Goal: Information Seeking & Learning: Learn about a topic

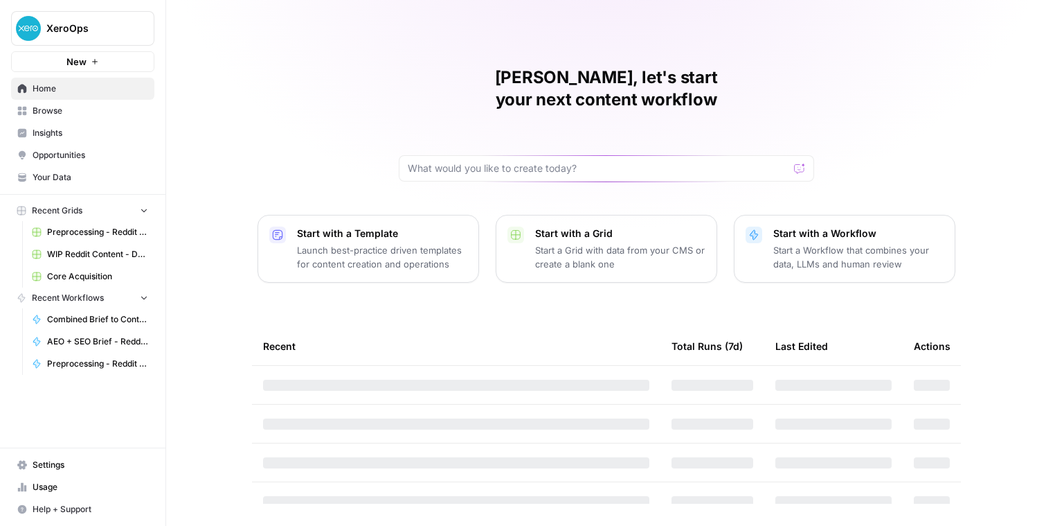
click at [96, 33] on span "XeroOps" at bounding box center [88, 28] width 84 height 14
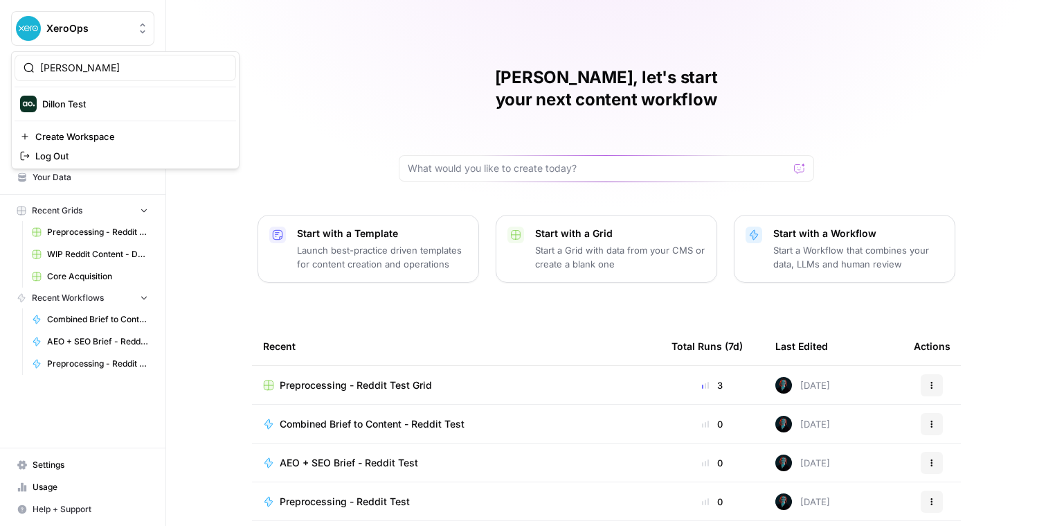
type input "dill"
click at [97, 98] on span "Dillon Test" at bounding box center [133, 104] width 183 height 14
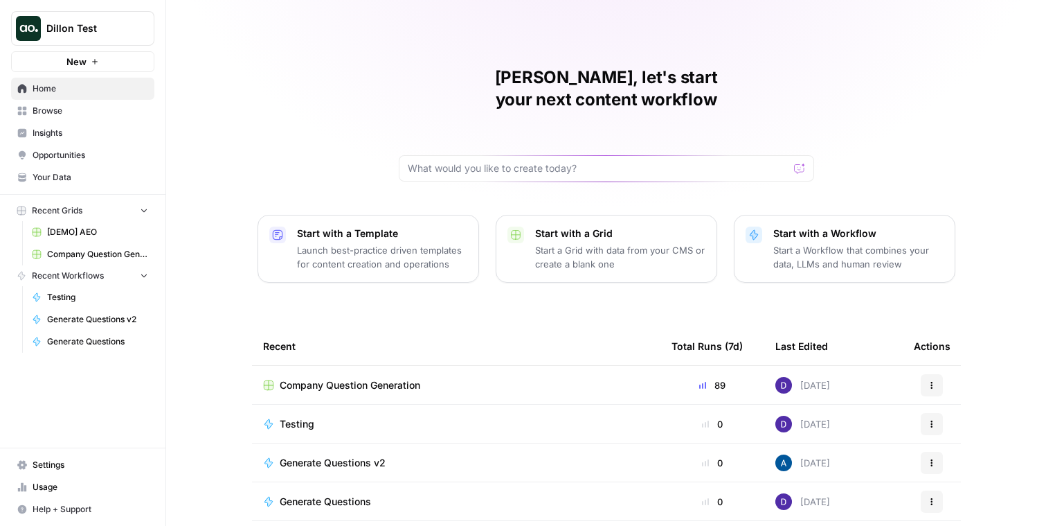
click at [121, 25] on span "Dillon Test" at bounding box center [88, 28] width 84 height 14
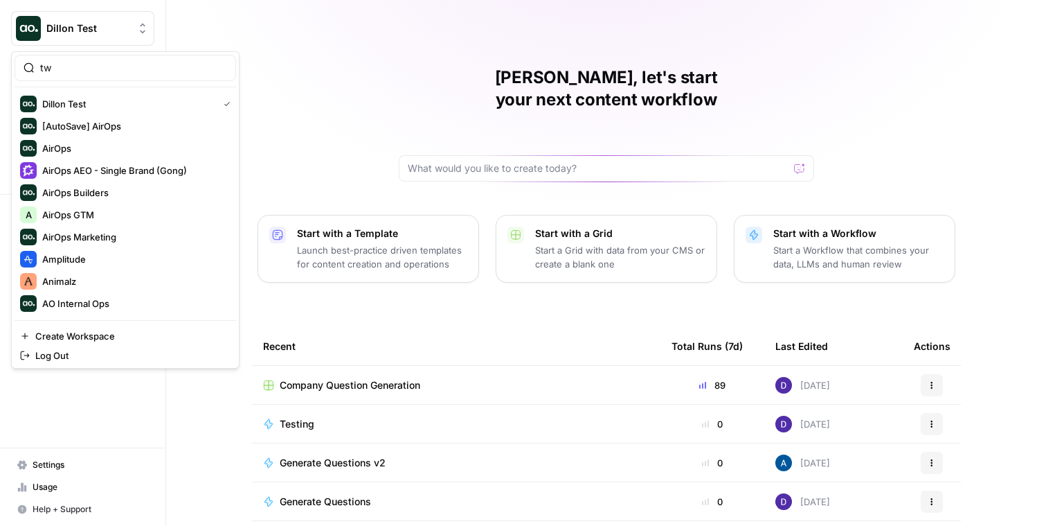
type input "t"
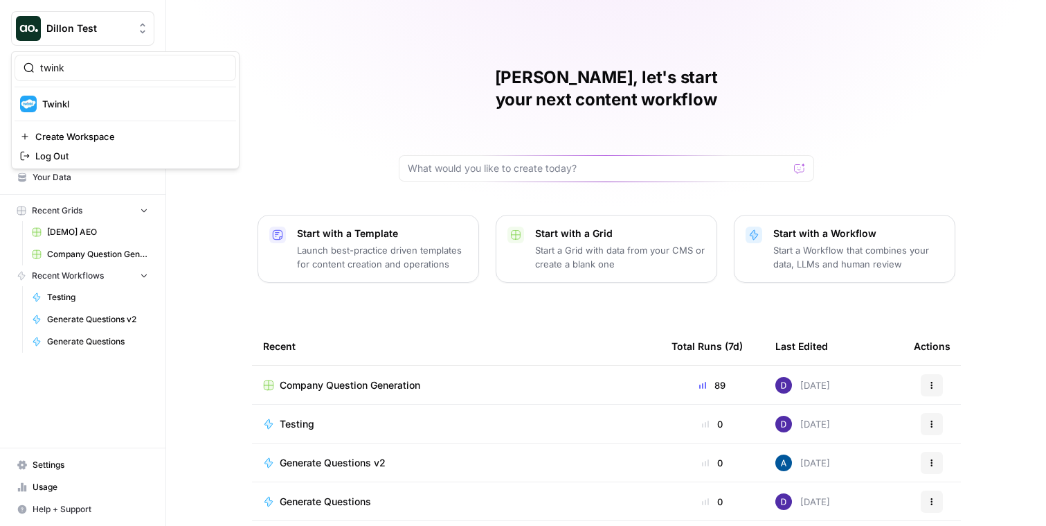
type input "twink"
click at [377, 6] on div "Caroline, let's start your next content workflow Start with a Template Launch b…" at bounding box center [606, 329] width 880 height 659
click at [305, 378] on span "Company Question Generation" at bounding box center [350, 385] width 141 height 14
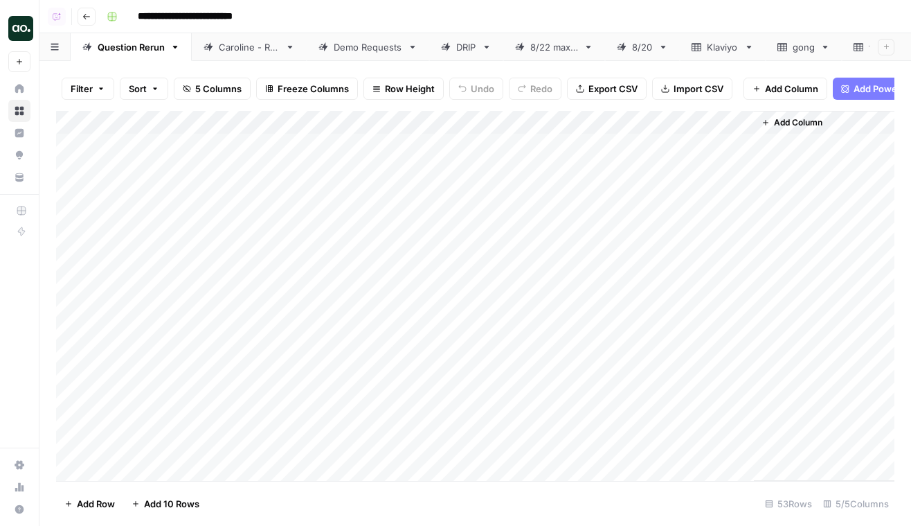
click at [253, 48] on div "Caroline - Run" at bounding box center [249, 47] width 61 height 14
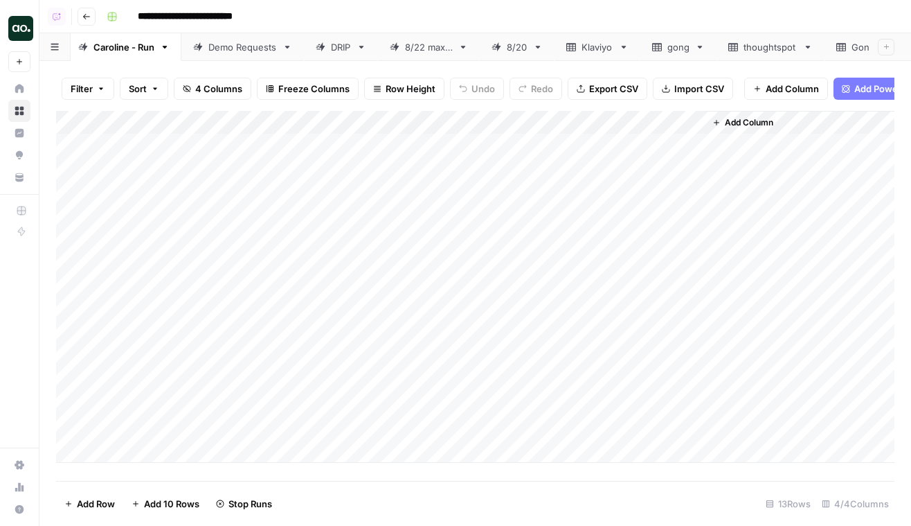
scroll to position [0, 159]
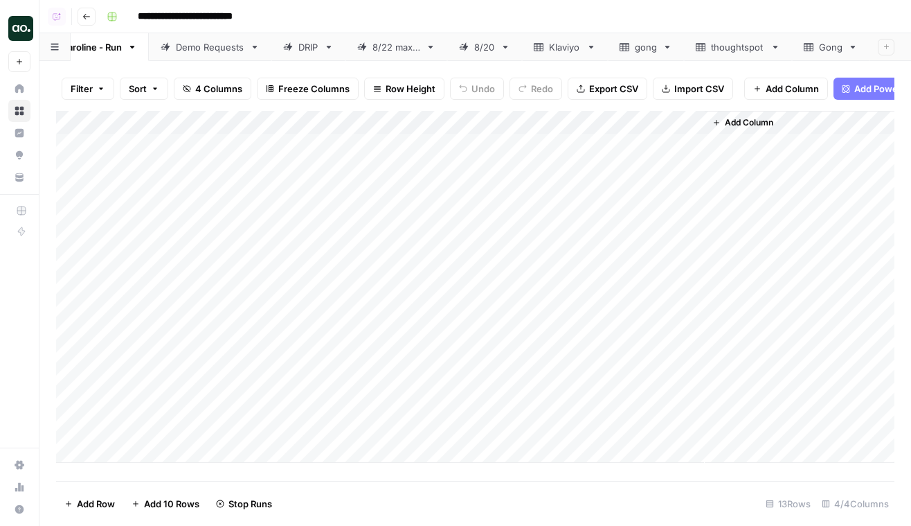
click at [713, 48] on div "thoughtspot" at bounding box center [738, 47] width 54 height 14
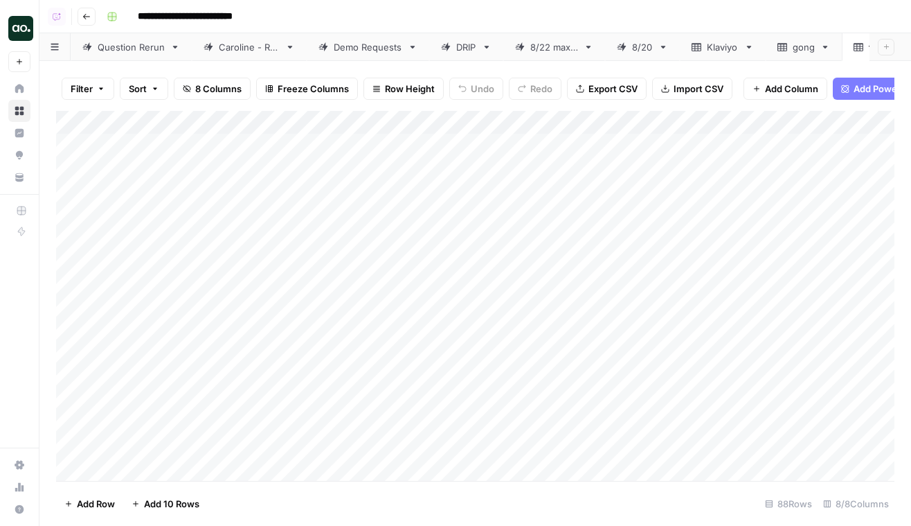
click at [384, 50] on div "Demo Requests" at bounding box center [368, 47] width 69 height 14
click at [465, 52] on div "DRIP" at bounding box center [466, 47] width 20 height 14
click at [541, 46] on div "8/22 max 5" at bounding box center [554, 47] width 48 height 14
click at [591, 48] on icon "button" at bounding box center [589, 47] width 10 height 10
click at [621, 126] on span "Delete Sheet" at bounding box center [646, 124] width 66 height 14
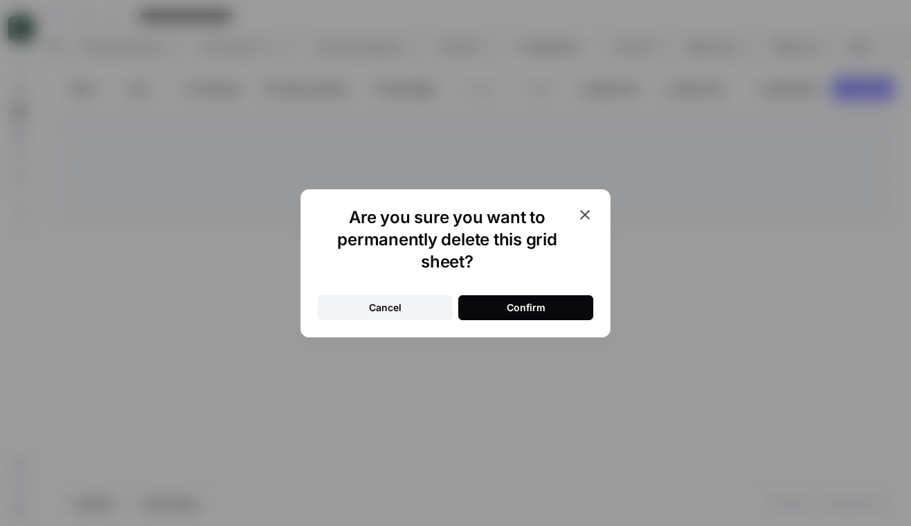
click at [540, 304] on div "Confirm" at bounding box center [526, 308] width 39 height 14
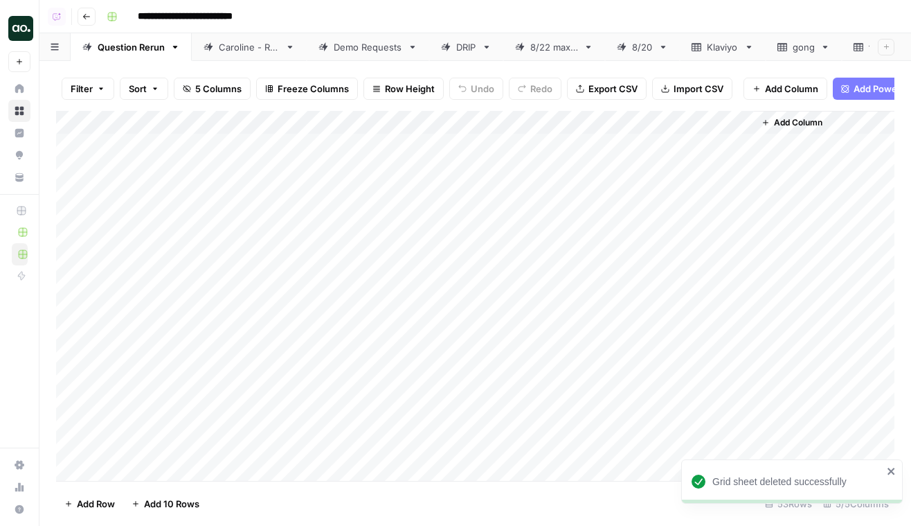
click at [656, 49] on link "8/20" at bounding box center [642, 47] width 75 height 28
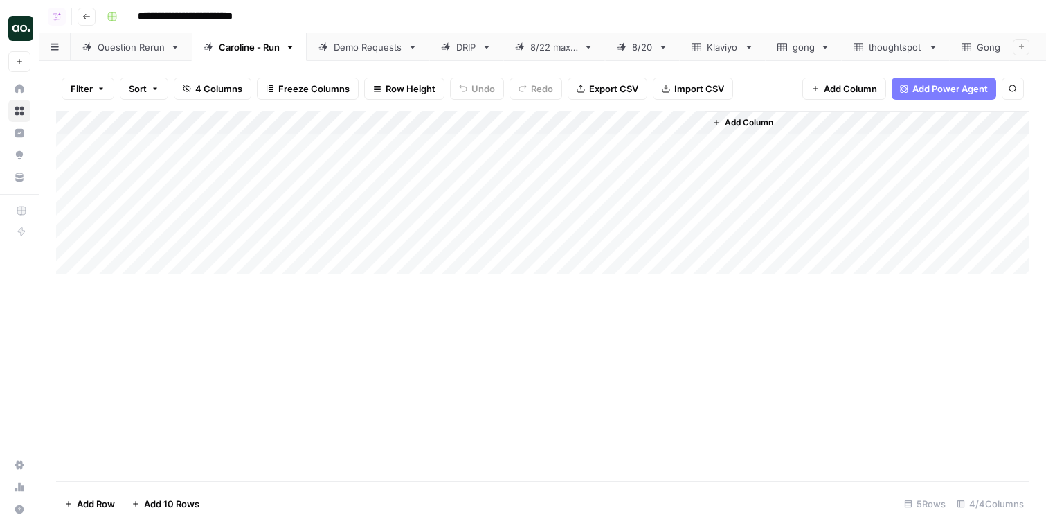
click at [60, 145] on div "Add Column" at bounding box center [543, 192] width 974 height 163
click at [195, 169] on div "Add Column" at bounding box center [543, 192] width 974 height 163
click at [357, 175] on div "Add Column" at bounding box center [543, 192] width 974 height 163
click at [474, 151] on div "Add Column" at bounding box center [543, 192] width 974 height 163
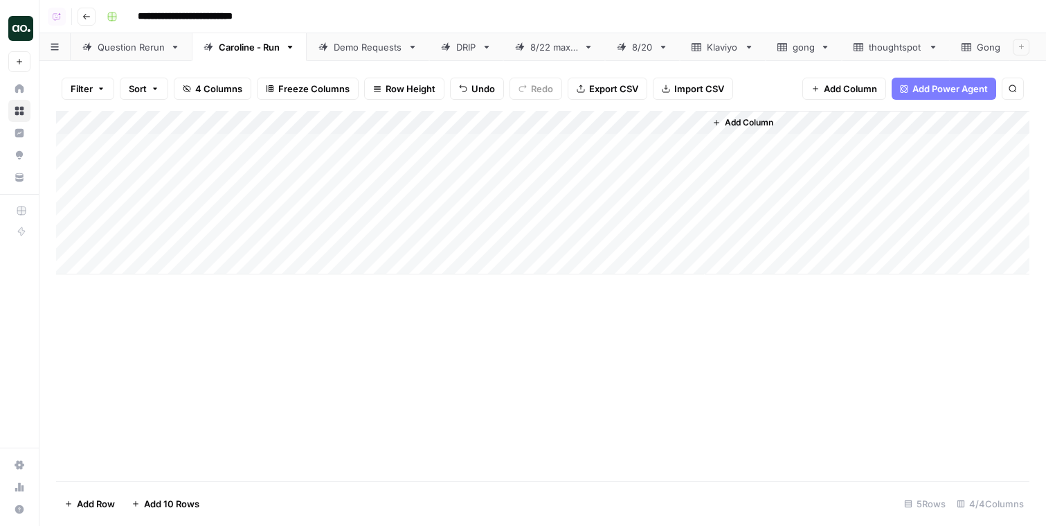
drag, startPoint x: 539, startPoint y: 154, endPoint x: 530, endPoint y: 243, distance: 89.8
click at [534, 242] on div "Add Column" at bounding box center [543, 192] width 974 height 163
click at [626, 168] on div "Add Column" at bounding box center [543, 192] width 974 height 163
click at [180, 188] on div "Add Column" at bounding box center [543, 192] width 974 height 163
click at [321, 190] on div "Add Column" at bounding box center [543, 192] width 974 height 163
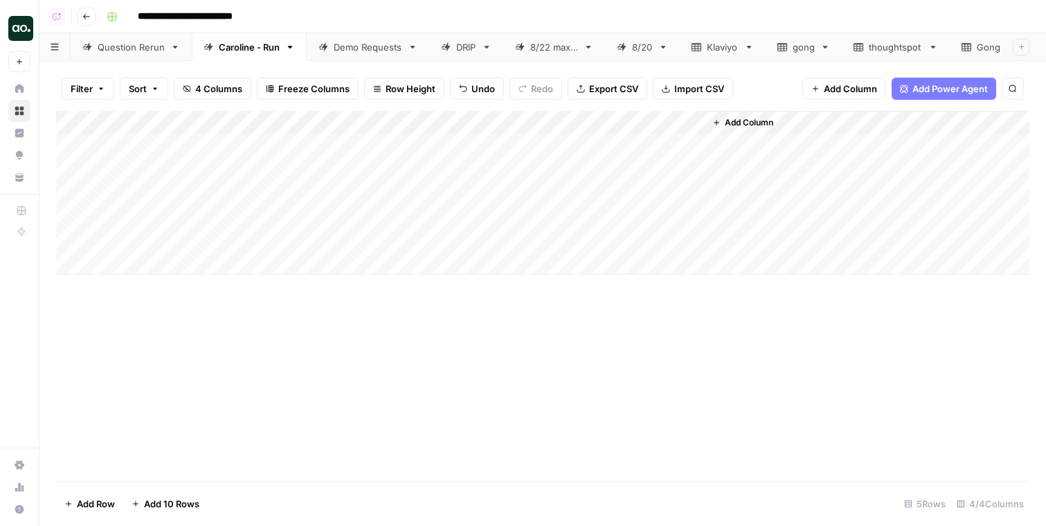
click at [315, 193] on div "Add Column" at bounding box center [543, 192] width 974 height 163
type textarea "**********"
click at [623, 190] on div "Add Column" at bounding box center [543, 192] width 974 height 163
click at [176, 208] on div "Add Column" at bounding box center [543, 192] width 974 height 163
click at [370, 217] on div "Add Column" at bounding box center [543, 192] width 974 height 163
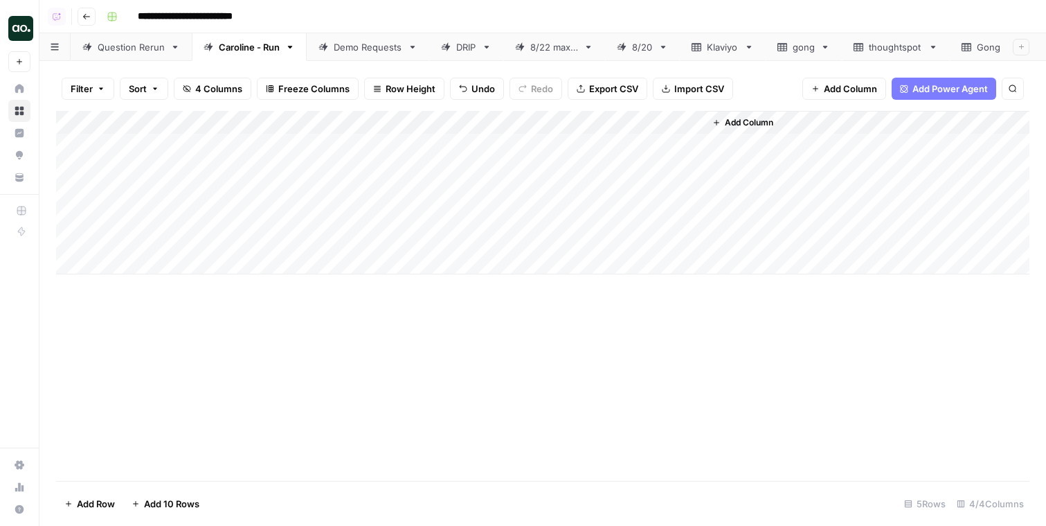
click at [371, 217] on div "Add Column" at bounding box center [543, 192] width 974 height 163
drag, startPoint x: 321, startPoint y: 218, endPoint x: 170, endPoint y: 202, distance: 151.2
click at [170, 202] on body "**********" at bounding box center [523, 263] width 1046 height 526
click at [326, 216] on textarea "**********" at bounding box center [368, 216] width 222 height 19
type textarea "**********"
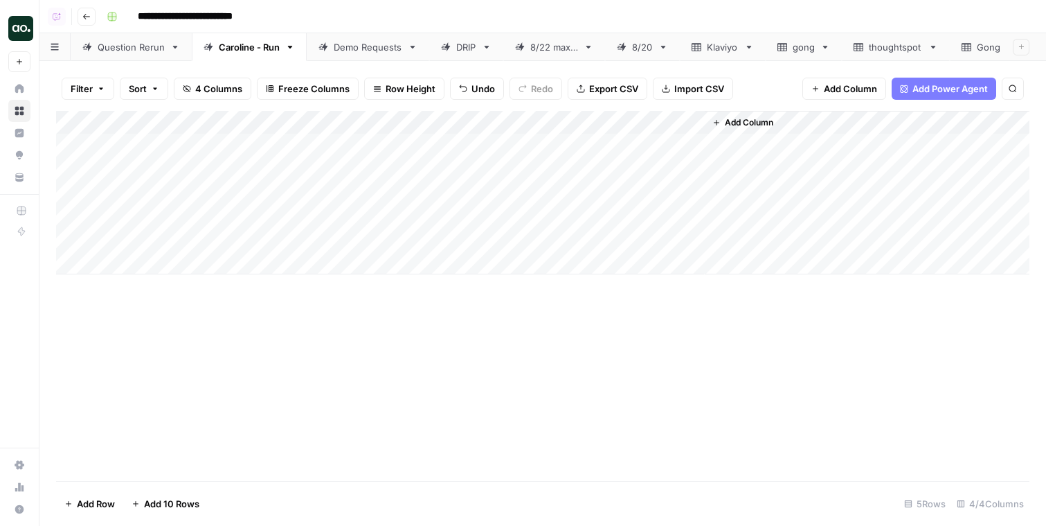
click at [621, 215] on div "Add Column" at bounding box center [543, 192] width 974 height 163
click at [456, 242] on div "Add Column" at bounding box center [543, 192] width 974 height 163
drag, startPoint x: 539, startPoint y: 249, endPoint x: 534, endPoint y: 395, distance: 145.5
click at [534, 396] on div "Add Column" at bounding box center [543, 296] width 974 height 370
click at [171, 503] on span "Add 10 Rows" at bounding box center [171, 503] width 55 height 14
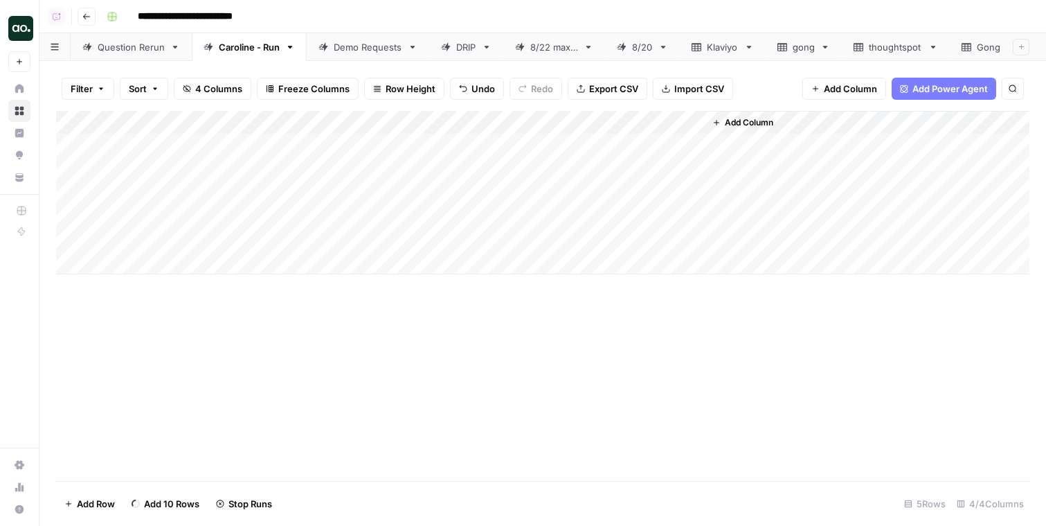
scroll to position [29, 0]
drag, startPoint x: 538, startPoint y: 221, endPoint x: 526, endPoint y: 443, distance: 222.6
click at [528, 444] on div "Add Column" at bounding box center [543, 296] width 974 height 370
click at [235, 208] on div "Add Column" at bounding box center [543, 296] width 974 height 370
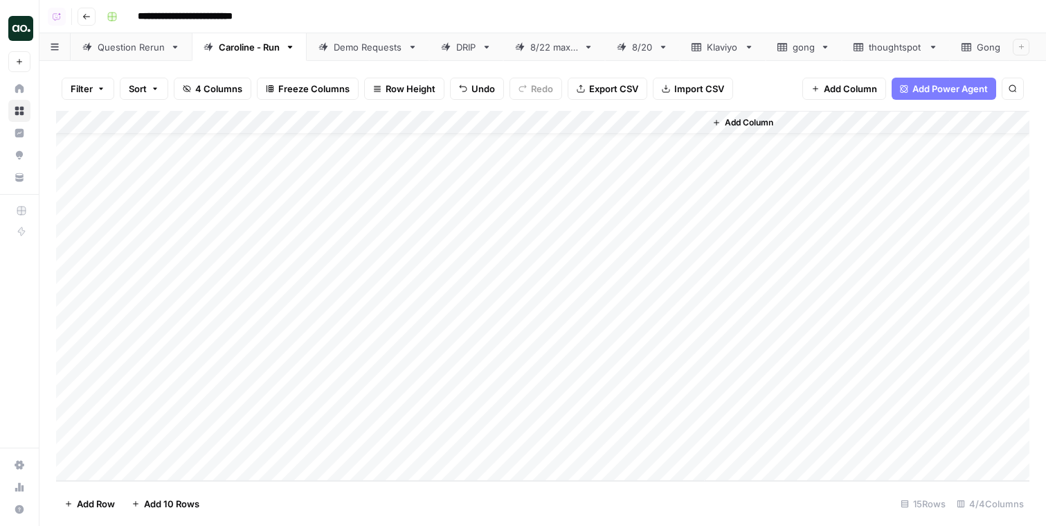
click at [296, 213] on div "Add Column" at bounding box center [543, 296] width 974 height 370
click at [308, 215] on div "Add Column" at bounding box center [543, 296] width 974 height 370
type textarea "********"
click at [315, 251] on div "Add Column" at bounding box center [543, 296] width 974 height 370
click at [617, 210] on div "Add Column" at bounding box center [543, 296] width 974 height 370
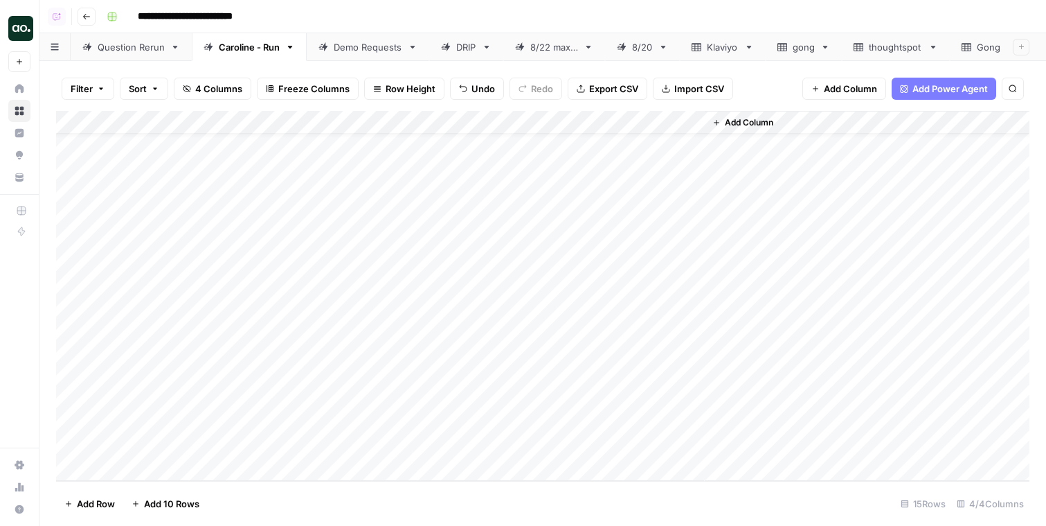
click at [181, 237] on div "Add Column" at bounding box center [543, 296] width 974 height 370
click at [342, 236] on div "Add Column" at bounding box center [543, 296] width 974 height 370
click at [331, 235] on div "Add Column" at bounding box center [543, 296] width 974 height 370
drag, startPoint x: 296, startPoint y: 236, endPoint x: 210, endPoint y: 240, distance: 86.7
click at [210, 240] on body "**********" at bounding box center [523, 263] width 1046 height 526
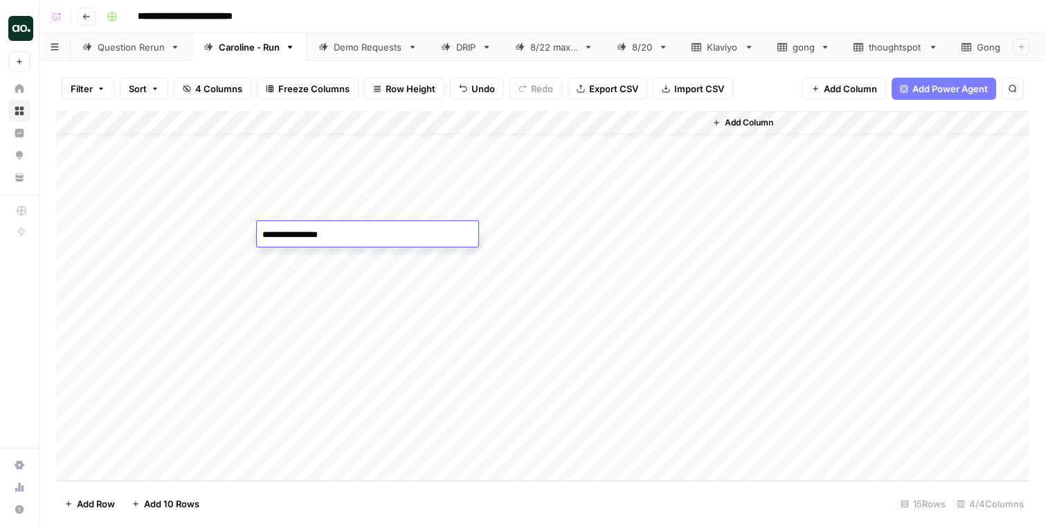
click at [391, 230] on textarea "**********" at bounding box center [368, 234] width 222 height 19
type textarea "**********"
click at [619, 233] on div "Add Column" at bounding box center [543, 296] width 974 height 370
click at [163, 256] on div "Add Column" at bounding box center [543, 296] width 974 height 370
click at [330, 261] on div "Add Column" at bounding box center [543, 296] width 974 height 370
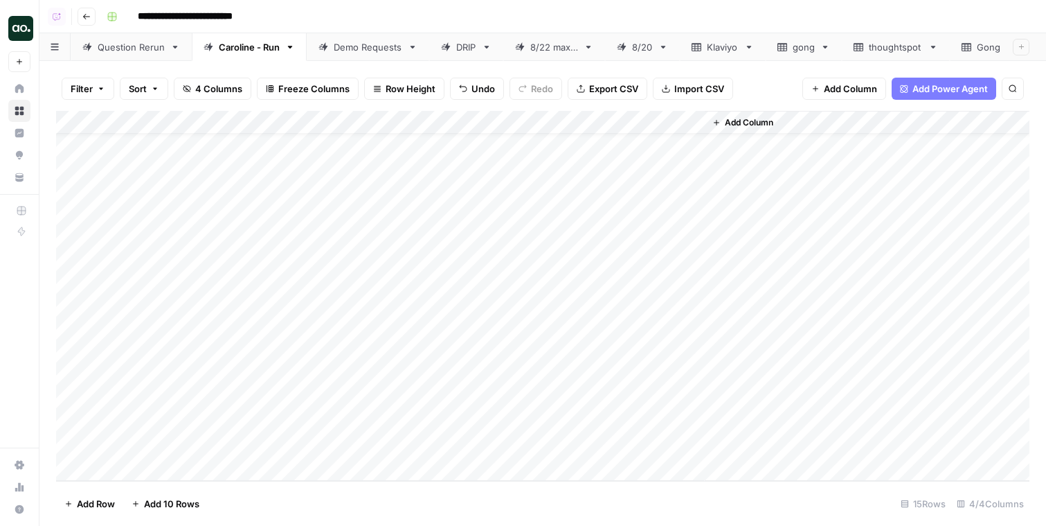
click at [323, 258] on div "Add Column" at bounding box center [543, 296] width 974 height 370
drag, startPoint x: 318, startPoint y: 260, endPoint x: 151, endPoint y: 256, distance: 166.9
click at [151, 256] on body "**********" at bounding box center [523, 263] width 1046 height 526
click at [342, 252] on textarea "**********" at bounding box center [368, 258] width 222 height 19
type textarea "**********"
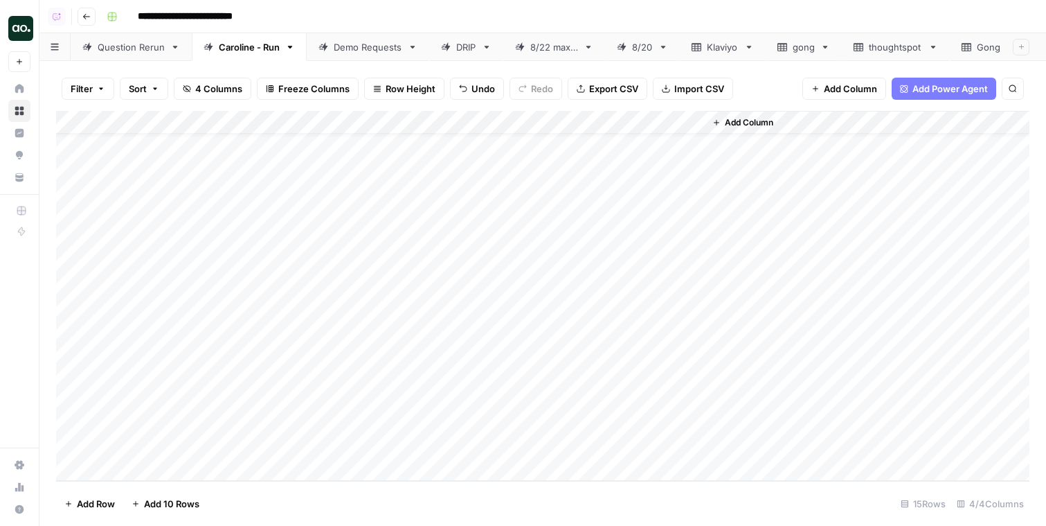
click at [620, 256] on div "Add Column" at bounding box center [543, 296] width 974 height 370
click at [189, 281] on div "Add Column" at bounding box center [543, 296] width 974 height 370
click at [189, 280] on div "Add Column" at bounding box center [543, 296] width 974 height 370
type textarea "*****"
click at [623, 279] on div "Add Column" at bounding box center [543, 296] width 974 height 370
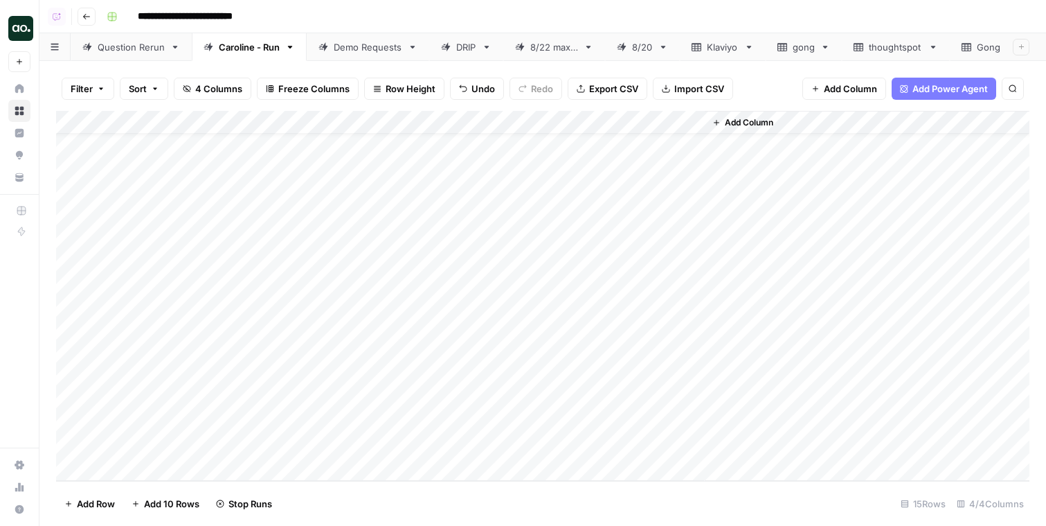
click at [144, 301] on div "Add Column" at bounding box center [543, 296] width 974 height 370
click at [139, 305] on div "Add Column" at bounding box center [543, 296] width 974 height 370
type textarea "********"
click at [692, 256] on div "Add Column" at bounding box center [543, 296] width 974 height 370
click at [321, 301] on div "Add Column" at bounding box center [543, 296] width 974 height 370
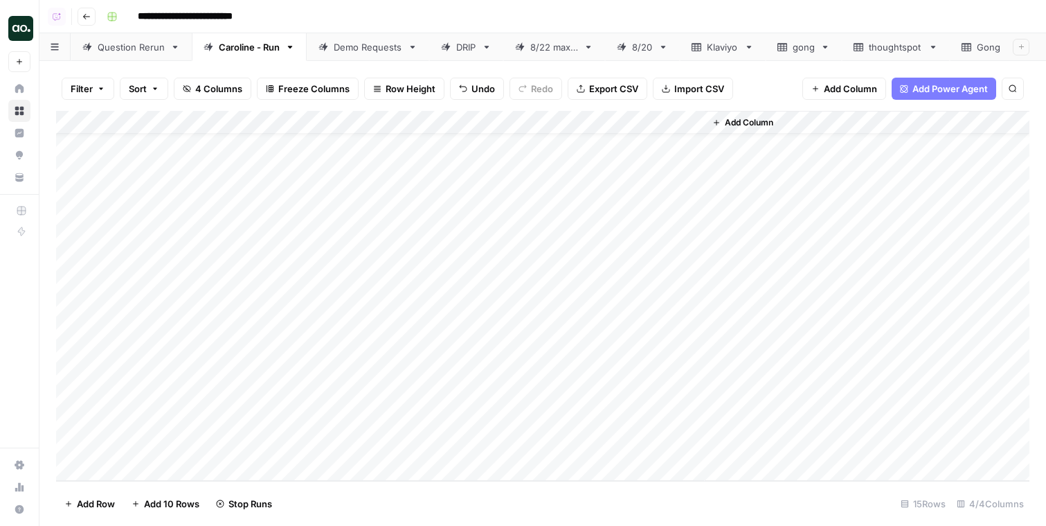
click at [306, 304] on div "Add Column" at bounding box center [543, 296] width 974 height 370
drag, startPoint x: 319, startPoint y: 307, endPoint x: 206, endPoint y: 307, distance: 113.6
click at [206, 307] on body "**********" at bounding box center [523, 263] width 1046 height 526
click at [354, 306] on textarea "**********" at bounding box center [368, 305] width 222 height 19
type textarea "**********"
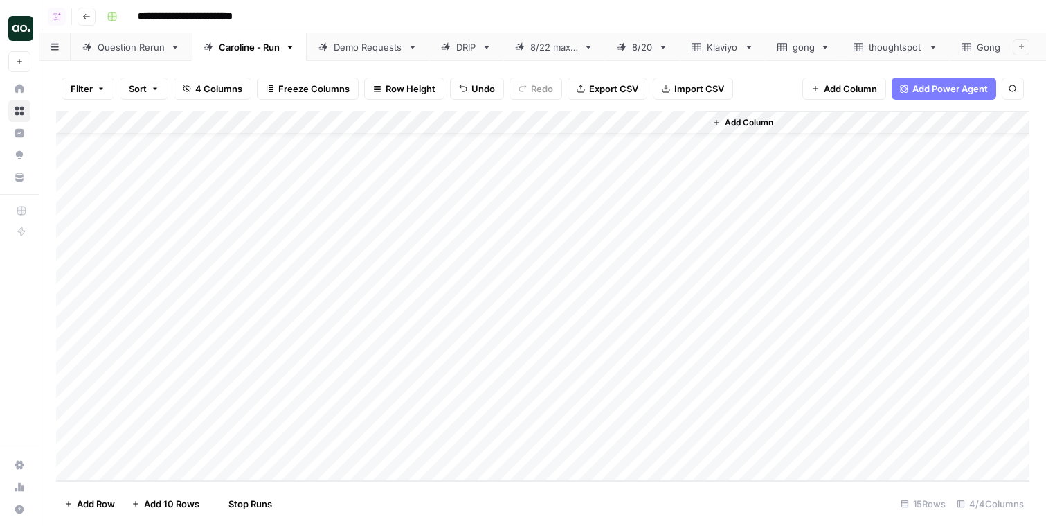
click at [625, 304] on div "Add Column" at bounding box center [543, 296] width 974 height 370
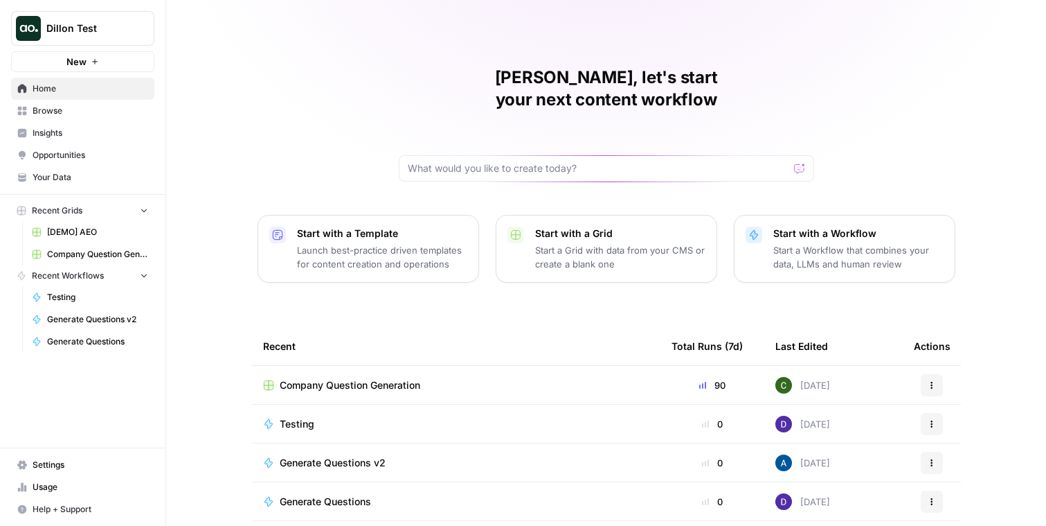
click at [107, 26] on span "Dillon Test" at bounding box center [88, 28] width 84 height 14
type input "oasis"
click at [116, 105] on span "Oasis Security" at bounding box center [133, 104] width 183 height 14
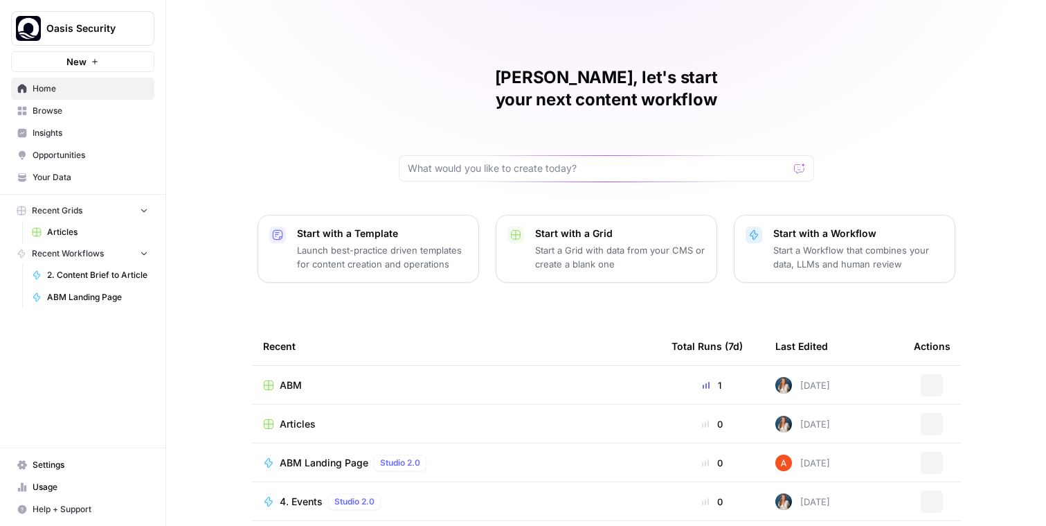
click at [99, 114] on span "Browse" at bounding box center [91, 111] width 116 height 12
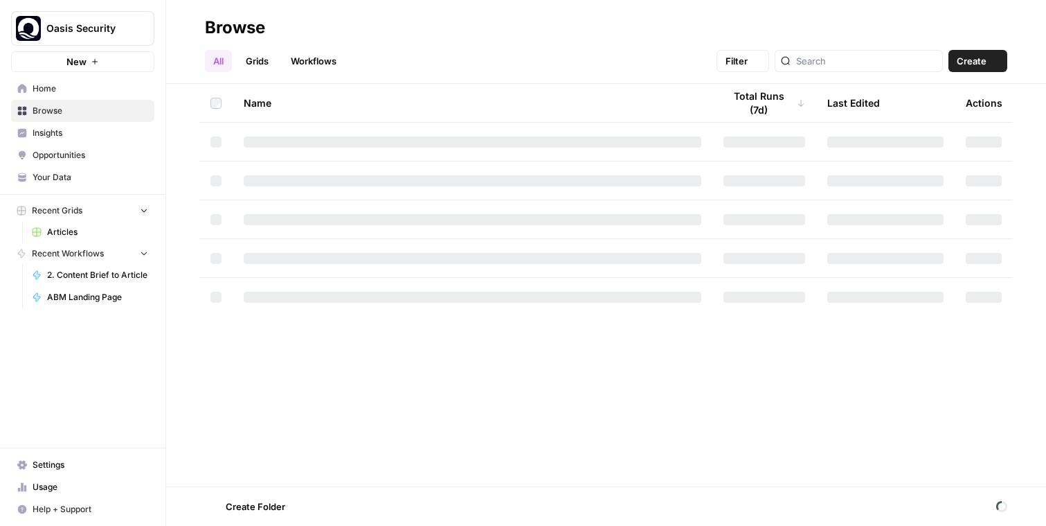
click at [94, 136] on span "Insights" at bounding box center [91, 133] width 116 height 12
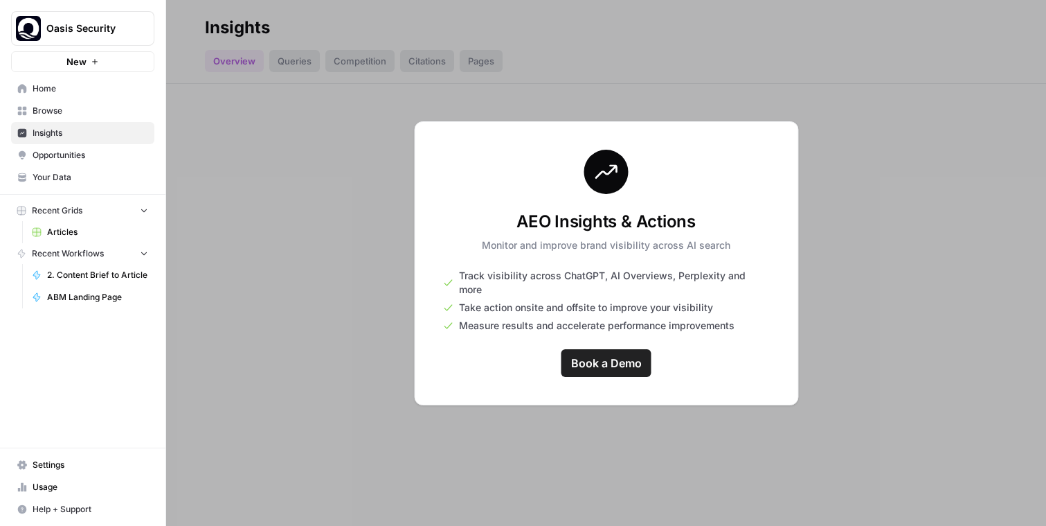
click at [59, 30] on span "Oasis Security" at bounding box center [88, 28] width 84 height 14
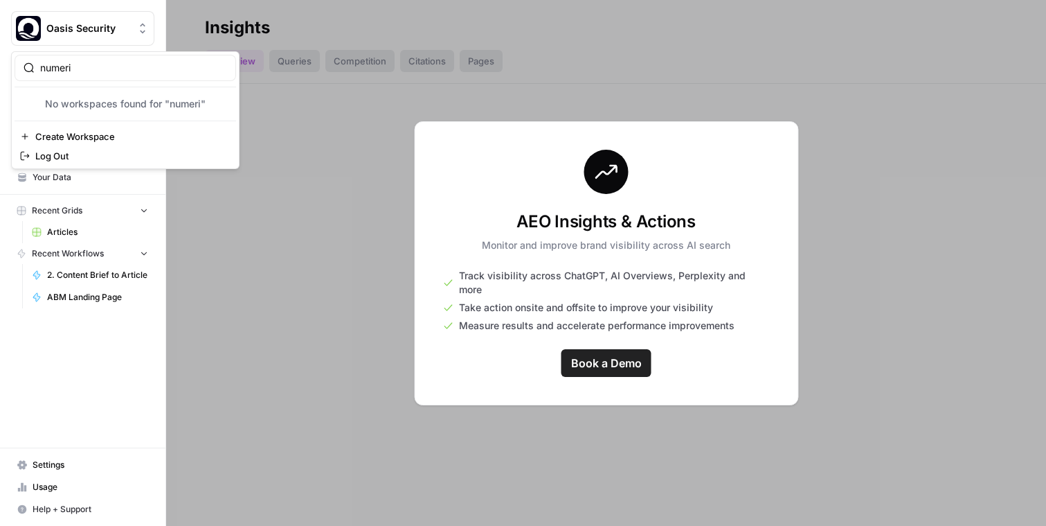
type input "numeri"
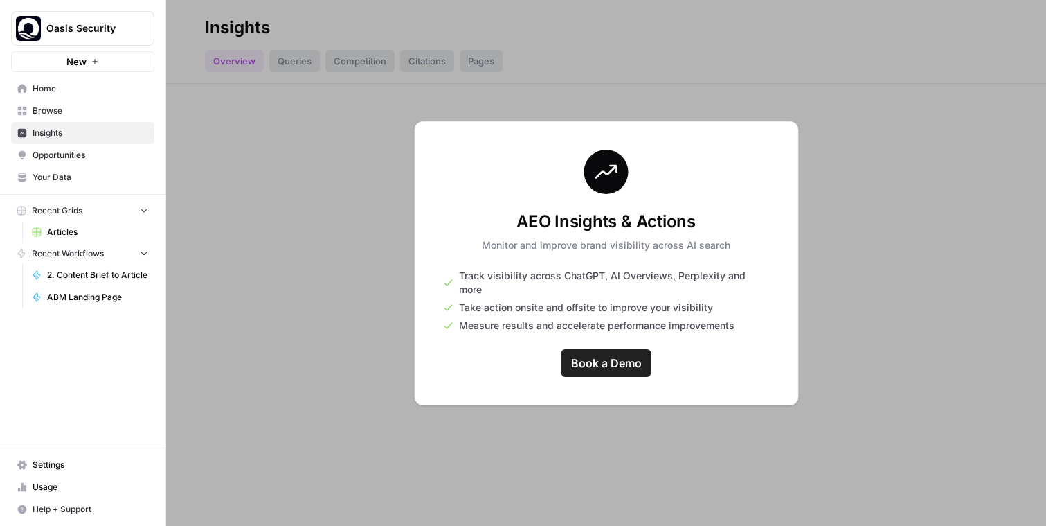
click at [94, 24] on span "Oasis Security" at bounding box center [88, 28] width 84 height 14
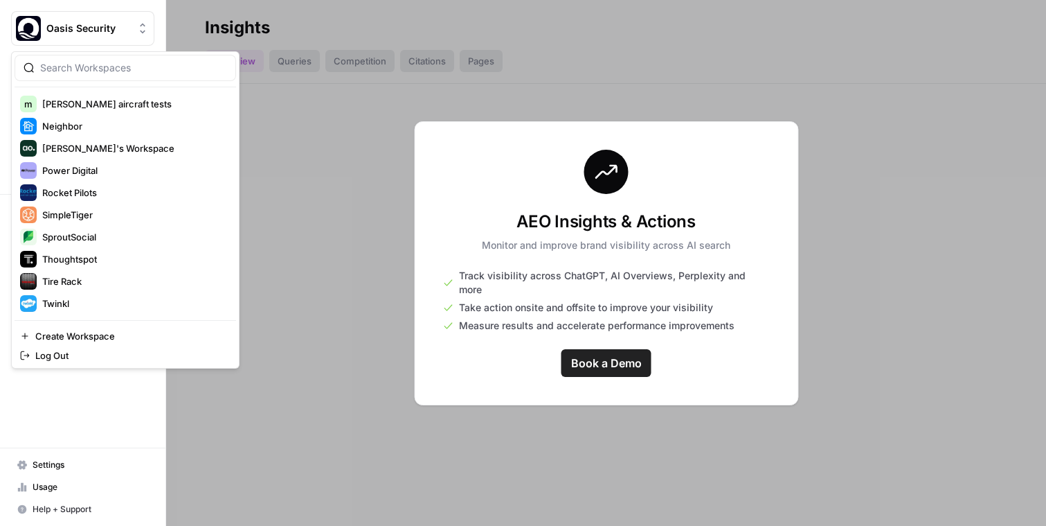
scroll to position [805, 0]
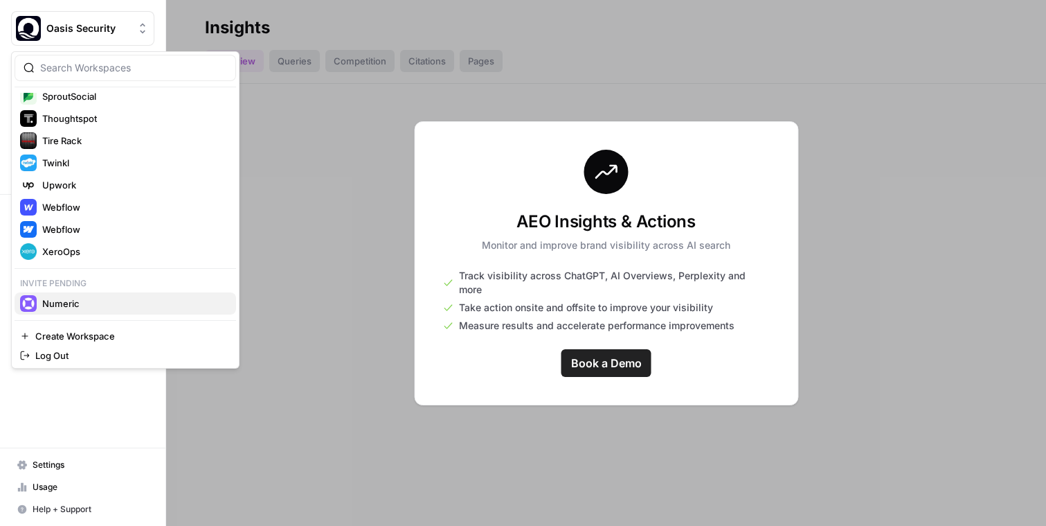
click at [98, 296] on span "Numeric" at bounding box center [133, 303] width 183 height 14
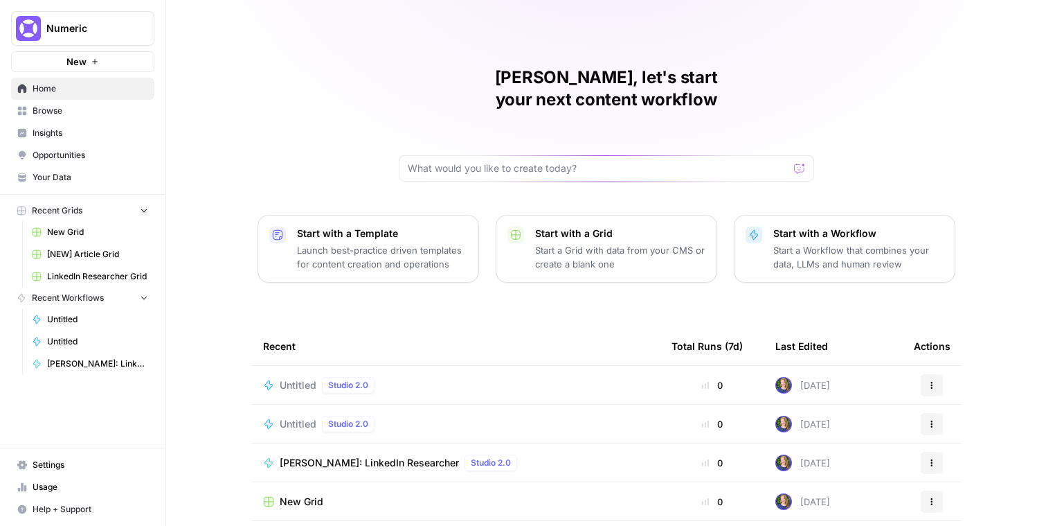
click at [90, 130] on span "Insights" at bounding box center [91, 133] width 116 height 12
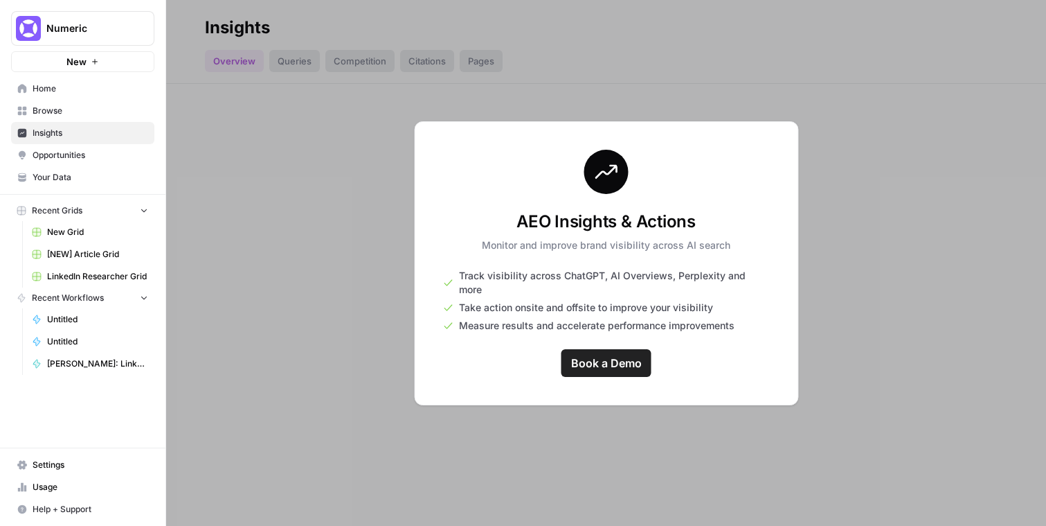
click at [111, 28] on span "Numeric" at bounding box center [88, 28] width 84 height 14
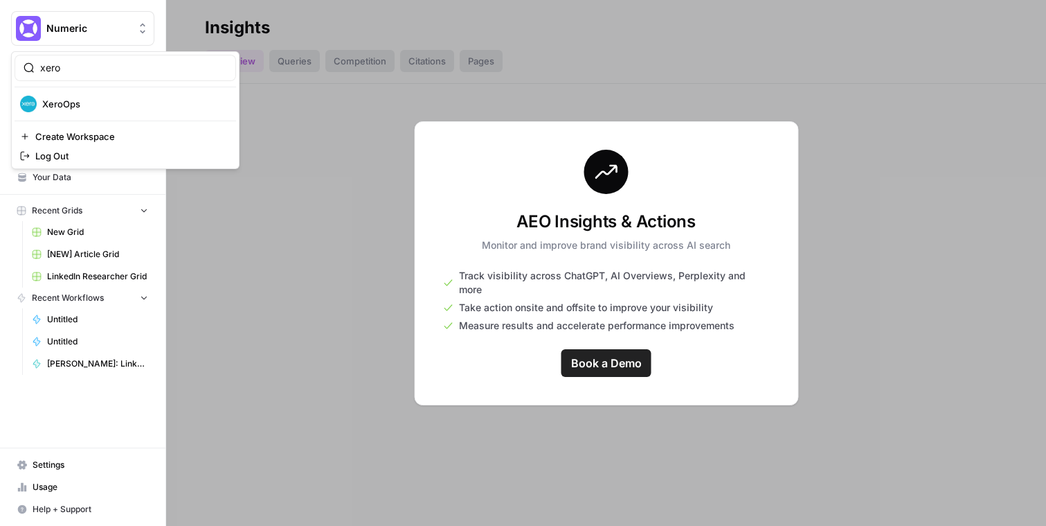
type input "xero"
click at [106, 97] on div "XeroOps" at bounding box center [125, 104] width 211 height 17
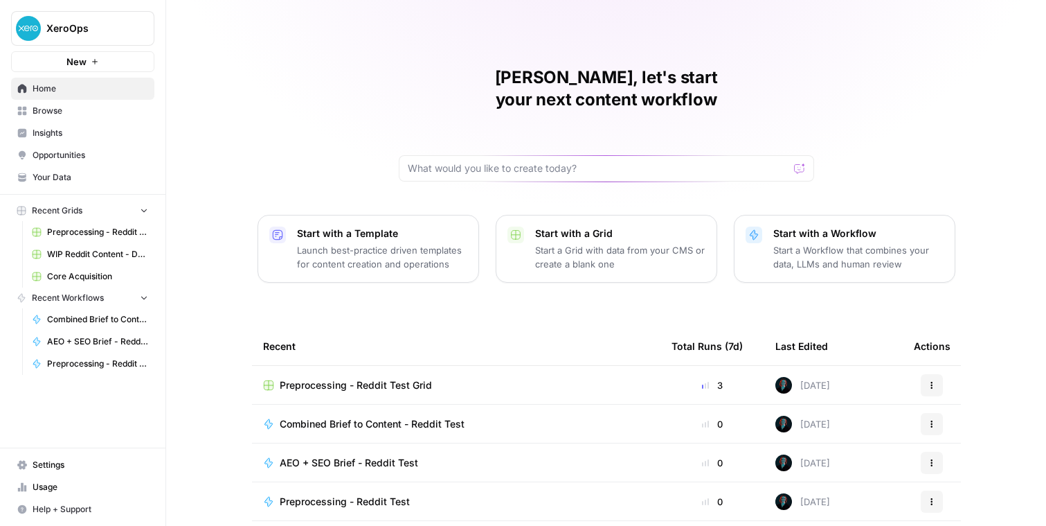
click at [102, 127] on span "Insights" at bounding box center [91, 133] width 116 height 12
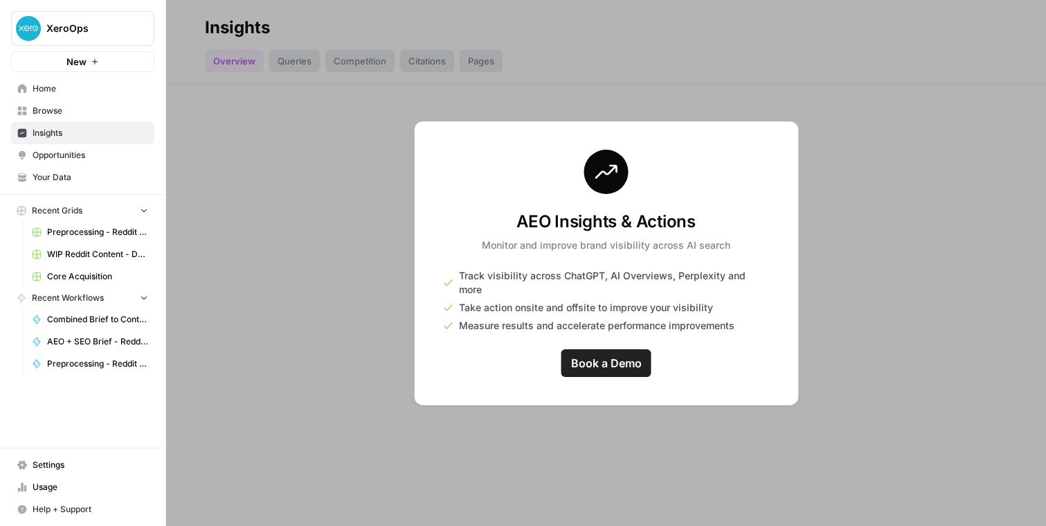
click at [128, 31] on span "XeroOps" at bounding box center [88, 28] width 84 height 14
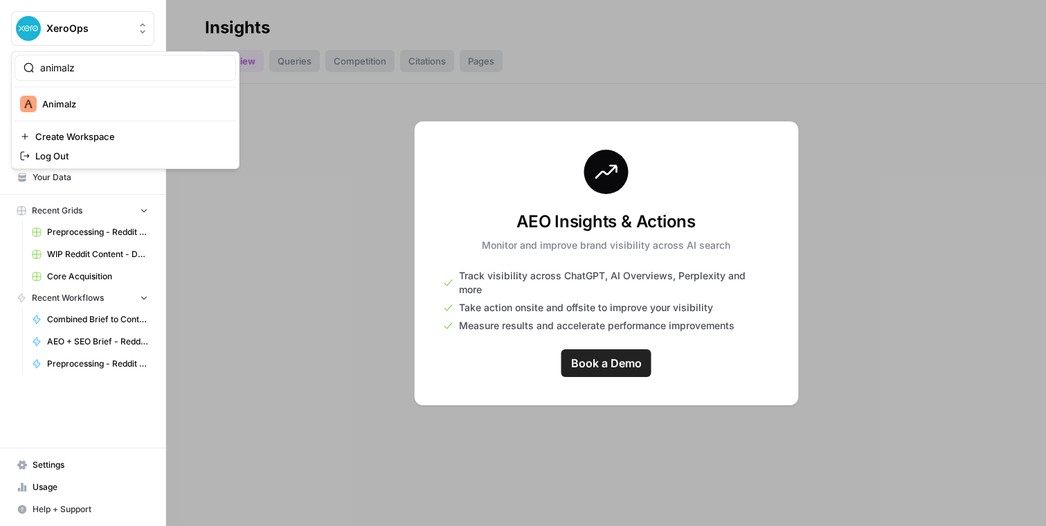
type input "animalz"
click at [149, 109] on span "Animalz" at bounding box center [133, 104] width 183 height 14
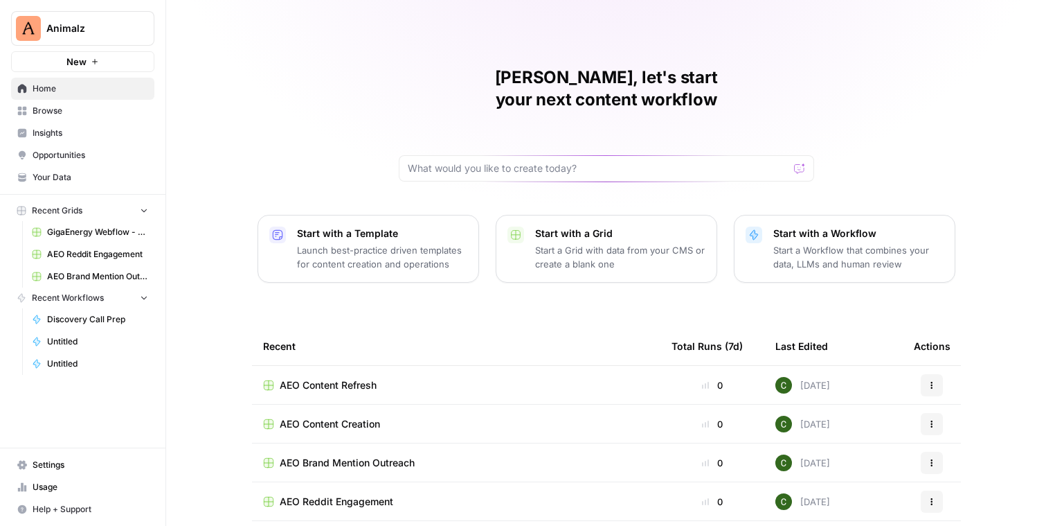
click at [72, 174] on span "Your Data" at bounding box center [91, 177] width 116 height 12
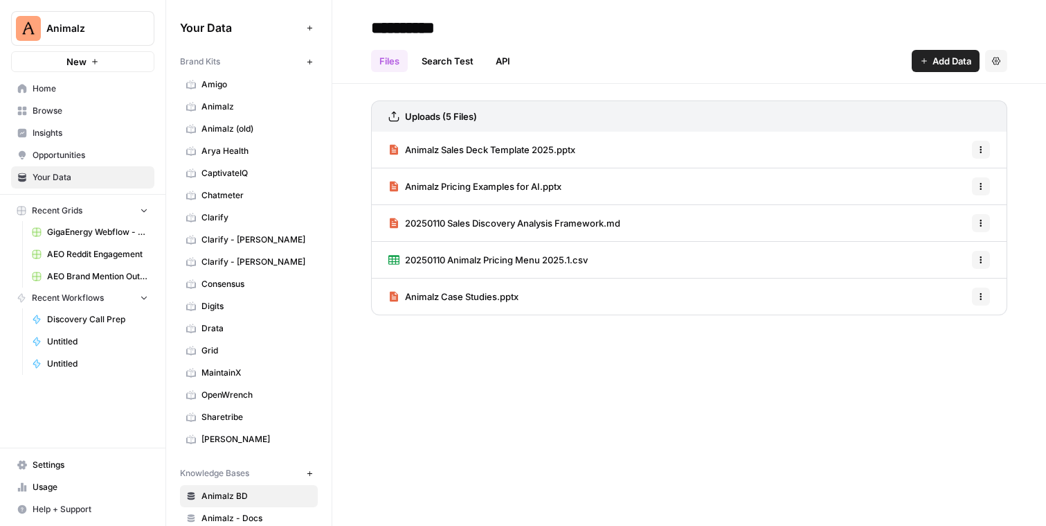
click at [247, 75] on link "Amigo" at bounding box center [249, 84] width 138 height 22
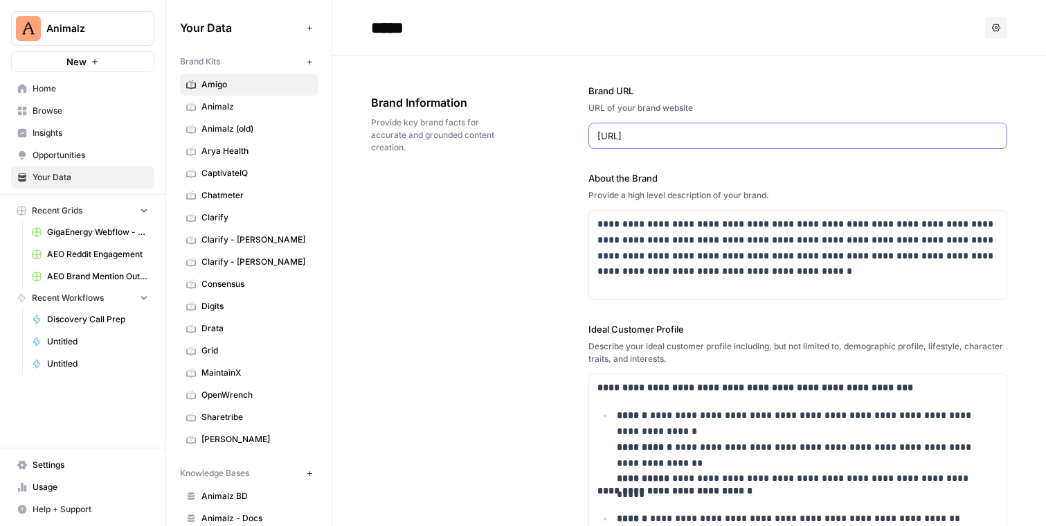
drag, startPoint x: 652, startPoint y: 136, endPoint x: 689, endPoint y: 136, distance: 36.7
click at [689, 138] on input "[URL]" at bounding box center [798, 136] width 401 height 14
click at [98, 20] on button "Animalz" at bounding box center [82, 28] width 143 height 35
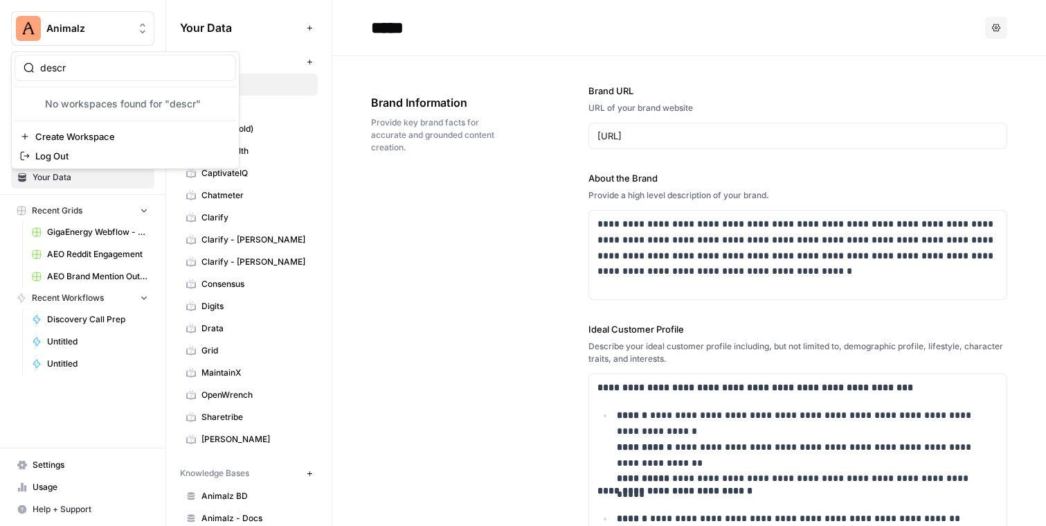
type input "descr"
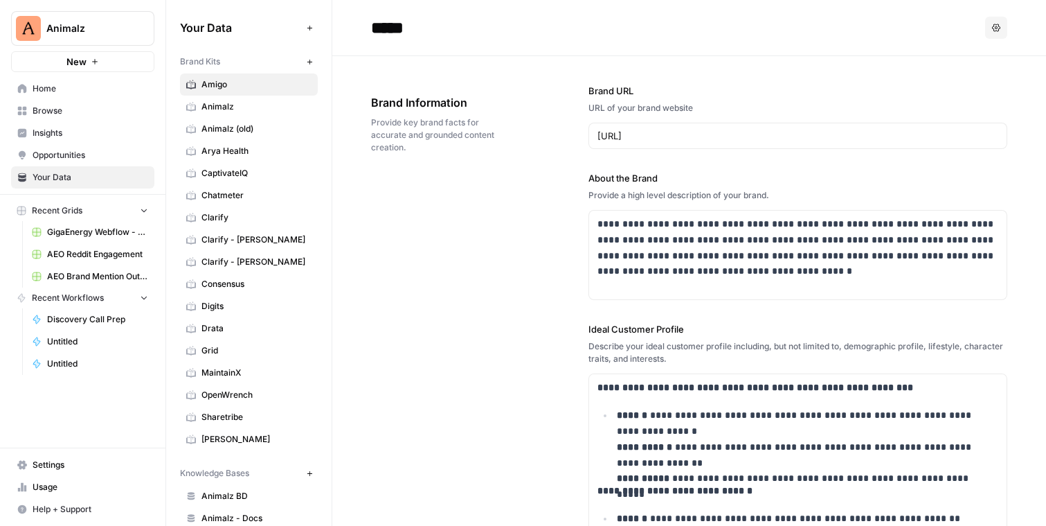
click at [104, 30] on span "Animalz" at bounding box center [88, 28] width 84 height 14
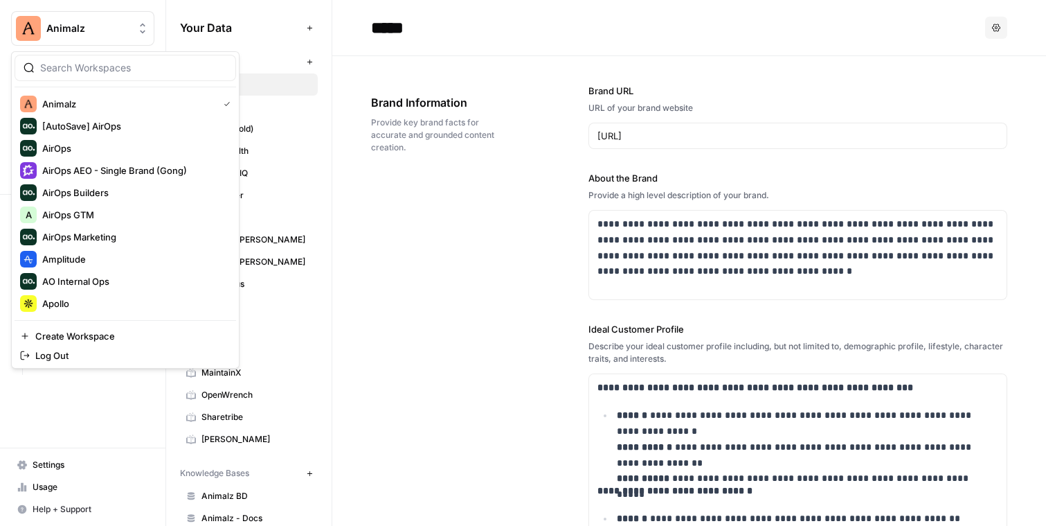
click at [104, 30] on span "Animalz" at bounding box center [88, 28] width 84 height 14
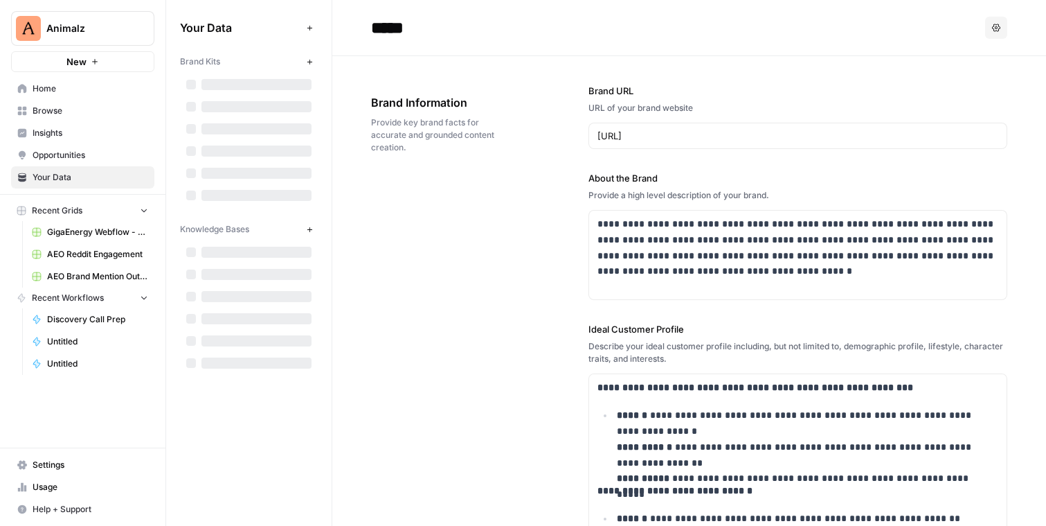
click at [83, 27] on span "Animalz" at bounding box center [88, 28] width 84 height 14
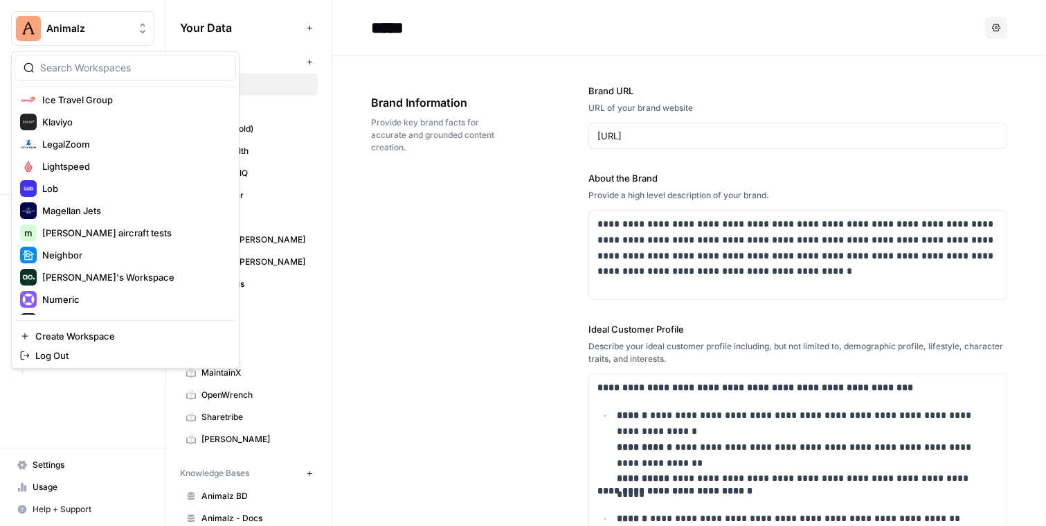
scroll to position [827, 0]
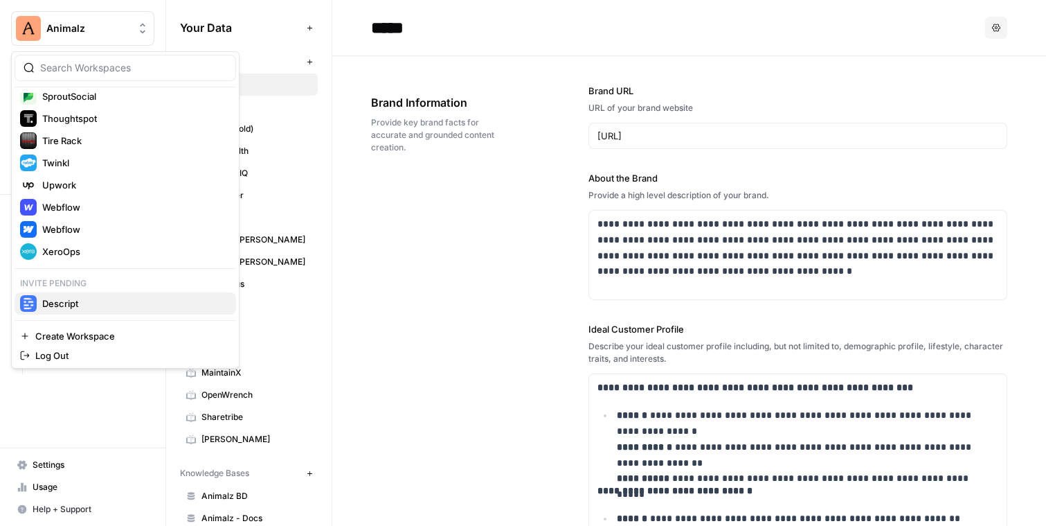
click at [101, 310] on span "Descript" at bounding box center [133, 303] width 183 height 14
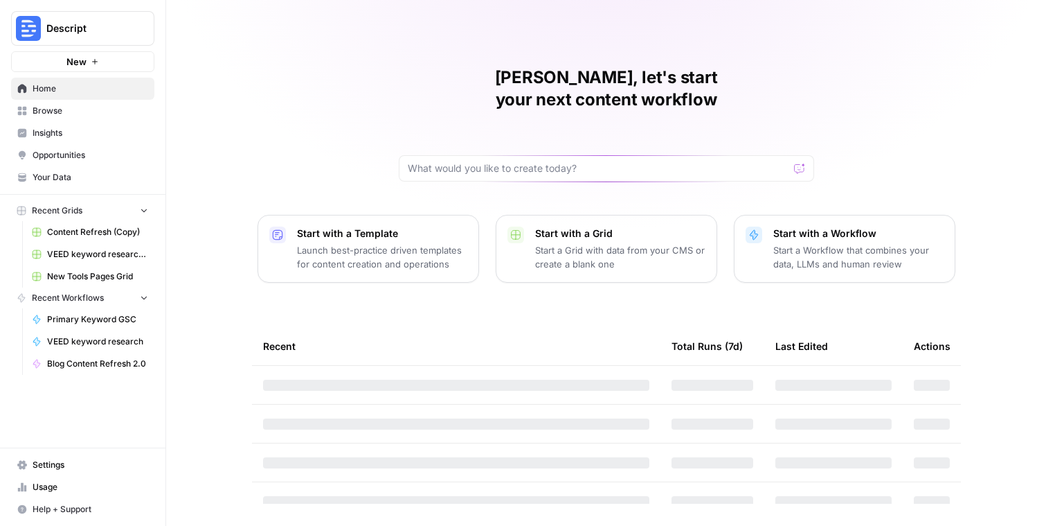
click at [79, 130] on span "Insights" at bounding box center [91, 133] width 116 height 12
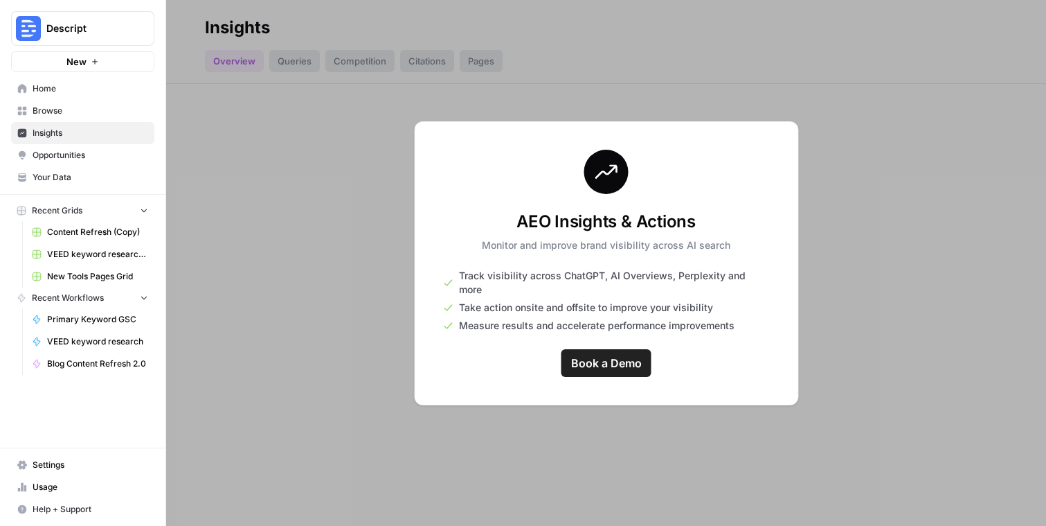
click at [133, 23] on div "Descript" at bounding box center [97, 28] width 103 height 14
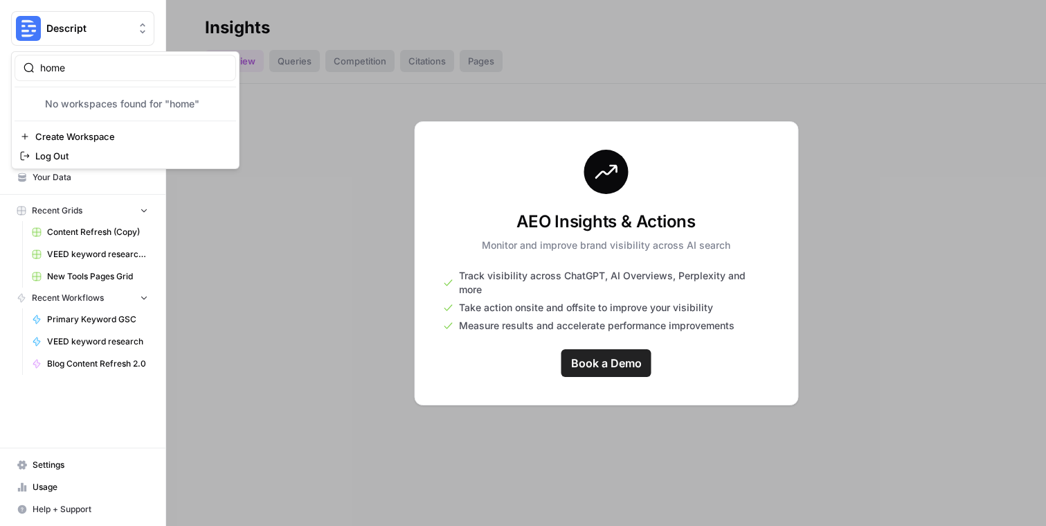
type input "home"
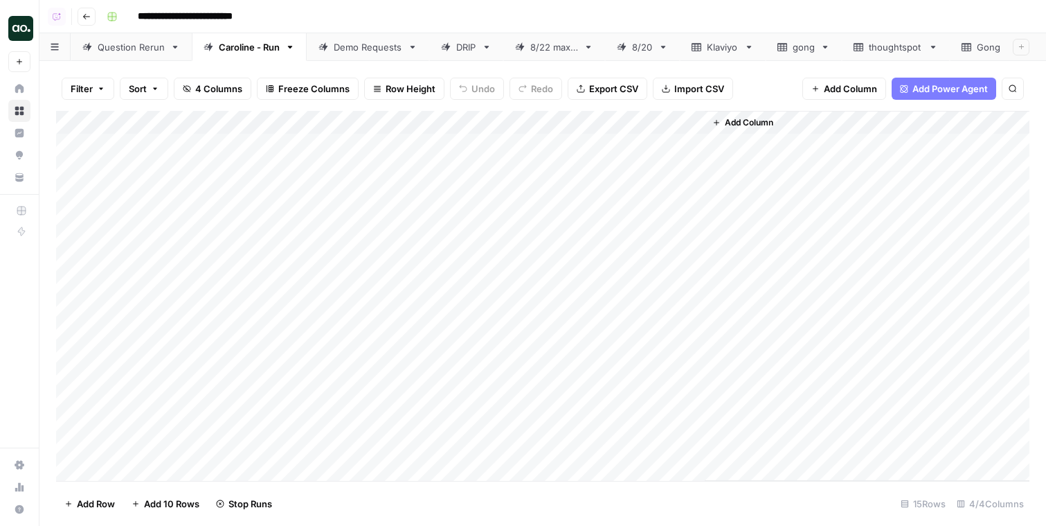
click at [161, 361] on div "Add Column" at bounding box center [543, 296] width 974 height 370
click at [152, 357] on div "Add Column" at bounding box center [543, 296] width 974 height 370
type textarea "********"
click at [341, 356] on div "Add Column" at bounding box center [543, 296] width 974 height 370
click at [314, 356] on div "Add Column" at bounding box center [543, 296] width 974 height 370
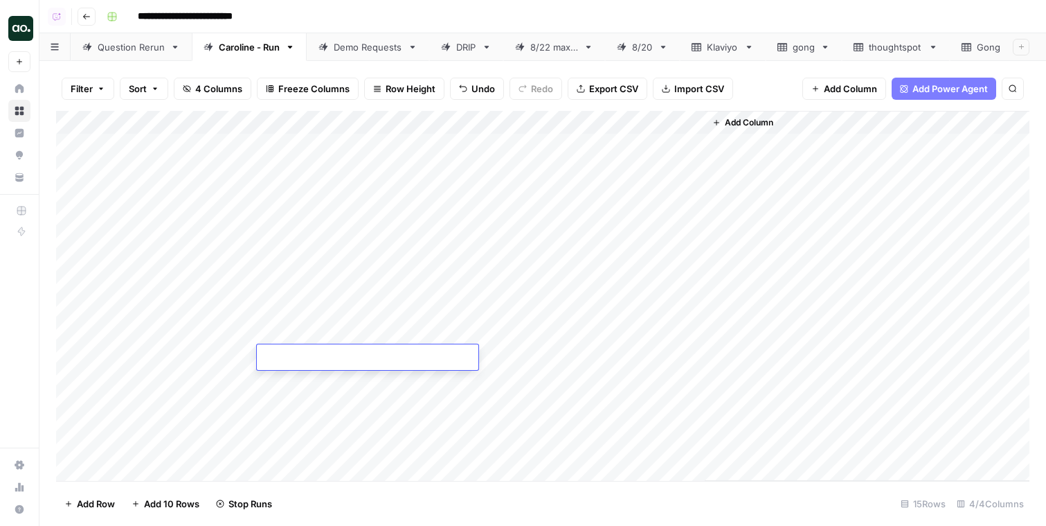
type textarea "*"
type textarea "**********"
click at [335, 442] on div "Add Column" at bounding box center [543, 296] width 974 height 370
click at [694, 331] on div "Add Column" at bounding box center [543, 296] width 974 height 370
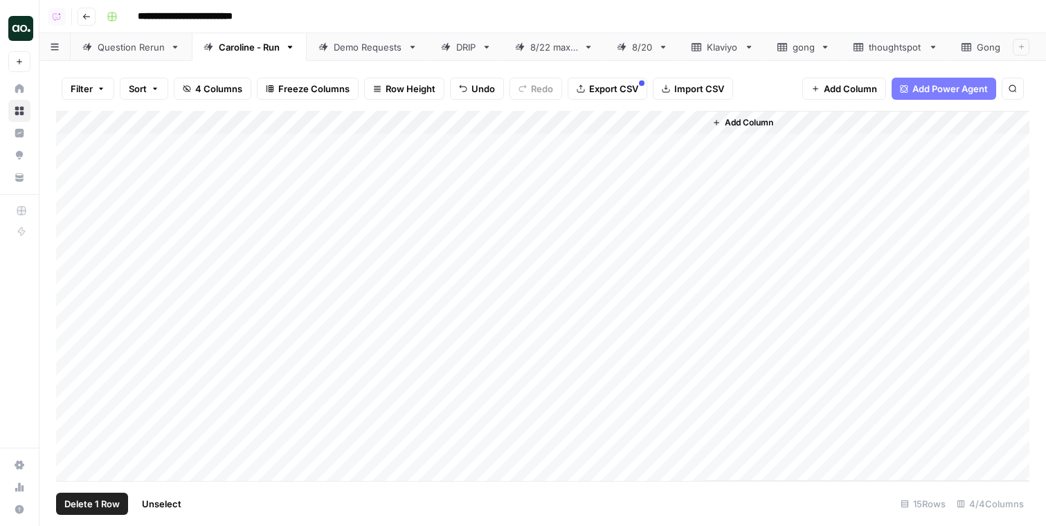
click at [73, 286] on div "Add Column" at bounding box center [543, 296] width 974 height 370
click at [71, 330] on div "Add Column" at bounding box center [543, 296] width 974 height 370
click at [100, 497] on span "Delete 2 Rows" at bounding box center [95, 503] width 62 height 14
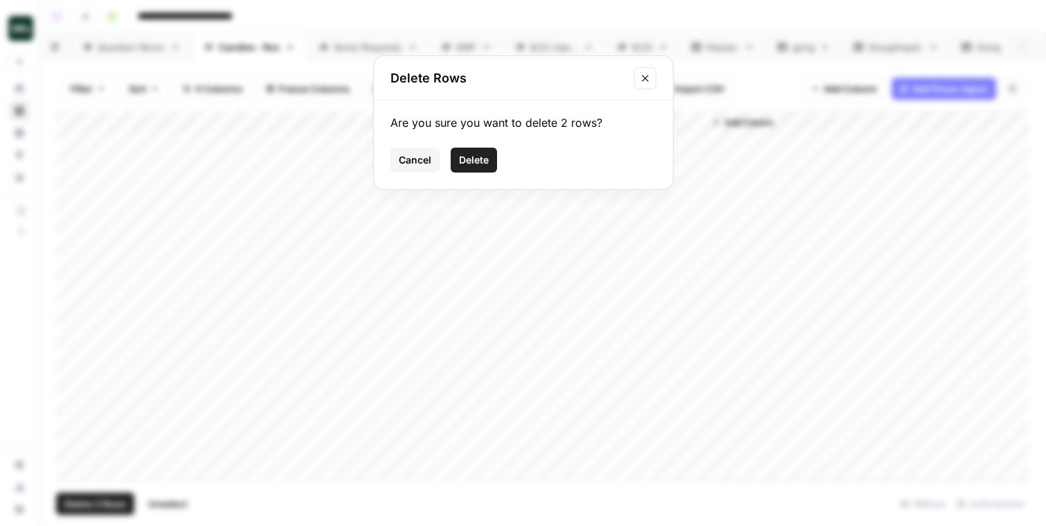
click at [471, 163] on span "Delete" at bounding box center [474, 160] width 30 height 14
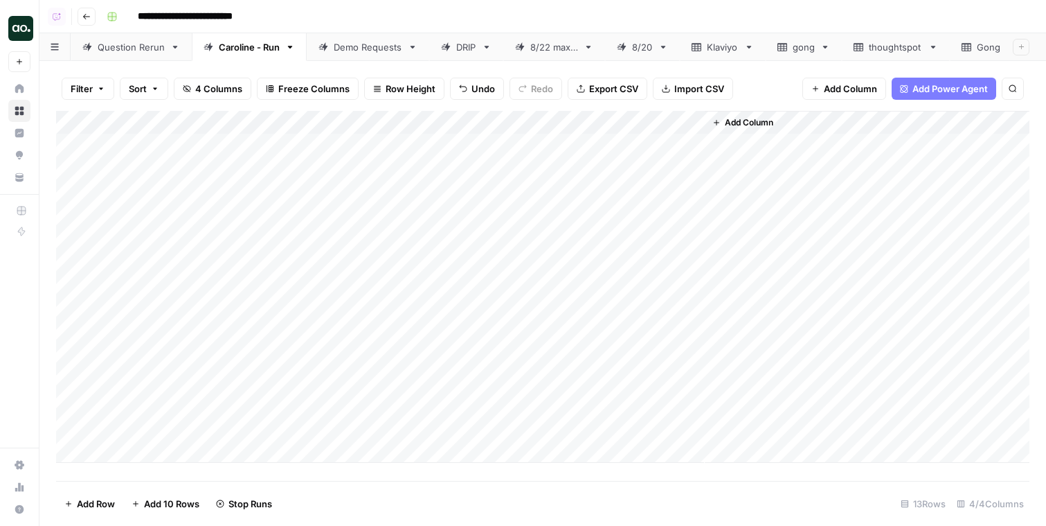
click at [165, 332] on div "Add Column" at bounding box center [543, 287] width 974 height 352
click at [296, 331] on div "Add Column" at bounding box center [543, 287] width 974 height 352
click at [304, 335] on div "Add Column" at bounding box center [543, 287] width 974 height 352
type textarea "**********"
click at [324, 377] on div "Add Column" at bounding box center [543, 287] width 974 height 352
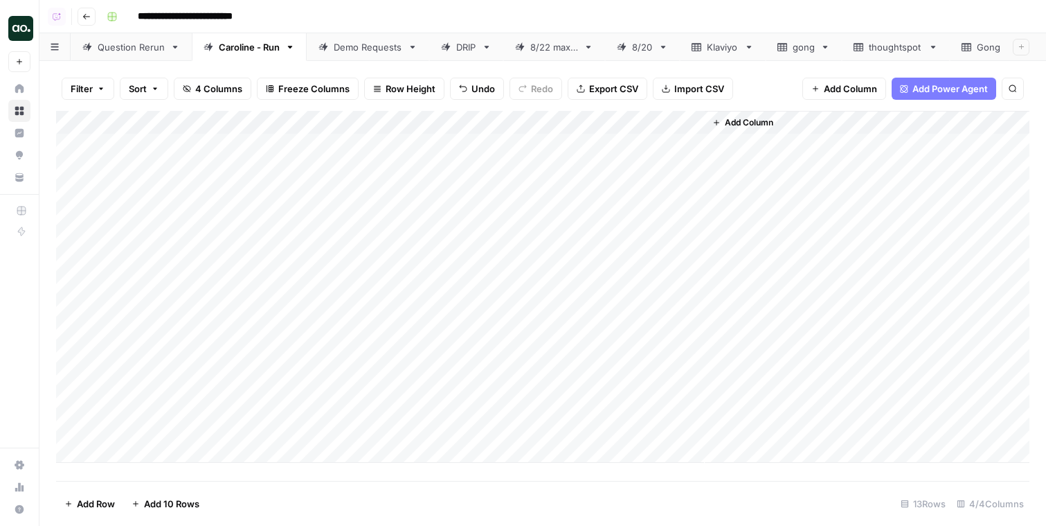
click at [620, 333] on div "Add Column" at bounding box center [543, 287] width 974 height 352
click at [75, 310] on div "Add Column" at bounding box center [543, 287] width 974 height 352
click at [105, 501] on span "Delete 1 Row" at bounding box center [91, 503] width 55 height 14
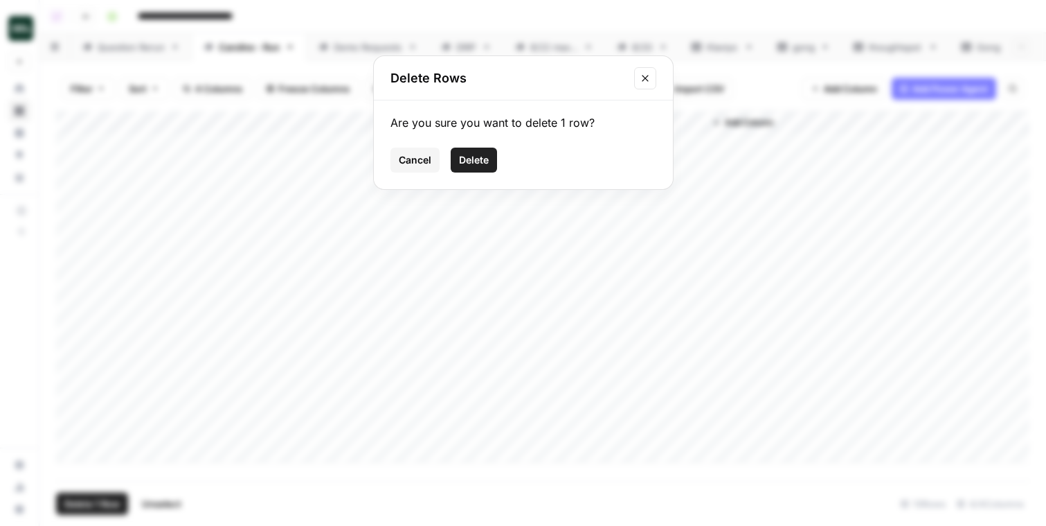
click at [471, 159] on span "Delete" at bounding box center [474, 160] width 30 height 14
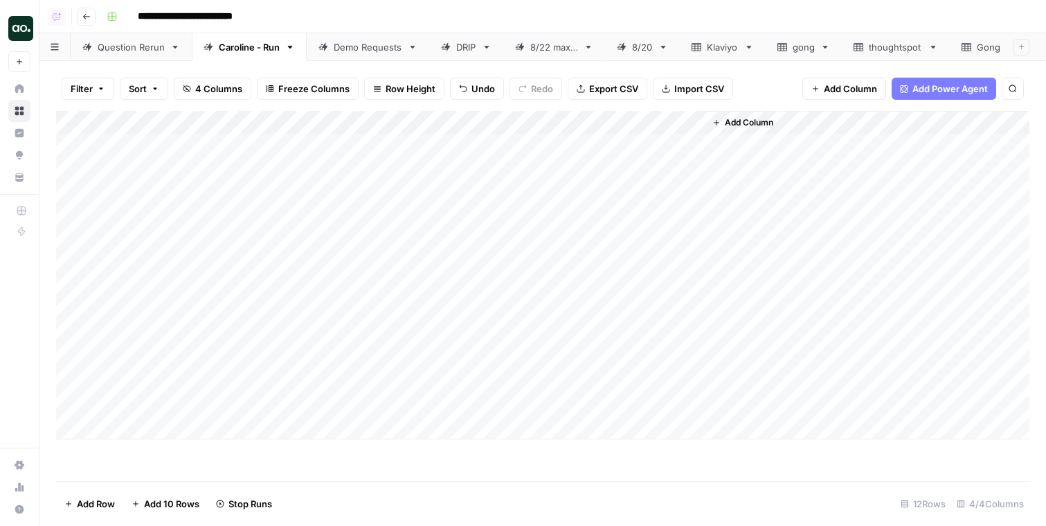
click at [147, 338] on div "Add Column" at bounding box center [543, 275] width 974 height 328
click at [145, 337] on div "Add Column" at bounding box center [543, 275] width 974 height 328
type textarea "**********"
click at [382, 328] on div "Add Column" at bounding box center [543, 275] width 974 height 328
click at [363, 332] on div "Add Column" at bounding box center [543, 275] width 974 height 328
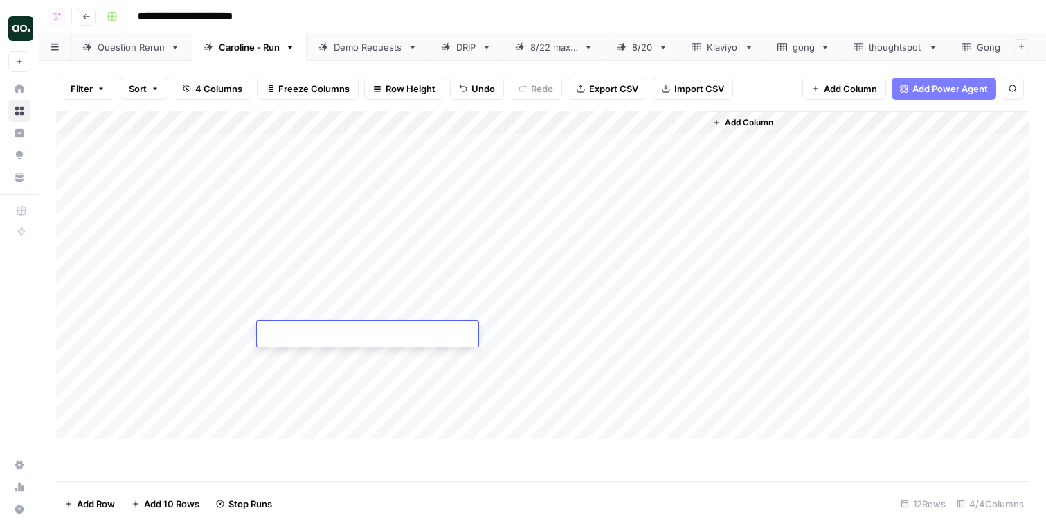
type textarea "**********"
click at [393, 429] on div "Add Column" at bounding box center [543, 275] width 974 height 328
click at [618, 332] on div "Add Column" at bounding box center [543, 287] width 974 height 352
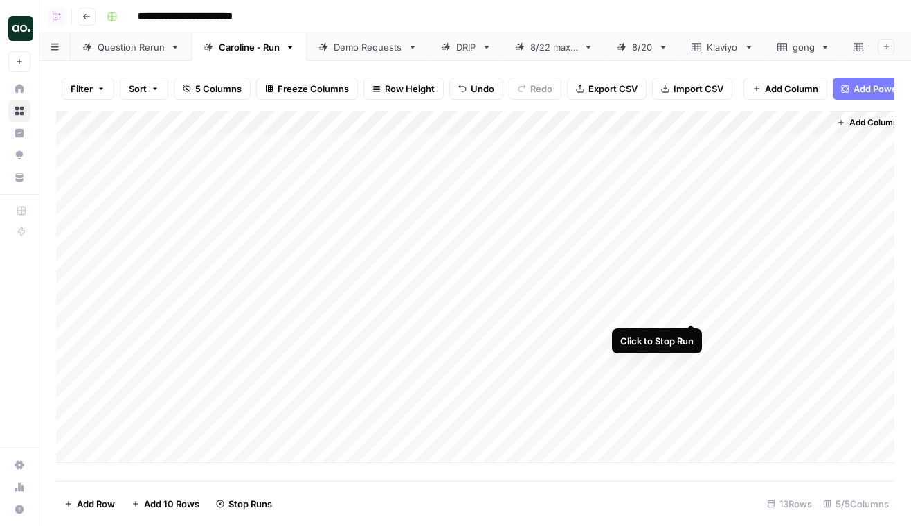
click at [690, 310] on div "Add Column" at bounding box center [475, 287] width 839 height 352
click at [693, 332] on div "Add Column" at bounding box center [475, 287] width 839 height 352
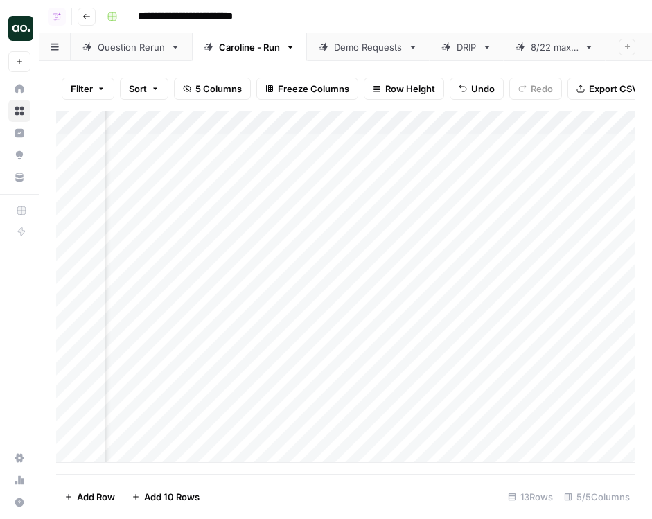
scroll to position [0, 174]
click at [501, 167] on div "Add Column" at bounding box center [345, 287] width 579 height 352
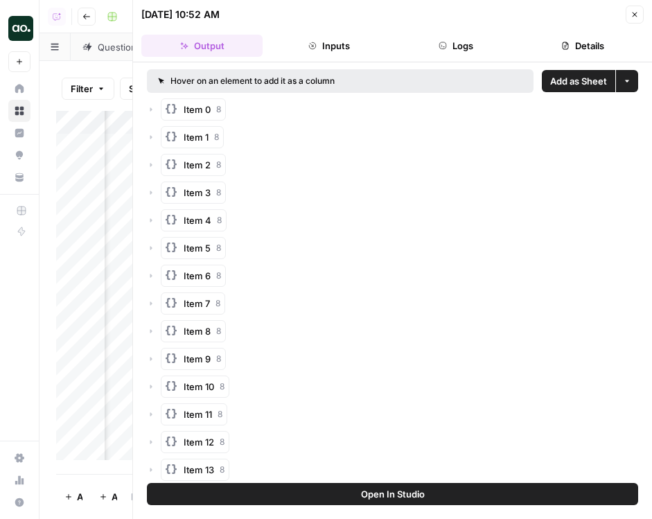
click at [632, 18] on icon "button" at bounding box center [634, 14] width 8 height 8
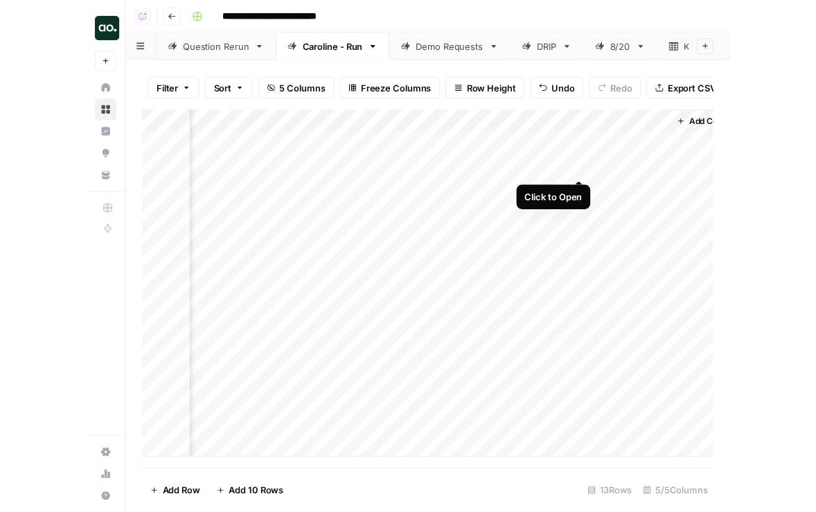
scroll to position [0, 271]
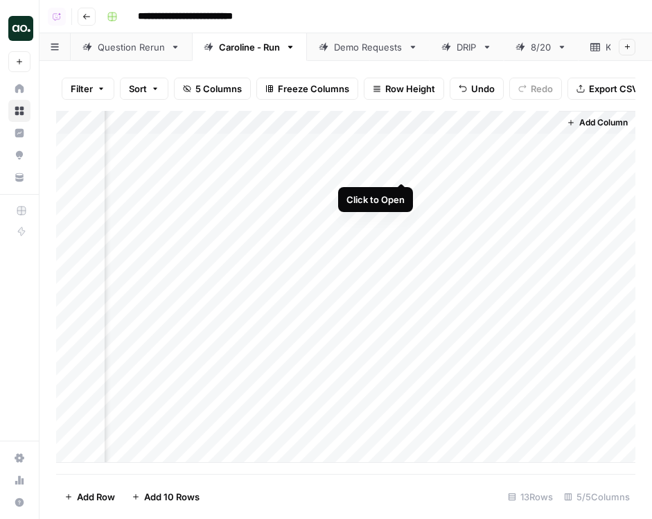
click at [403, 165] on div "Add Column" at bounding box center [345, 287] width 579 height 352
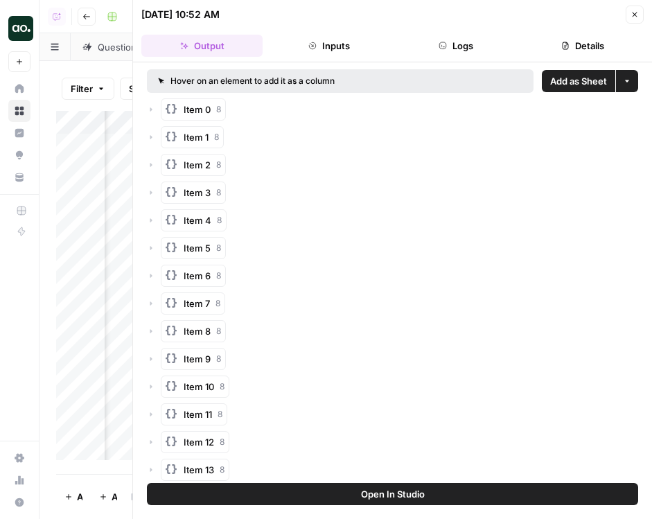
click at [566, 80] on span "Add as Sheet" at bounding box center [578, 81] width 57 height 14
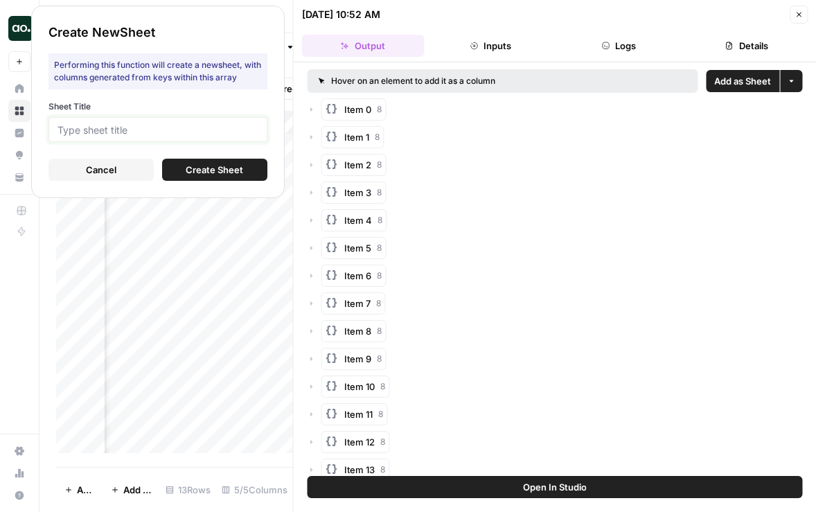
click at [177, 129] on input "Sheet Title" at bounding box center [157, 129] width 201 height 12
type input "PhantomBuster"
click at [190, 170] on span "Create Sheet" at bounding box center [214, 170] width 57 height 14
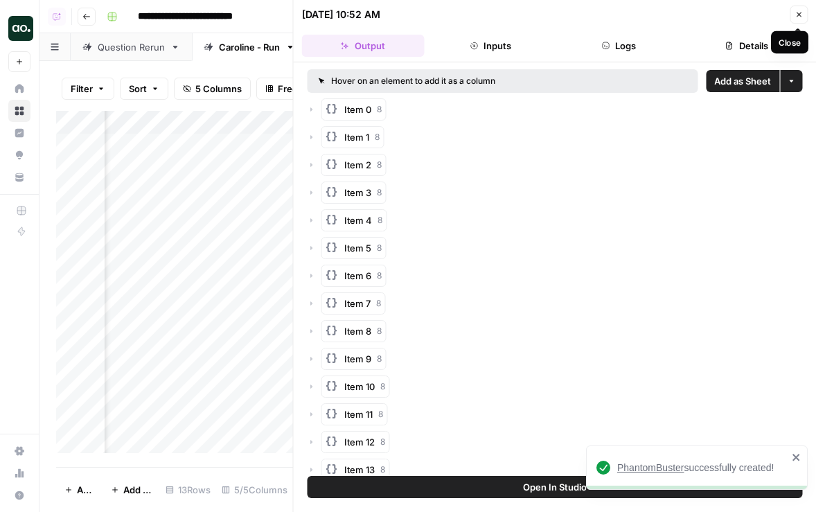
click at [801, 15] on icon "button" at bounding box center [798, 14] width 8 height 8
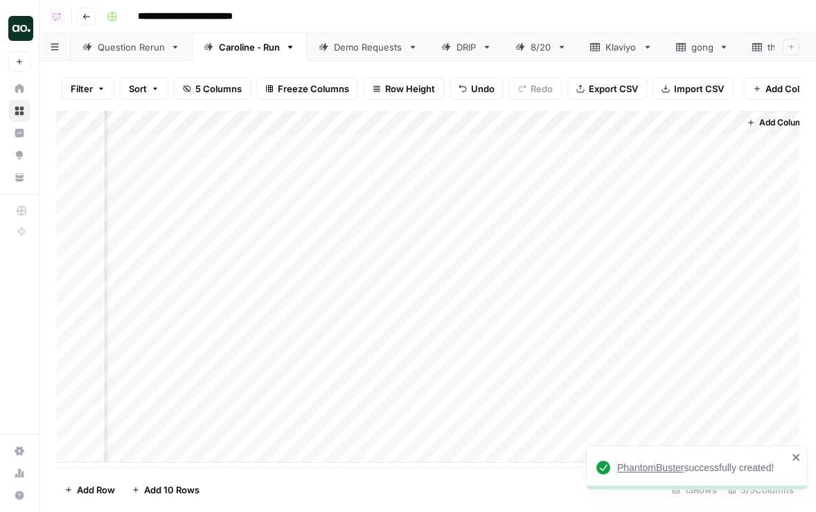
scroll to position [0, 273]
click at [691, 44] on div "PhantomBuster" at bounding box center [714, 47] width 68 height 14
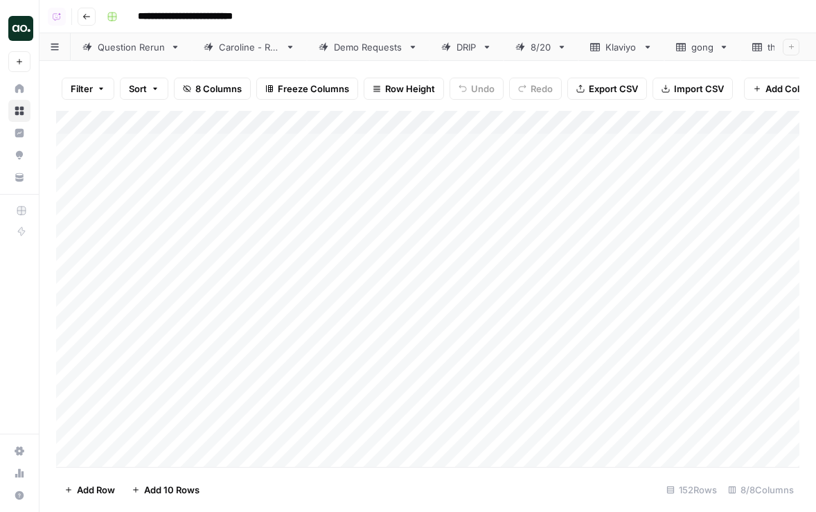
click at [614, 48] on div "Klaviyo" at bounding box center [621, 47] width 32 height 14
click at [693, 50] on div "gong" at bounding box center [702, 47] width 22 height 14
click at [688, 41] on div "PhantomBuster" at bounding box center [714, 47] width 68 height 14
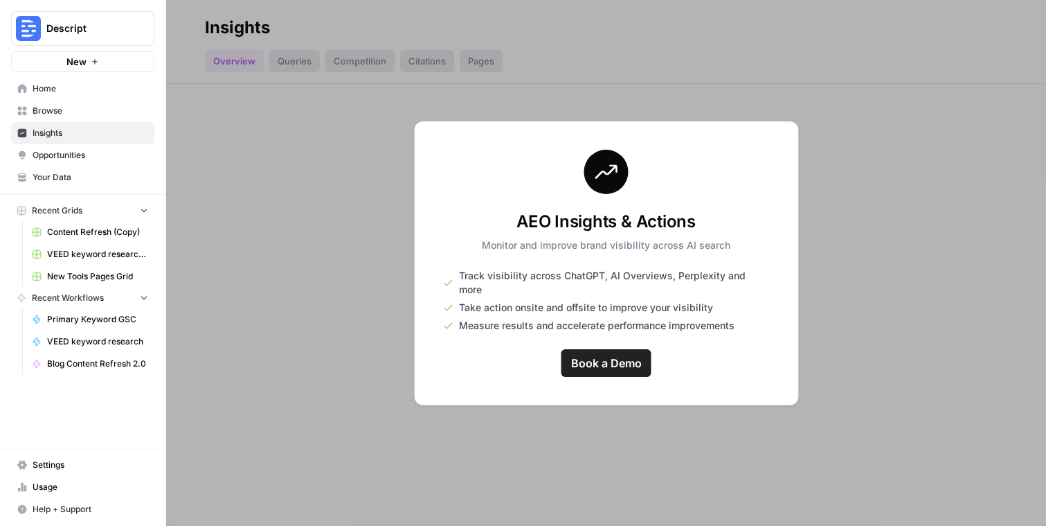
click at [71, 23] on span "Descript" at bounding box center [88, 28] width 84 height 14
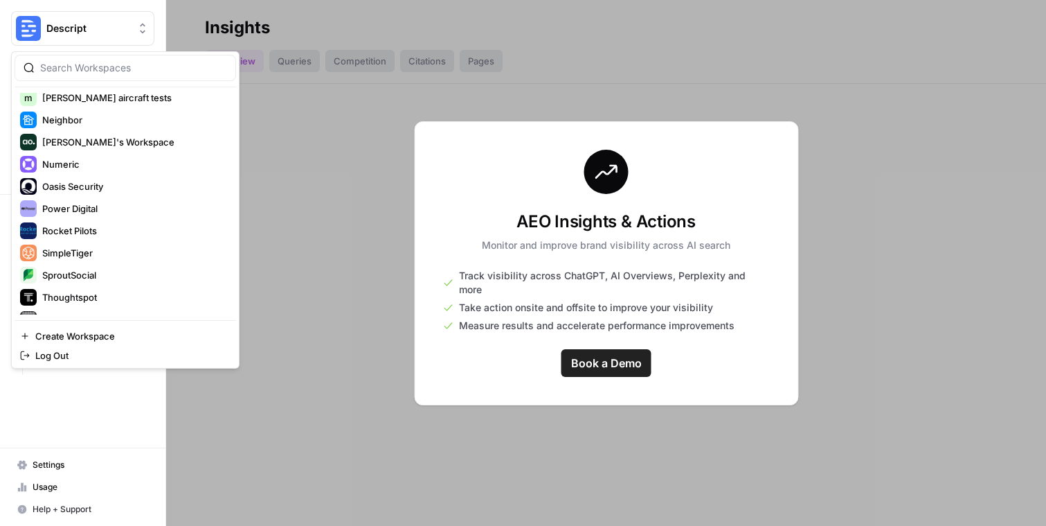
scroll to position [850, 0]
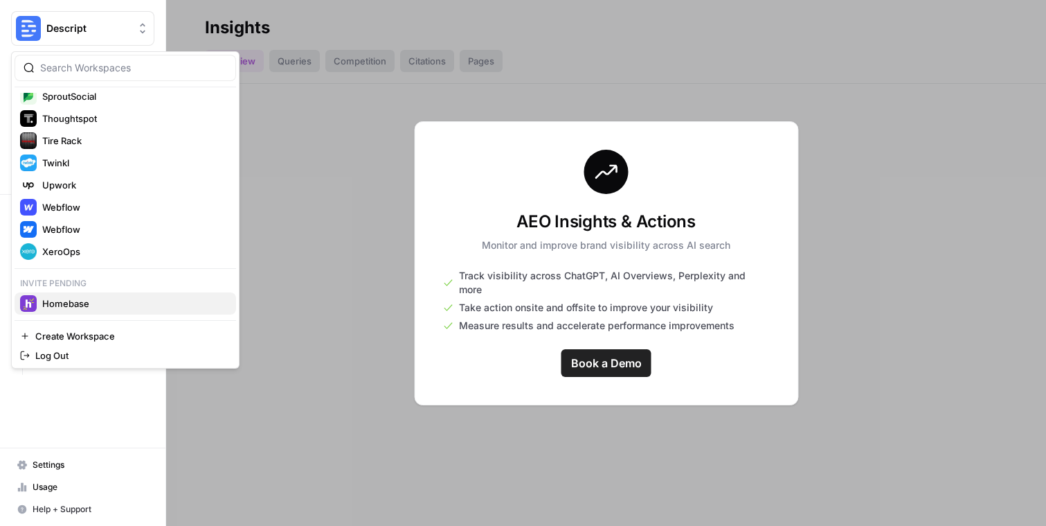
click at [107, 306] on span "Homebase" at bounding box center [133, 303] width 183 height 14
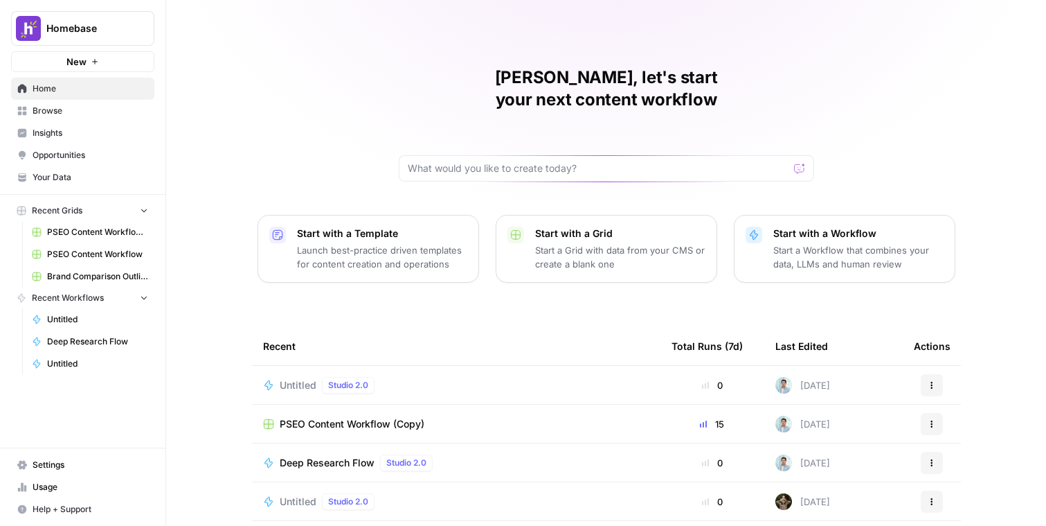
click at [72, 116] on span "Browse" at bounding box center [91, 111] width 116 height 12
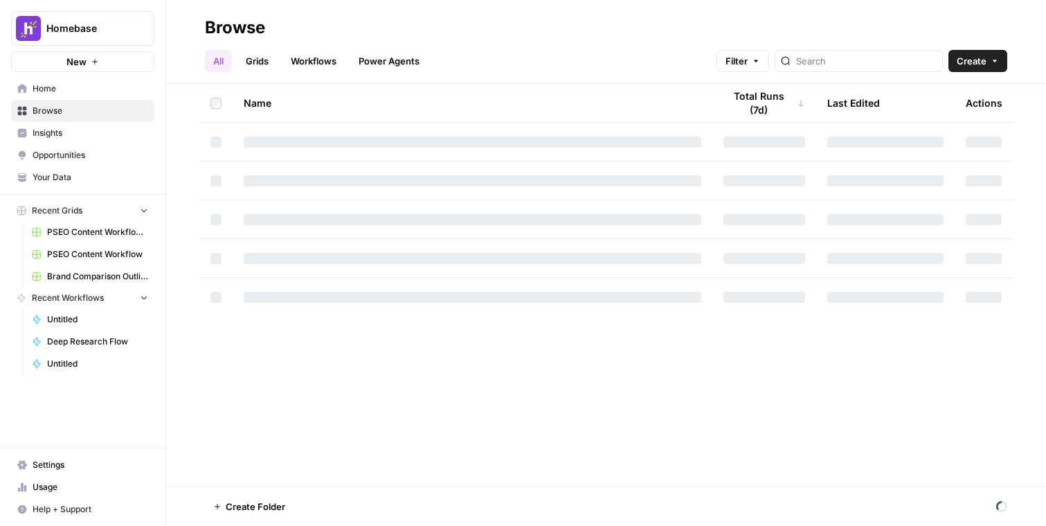
click at [74, 136] on span "Insights" at bounding box center [91, 133] width 116 height 12
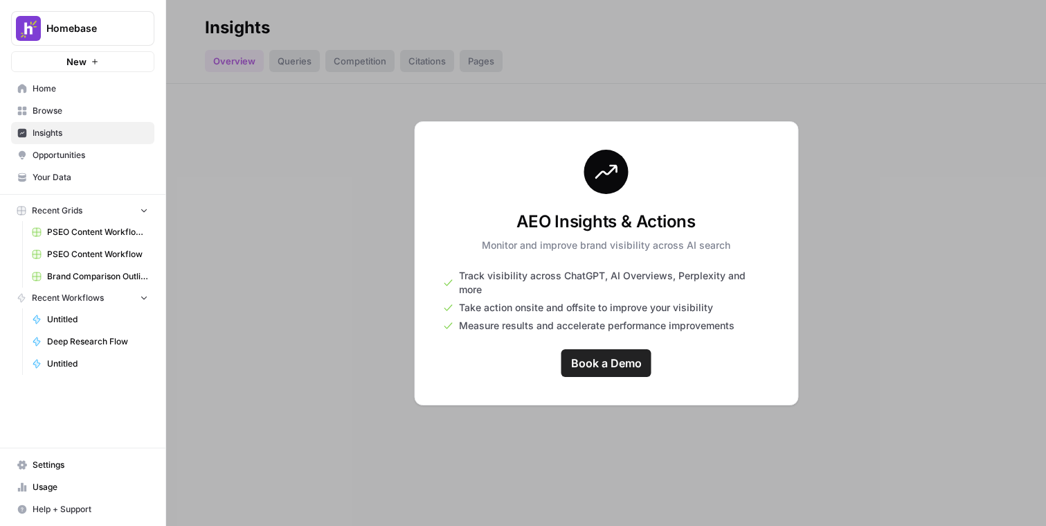
click at [100, 178] on span "Your Data" at bounding box center [91, 177] width 116 height 12
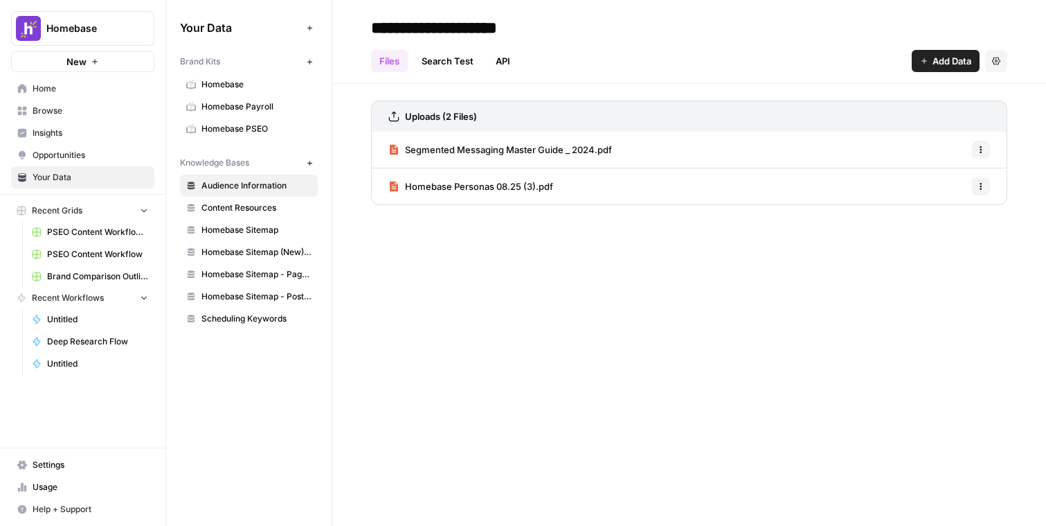
click at [262, 64] on div "Brand Kits" at bounding box center [240, 61] width 121 height 12
click at [258, 86] on span "Homebase" at bounding box center [257, 84] width 110 height 12
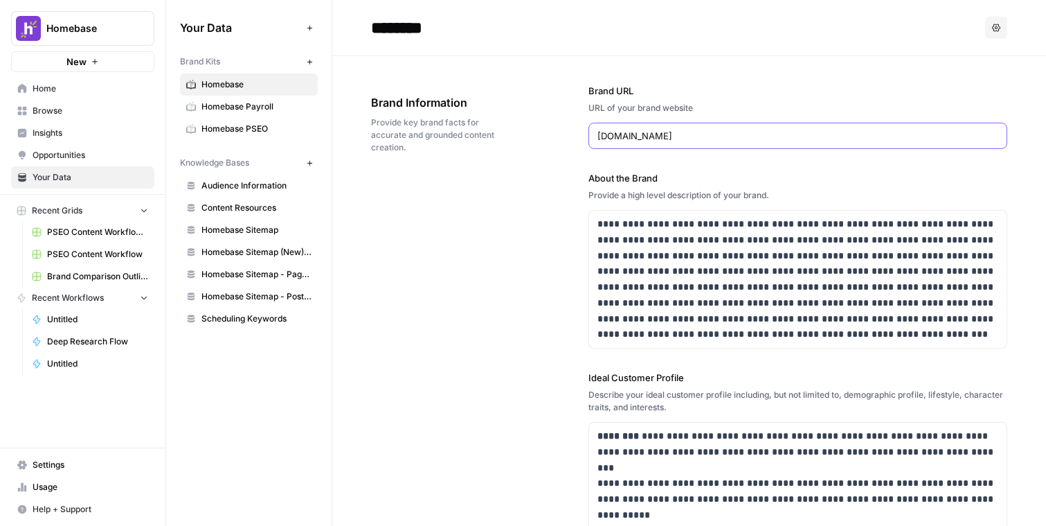
click at [724, 129] on input "www.joinhomebase.com" at bounding box center [798, 136] width 401 height 14
drag, startPoint x: 622, startPoint y: 136, endPoint x: 733, endPoint y: 138, distance: 110.8
click at [733, 139] on input "www.joinhomebase.com" at bounding box center [798, 136] width 401 height 14
click at [113, 20] on button "Homebase" at bounding box center [82, 28] width 143 height 35
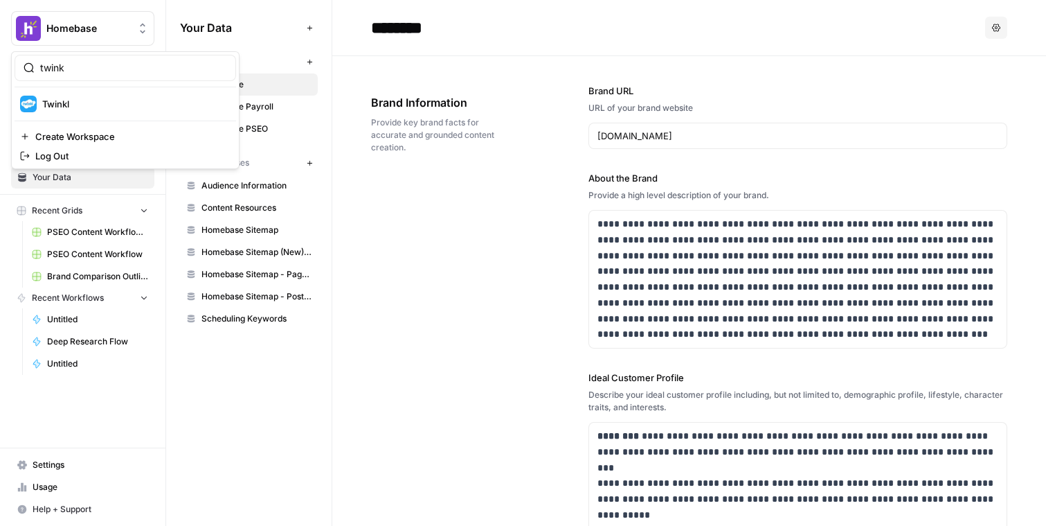
type input "twink"
click at [105, 105] on span "Twinkl" at bounding box center [133, 104] width 183 height 14
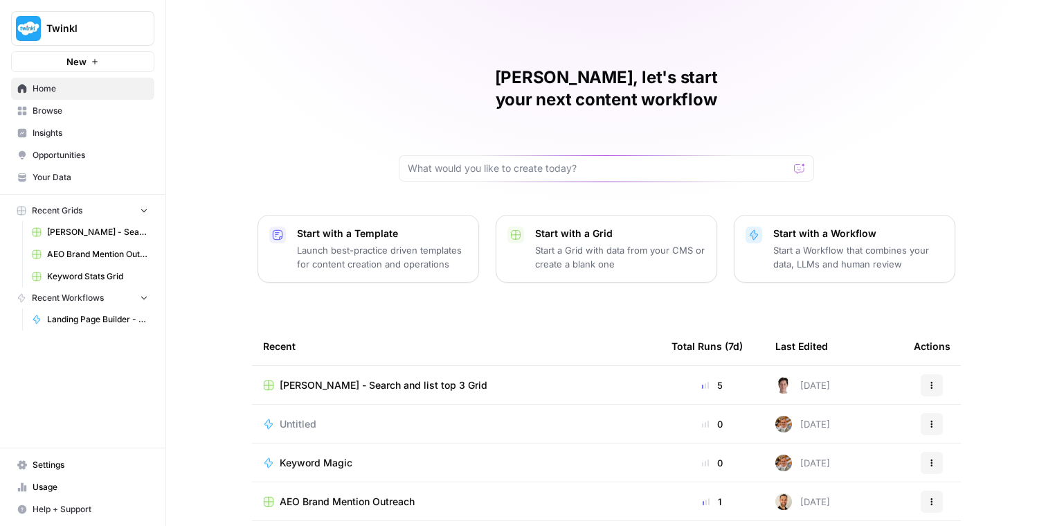
click at [93, 130] on span "Insights" at bounding box center [91, 133] width 116 height 12
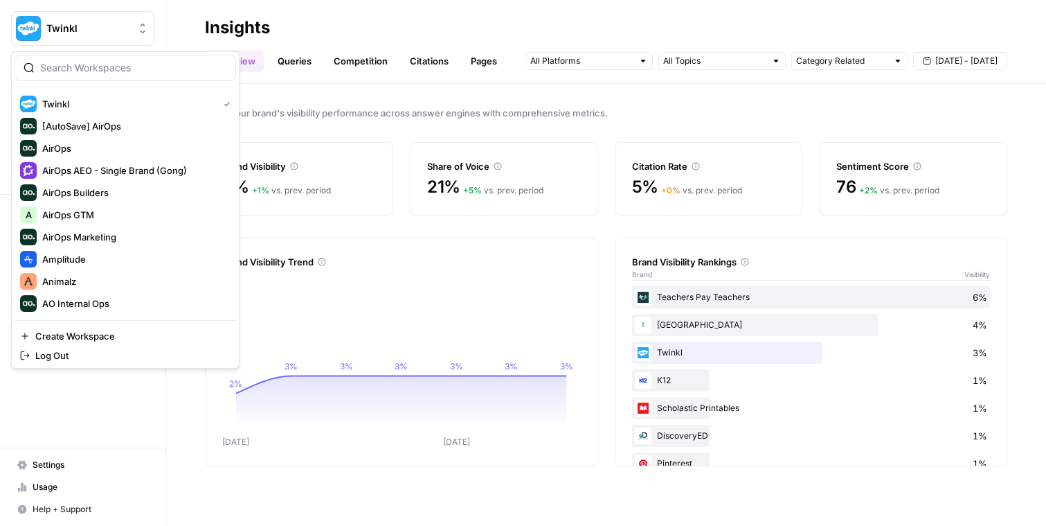
click at [78, 29] on span "Twinkl" at bounding box center [88, 28] width 84 height 14
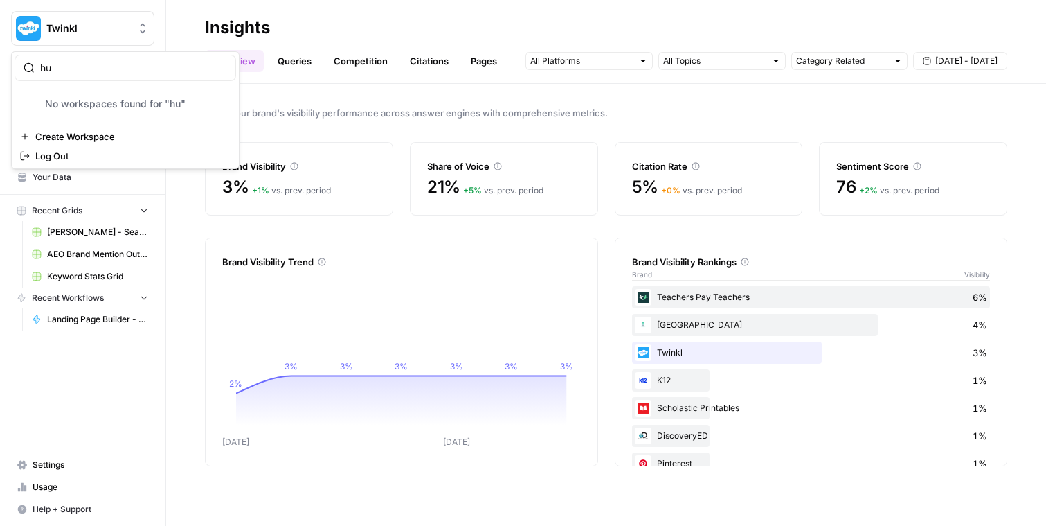
type input "h"
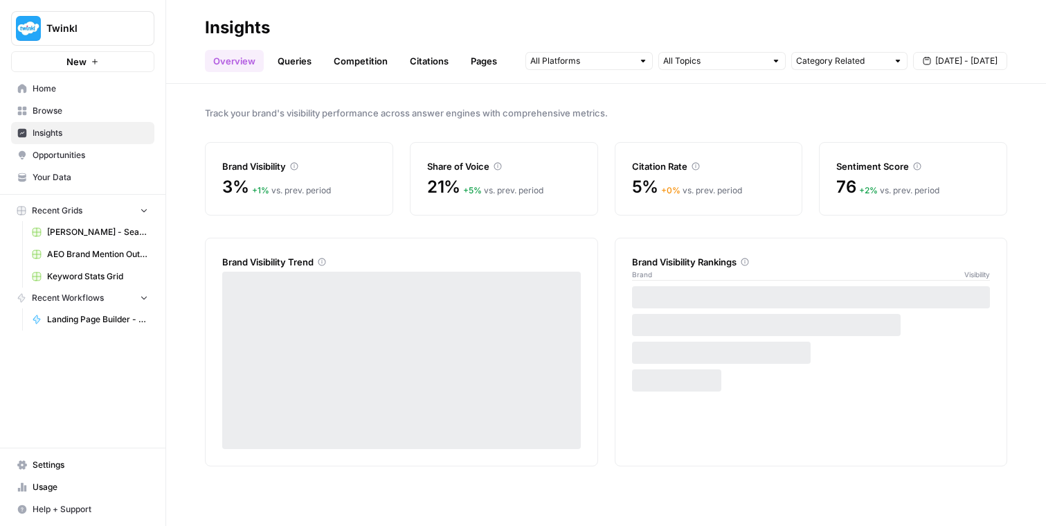
click at [75, 35] on span "Twinkl" at bounding box center [88, 28] width 84 height 14
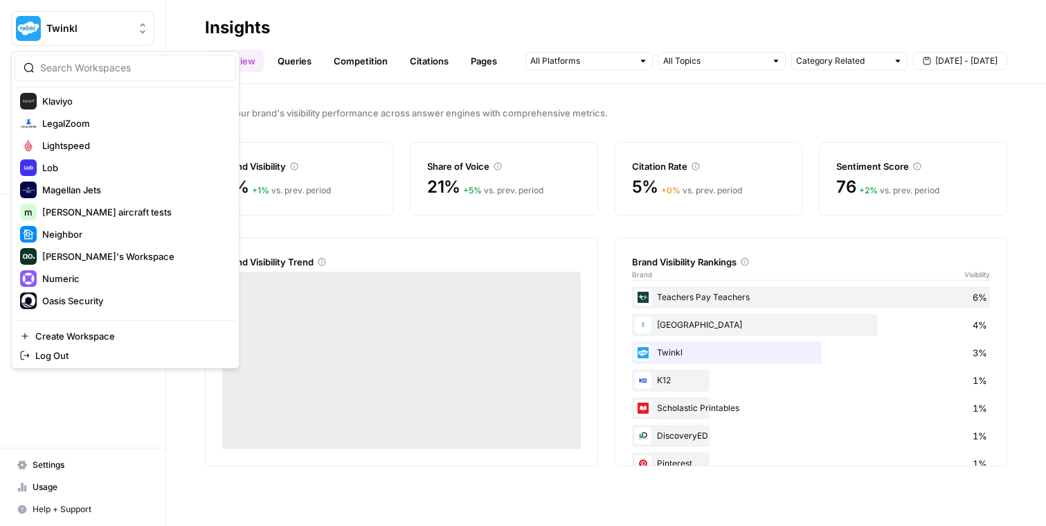
scroll to position [872, 0]
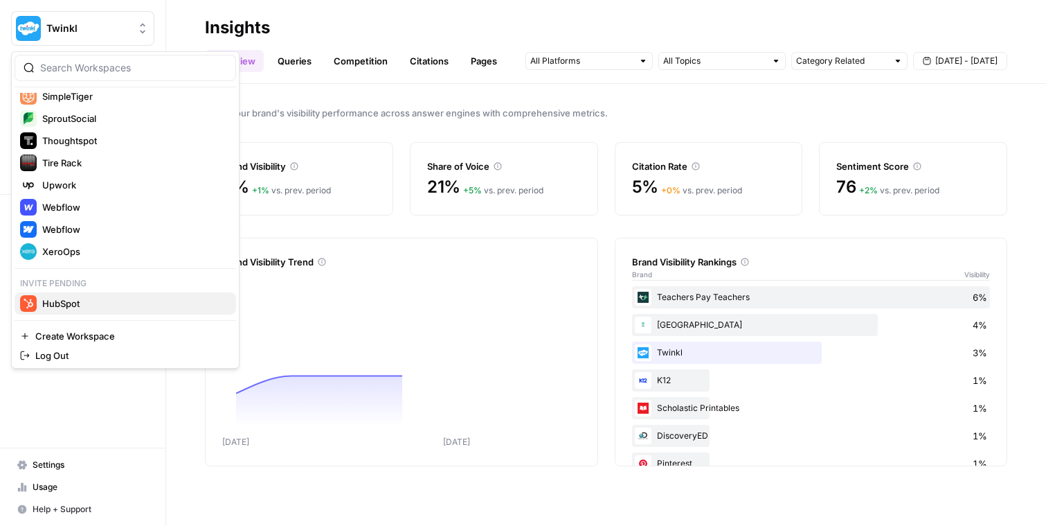
click at [89, 303] on span "HubSpot" at bounding box center [133, 303] width 183 height 14
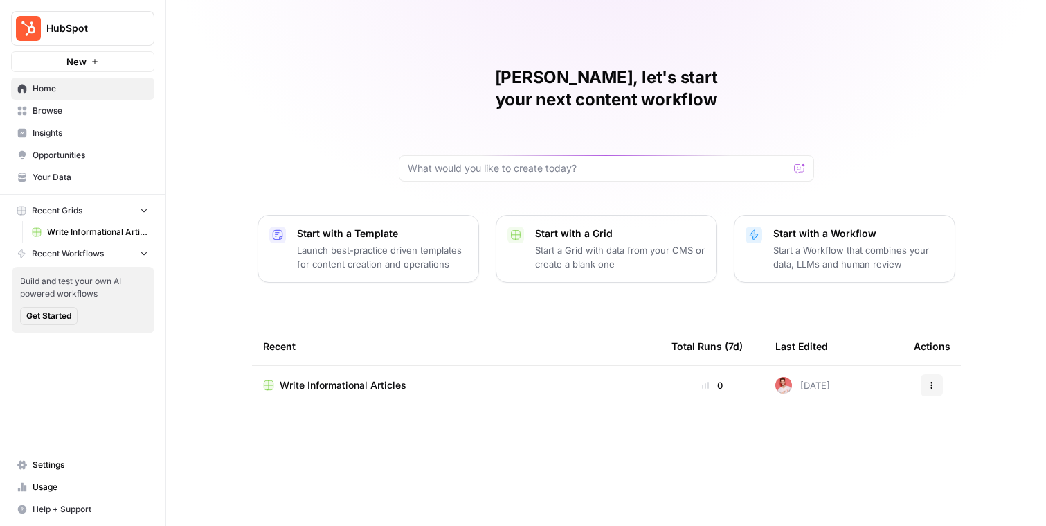
click at [87, 132] on span "Insights" at bounding box center [91, 133] width 116 height 12
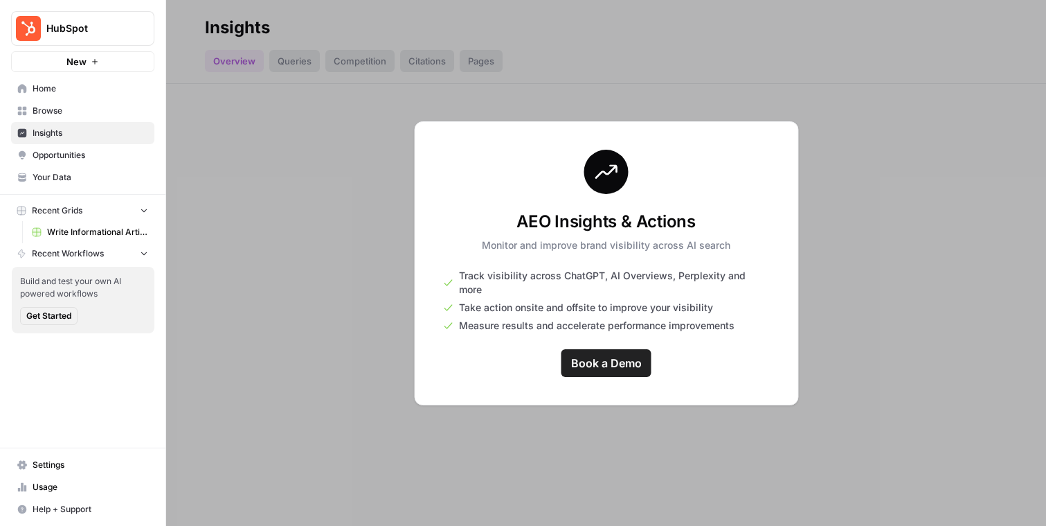
click at [82, 180] on span "Your Data" at bounding box center [91, 177] width 116 height 12
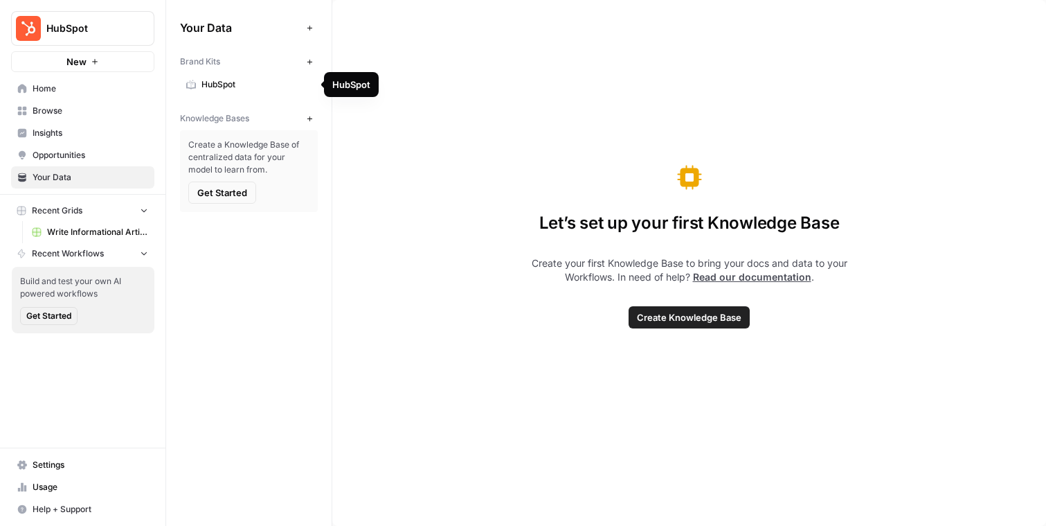
click at [247, 82] on span "HubSpot" at bounding box center [257, 84] width 110 height 12
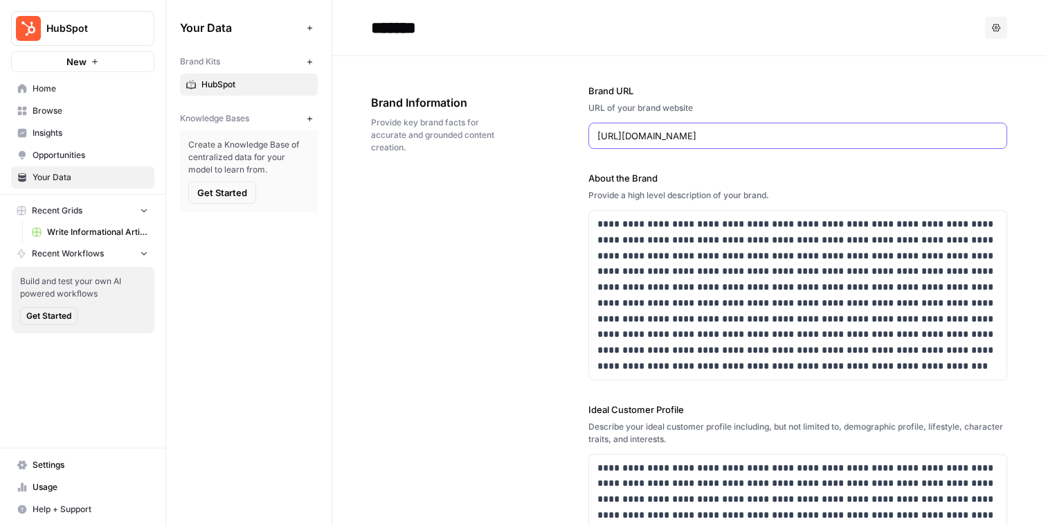
drag, startPoint x: 653, startPoint y: 136, endPoint x: 751, endPoint y: 134, distance: 97.7
click at [751, 134] on input "https://www.hubspot.com" at bounding box center [798, 136] width 401 height 14
click at [69, 22] on span "HubSpot" at bounding box center [88, 28] width 84 height 14
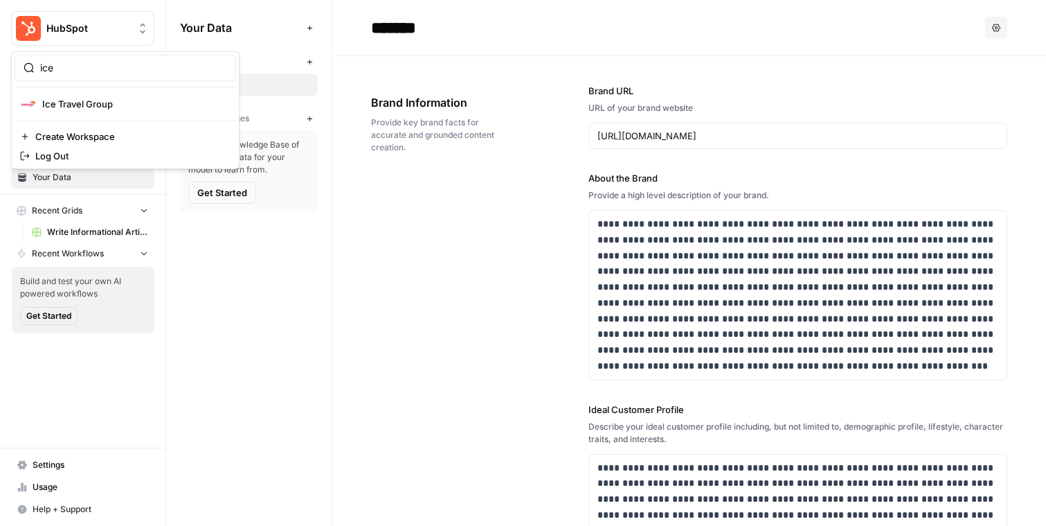
type input "ice"
click at [77, 100] on span "Ice Travel Group" at bounding box center [133, 104] width 183 height 14
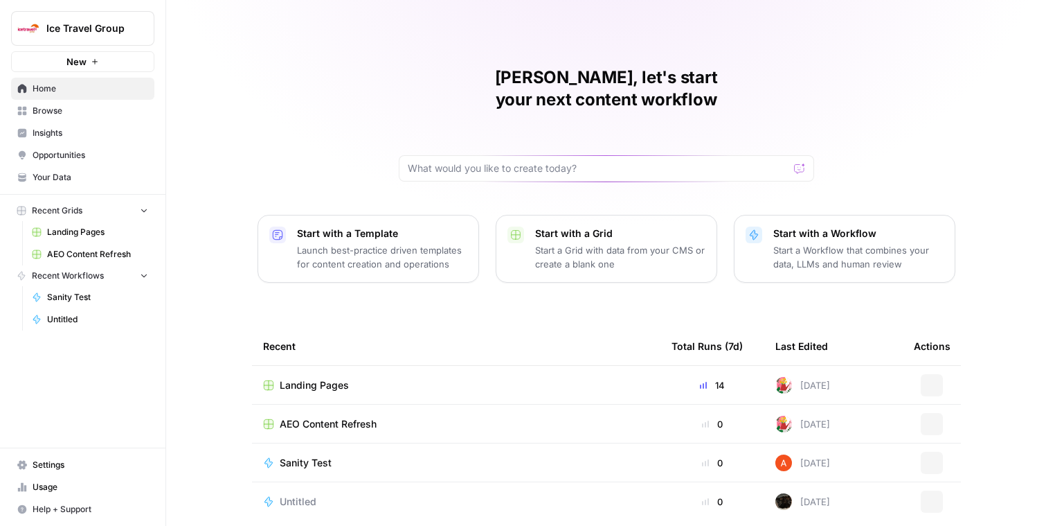
click at [75, 117] on link "Browse" at bounding box center [82, 111] width 143 height 22
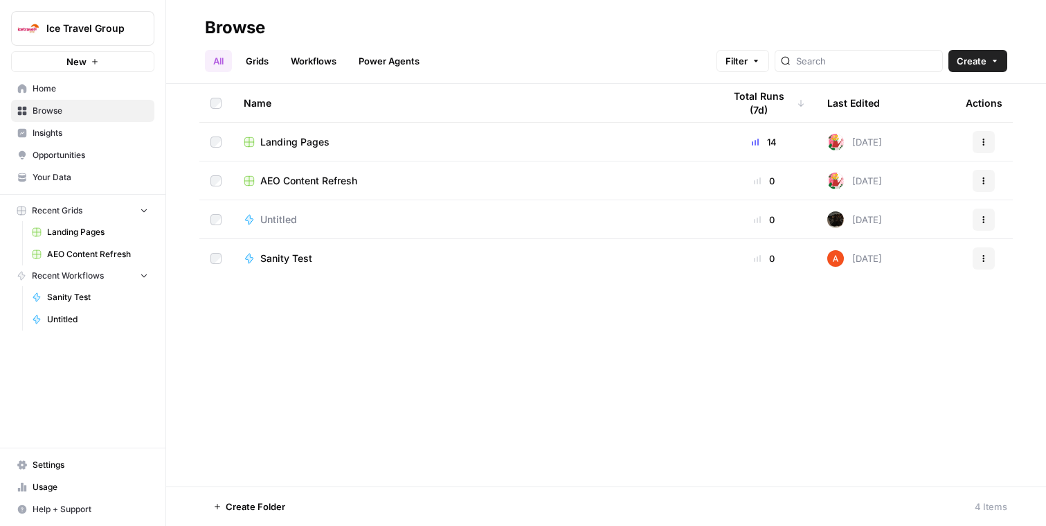
click at [76, 130] on span "Insights" at bounding box center [91, 133] width 116 height 12
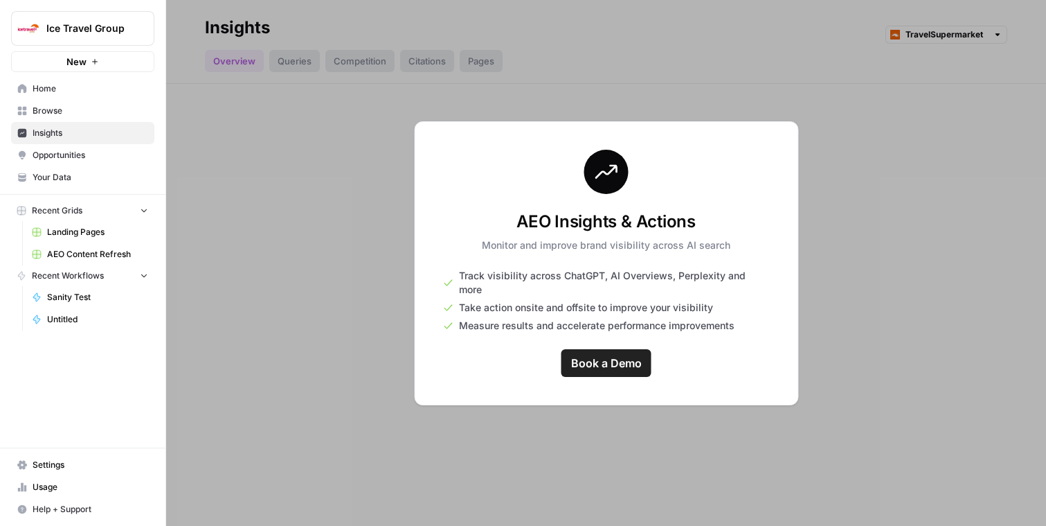
click at [136, 30] on icon "Workspace: Ice Travel Group" at bounding box center [143, 28] width 14 height 14
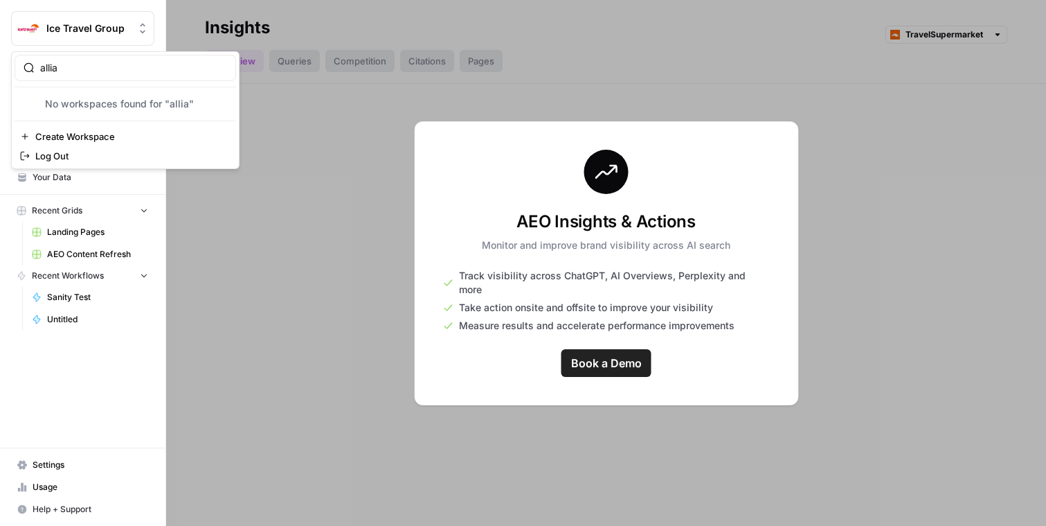
type input "allia"
click at [91, 30] on span "Ice Travel Group" at bounding box center [88, 28] width 84 height 14
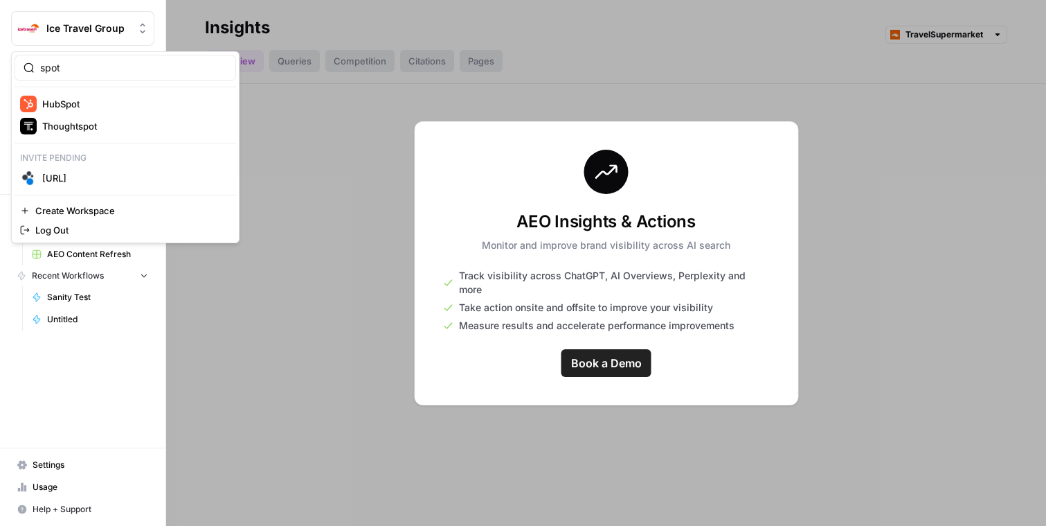
type input "spot"
click at [89, 165] on p "Invite pending" at bounding box center [126, 158] width 222 height 18
click at [91, 178] on span "[URL]" at bounding box center [133, 178] width 183 height 14
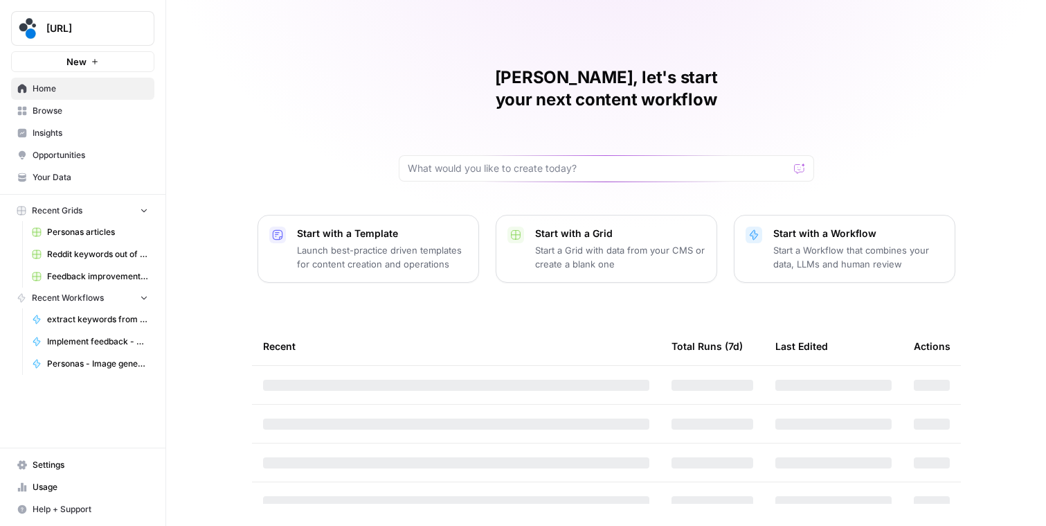
click at [83, 127] on span "Insights" at bounding box center [91, 133] width 116 height 12
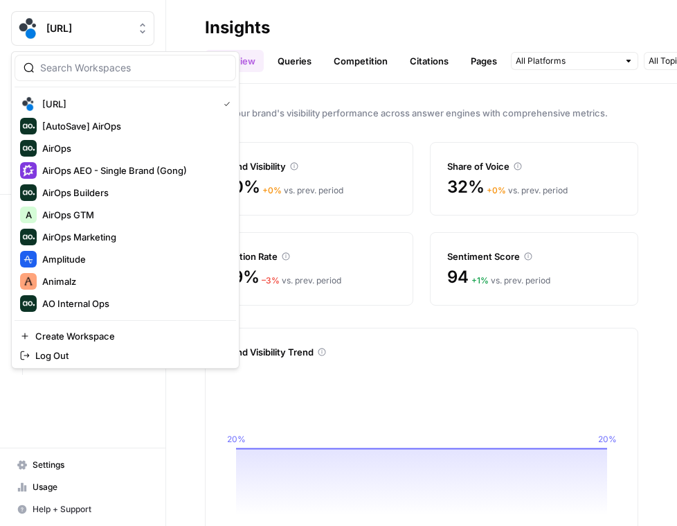
click at [120, 25] on span "[URL]" at bounding box center [88, 28] width 84 height 14
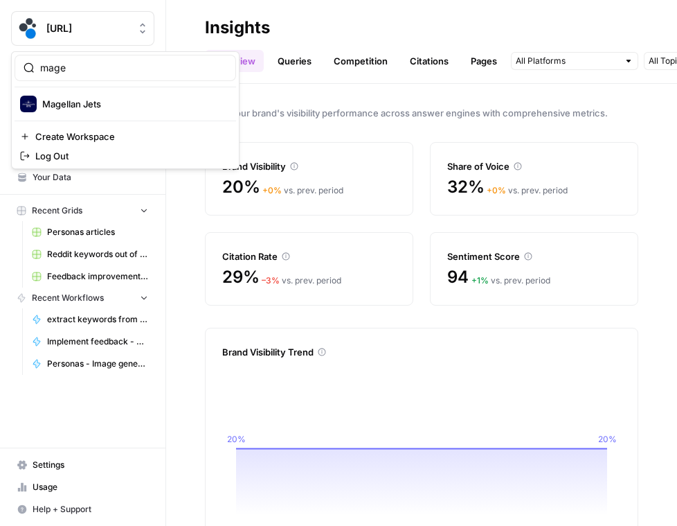
type input "mage"
click at [113, 99] on span "Magellan Jets" at bounding box center [133, 104] width 183 height 14
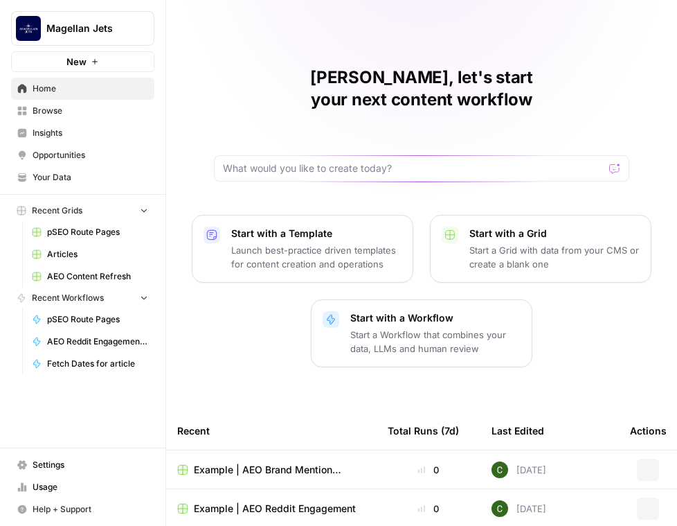
click at [98, 128] on span "Insights" at bounding box center [91, 133] width 116 height 12
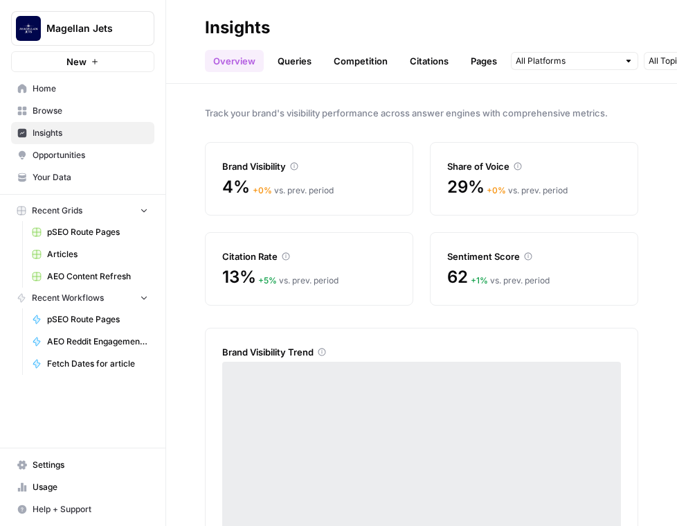
click at [80, 27] on span "Magellan Jets" at bounding box center [88, 28] width 84 height 14
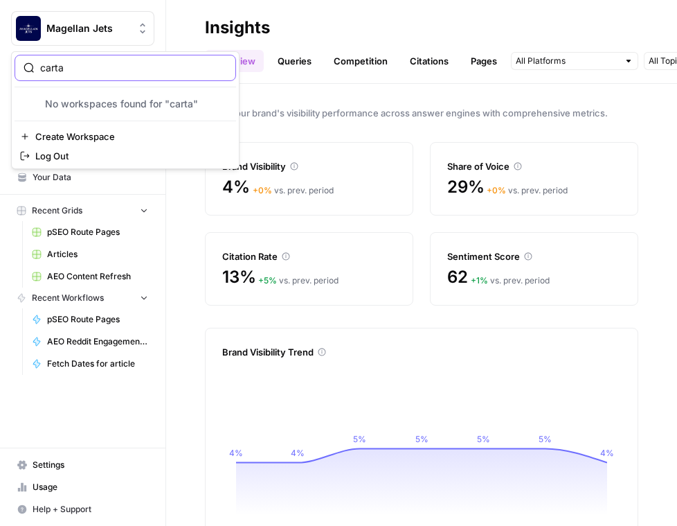
click at [46, 71] on input "carta" at bounding box center [133, 68] width 187 height 14
type input "glean"
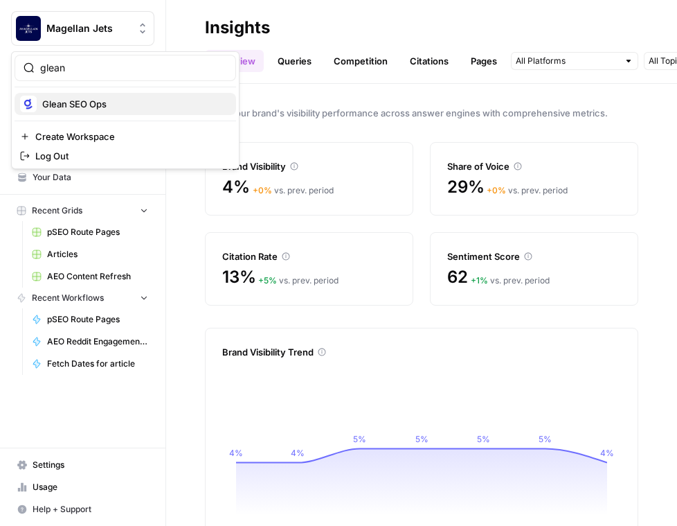
click at [64, 109] on span "Glean SEO Ops" at bounding box center [133, 104] width 183 height 14
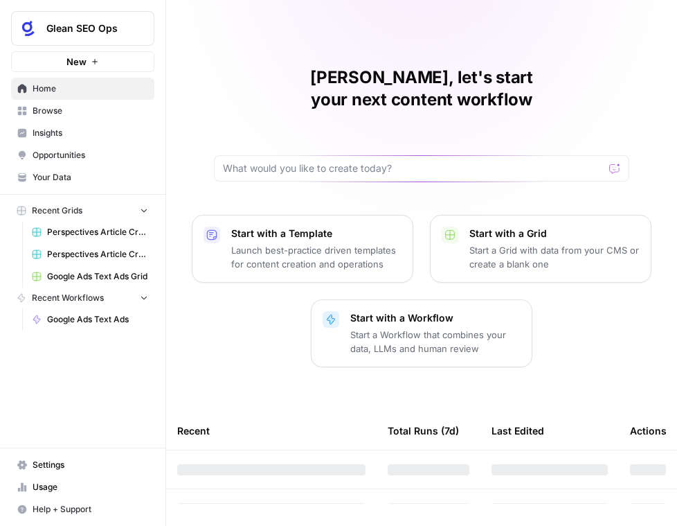
click at [64, 129] on span "Insights" at bounding box center [91, 133] width 116 height 12
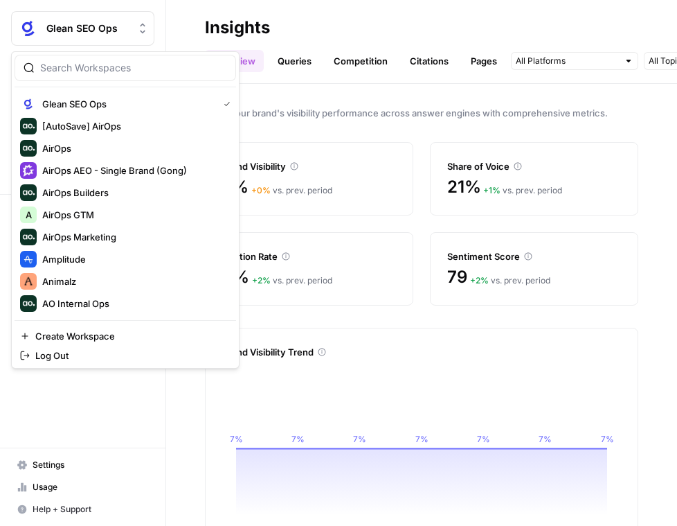
click at [96, 35] on button "Glean SEO Ops" at bounding box center [82, 28] width 143 height 35
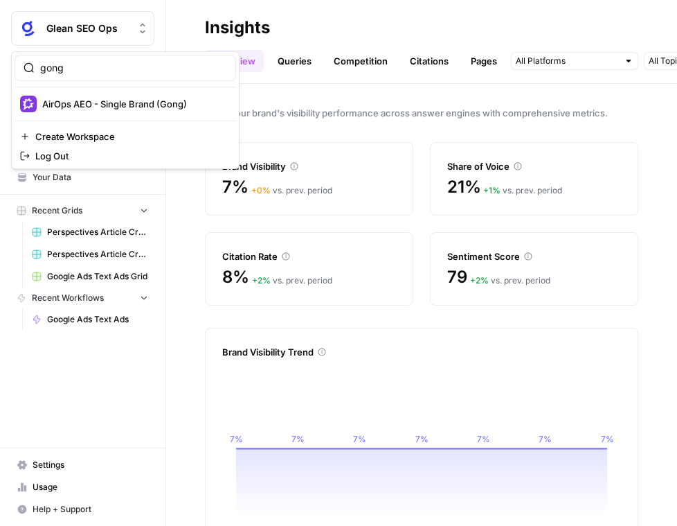
type input "gong"
click at [123, 99] on span "AirOps AEO - Single Brand (Gong)" at bounding box center [133, 104] width 183 height 14
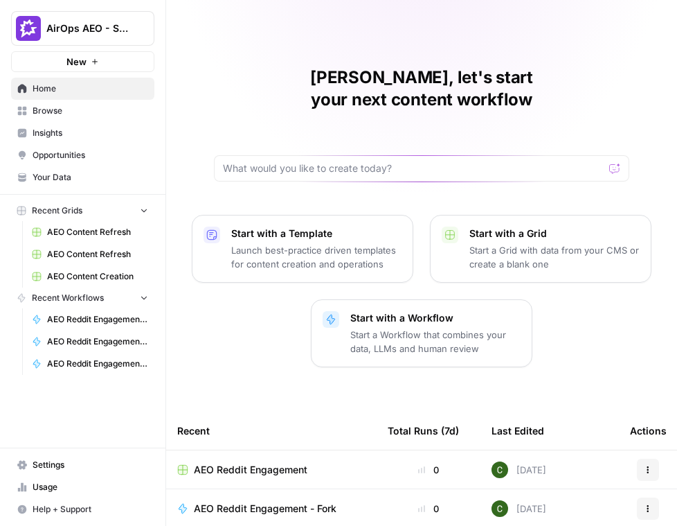
click at [102, 27] on span "AirOps AEO - Single Brand (Gong)" at bounding box center [88, 28] width 84 height 14
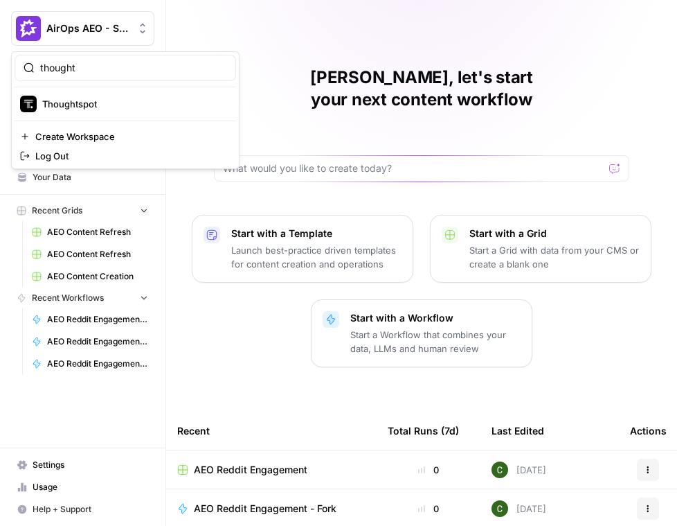
type input "thought"
click at [104, 109] on span "Thoughtspot" at bounding box center [133, 104] width 183 height 14
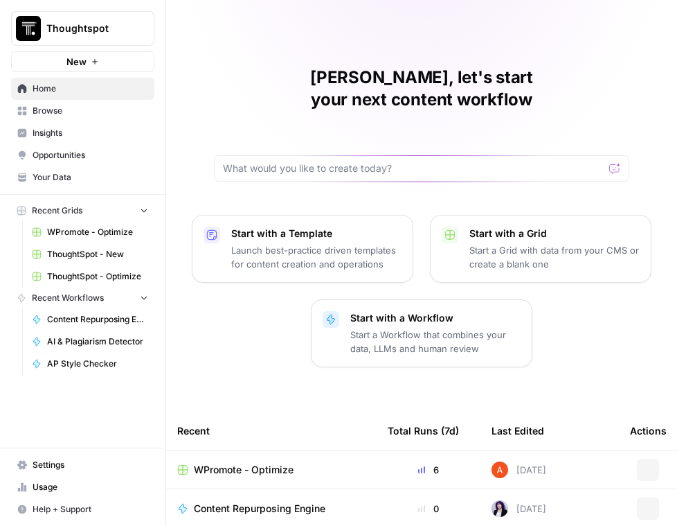
click at [91, 130] on span "Insights" at bounding box center [91, 133] width 116 height 12
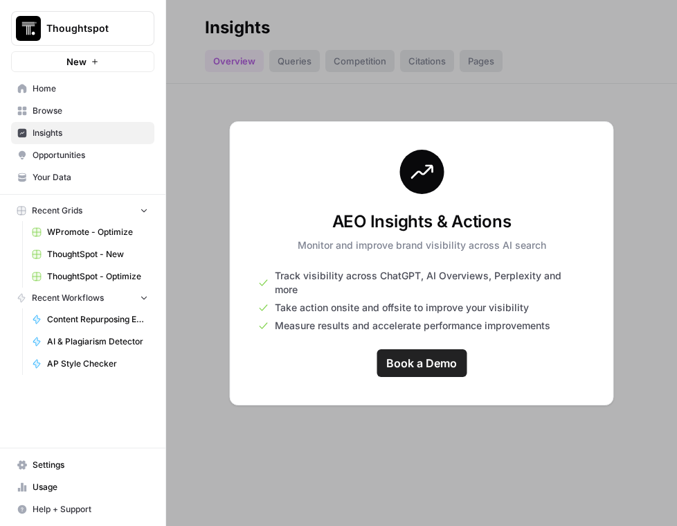
click at [120, 17] on button "Thoughtspot" at bounding box center [82, 28] width 143 height 35
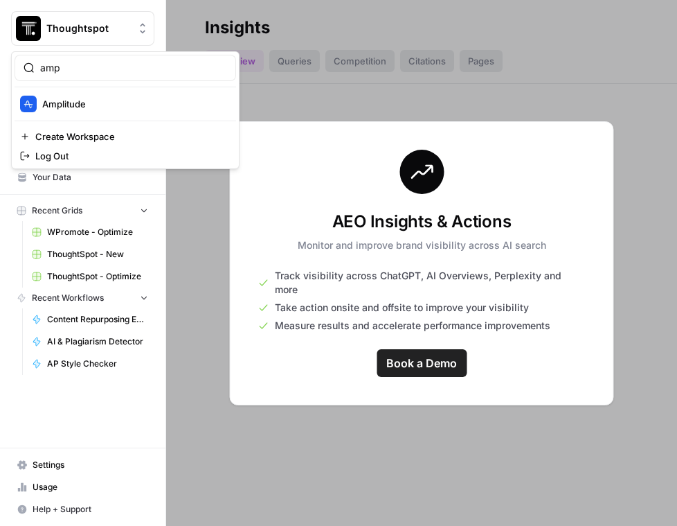
type input "amp"
click at [101, 112] on button "Amplitude" at bounding box center [126, 104] width 222 height 22
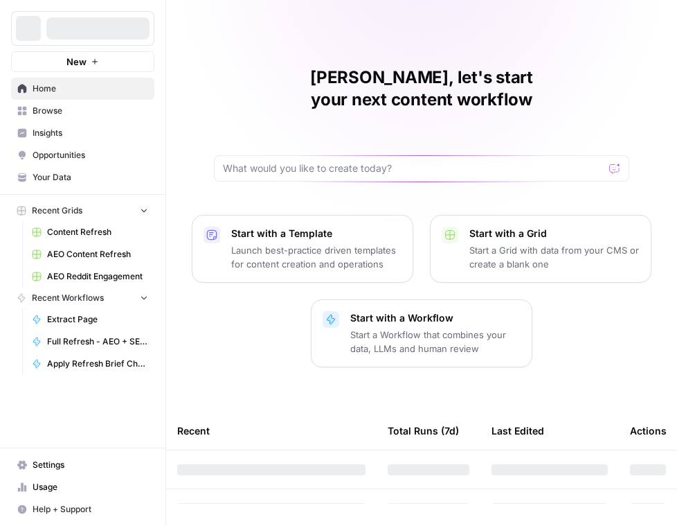
click at [97, 130] on span "Insights" at bounding box center [91, 133] width 116 height 12
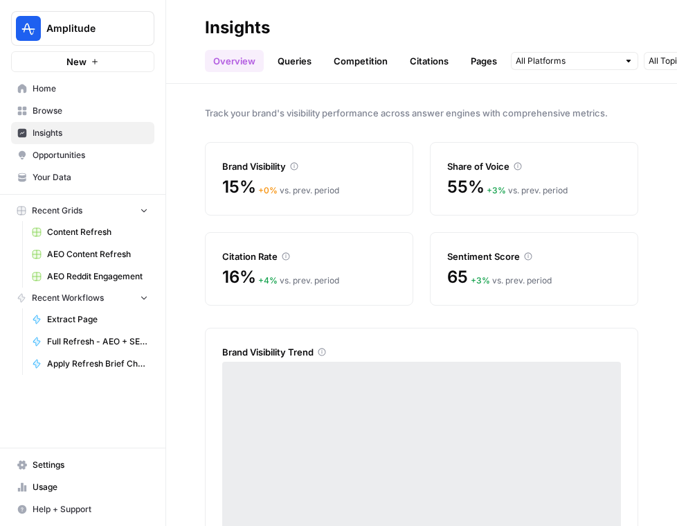
click at [75, 23] on span "Amplitude" at bounding box center [88, 28] width 84 height 14
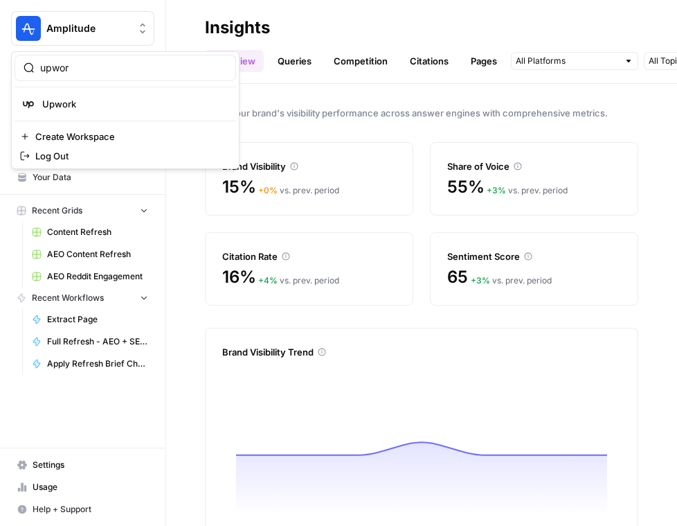
type input "upwor"
click at [107, 98] on span "Upwork" at bounding box center [133, 104] width 183 height 14
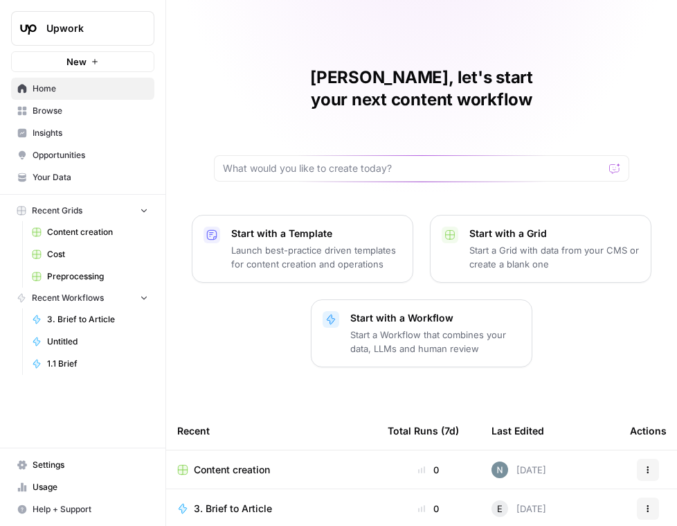
click at [114, 127] on span "Insights" at bounding box center [91, 133] width 116 height 12
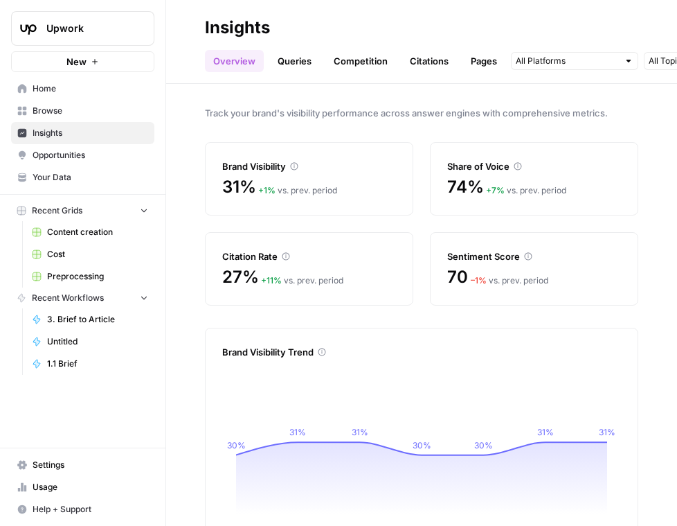
click at [110, 35] on span "Upwork" at bounding box center [88, 28] width 84 height 14
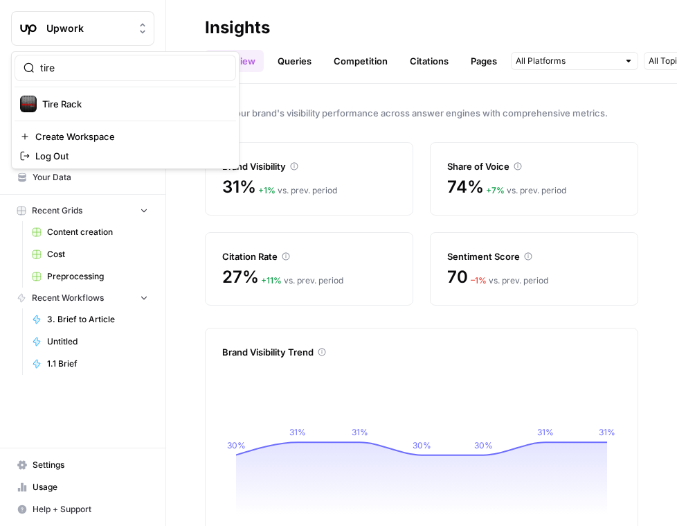
type input "tire"
click at [123, 107] on span "Tire Rack" at bounding box center [133, 104] width 183 height 14
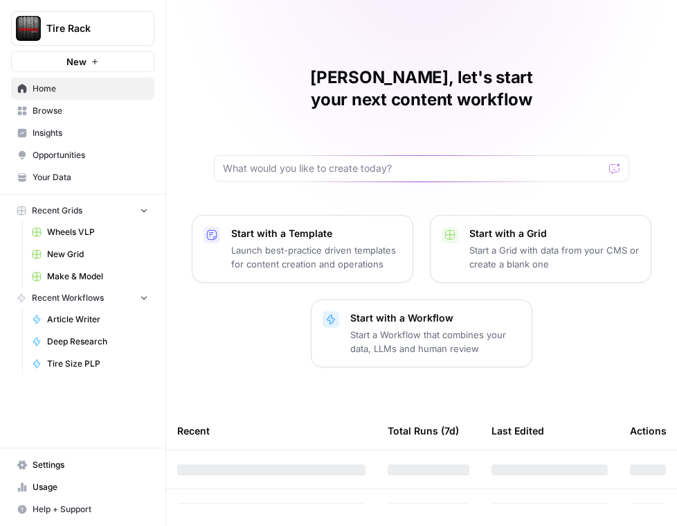
click at [111, 136] on span "Insights" at bounding box center [91, 133] width 116 height 12
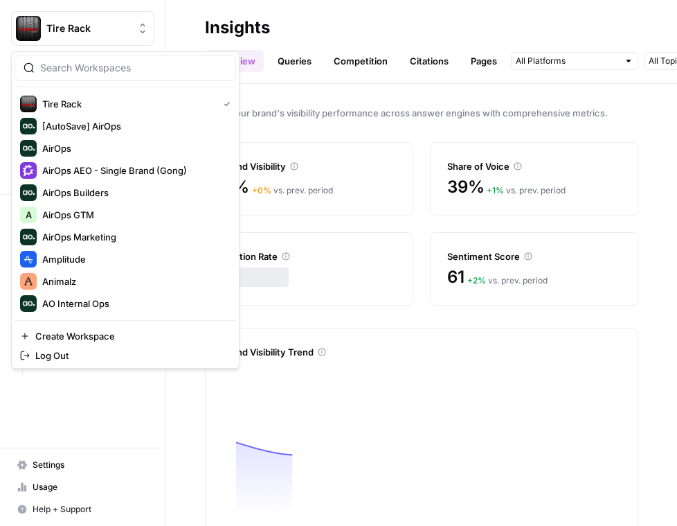
click at [87, 32] on span "Tire Rack" at bounding box center [88, 28] width 84 height 14
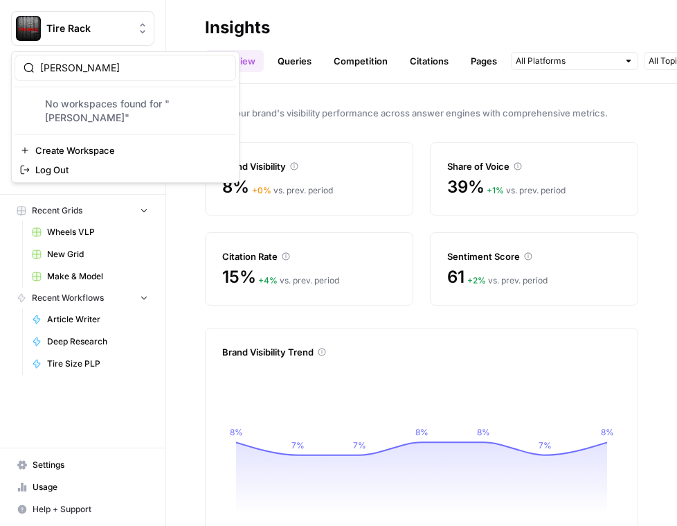
type input "sund"
click at [89, 30] on span "Tire Rack" at bounding box center [88, 28] width 84 height 14
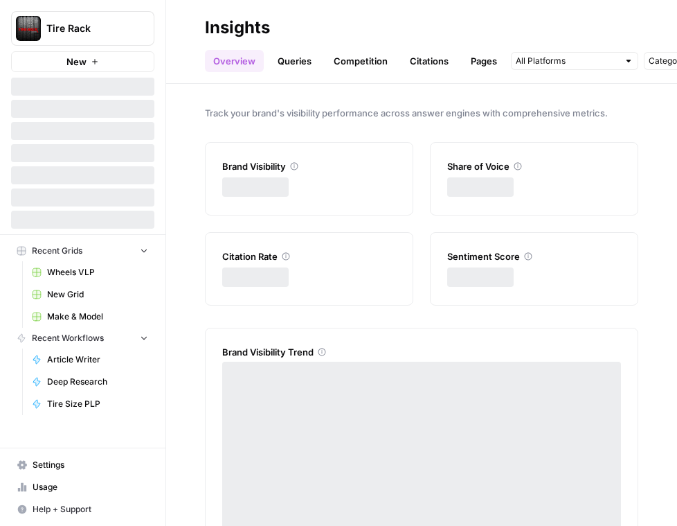
click at [86, 31] on span "Tire Rack" at bounding box center [88, 28] width 84 height 14
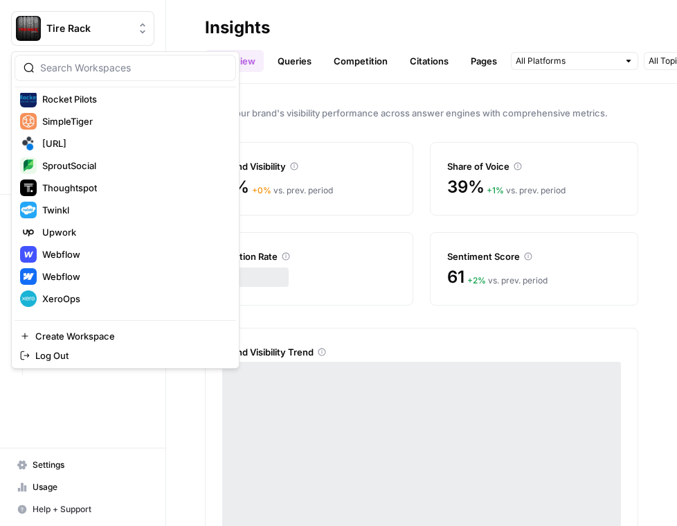
scroll to position [938, 0]
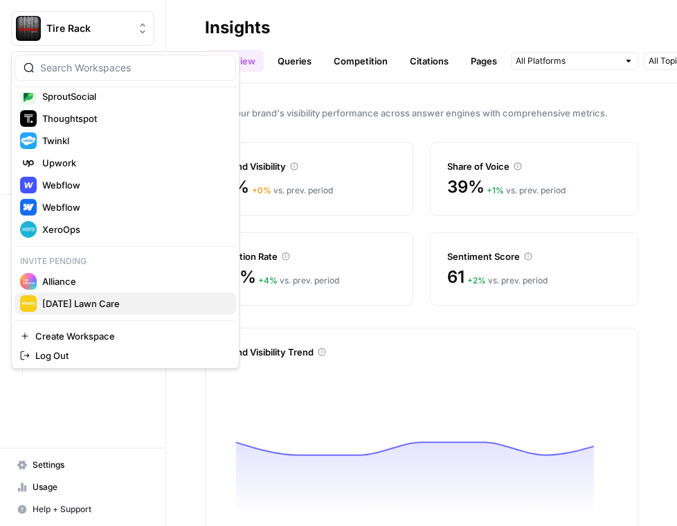
click at [80, 309] on span "[DATE] Lawn Care" at bounding box center [133, 303] width 183 height 14
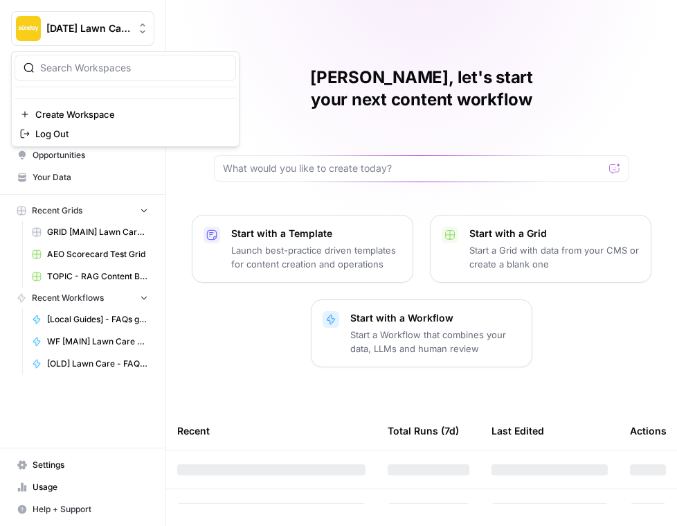
click at [102, 33] on span "[DATE] Lawn Care" at bounding box center [88, 28] width 84 height 14
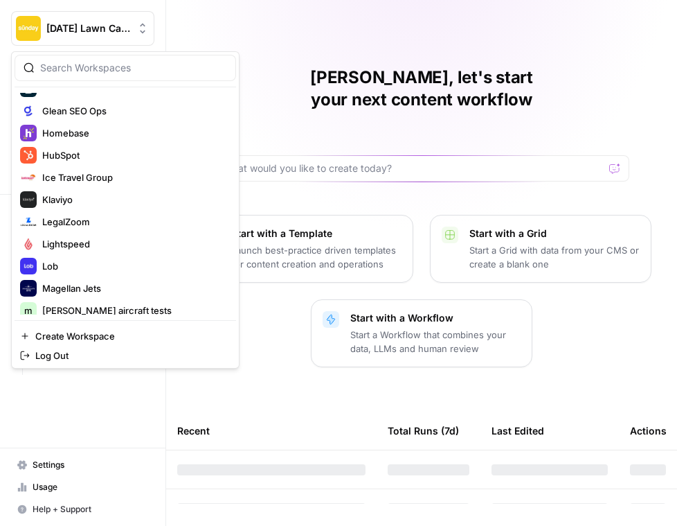
scroll to position [938, 0]
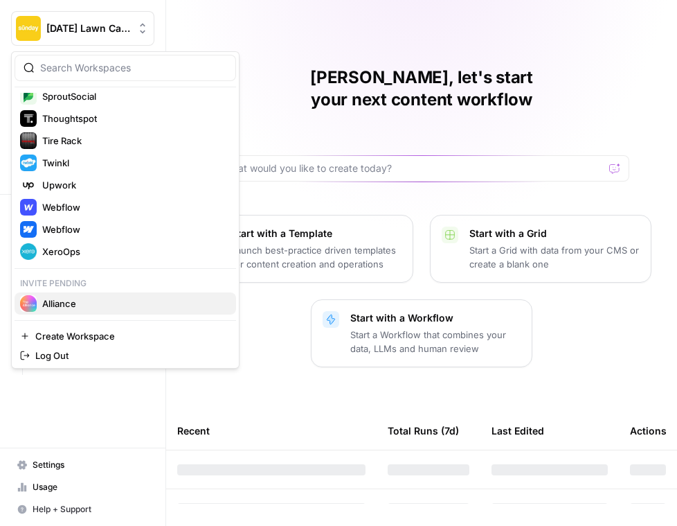
click at [73, 306] on span "Alliance" at bounding box center [133, 303] width 183 height 14
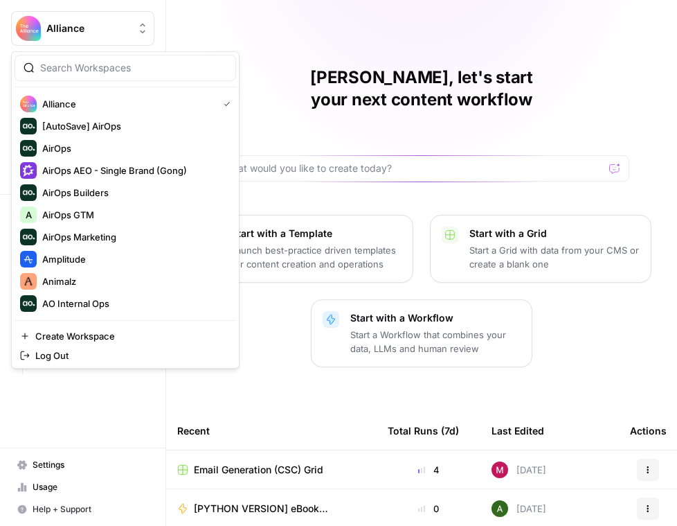
click at [87, 32] on span "Alliance" at bounding box center [88, 28] width 84 height 14
type input "sund"
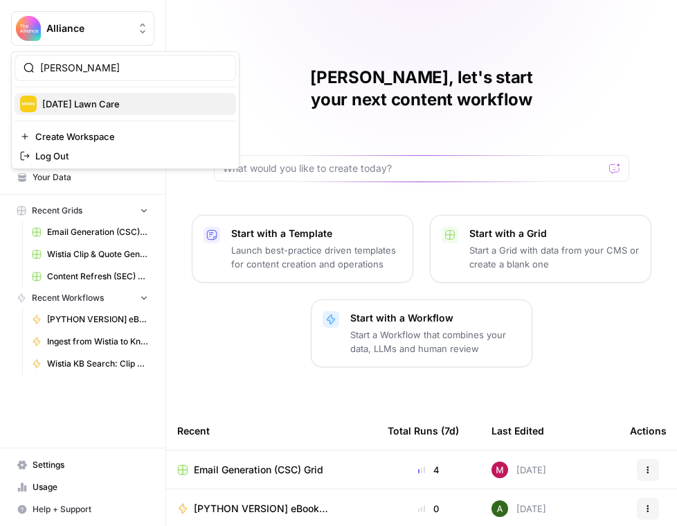
click at [89, 109] on span "[DATE] Lawn Care" at bounding box center [133, 104] width 183 height 14
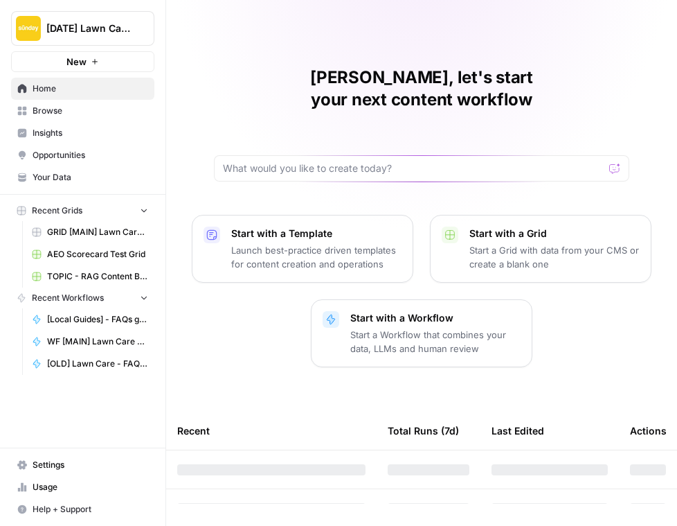
click at [69, 134] on span "Insights" at bounding box center [91, 133] width 116 height 12
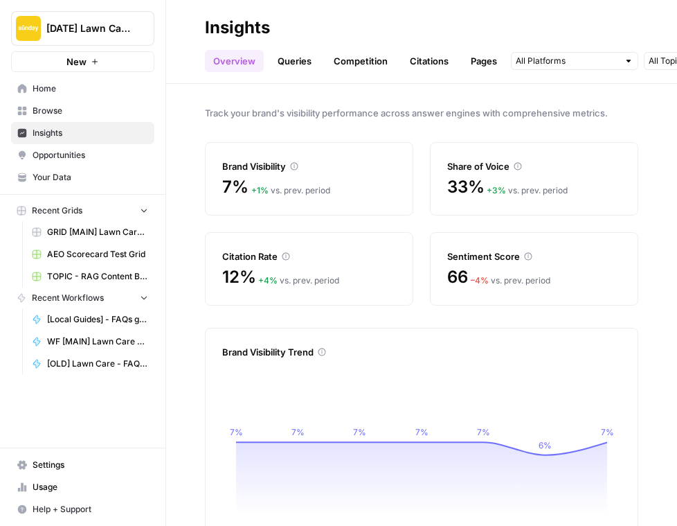
click at [82, 19] on button "[DATE] Lawn Care" at bounding box center [82, 28] width 143 height 35
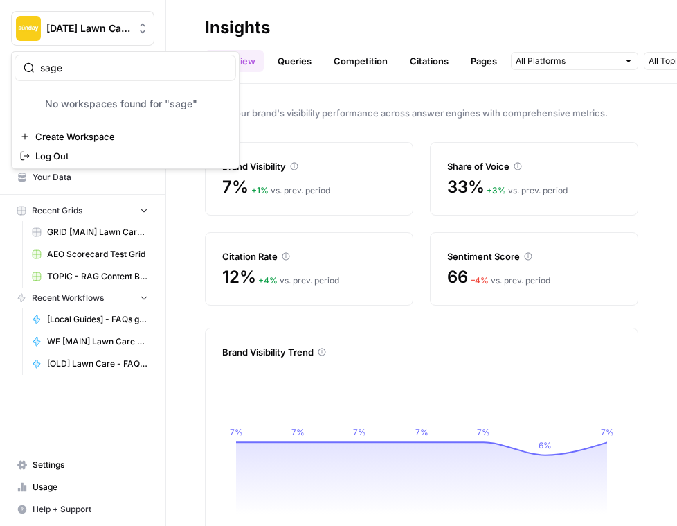
type input "sage"
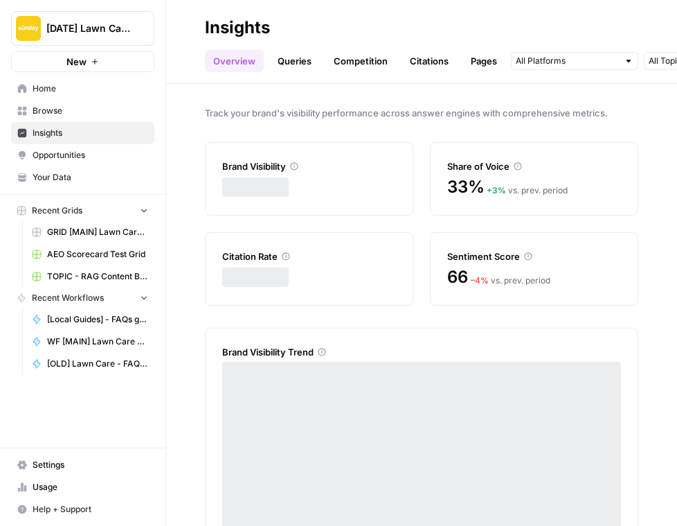
click at [80, 25] on span "[DATE] Lawn Care" at bounding box center [88, 28] width 84 height 14
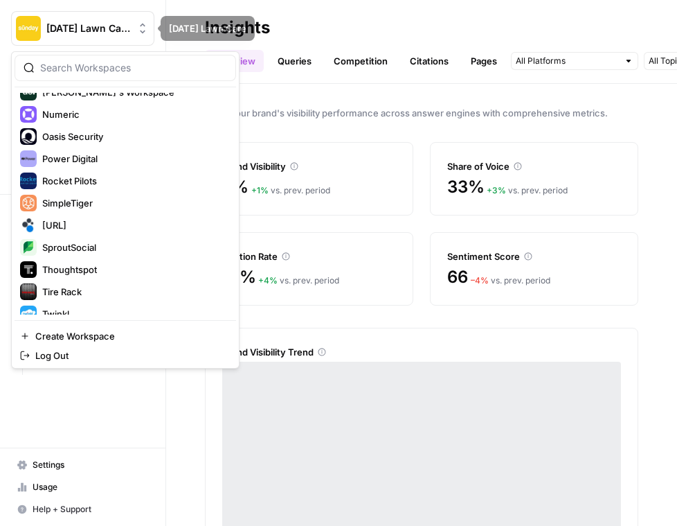
scroll to position [960, 0]
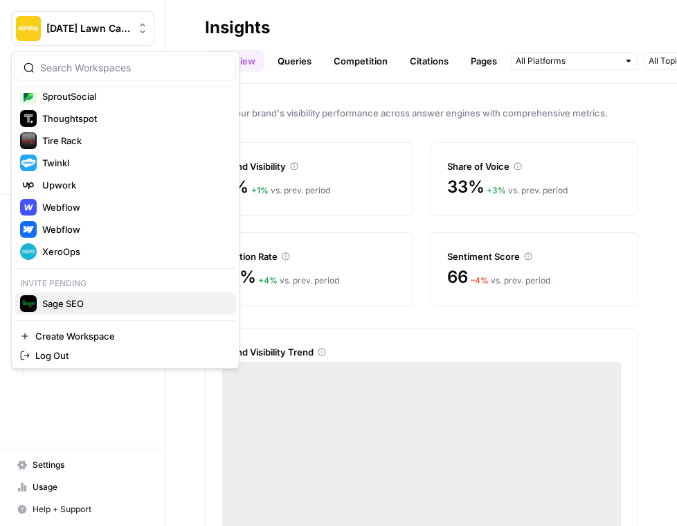
click at [87, 301] on span "Sage SEO" at bounding box center [133, 303] width 183 height 14
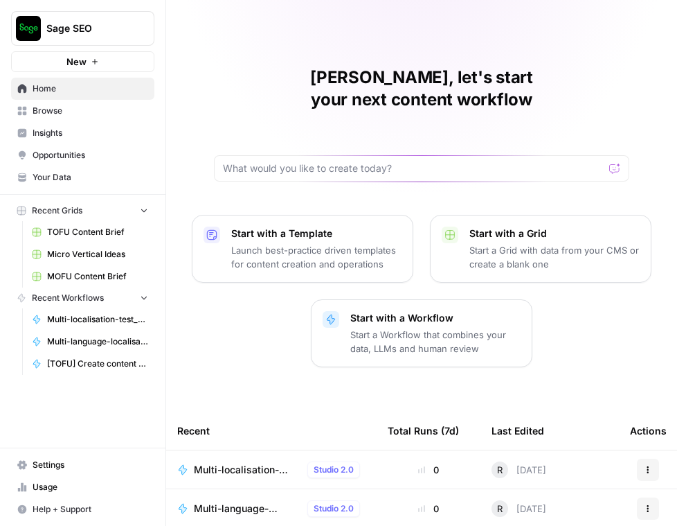
click at [60, 134] on span "Insights" at bounding box center [91, 133] width 116 height 12
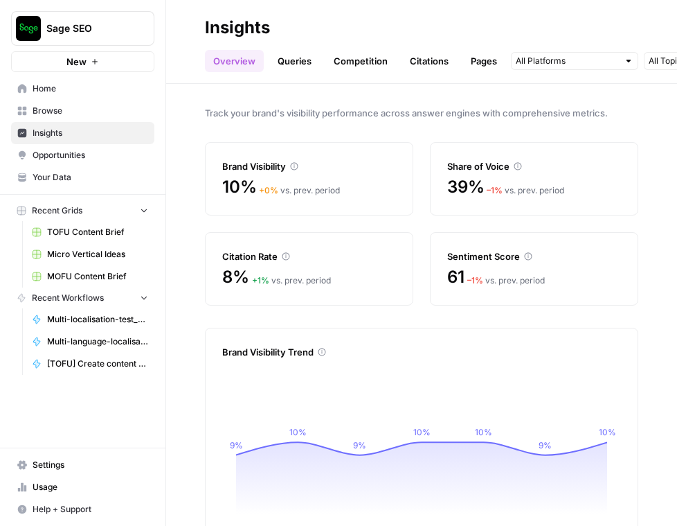
click at [104, 19] on button "Sage SEO" at bounding box center [82, 28] width 143 height 35
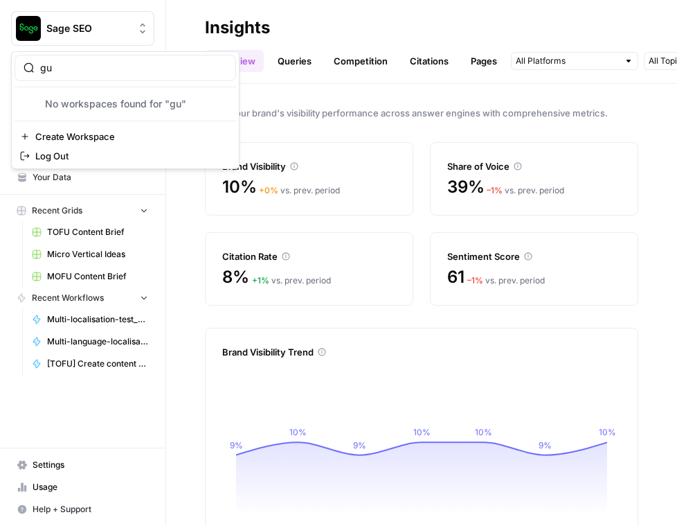
type input "gu"
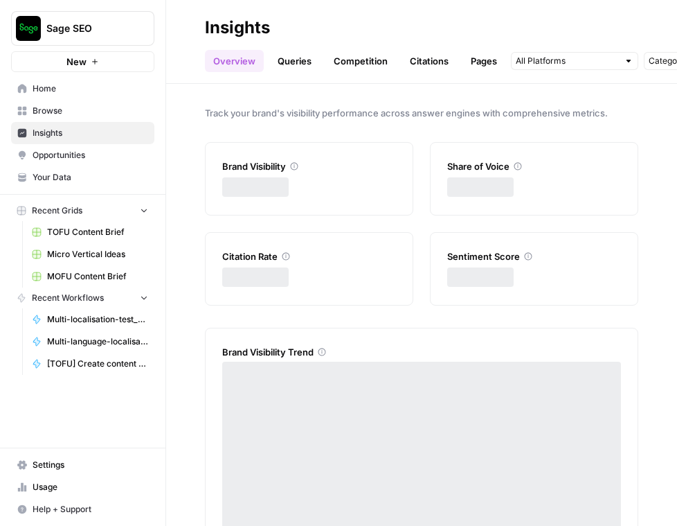
click at [98, 28] on span "Sage SEO" at bounding box center [88, 28] width 84 height 14
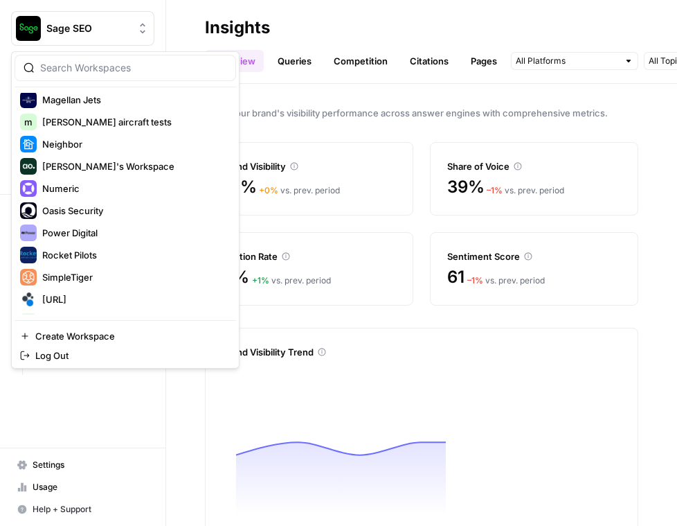
scroll to position [983, 0]
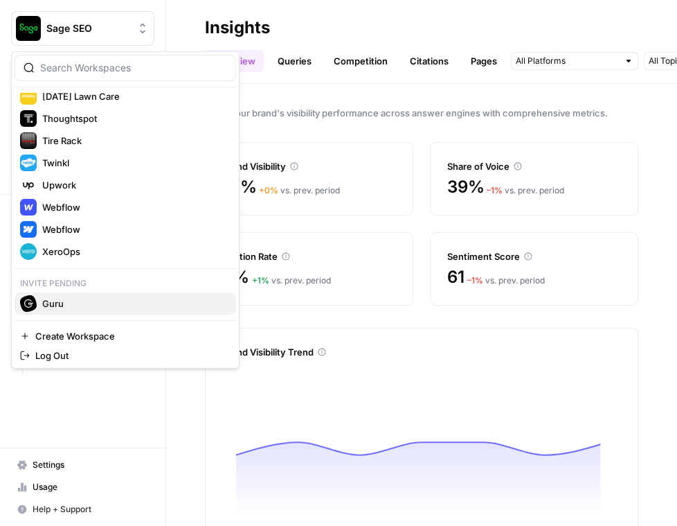
click at [76, 306] on span "Guru" at bounding box center [133, 303] width 183 height 14
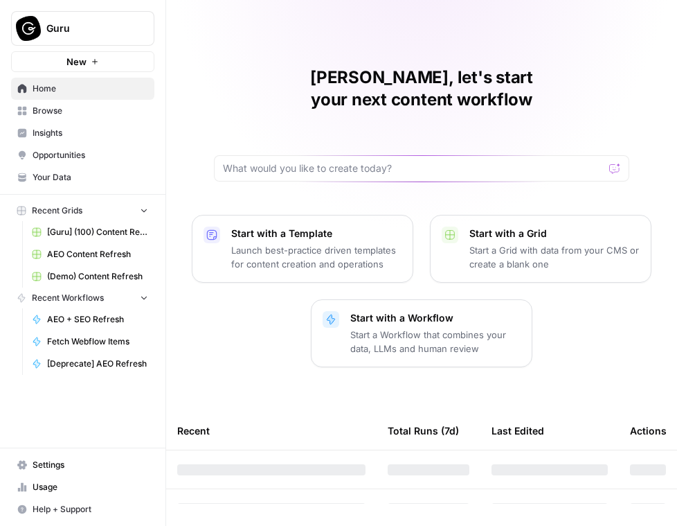
click at [83, 133] on span "Insights" at bounding box center [91, 133] width 116 height 12
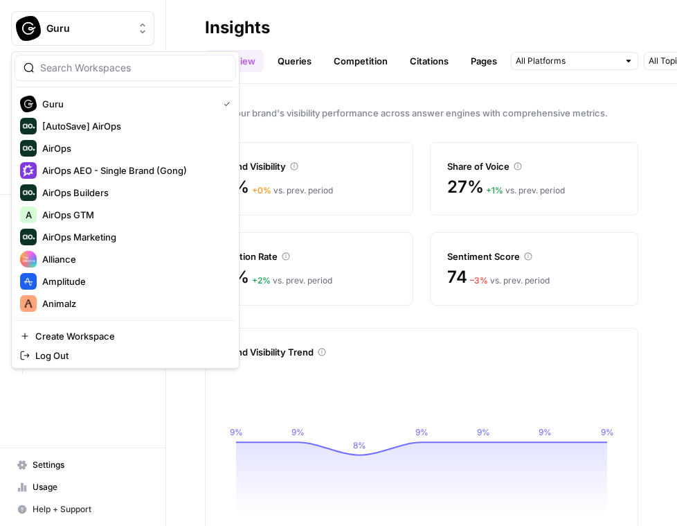
click at [123, 32] on span "Guru" at bounding box center [88, 28] width 84 height 14
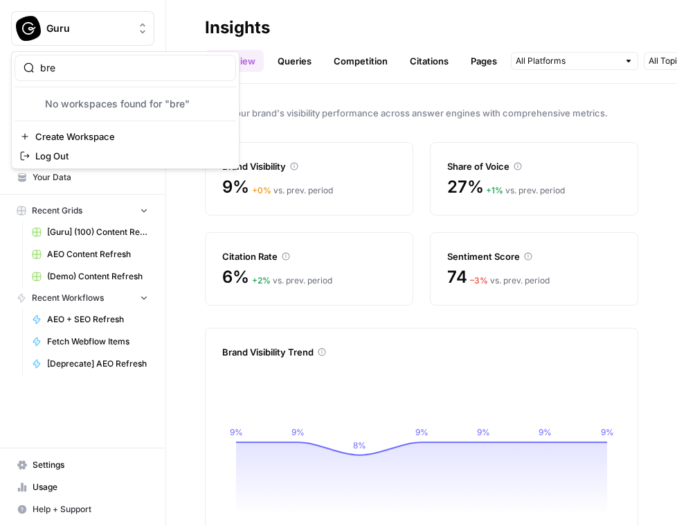
type input "bre"
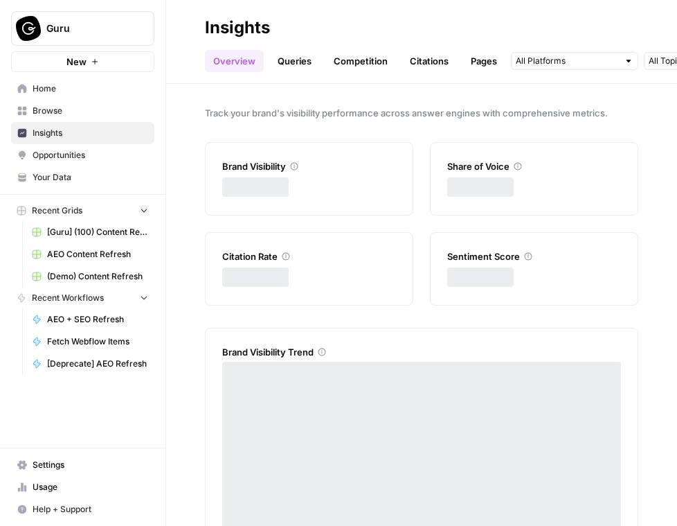
click at [91, 31] on span "Guru" at bounding box center [88, 28] width 84 height 14
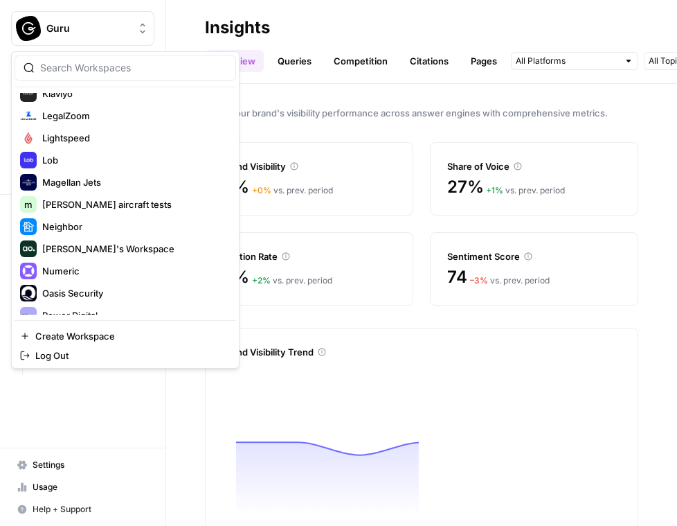
scroll to position [1005, 0]
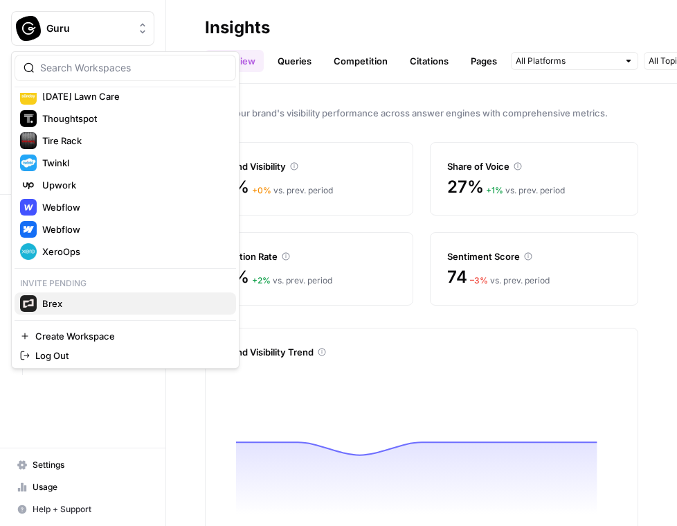
click at [72, 304] on span "Brex" at bounding box center [133, 303] width 183 height 14
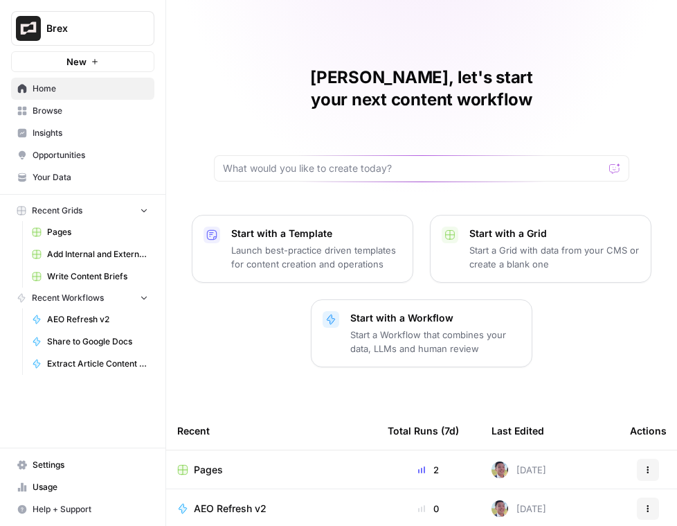
click at [83, 133] on span "Insights" at bounding box center [91, 133] width 116 height 12
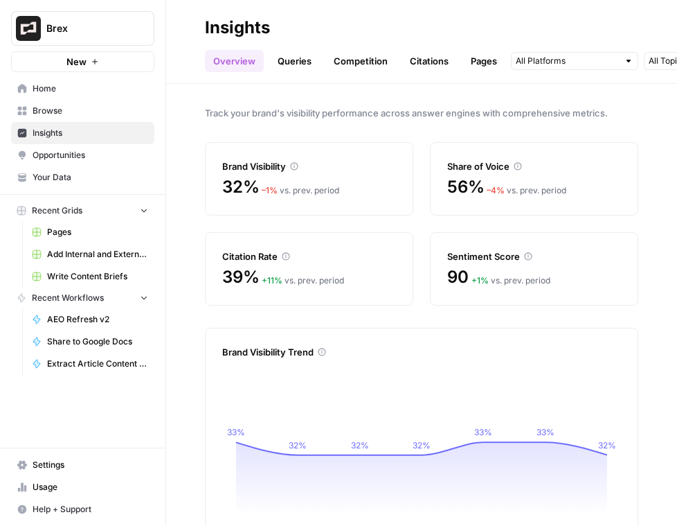
click at [124, 29] on span "Brex" at bounding box center [88, 28] width 84 height 14
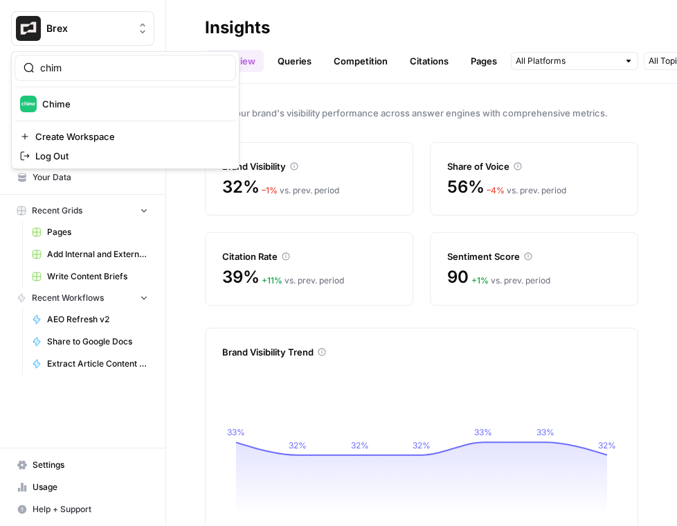
type input "chim"
click at [80, 98] on span "Chime" at bounding box center [133, 104] width 183 height 14
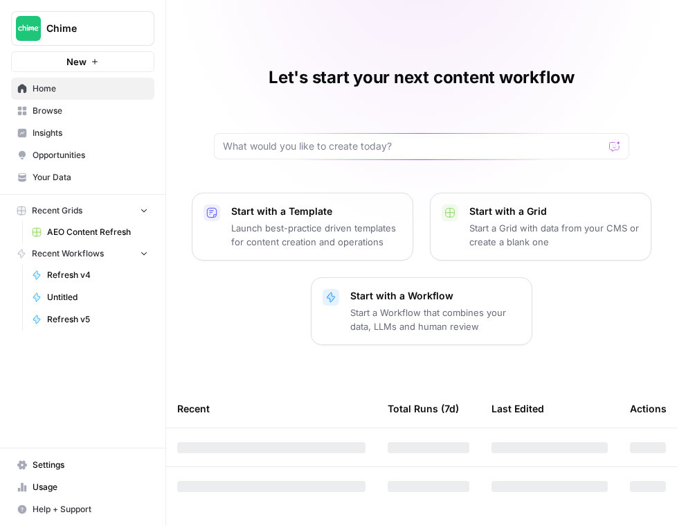
click at [80, 118] on link "Browse" at bounding box center [82, 111] width 143 height 22
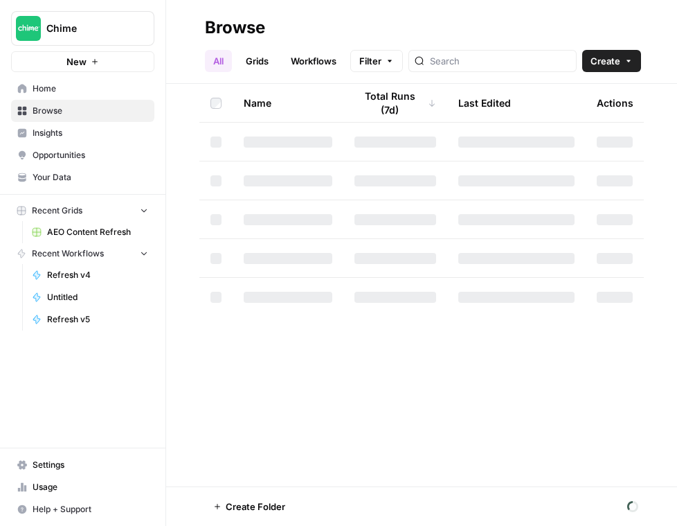
click at [79, 130] on span "Insights" at bounding box center [91, 133] width 116 height 12
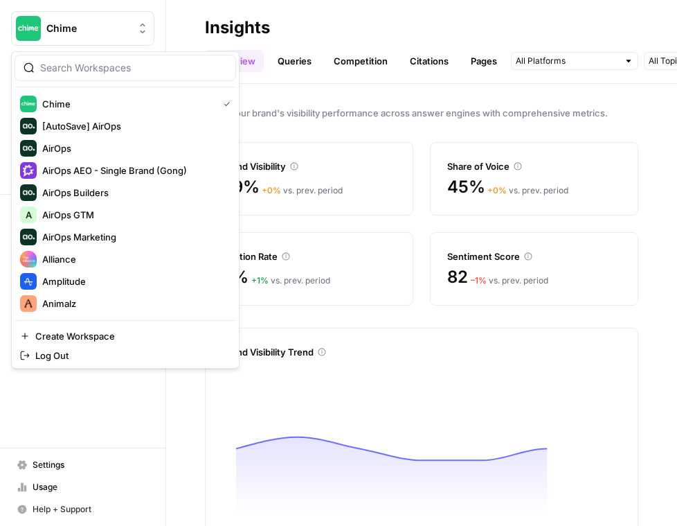
click at [93, 27] on span "Chime" at bounding box center [88, 28] width 84 height 14
type input "prep"
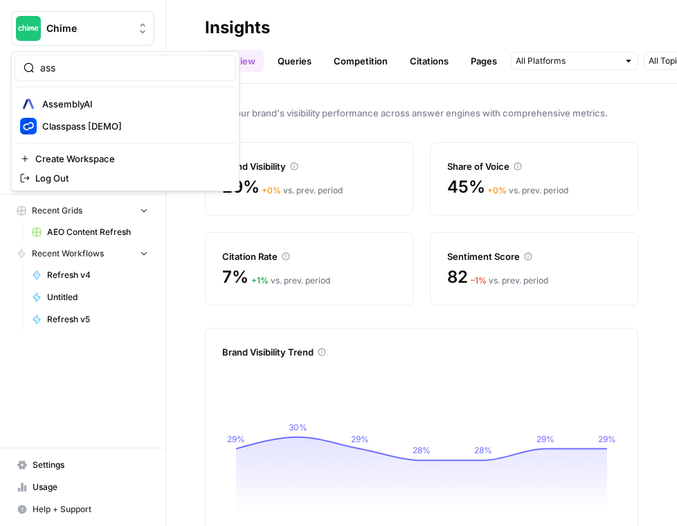
type input "ass"
click at [91, 106] on span "AssemblyAI" at bounding box center [133, 104] width 183 height 14
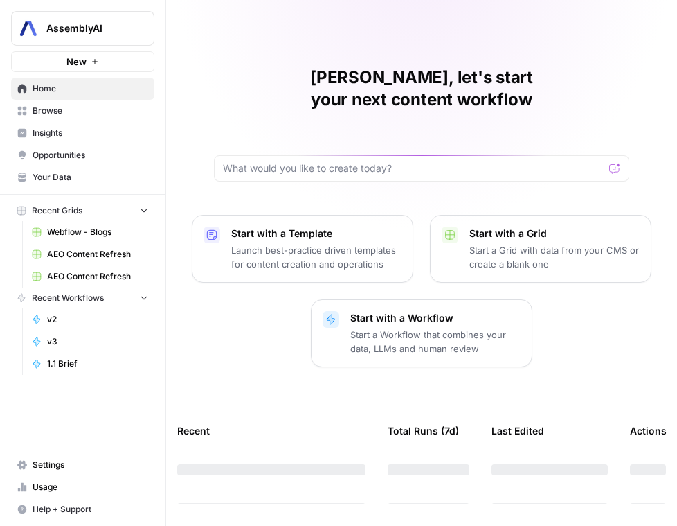
click at [87, 125] on link "Insights" at bounding box center [82, 133] width 143 height 22
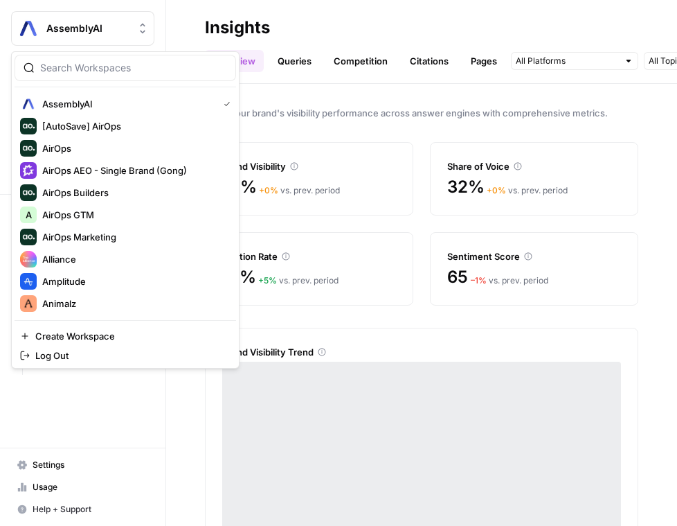
click at [80, 27] on span "AssemblyAI" at bounding box center [88, 28] width 84 height 14
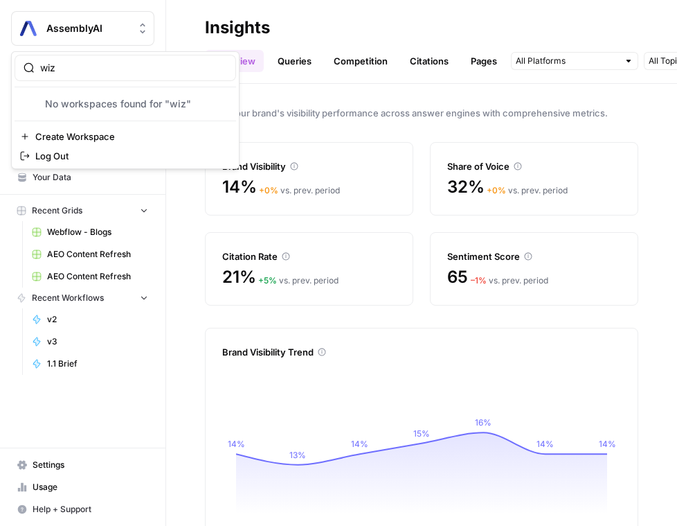
type input "wiz"
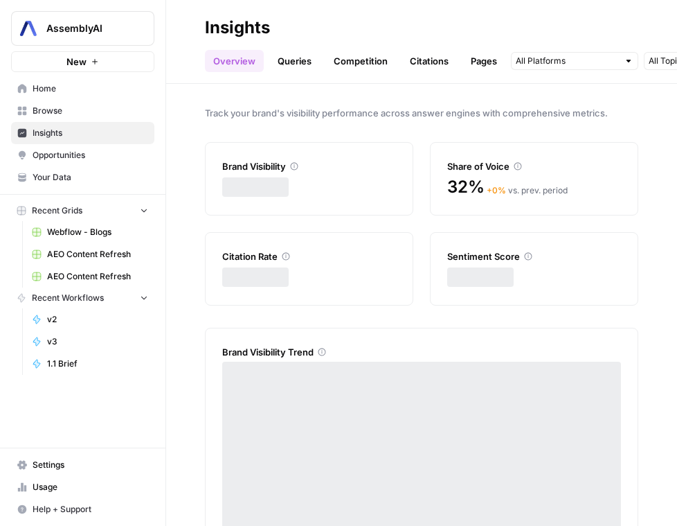
click at [91, 24] on span "AssemblyAI" at bounding box center [88, 28] width 84 height 14
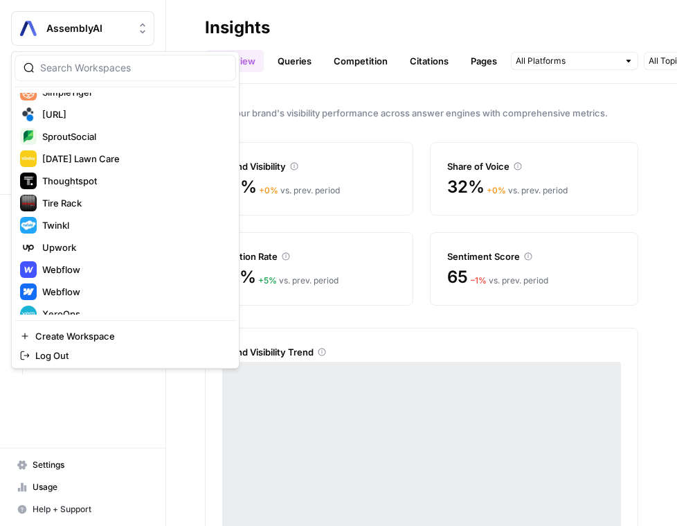
scroll to position [1027, 0]
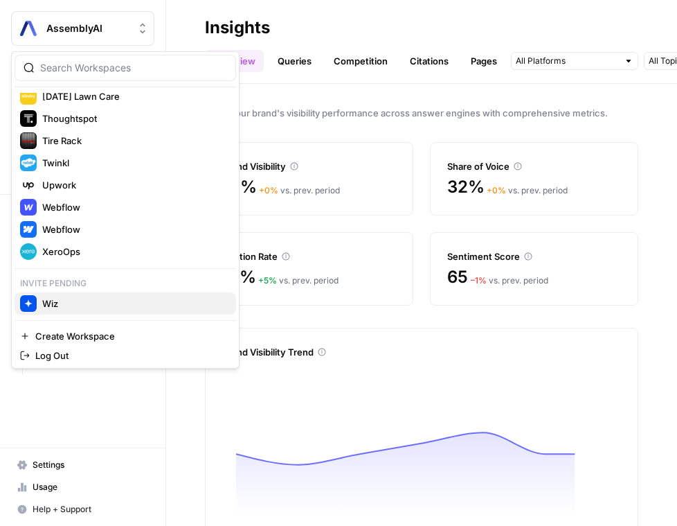
click at [55, 304] on span "Wiz" at bounding box center [133, 303] width 183 height 14
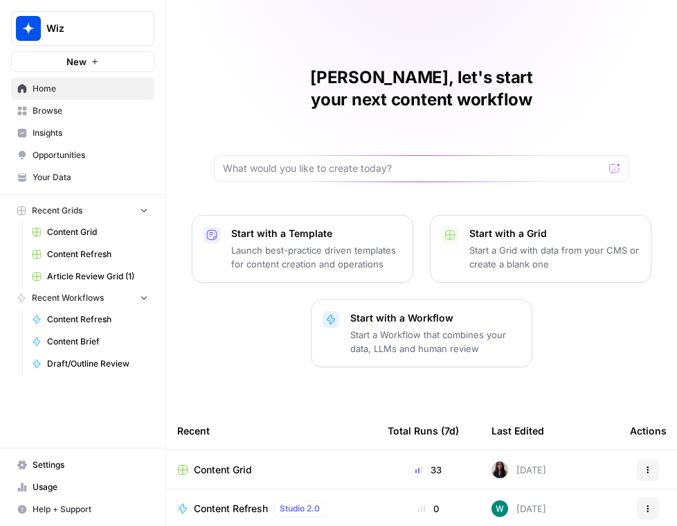
click at [107, 136] on span "Insights" at bounding box center [91, 133] width 116 height 12
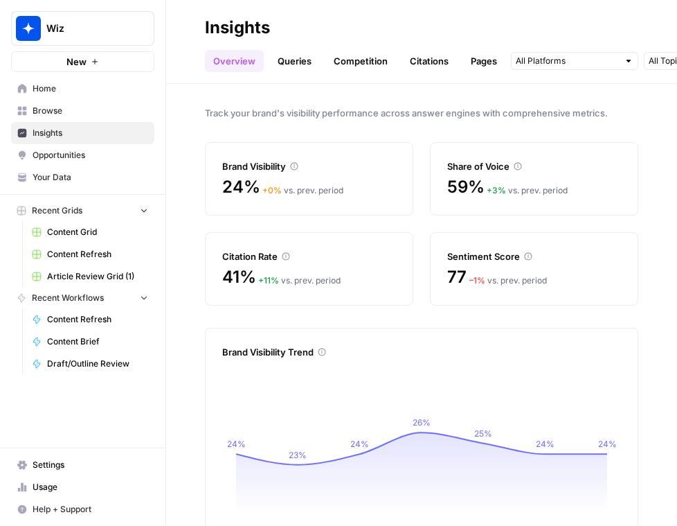
click at [132, 23] on div "Wiz" at bounding box center [97, 28] width 103 height 14
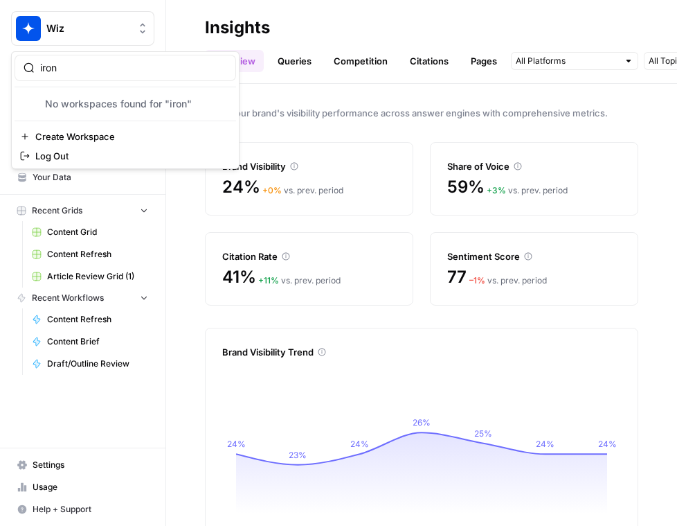
type input "iron"
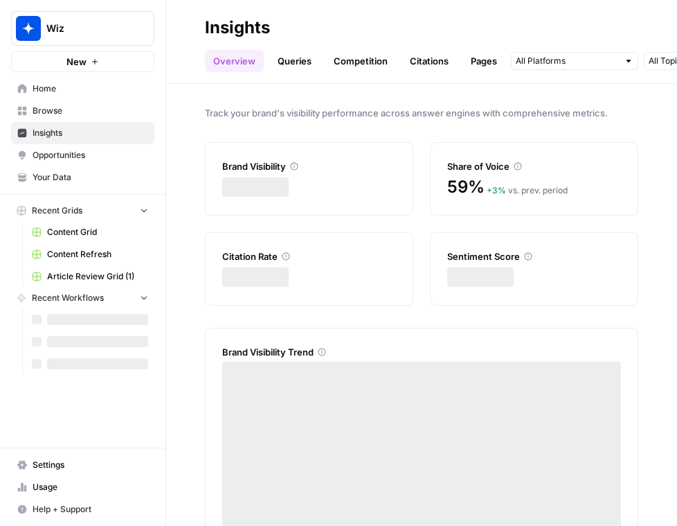
click at [89, 30] on span "Wiz" at bounding box center [88, 28] width 84 height 14
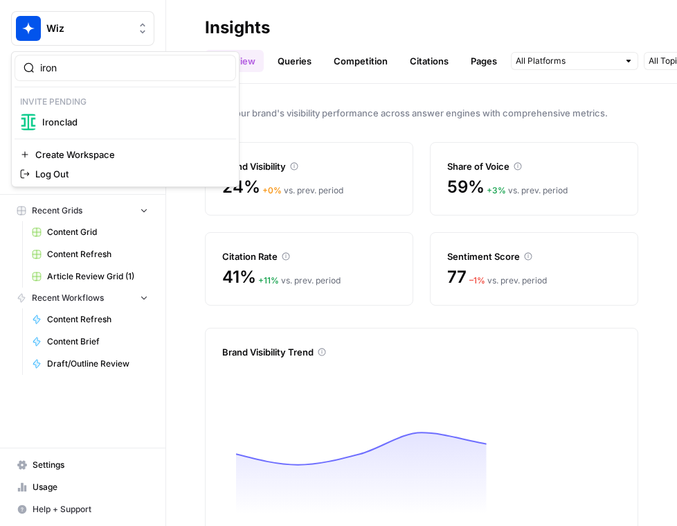
type input "iron"
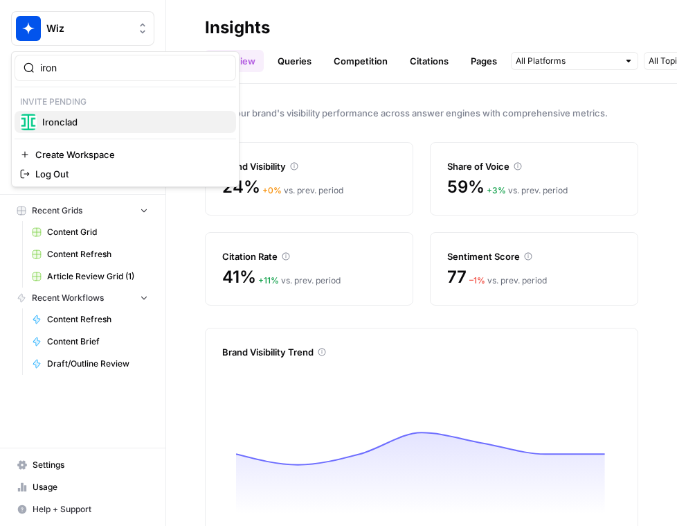
click at [136, 127] on span "Ironclad" at bounding box center [133, 122] width 183 height 14
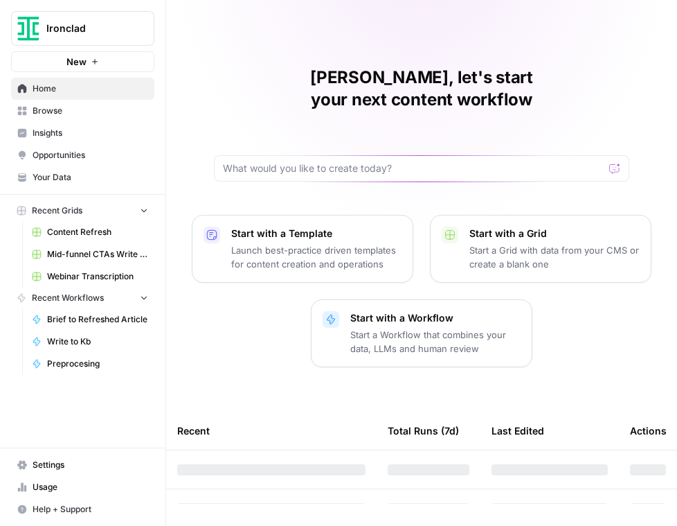
click at [100, 122] on link "Insights" at bounding box center [82, 133] width 143 height 22
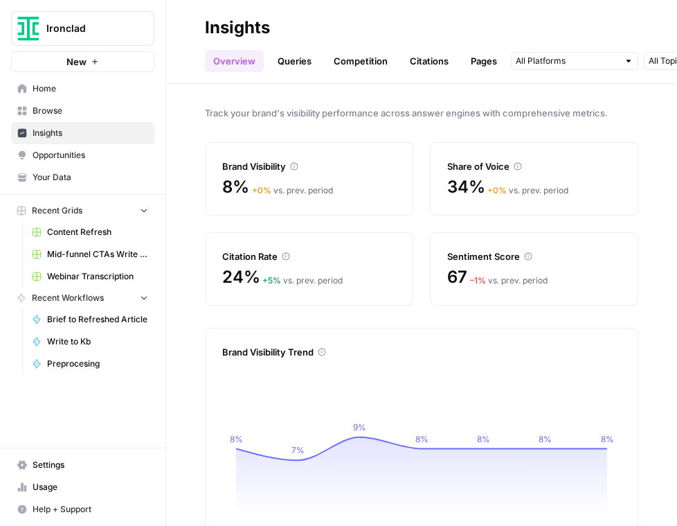
click at [127, 26] on span "Ironclad" at bounding box center [88, 28] width 84 height 14
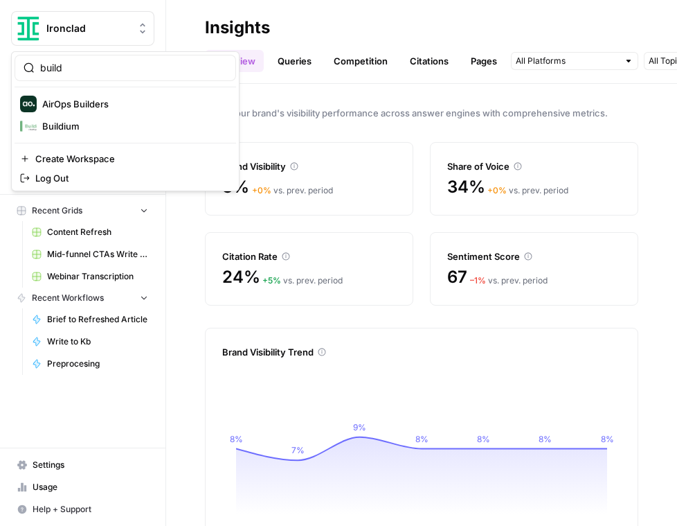
type input "build"
click at [125, 124] on span "Buildium" at bounding box center [133, 126] width 183 height 14
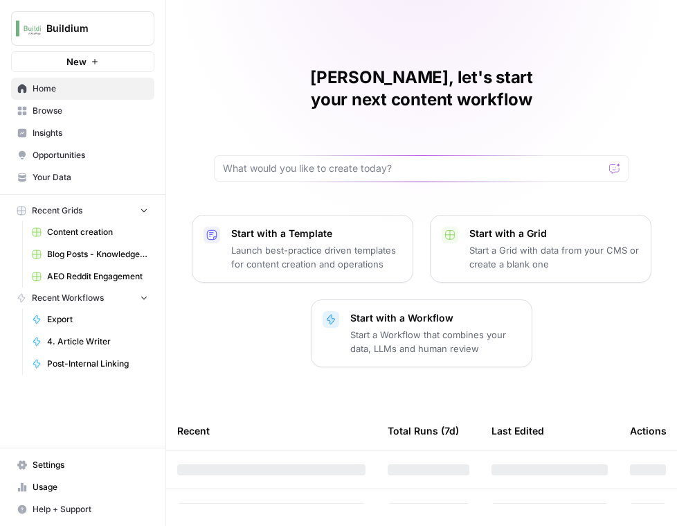
click at [112, 132] on span "Insights" at bounding box center [91, 133] width 116 height 12
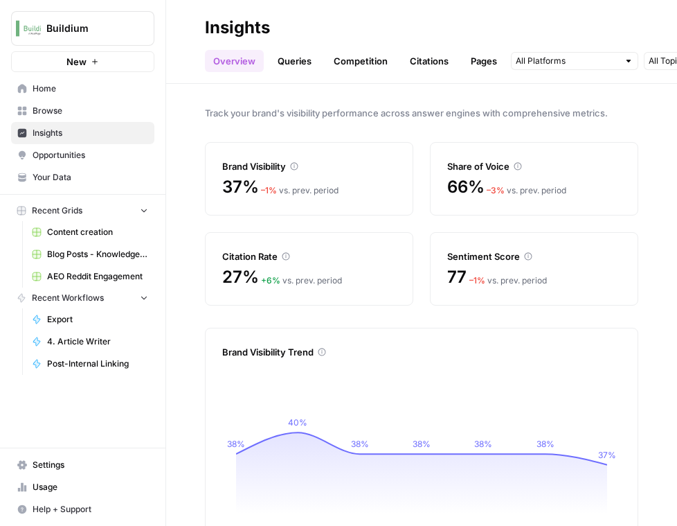
click at [101, 21] on button "Buildium" at bounding box center [82, 28] width 143 height 35
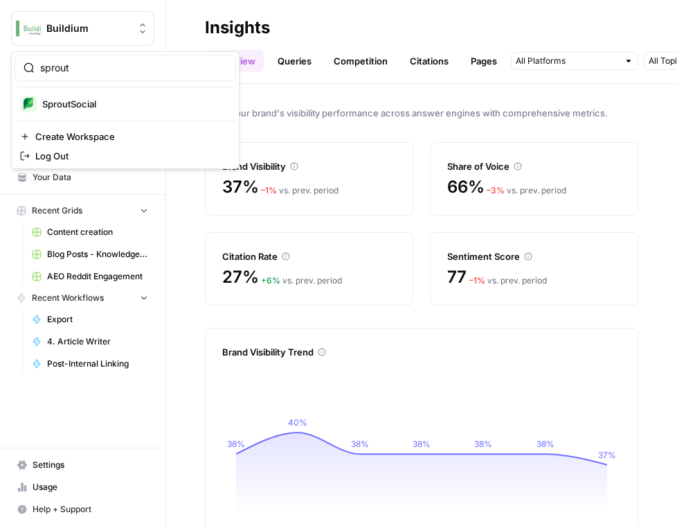
type input "sprout"
click at [119, 103] on span "SproutSocial" at bounding box center [133, 104] width 183 height 14
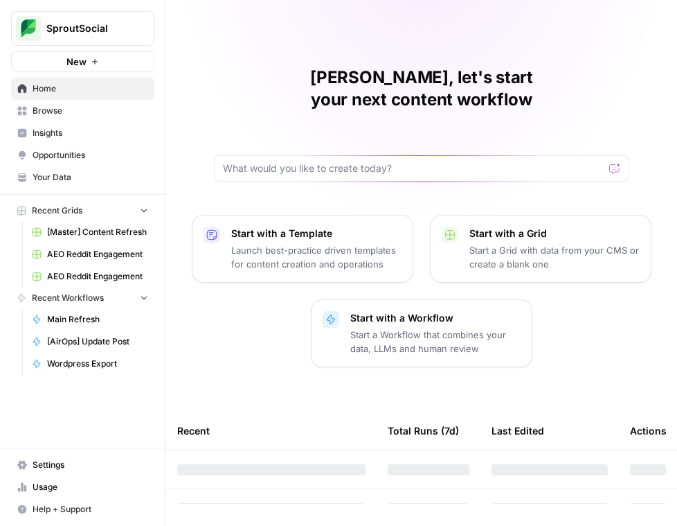
click at [102, 129] on span "Insights" at bounding box center [91, 133] width 116 height 12
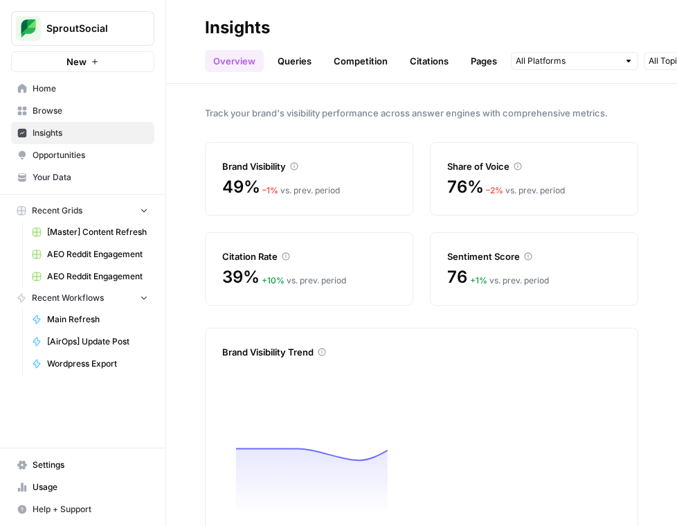
click at [93, 31] on span "SproutSocial" at bounding box center [88, 28] width 84 height 14
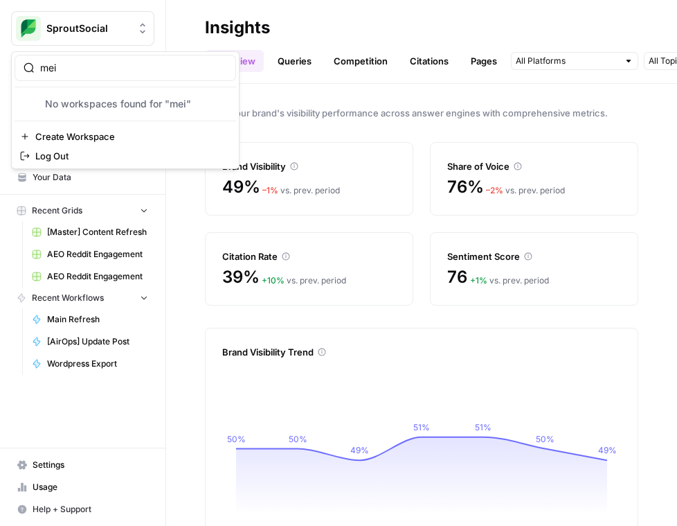
type input "mei"
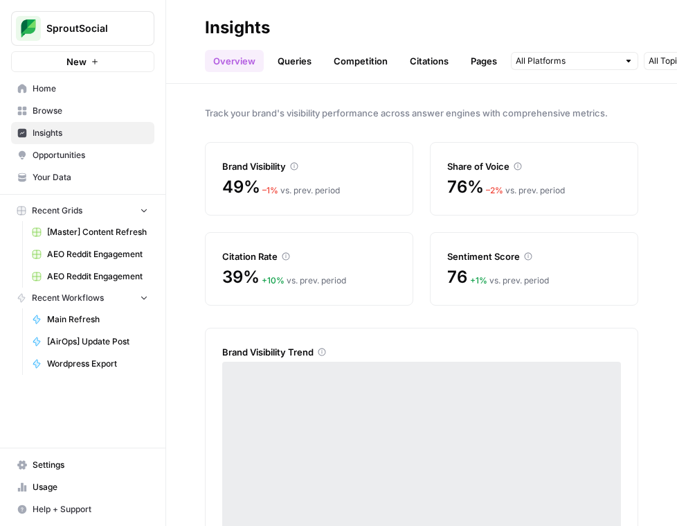
click at [88, 36] on button "SproutSocial" at bounding box center [82, 28] width 143 height 35
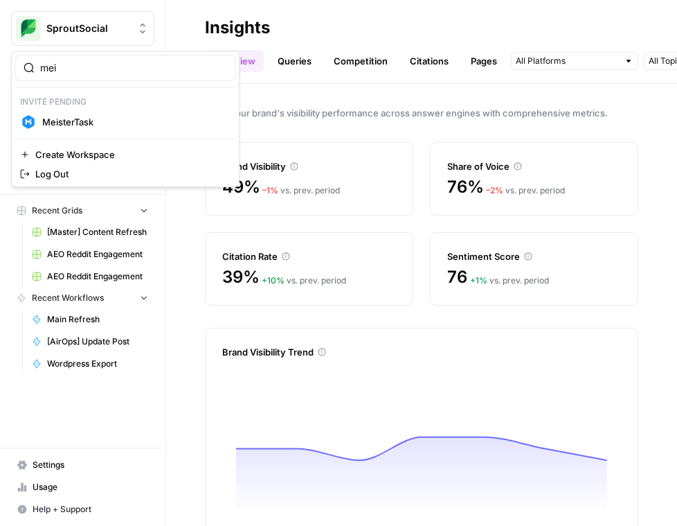
type input "mei"
click at [97, 121] on span "MeisterTask" at bounding box center [133, 122] width 183 height 14
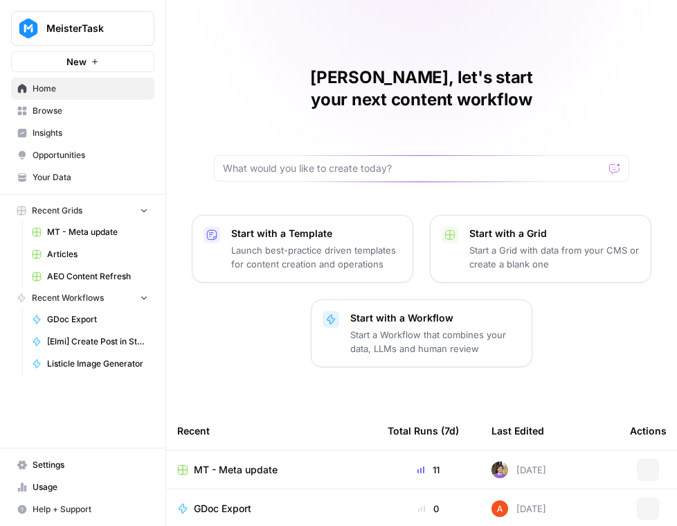
click at [99, 129] on span "Insights" at bounding box center [91, 133] width 116 height 12
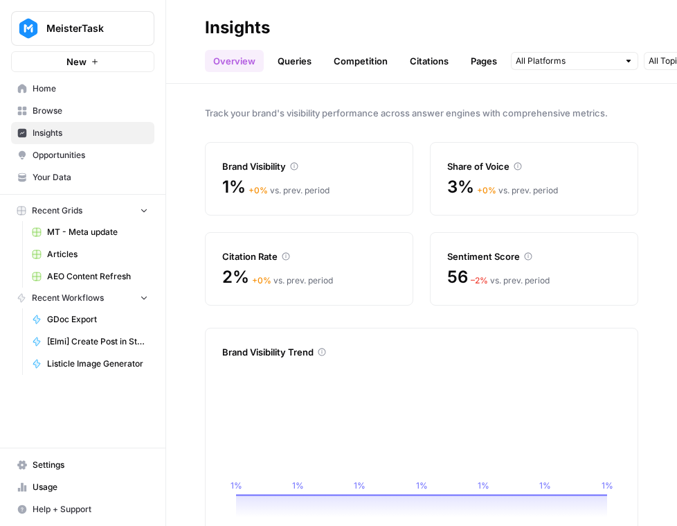
click at [123, 22] on span "MeisterTask" at bounding box center [88, 28] width 84 height 14
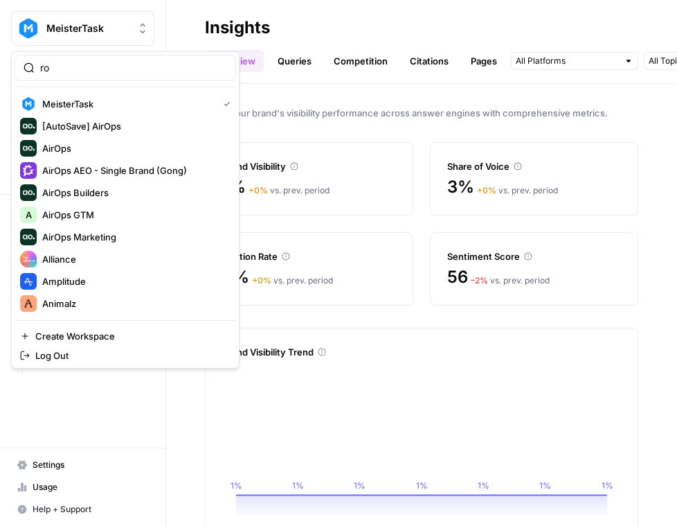
type input "r"
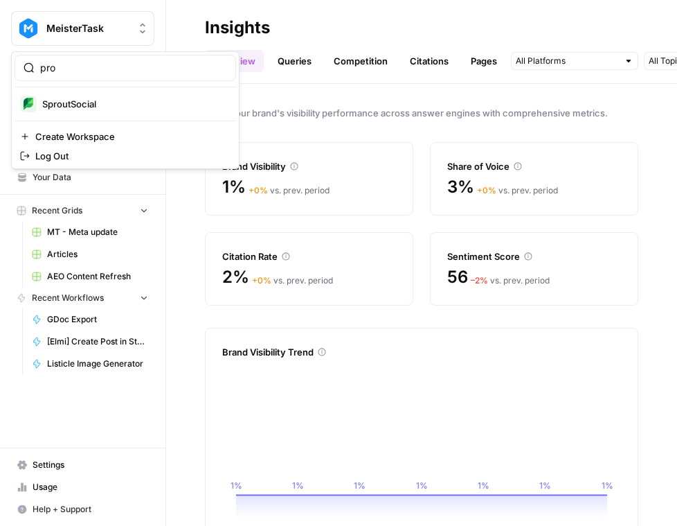
type input "pro"
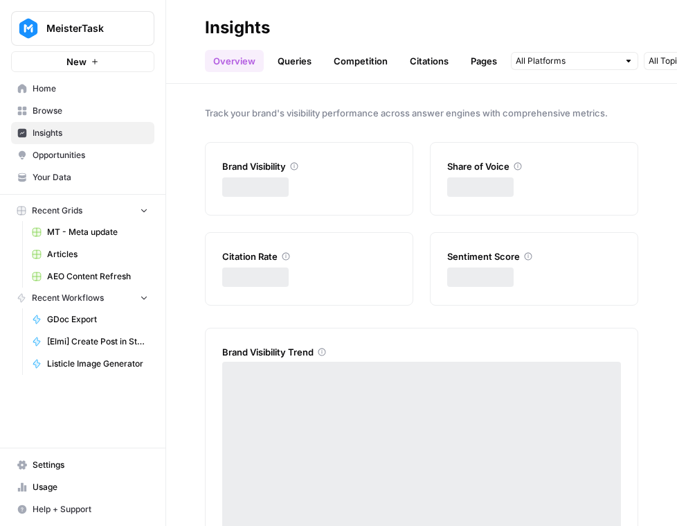
click at [87, 26] on span "MeisterTask" at bounding box center [88, 28] width 84 height 14
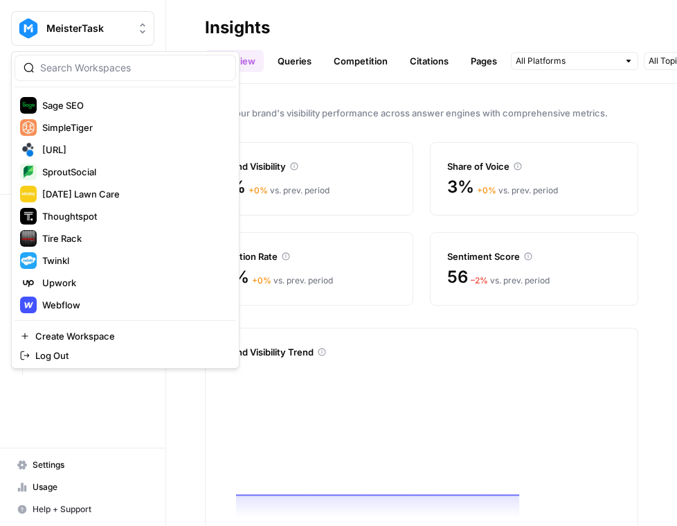
scroll to position [1093, 0]
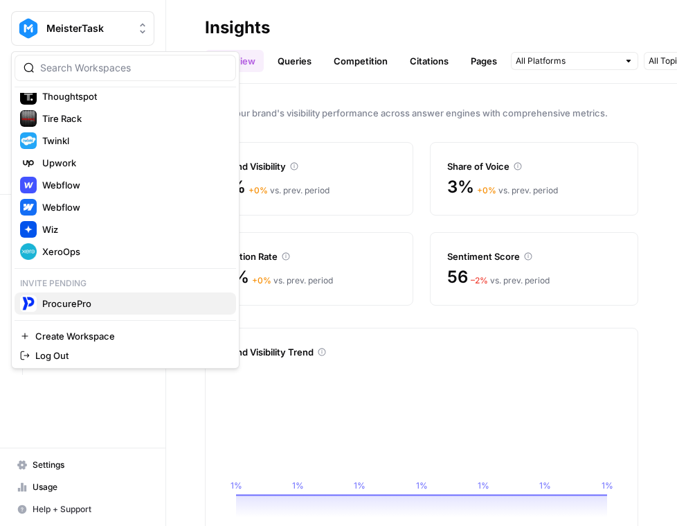
click at [71, 299] on span "ProcurePro" at bounding box center [133, 303] width 183 height 14
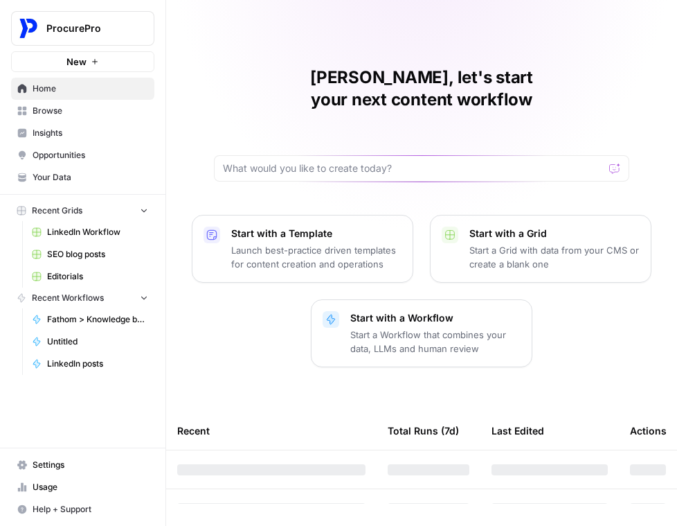
click at [66, 128] on span "Insights" at bounding box center [91, 133] width 116 height 12
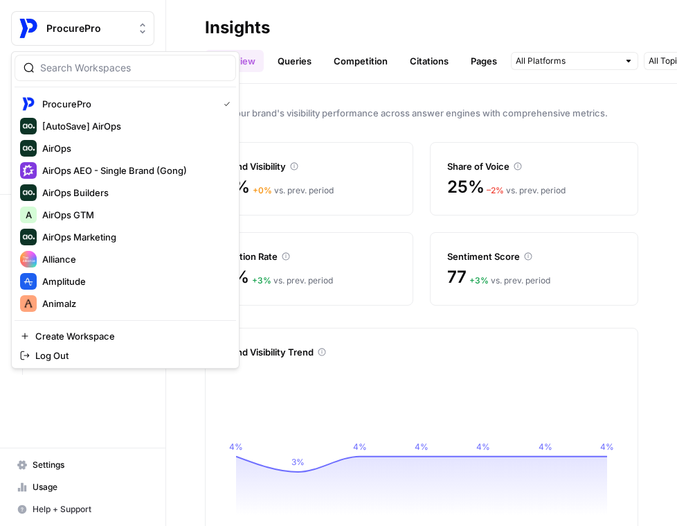
click at [108, 22] on span "ProcurePro" at bounding box center [88, 28] width 84 height 14
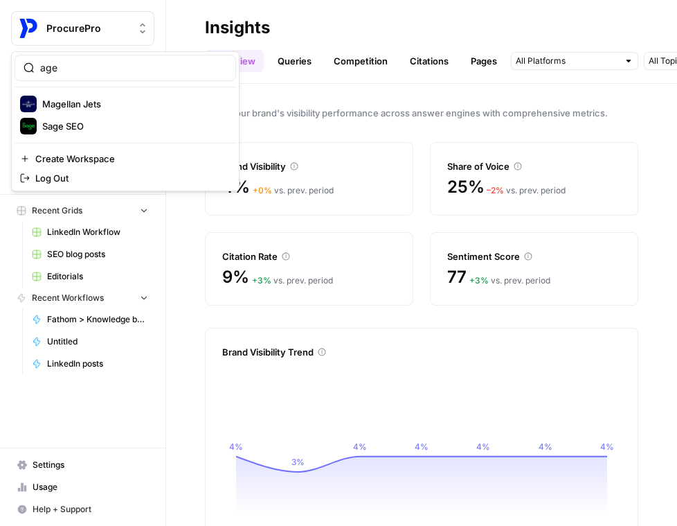
type input "age"
click at [233, 8] on header "Insights Overview Queries Competition Citations Pages Category Related [DATE] -…" at bounding box center [421, 42] width 511 height 84
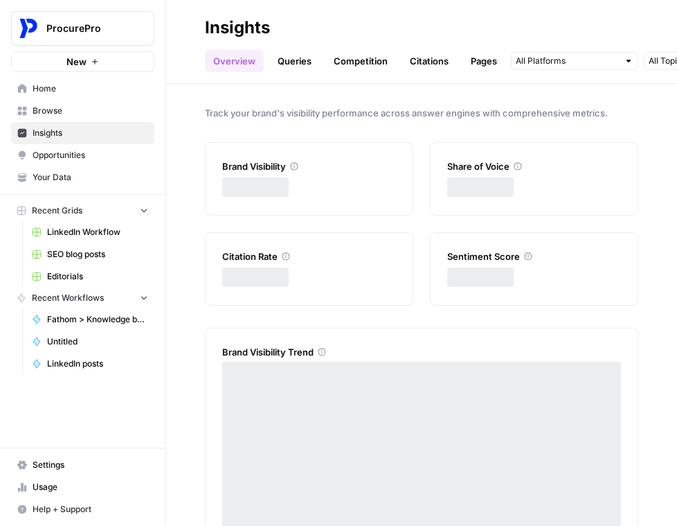
drag, startPoint x: 0, startPoint y: 0, endPoint x: 111, endPoint y: 26, distance: 113.7
click at [111, 26] on span "ProcurePro" at bounding box center [88, 28] width 84 height 14
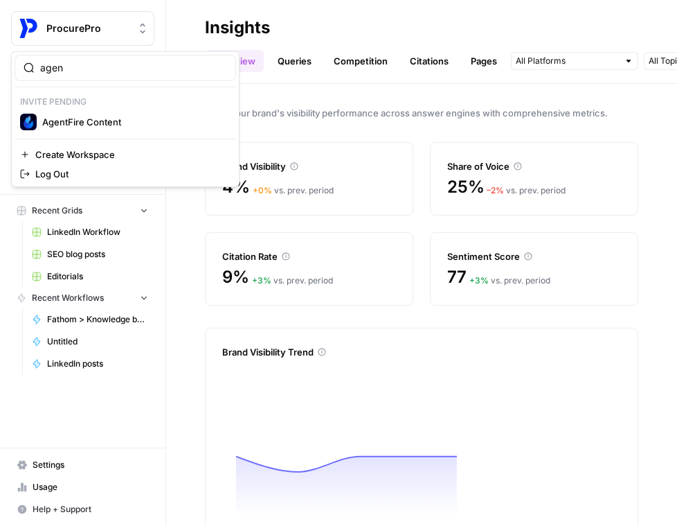
type input "agen"
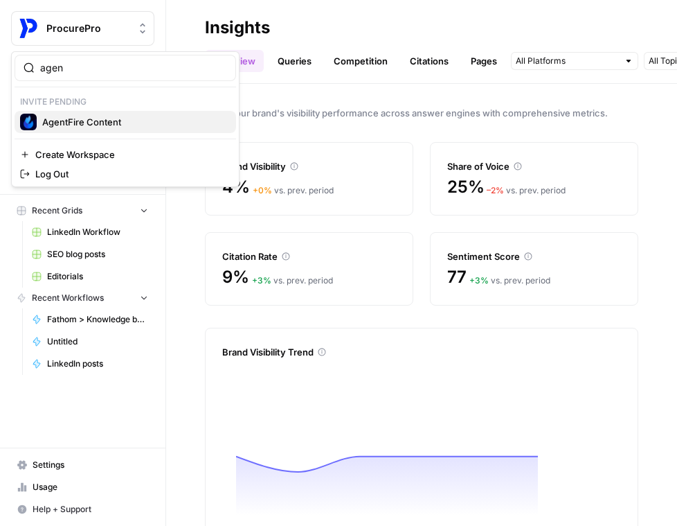
click at [109, 117] on span "AgentFire Content" at bounding box center [133, 122] width 183 height 14
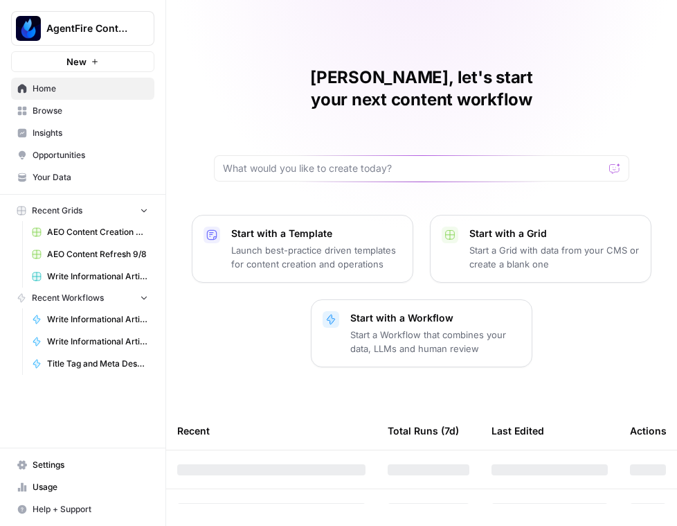
click at [105, 128] on span "Insights" at bounding box center [91, 133] width 116 height 12
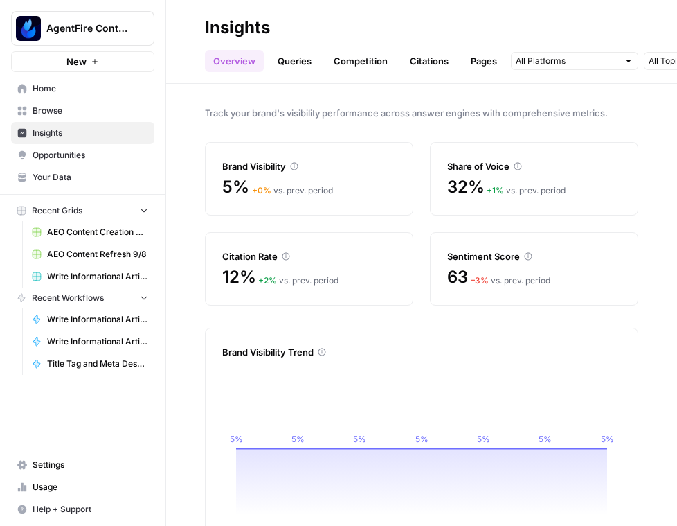
click at [37, 33] on img "Workspace: AgentFire Content" at bounding box center [28, 28] width 25 height 25
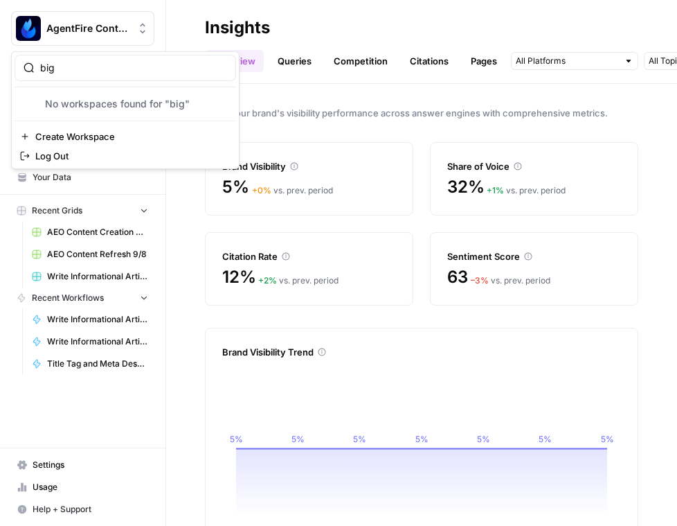
type input "big"
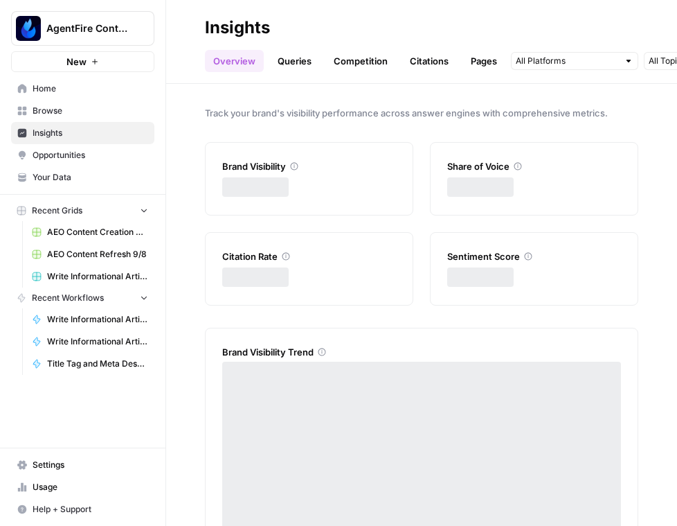
click at [85, 26] on span "AgentFire Content" at bounding box center [88, 28] width 84 height 14
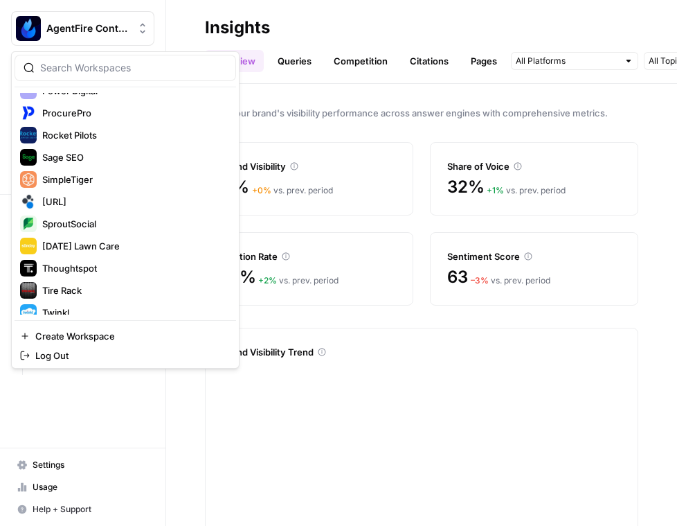
scroll to position [1138, 0]
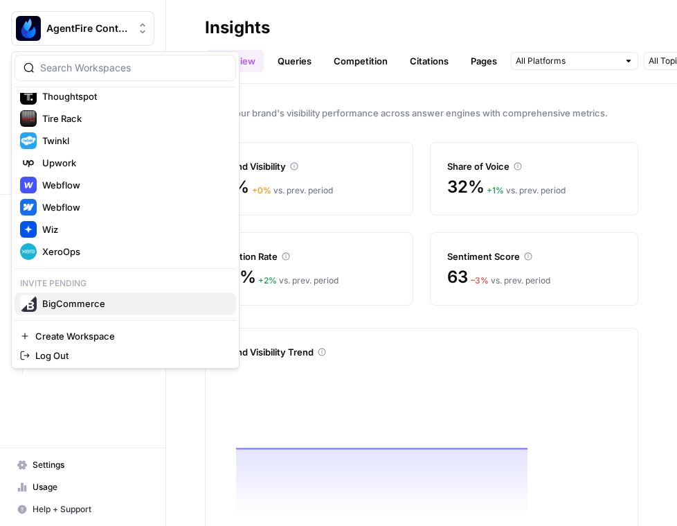
click at [75, 296] on div "BigCommerce" at bounding box center [125, 303] width 211 height 17
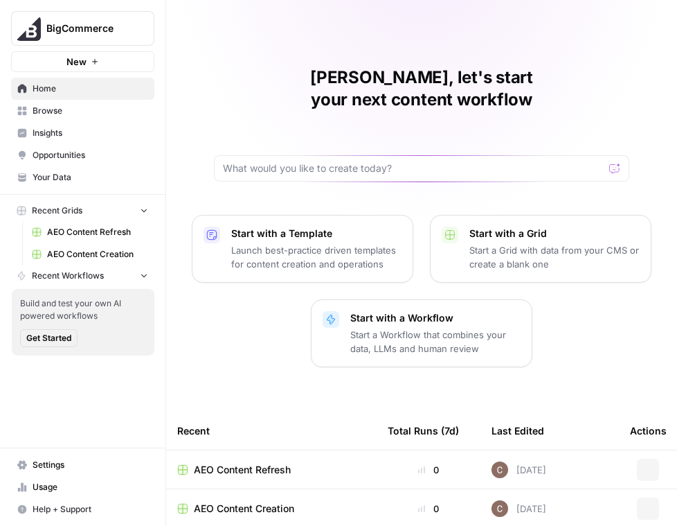
click at [70, 134] on span "Insights" at bounding box center [91, 133] width 116 height 12
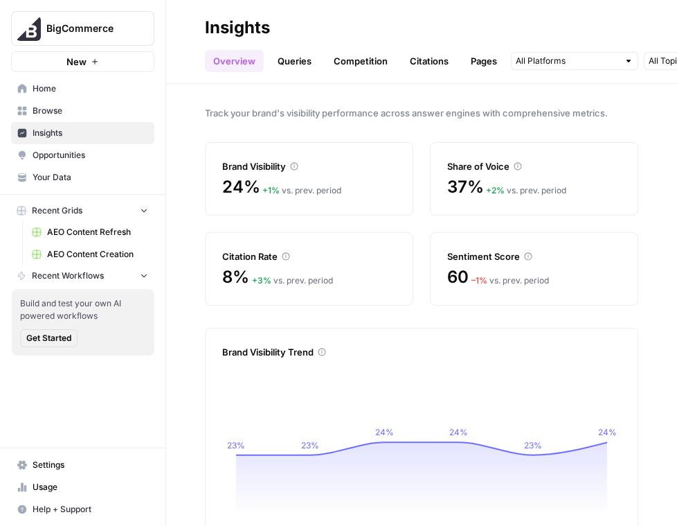
click at [84, 12] on button "BigCommerce" at bounding box center [82, 28] width 143 height 35
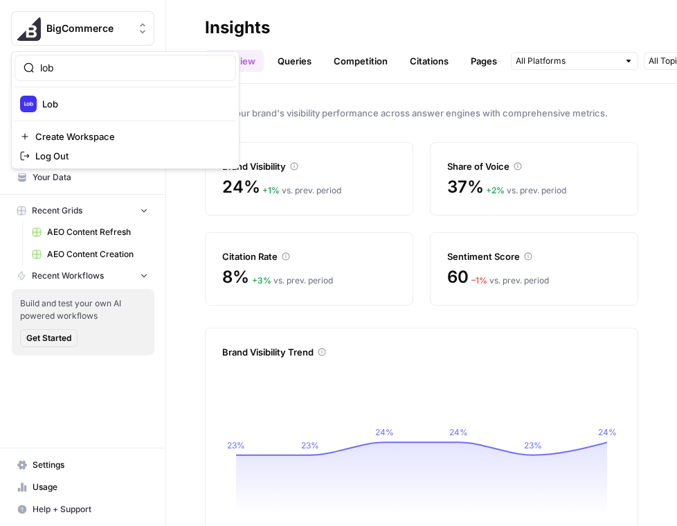
type input "lob"
click at [92, 102] on span "Lob" at bounding box center [133, 104] width 183 height 14
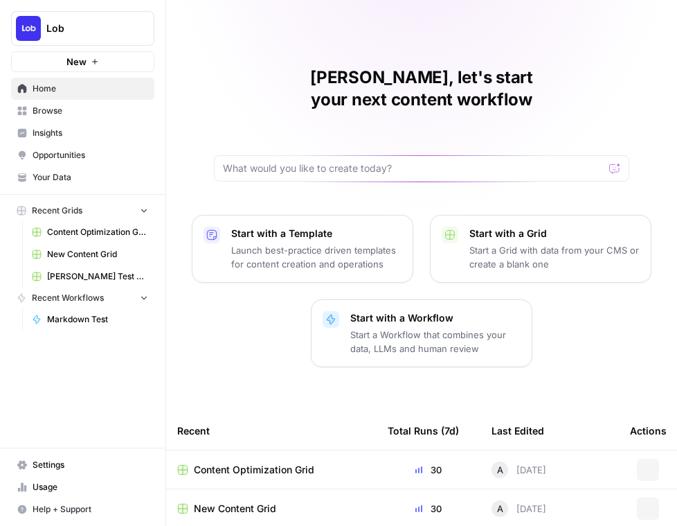
click at [91, 116] on span "Browse" at bounding box center [91, 111] width 116 height 12
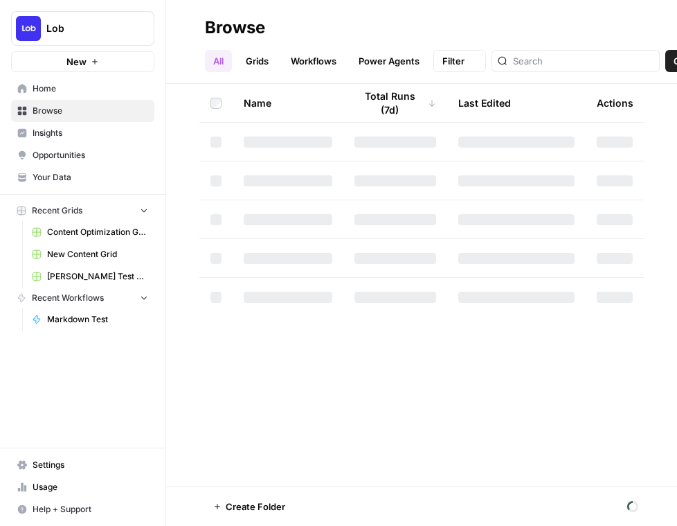
click at [86, 138] on span "Insights" at bounding box center [91, 133] width 116 height 12
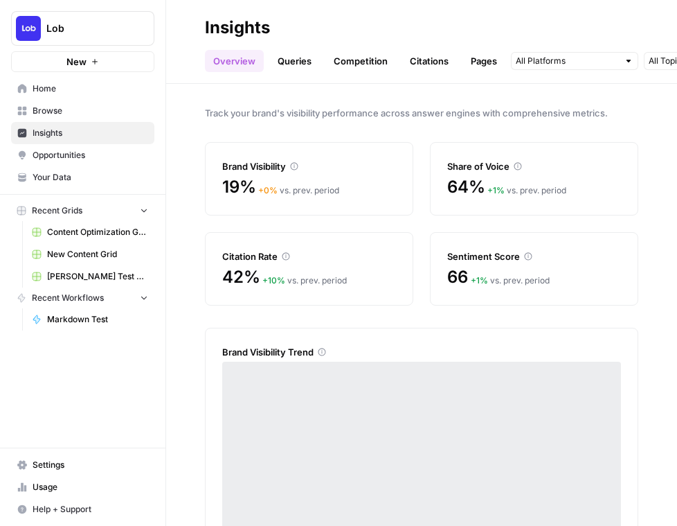
click at [81, 34] on span "Lob" at bounding box center [88, 28] width 84 height 14
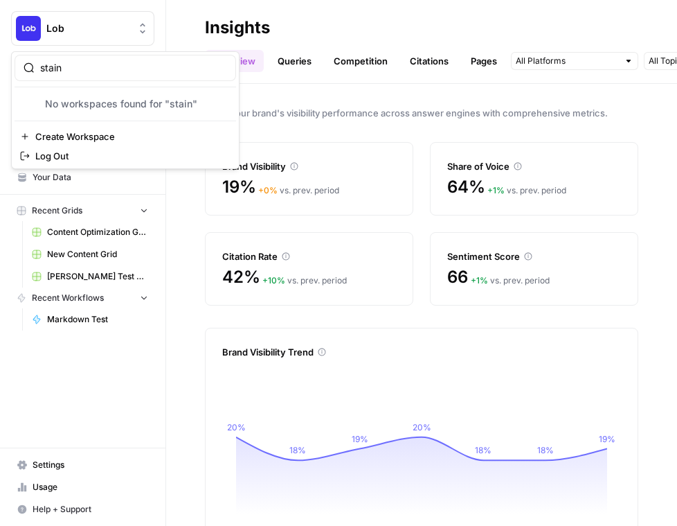
type input "stain"
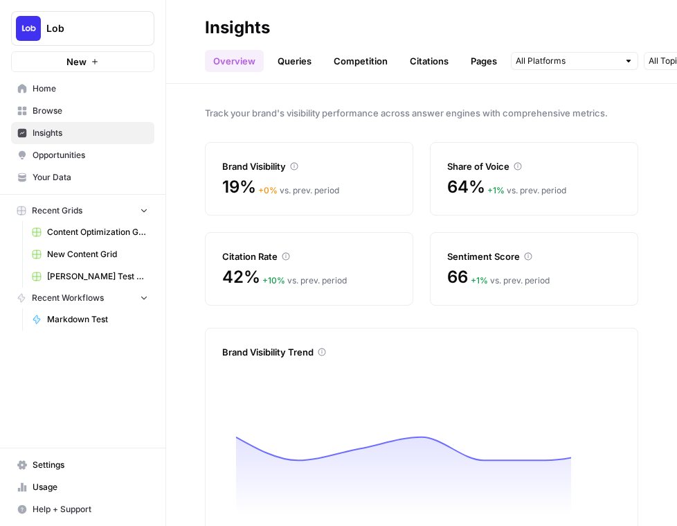
click at [103, 38] on button "Lob" at bounding box center [82, 28] width 143 height 35
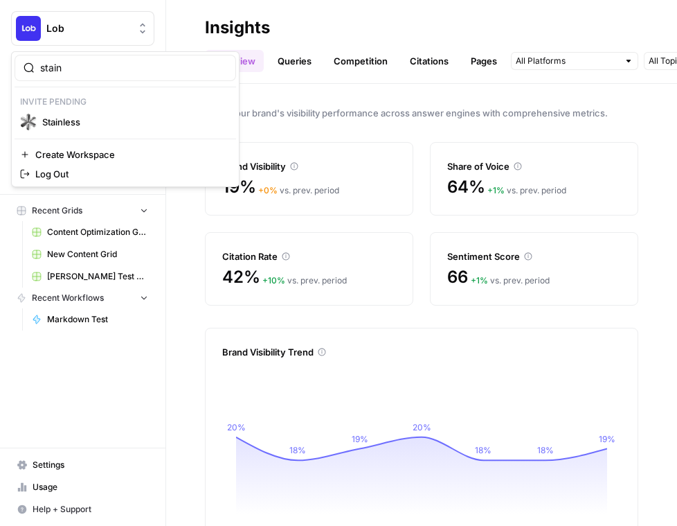
type input "stain"
click at [117, 120] on span "Stainless" at bounding box center [133, 122] width 183 height 14
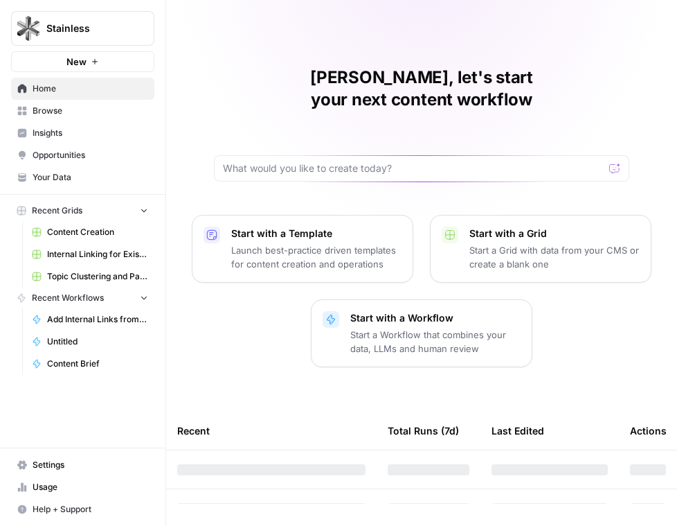
click at [105, 132] on span "Insights" at bounding box center [91, 133] width 116 height 12
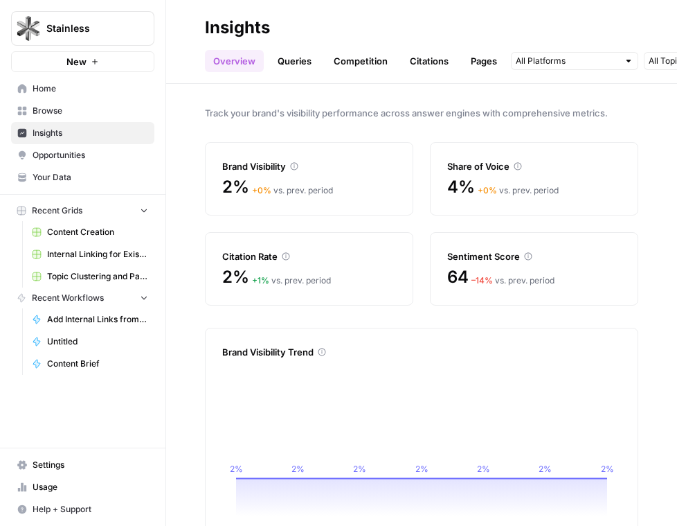
click at [111, 19] on button "Stainless" at bounding box center [82, 28] width 143 height 35
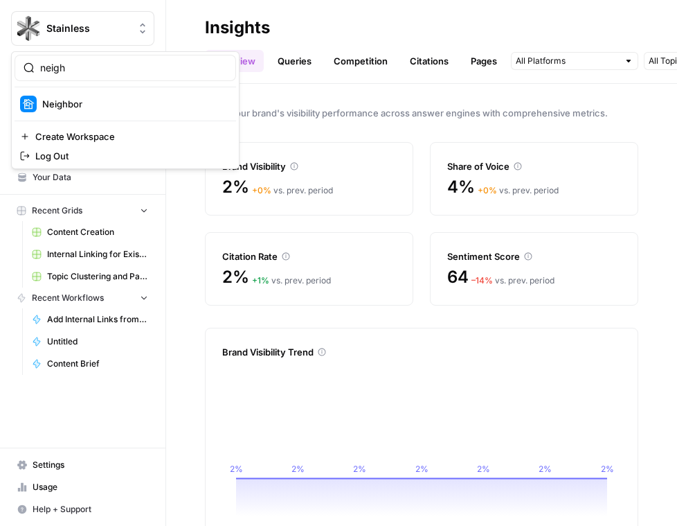
type input "neigh"
click at [125, 108] on span "Neighbor" at bounding box center [133, 104] width 183 height 14
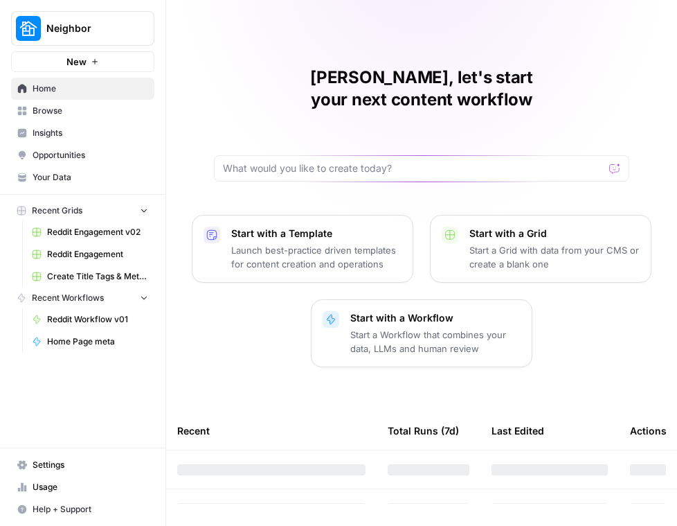
click at [87, 132] on span "Insights" at bounding box center [91, 133] width 116 height 12
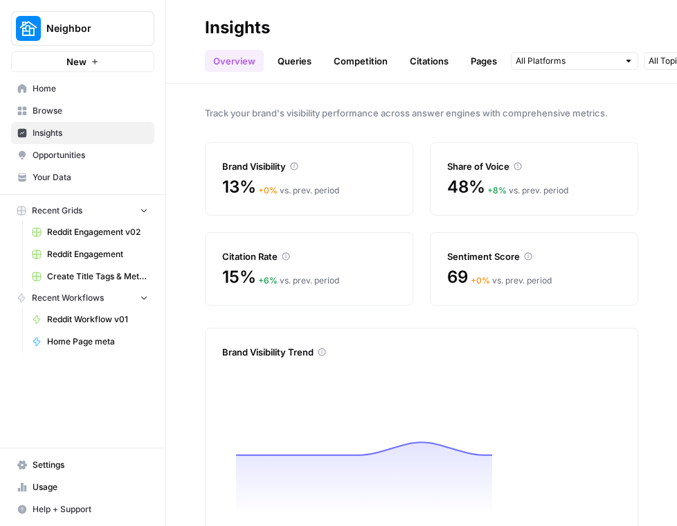
click at [75, 26] on span "Neighbor" at bounding box center [88, 28] width 84 height 14
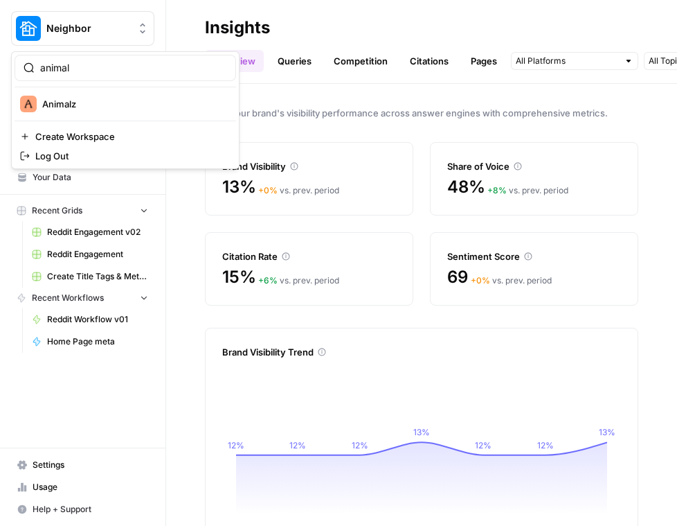
type input "animal"
click at [96, 105] on span "Animalz" at bounding box center [133, 104] width 183 height 14
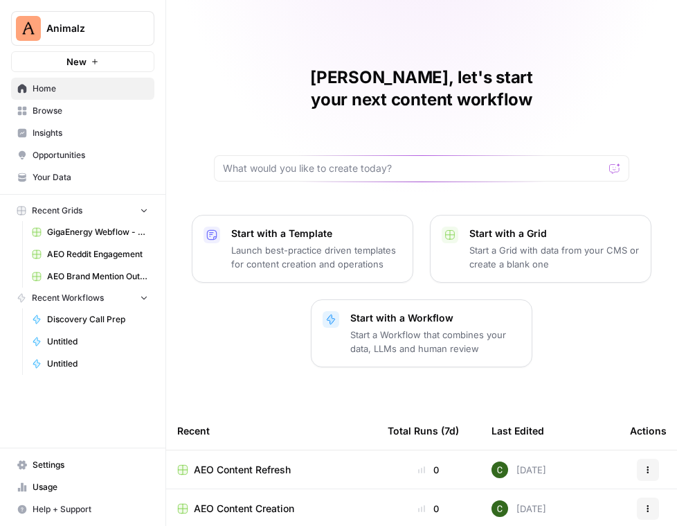
click at [86, 132] on span "Insights" at bounding box center [91, 133] width 116 height 12
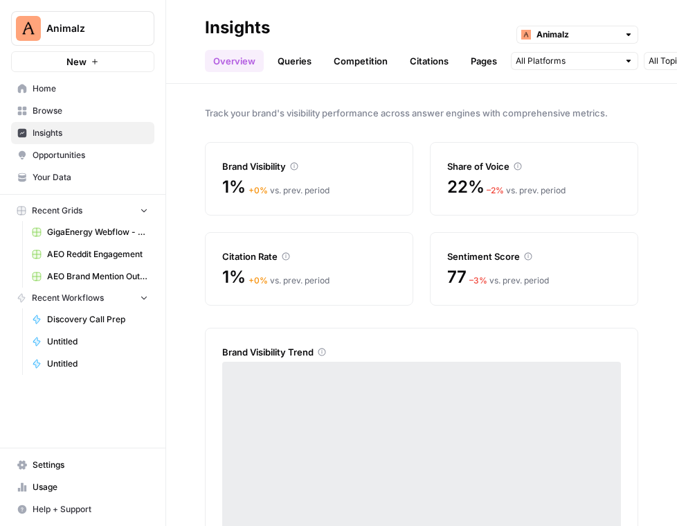
click at [611, 44] on div "Overview Queries Competition Citations Pages Category Related Sep 3 - Sep 9" at bounding box center [421, 55] width 433 height 33
click at [607, 35] on input "text" at bounding box center [578, 35] width 82 height 14
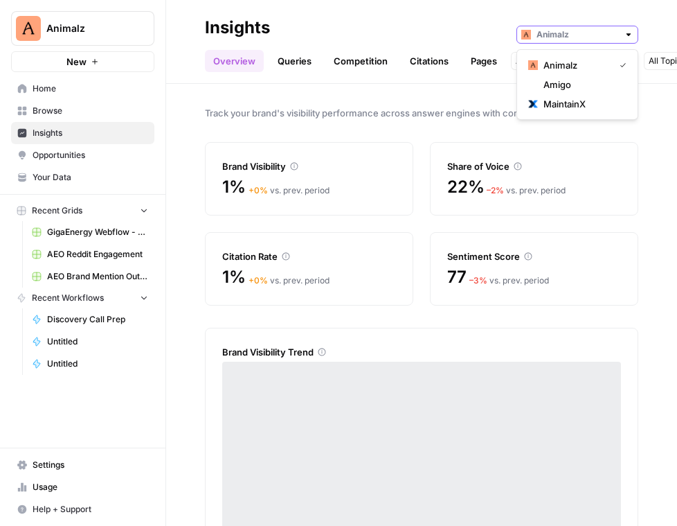
type input "m"
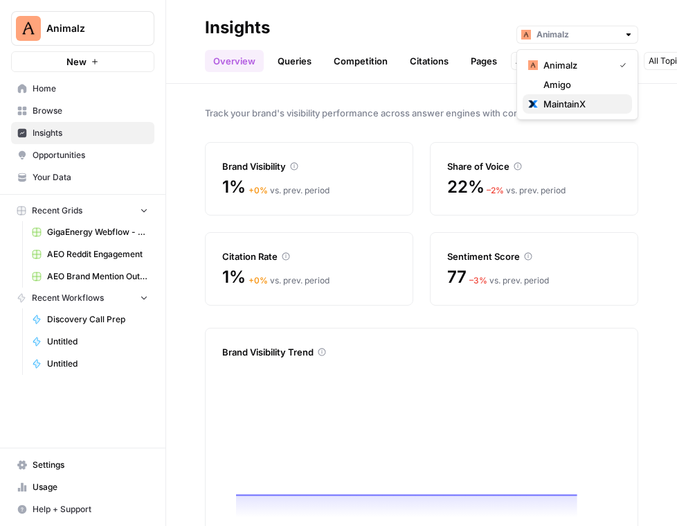
click at [603, 104] on span "MaintainX" at bounding box center [583, 104] width 78 height 14
type input "MaintainX"
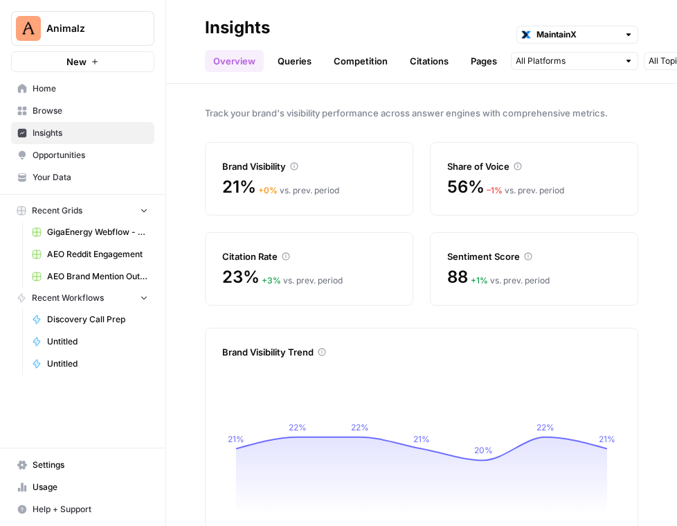
click at [110, 29] on span "Animalz" at bounding box center [88, 28] width 84 height 14
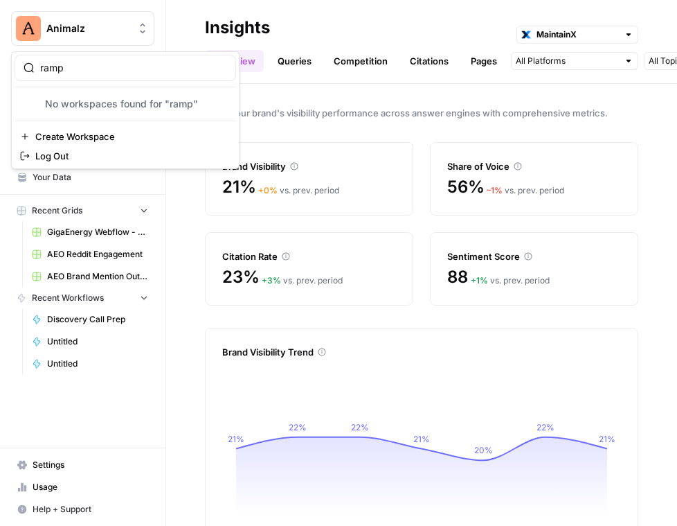
type input "ramp"
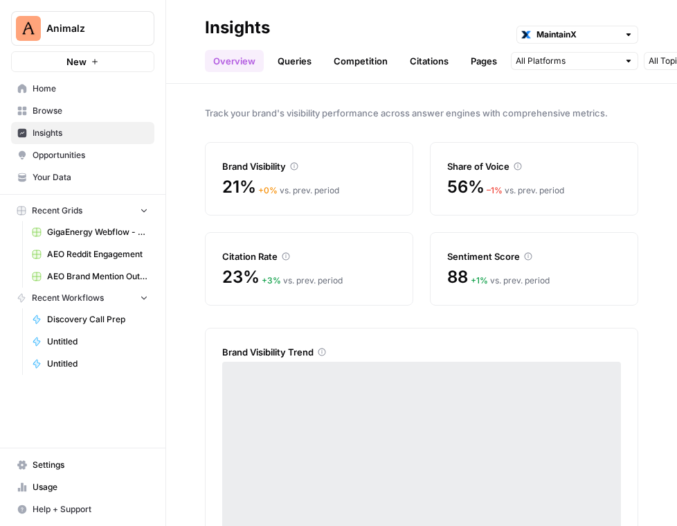
click at [84, 22] on span "Animalz" at bounding box center [88, 28] width 84 height 14
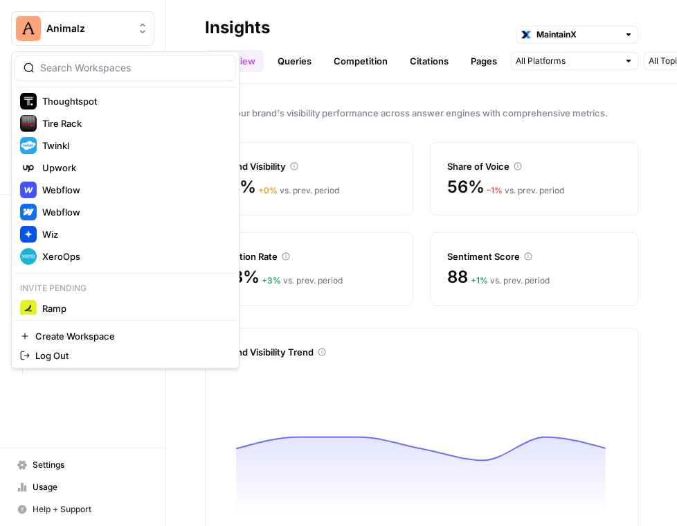
scroll to position [1182, 0]
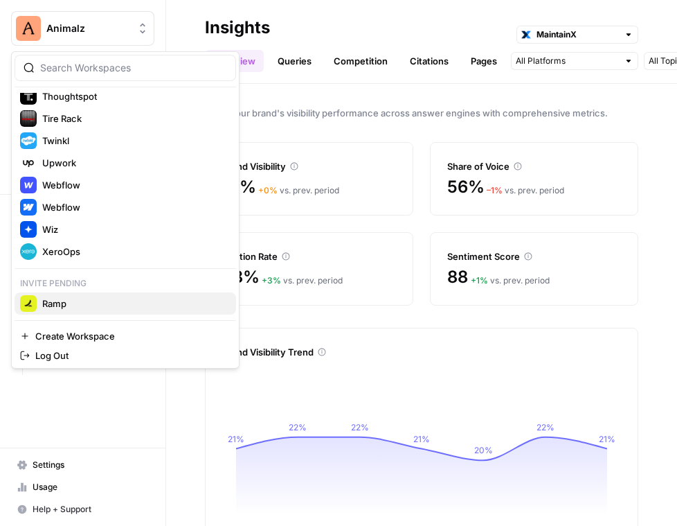
click at [70, 297] on span "Ramp" at bounding box center [133, 303] width 183 height 14
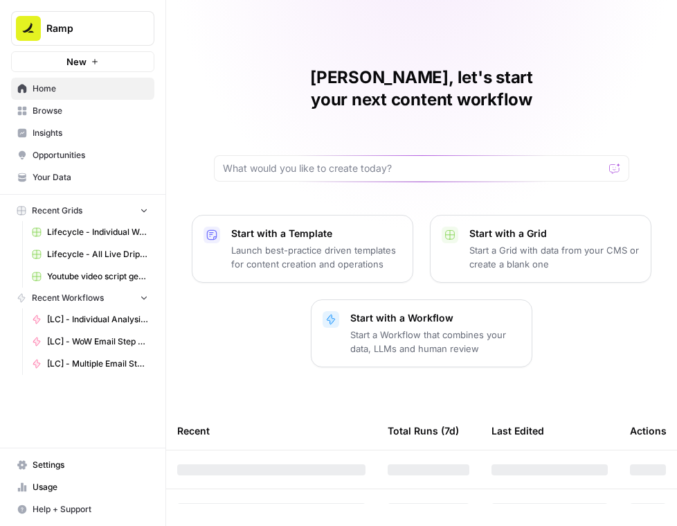
click at [55, 134] on span "Insights" at bounding box center [91, 133] width 116 height 12
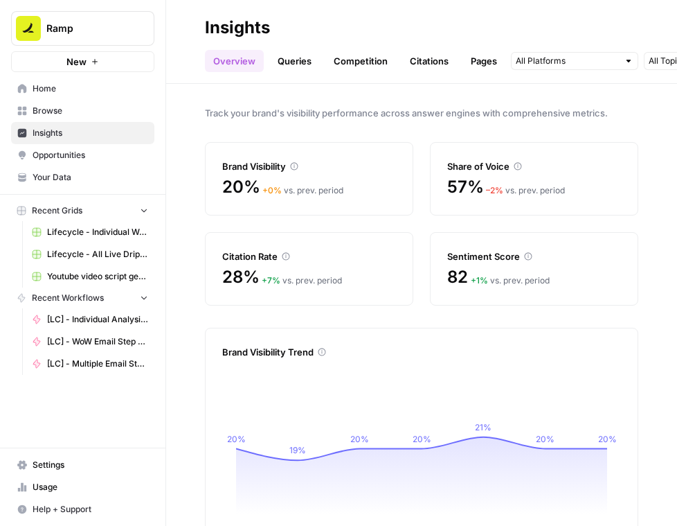
click at [117, 26] on span "Ramp" at bounding box center [88, 28] width 84 height 14
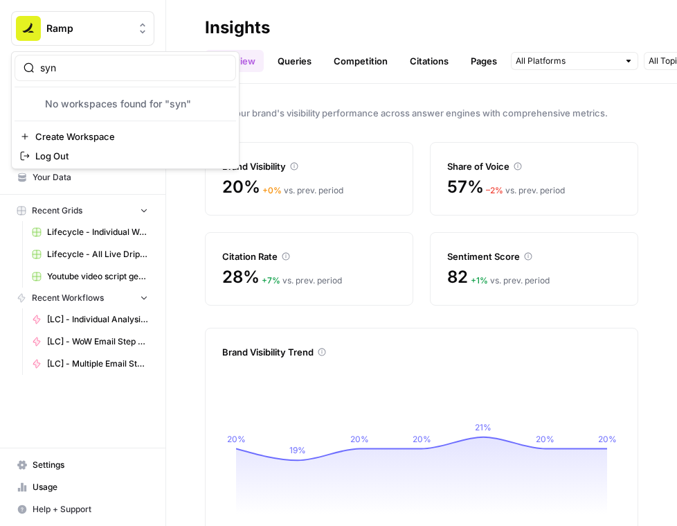
type input "syn"
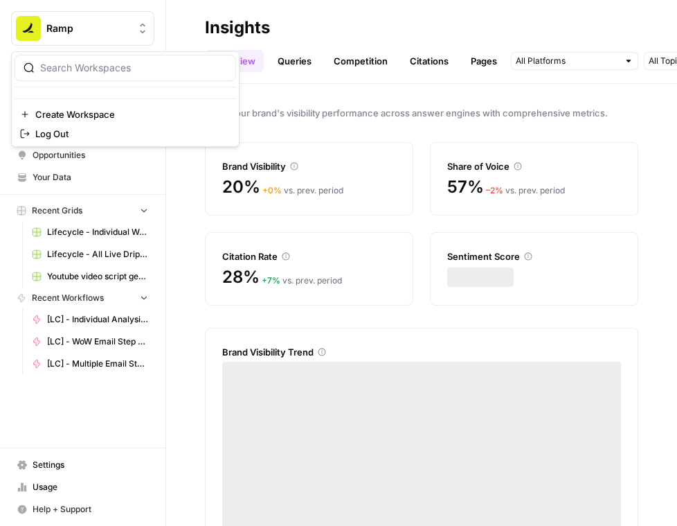
click span "Ramp"
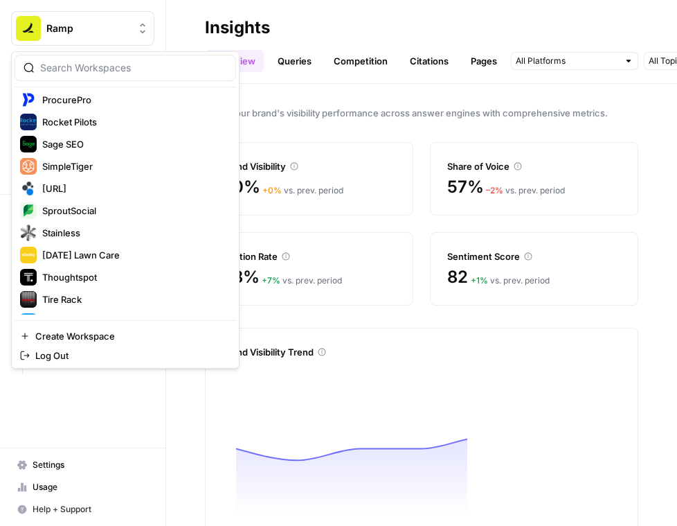
scroll to position [1204, 0]
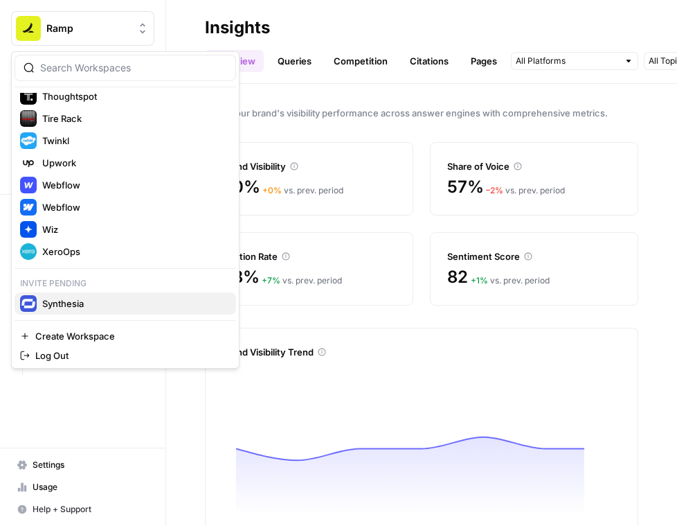
click span "Synthesia"
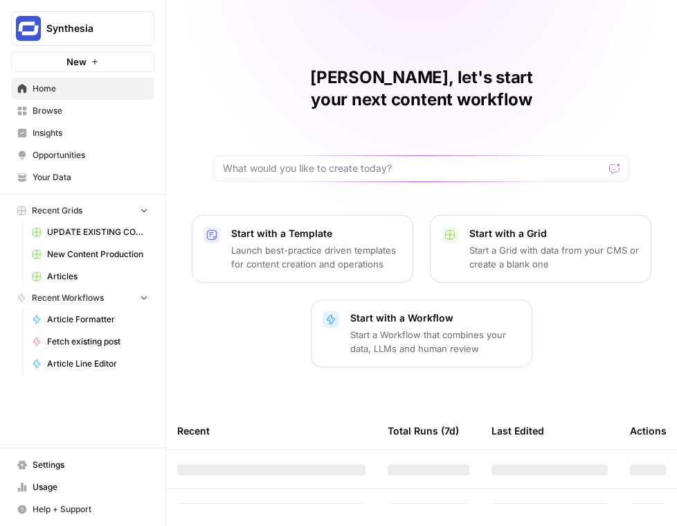
click at [57, 134] on span "Insights" at bounding box center [91, 133] width 116 height 12
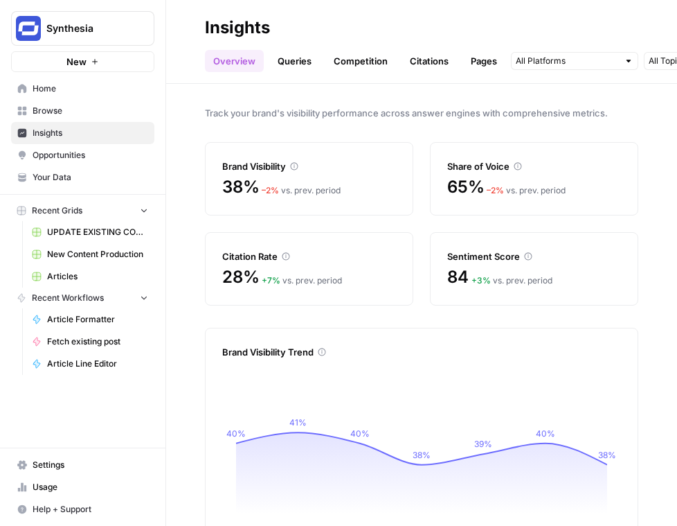
click at [124, 26] on span "Synthesia" at bounding box center [88, 28] width 84 height 14
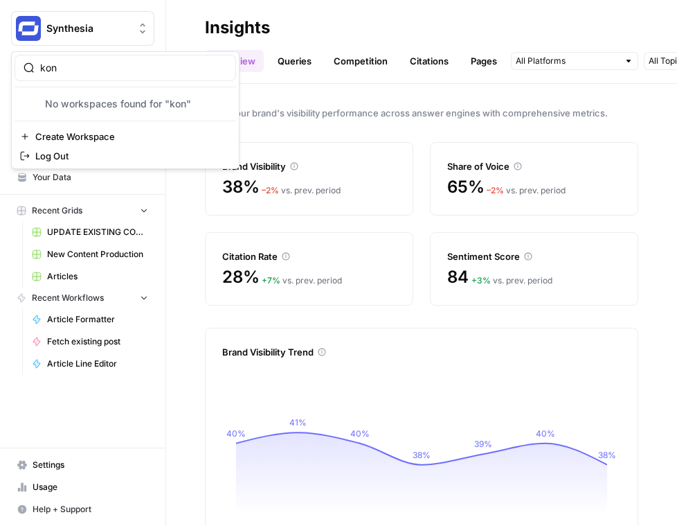
type input "kon"
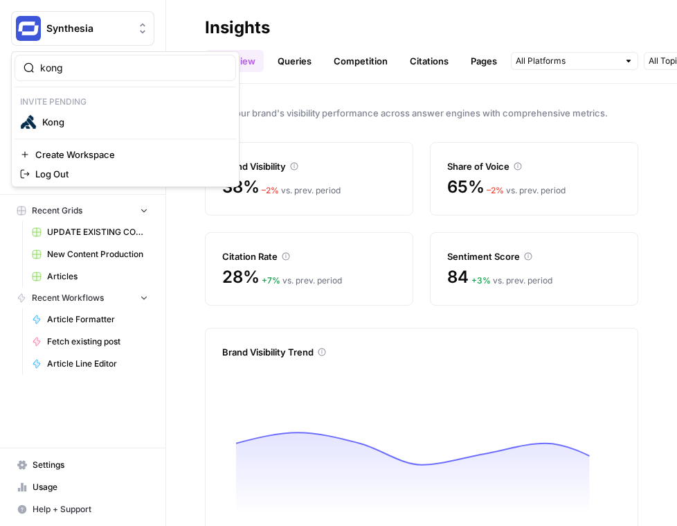
type input "kong"
click at [109, 121] on span "Kong" at bounding box center [133, 122] width 183 height 14
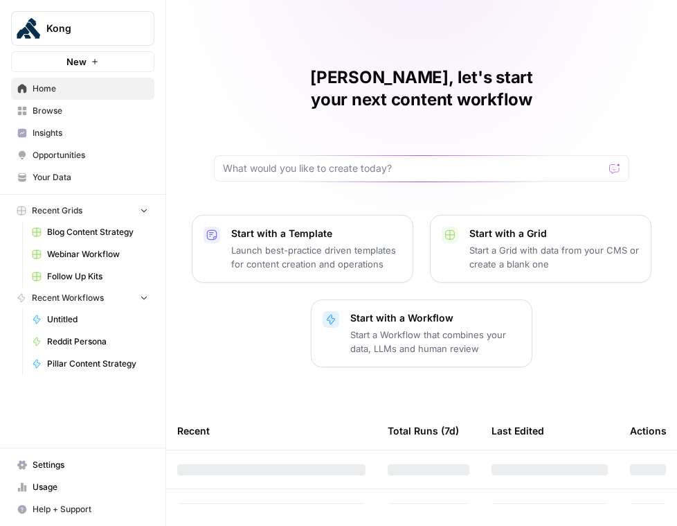
click at [107, 129] on span "Insights" at bounding box center [91, 133] width 116 height 12
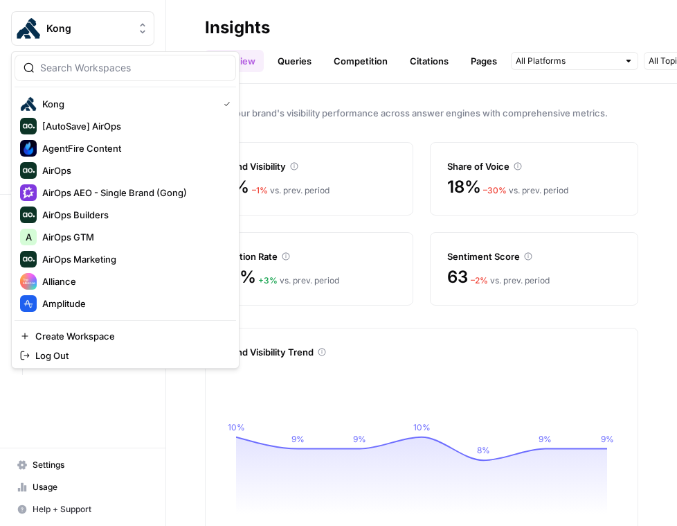
click at [32, 26] on img "Workspace: Kong" at bounding box center [28, 28] width 25 height 25
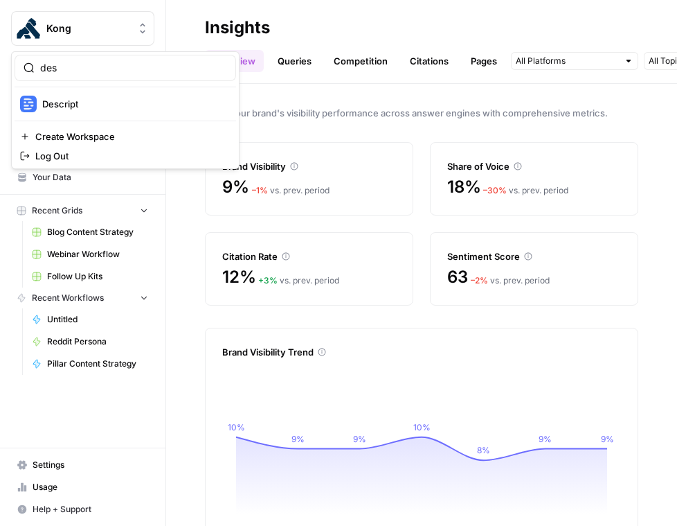
type input "des"
click at [74, 93] on button "Descript" at bounding box center [126, 104] width 222 height 22
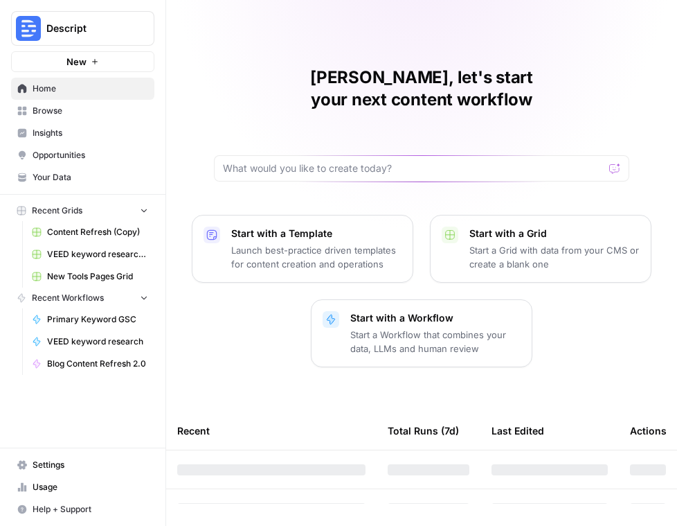
click at [66, 135] on span "Insights" at bounding box center [91, 133] width 116 height 12
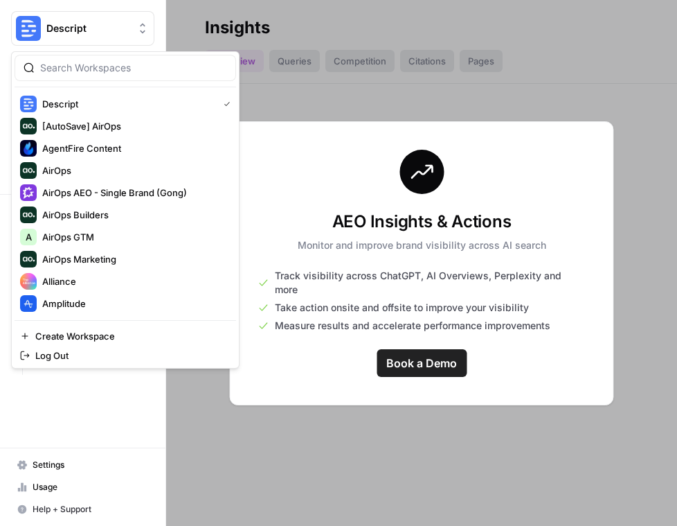
click at [78, 28] on span "Descript" at bounding box center [88, 28] width 84 height 14
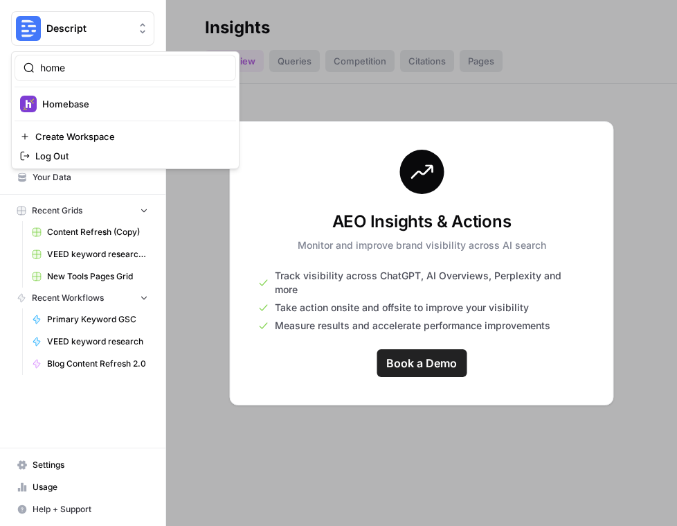
type input "home"
click at [116, 111] on div "Homebase" at bounding box center [125, 104] width 211 height 17
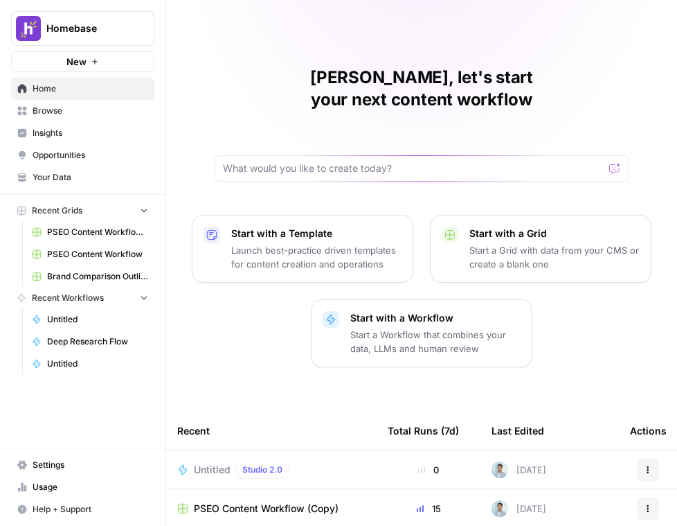
click at [68, 135] on span "Insights" at bounding box center [91, 133] width 116 height 12
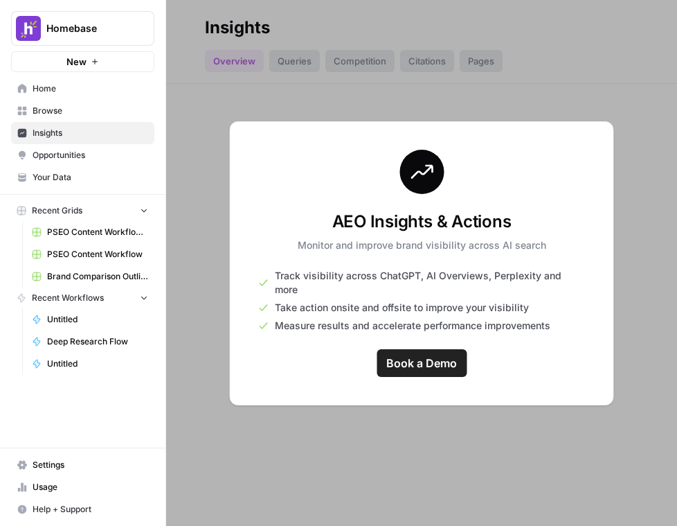
click at [89, 35] on button "Homebase" at bounding box center [82, 28] width 143 height 35
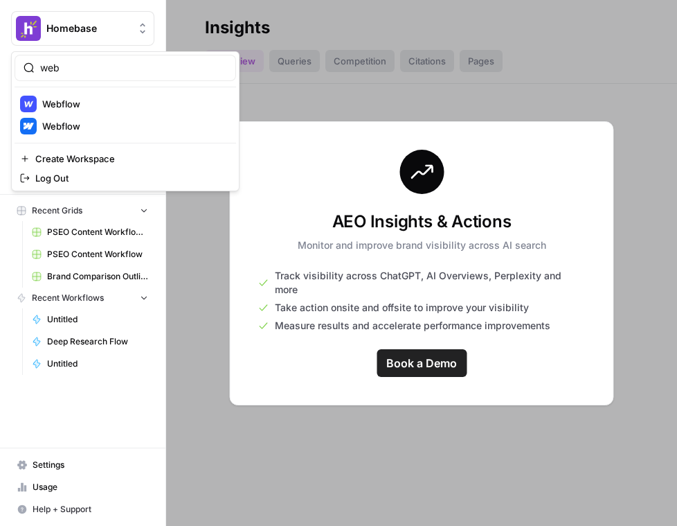
type input "web"
click at [96, 105] on span "Webflow" at bounding box center [133, 104] width 183 height 14
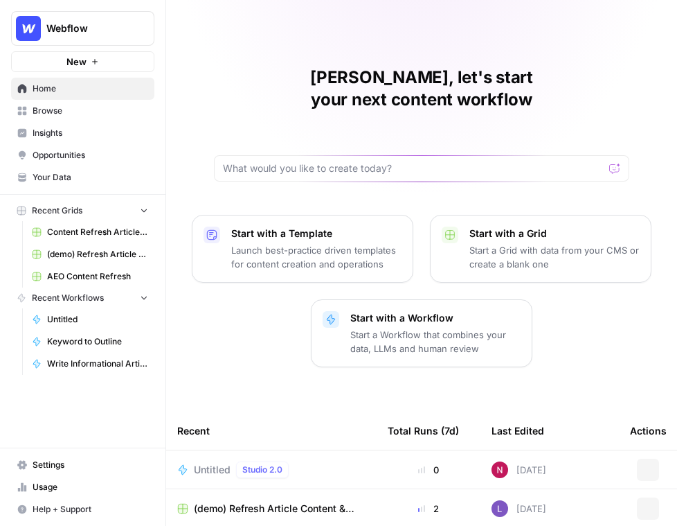
click at [69, 136] on span "Insights" at bounding box center [91, 133] width 116 height 12
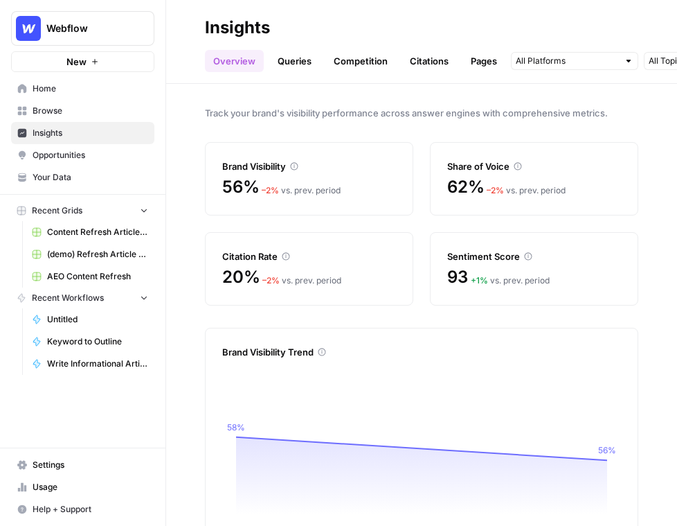
click at [87, 24] on span "Webflow" at bounding box center [88, 28] width 84 height 14
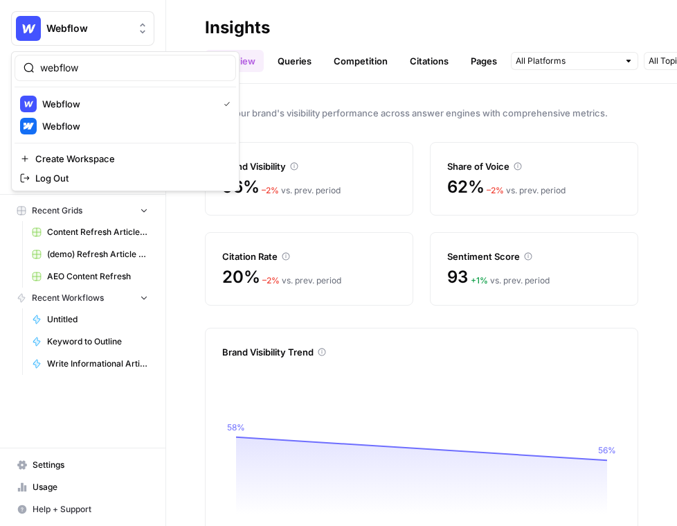
type input "webflow"
click at [93, 133] on div "Webflow" at bounding box center [125, 126] width 211 height 17
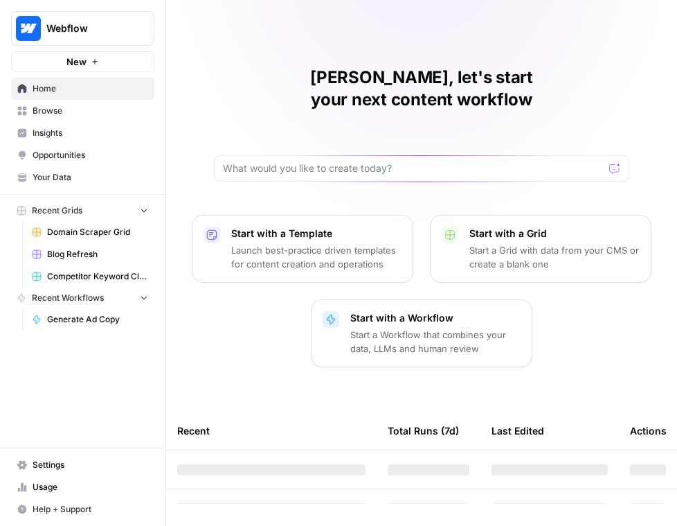
click at [92, 131] on span "Insights" at bounding box center [91, 133] width 116 height 12
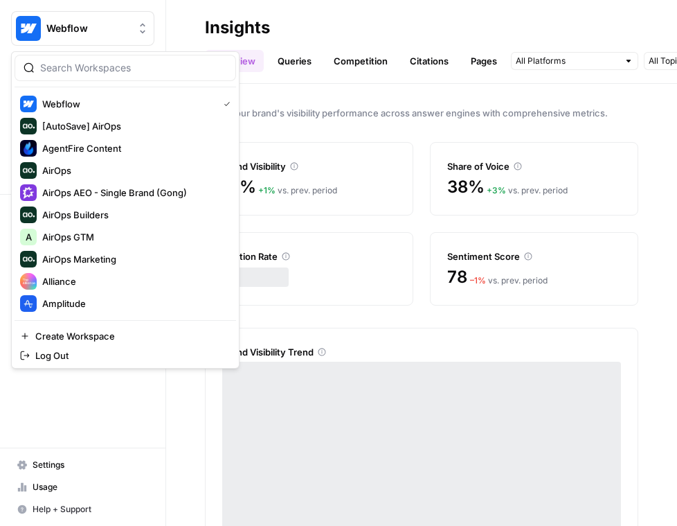
click at [97, 33] on span "Webflow" at bounding box center [88, 28] width 84 height 14
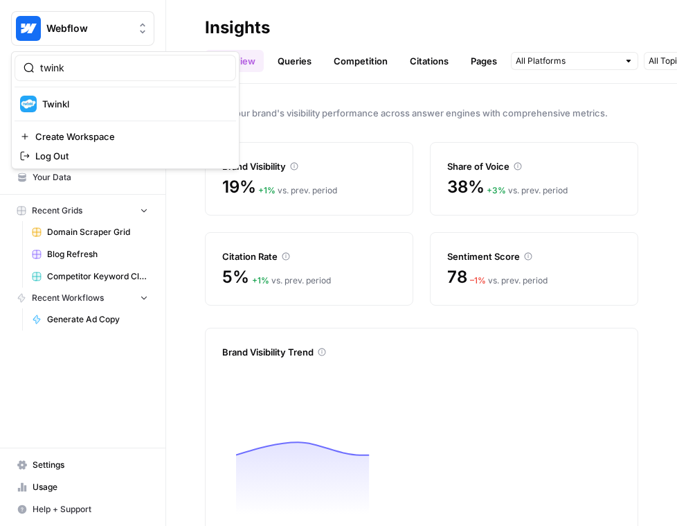
type input "twink"
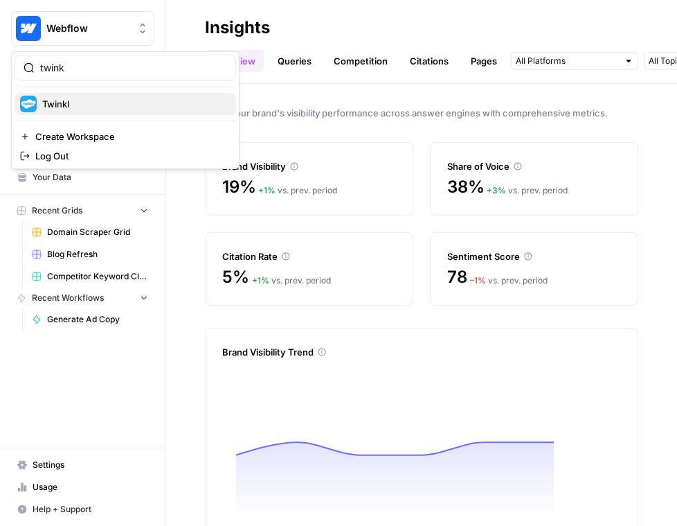
click at [103, 102] on span "Twinkl" at bounding box center [133, 104] width 183 height 14
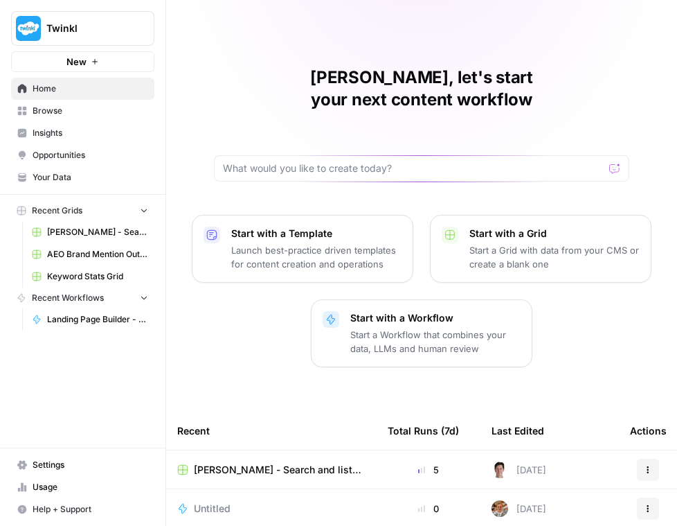
click at [102, 152] on span "Opportunities" at bounding box center [91, 155] width 116 height 12
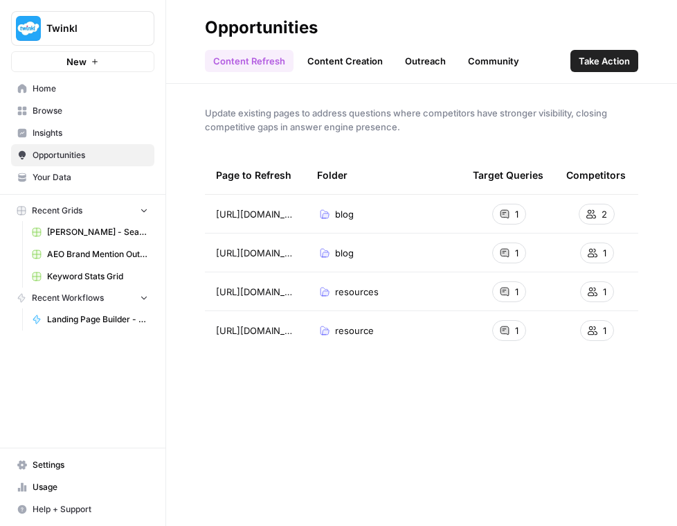
click at [92, 122] on link "Insights" at bounding box center [82, 133] width 143 height 22
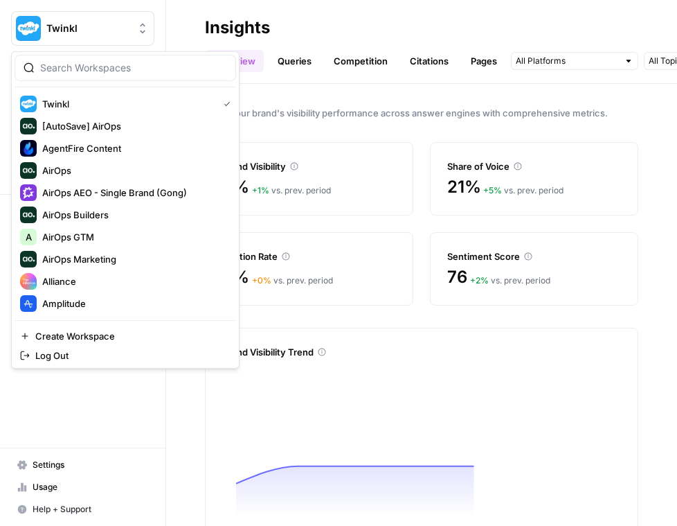
click at [87, 30] on span "Twinkl" at bounding box center [88, 28] width 84 height 14
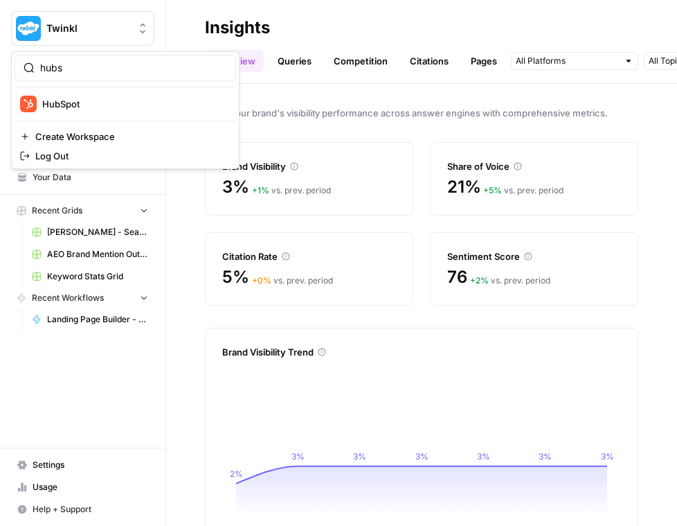
type input "hubs"
click at [106, 103] on span "HubSpot" at bounding box center [133, 104] width 183 height 14
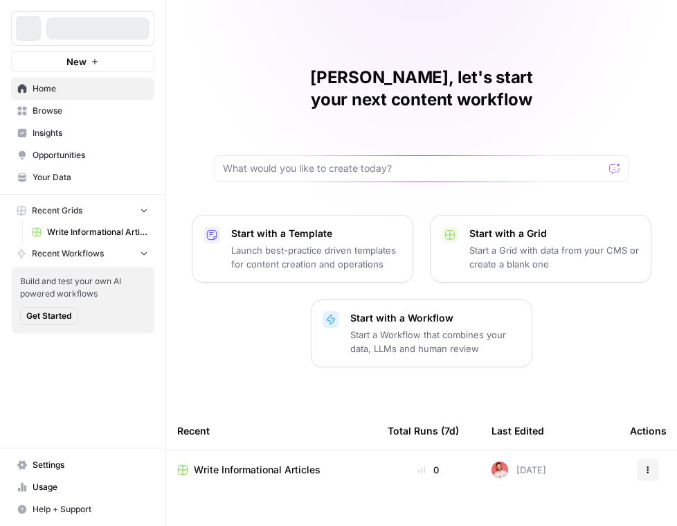
click at [102, 130] on span "Insights" at bounding box center [91, 133] width 116 height 12
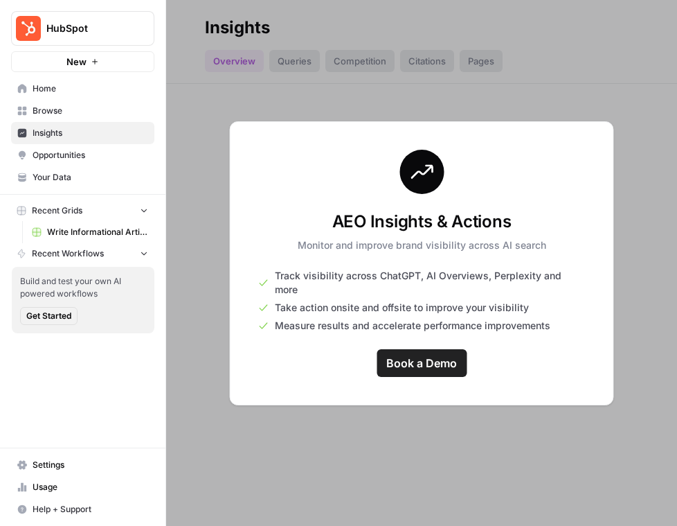
click at [118, 29] on span "HubSpot" at bounding box center [88, 28] width 84 height 14
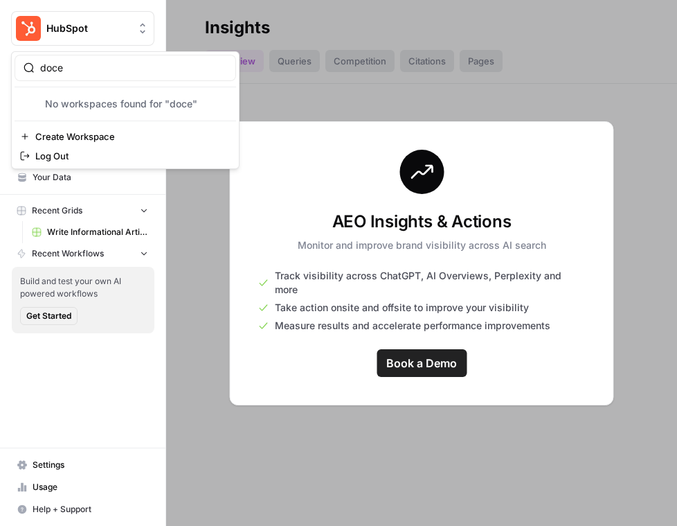
type input "doce"
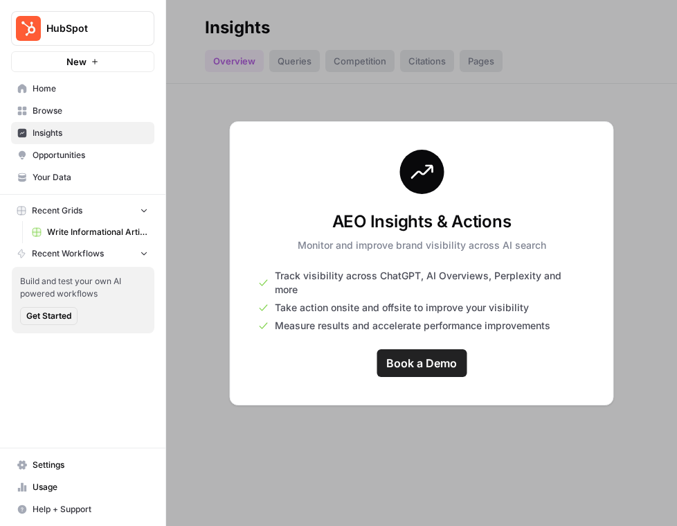
click at [98, 26] on span "HubSpot" at bounding box center [88, 28] width 84 height 14
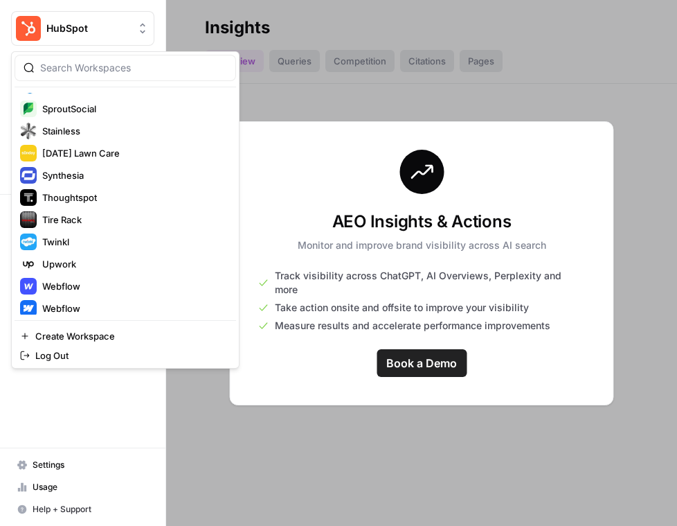
scroll to position [1248, 0]
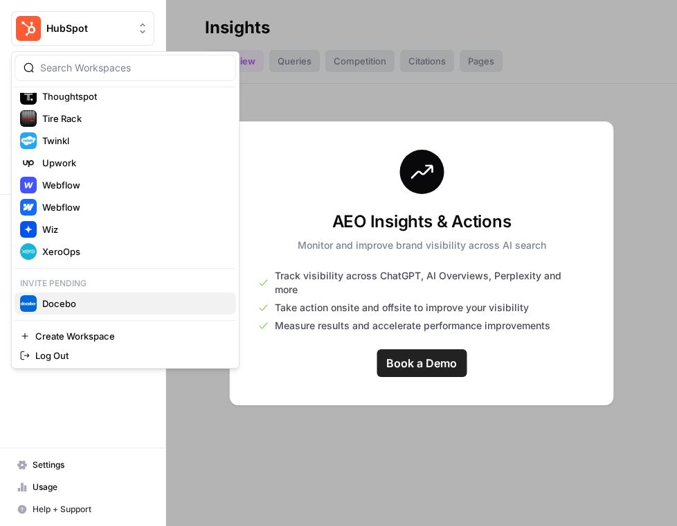
click at [72, 298] on span "Docebo" at bounding box center [133, 303] width 183 height 14
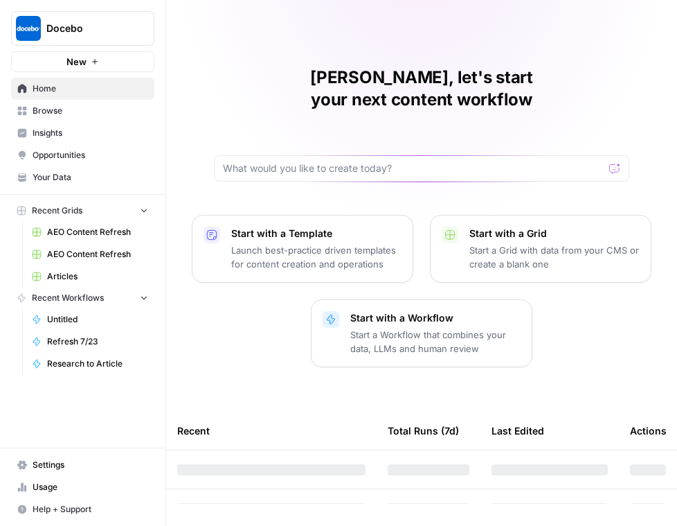
click at [78, 132] on span "Insights" at bounding box center [91, 133] width 116 height 12
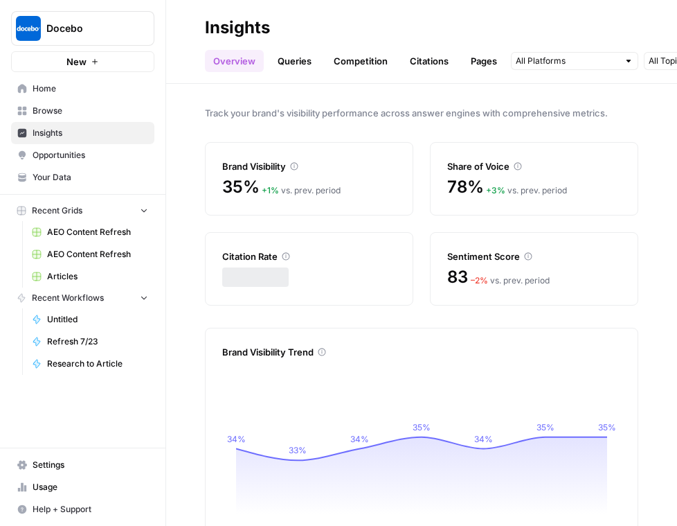
click at [156, 24] on div "Docebo New" at bounding box center [82, 36] width 165 height 72
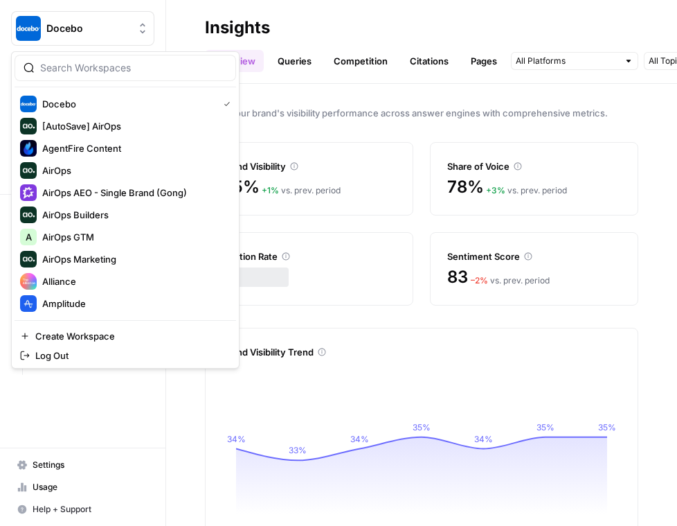
click at [128, 27] on span "Docebo" at bounding box center [88, 28] width 84 height 14
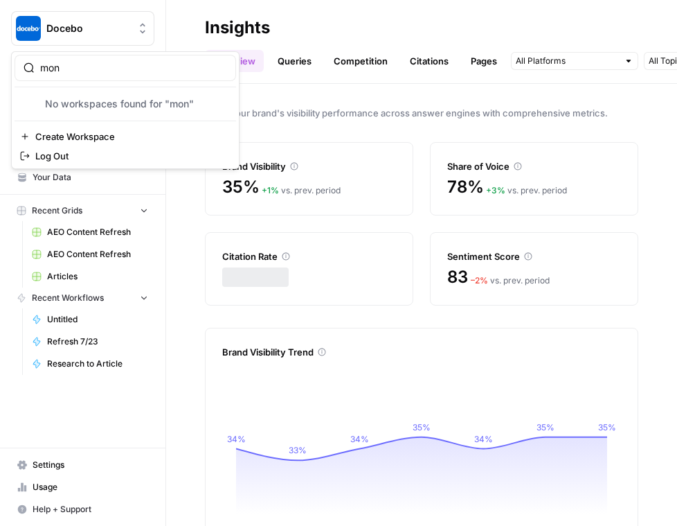
type input "mon"
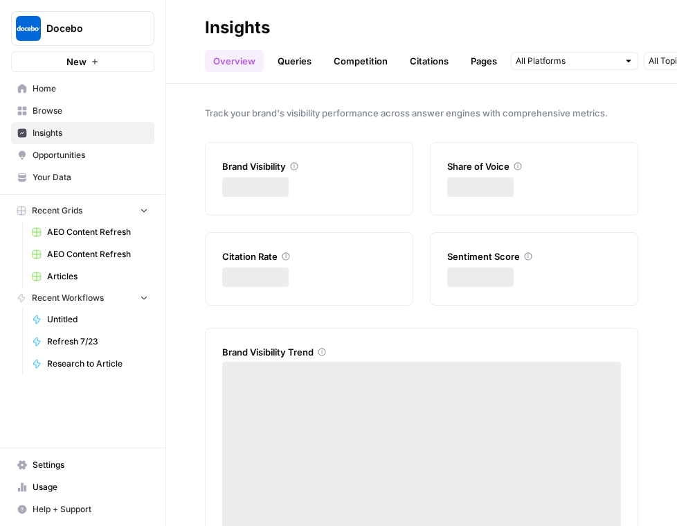
click at [92, 26] on span "Docebo" at bounding box center [88, 28] width 84 height 14
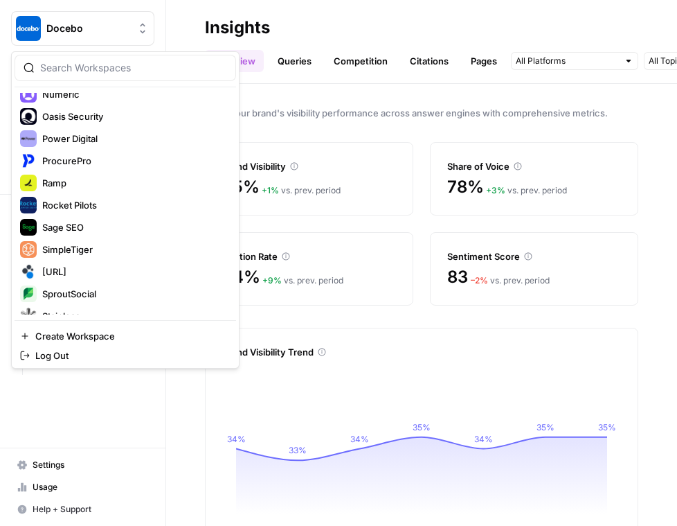
scroll to position [1271, 0]
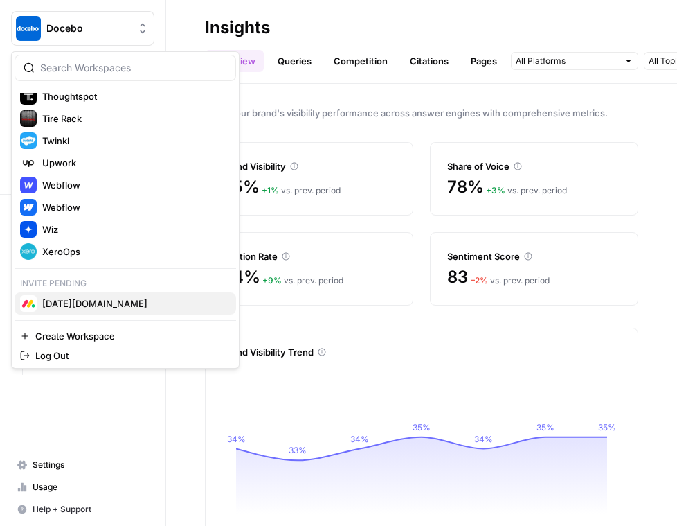
click at [75, 307] on span "[DATE][DOMAIN_NAME]" at bounding box center [133, 303] width 183 height 14
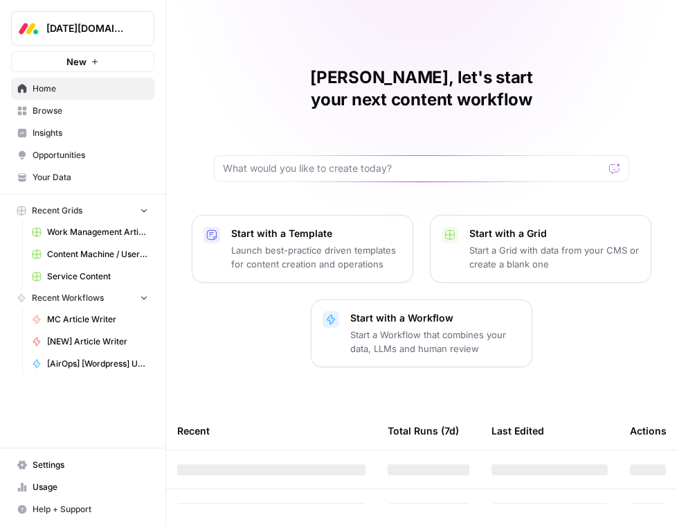
click at [70, 134] on span "Insights" at bounding box center [91, 133] width 116 height 12
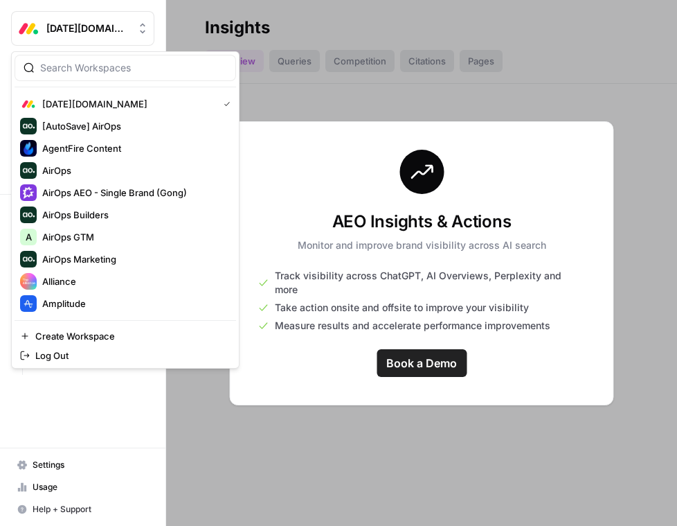
click at [100, 39] on button "[DATE][DOMAIN_NAME]" at bounding box center [82, 28] width 143 height 35
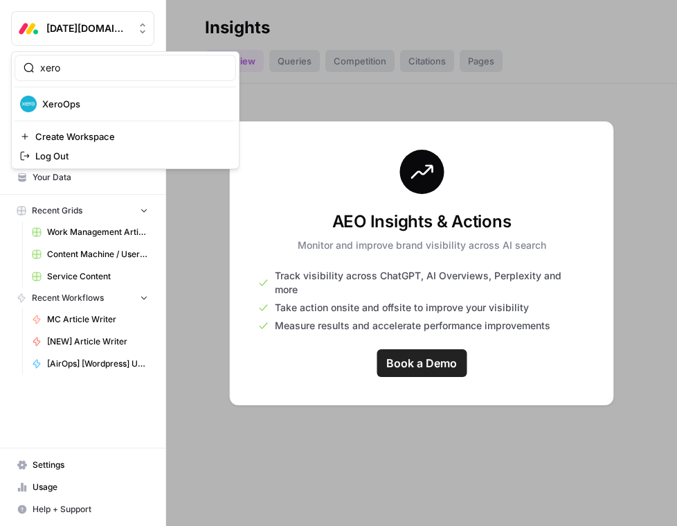
type input "xero"
click at [105, 100] on span "XeroOps" at bounding box center [133, 104] width 183 height 14
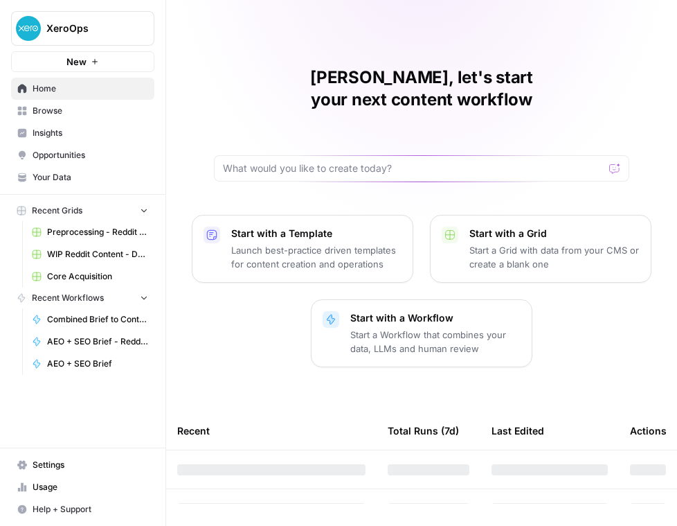
click at [92, 129] on span "Insights" at bounding box center [91, 133] width 116 height 12
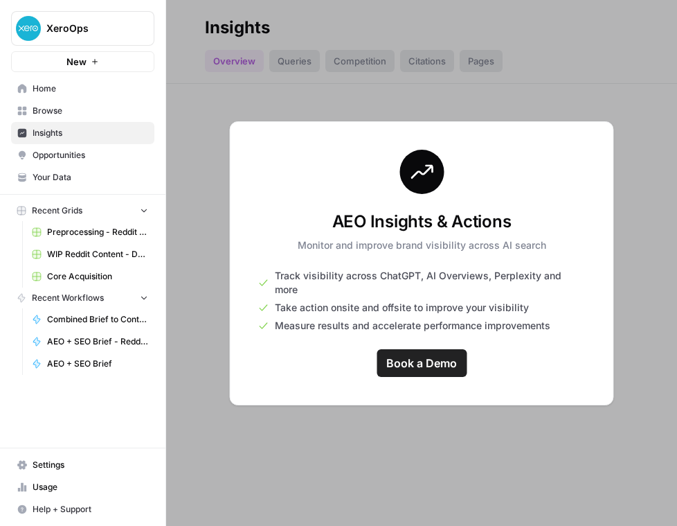
click at [82, 31] on span "XeroOps" at bounding box center [88, 28] width 84 height 14
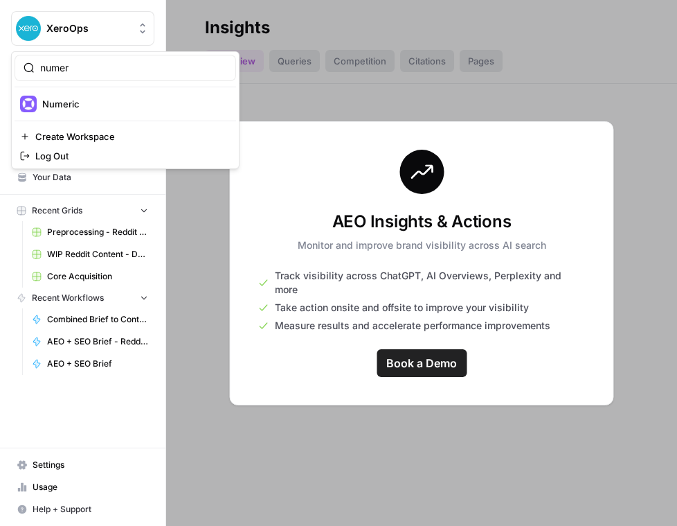
type input "numer"
click at [84, 104] on span "Numeric" at bounding box center [133, 104] width 183 height 14
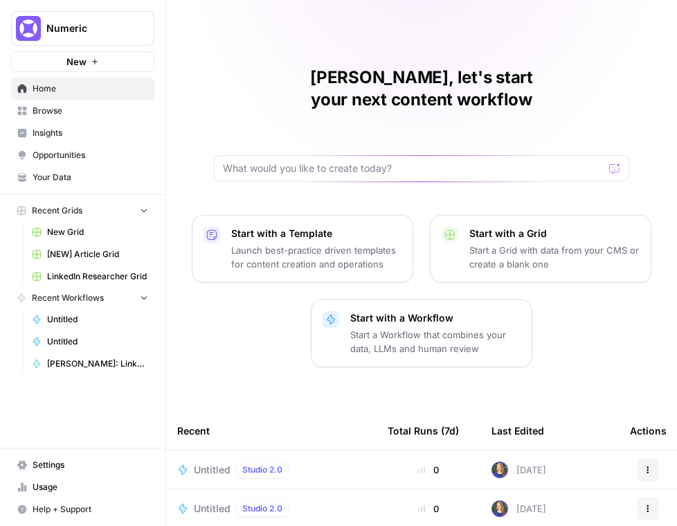
click at [64, 127] on span "Insights" at bounding box center [91, 133] width 116 height 12
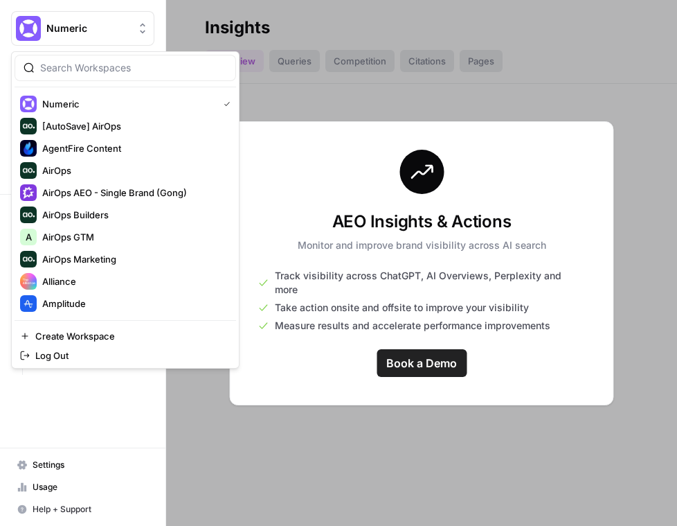
click at [68, 34] on span "Numeric" at bounding box center [88, 28] width 84 height 14
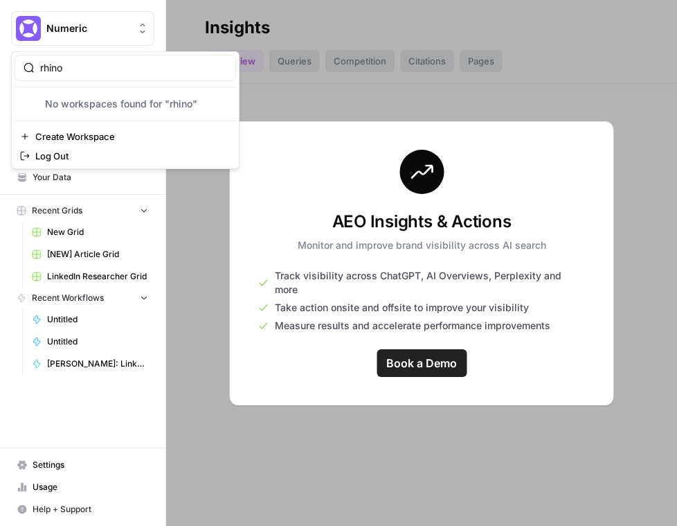
type input "rhino"
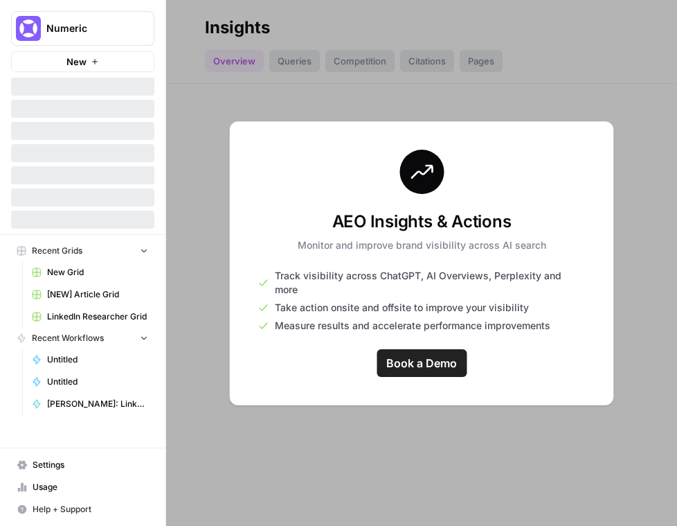
click at [96, 26] on span "Numeric" at bounding box center [88, 28] width 84 height 14
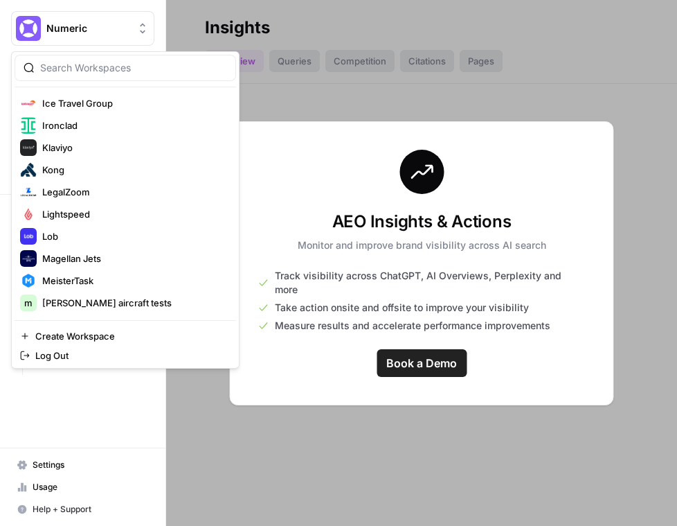
scroll to position [1293, 0]
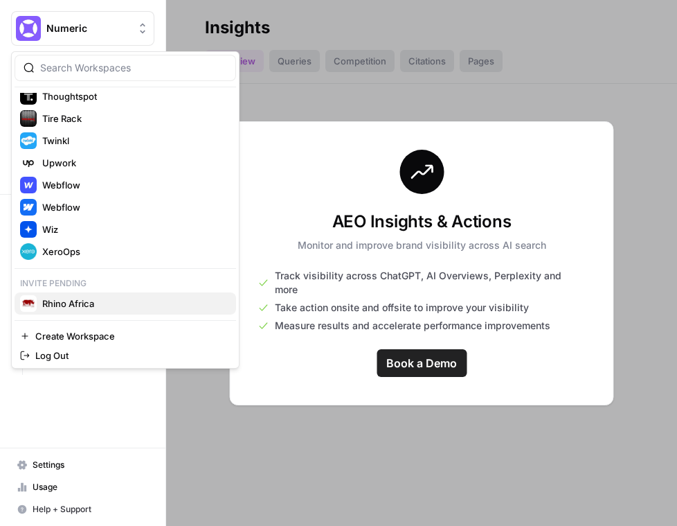
click at [71, 301] on span "Rhino Africa" at bounding box center [133, 303] width 183 height 14
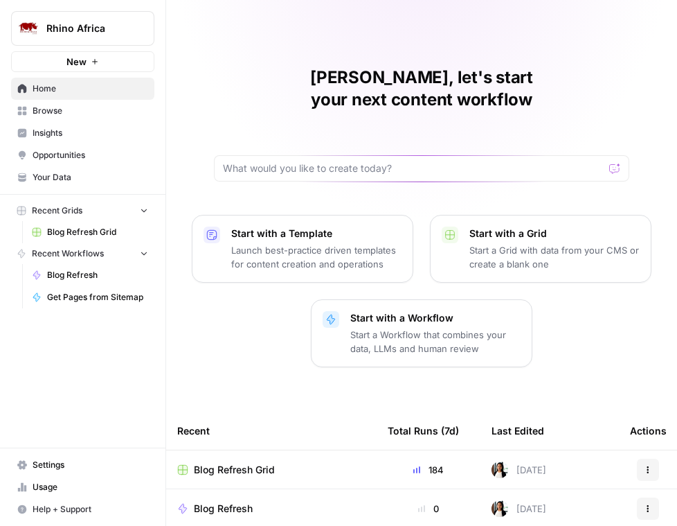
click at [66, 134] on span "Insights" at bounding box center [91, 133] width 116 height 12
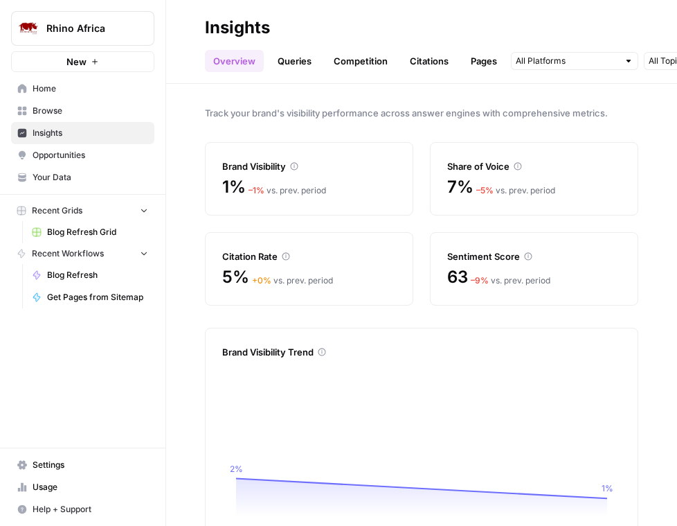
click at [98, 19] on button "Rhino Africa" at bounding box center [82, 28] width 143 height 35
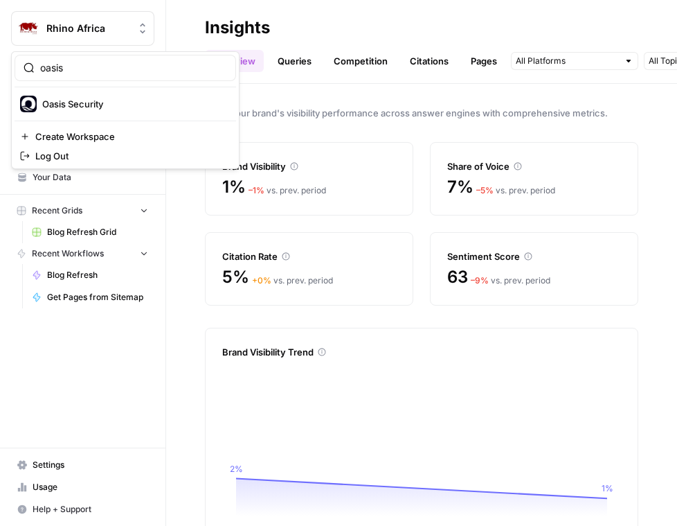
type input "oasis"
click at [136, 102] on span "Oasis Security" at bounding box center [133, 104] width 183 height 14
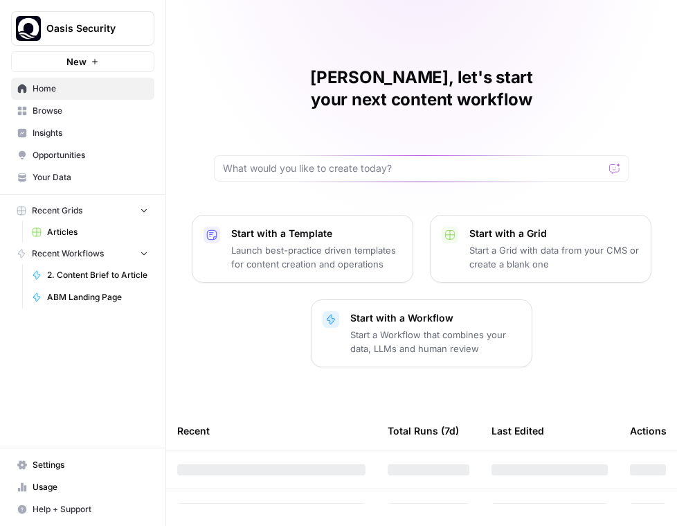
click at [84, 127] on span "Insights" at bounding box center [91, 133] width 116 height 12
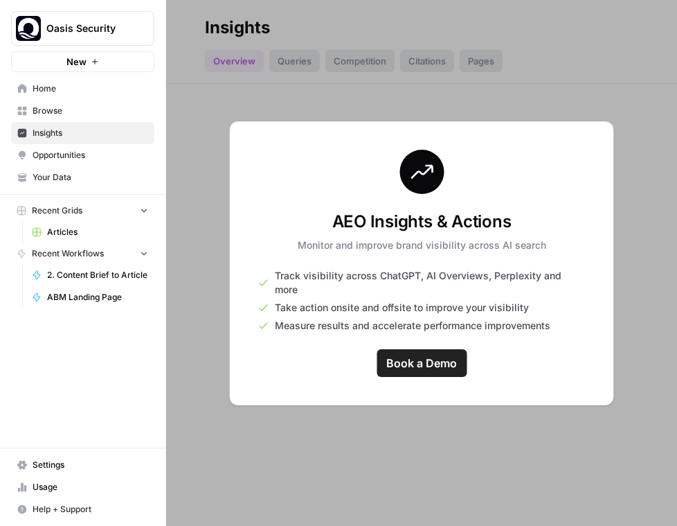
click at [104, 23] on span "Oasis Security" at bounding box center [88, 28] width 84 height 14
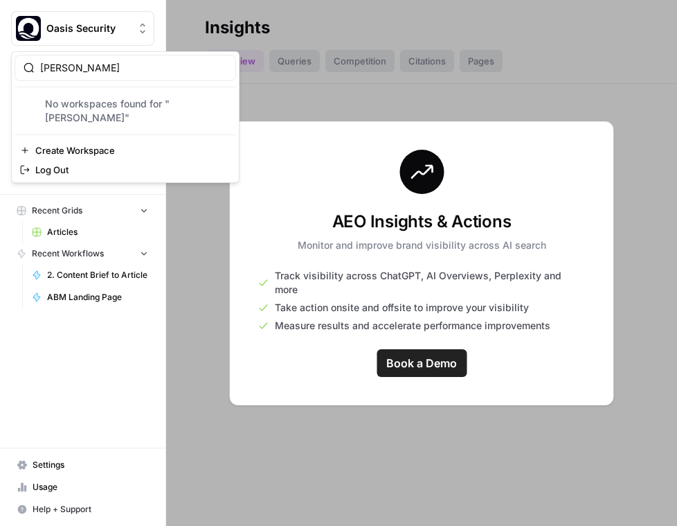
type input "phan"
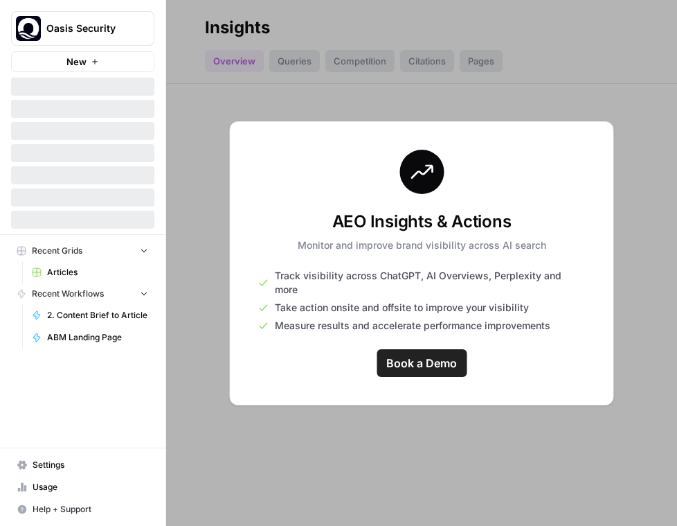
click at [99, 30] on span "Oasis Security" at bounding box center [88, 28] width 84 height 14
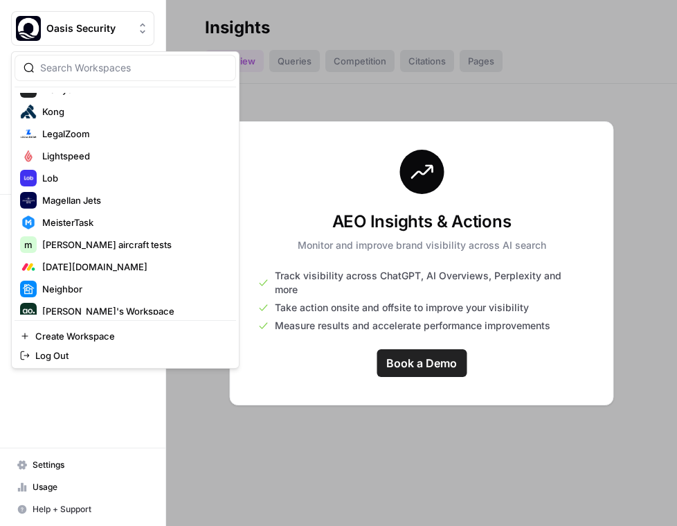
scroll to position [1315, 0]
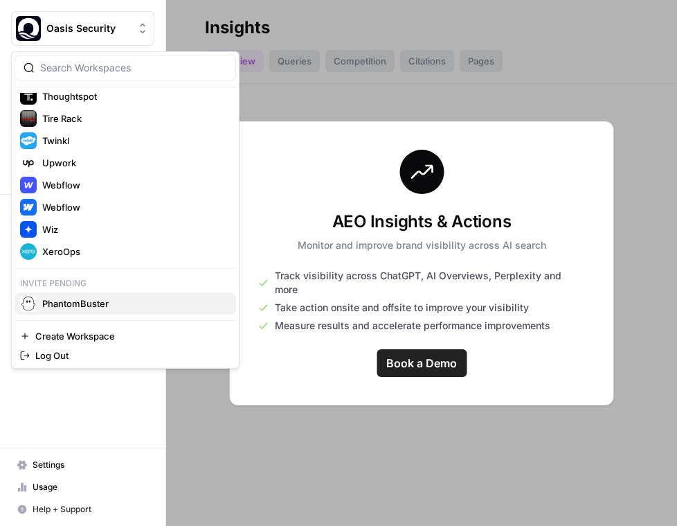
click at [78, 310] on div "PhantomBuster" at bounding box center [125, 303] width 211 height 17
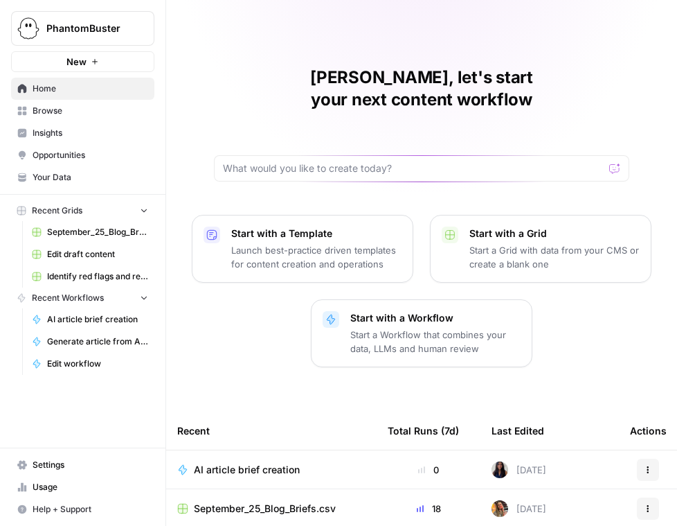
click at [75, 136] on span "Insights" at bounding box center [91, 133] width 116 height 12
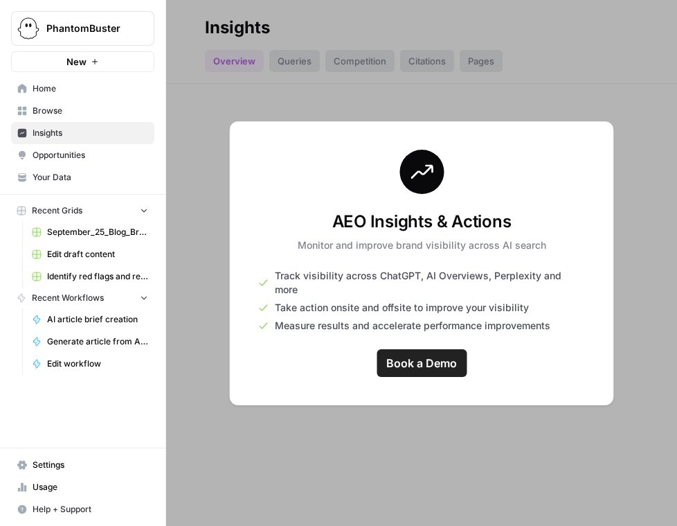
click at [122, 28] on span "PhantomBuster" at bounding box center [88, 28] width 84 height 14
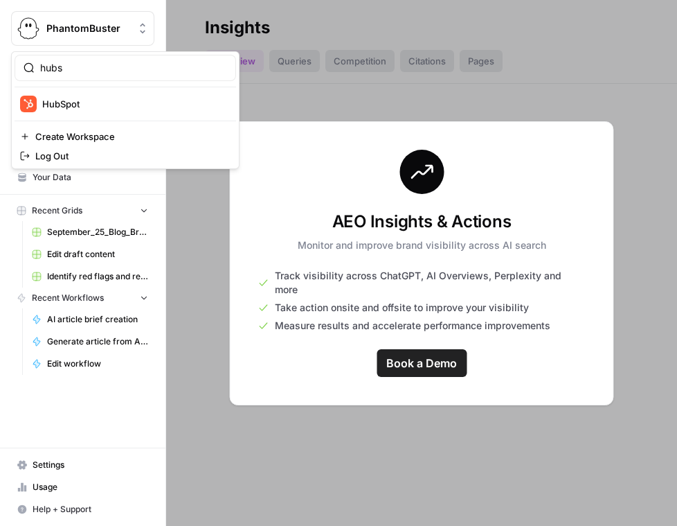
type input "hubs"
click at [107, 105] on span "HubSpot" at bounding box center [133, 104] width 183 height 14
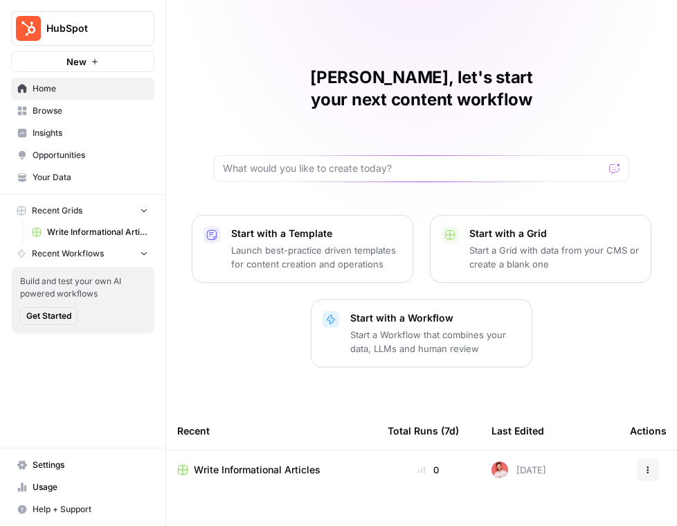
click at [89, 173] on span "Your Data" at bounding box center [91, 177] width 116 height 12
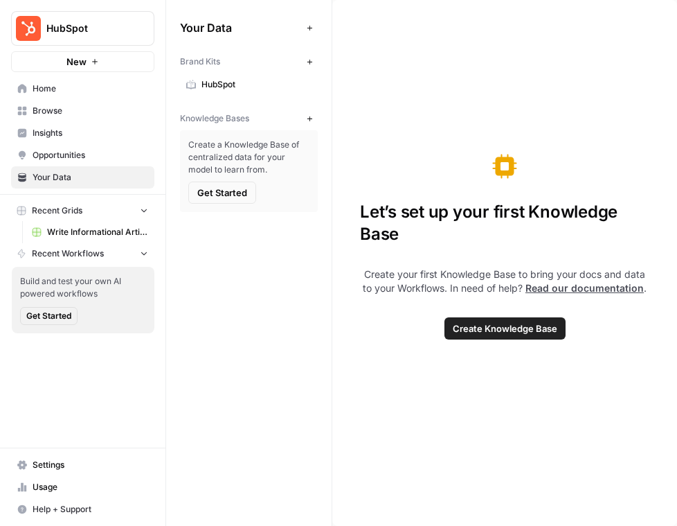
click at [233, 82] on span "HubSpot" at bounding box center [257, 84] width 110 height 12
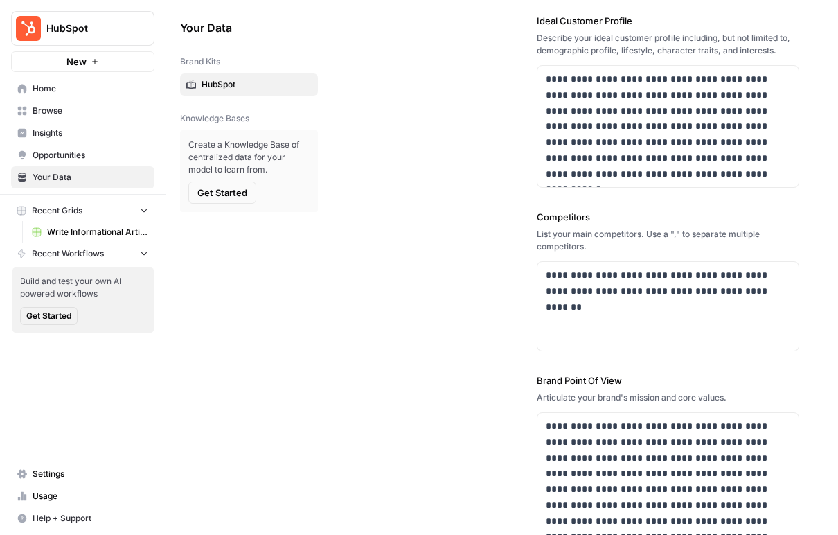
scroll to position [401, 0]
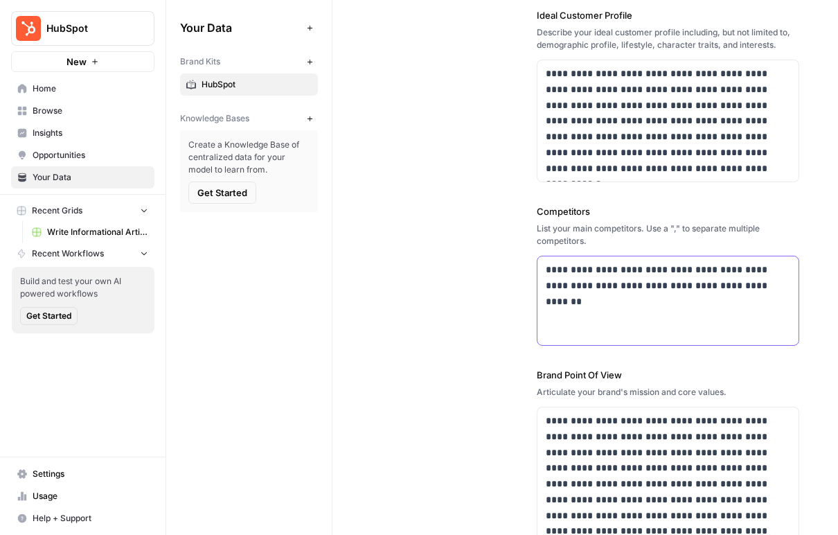
drag, startPoint x: 601, startPoint y: 307, endPoint x: 496, endPoint y: 250, distance: 119.6
click at [496, 251] on div "**********" at bounding box center [585, 114] width 428 height 918
copy p "**********"
click at [82, 129] on span "Insights" at bounding box center [91, 133] width 116 height 12
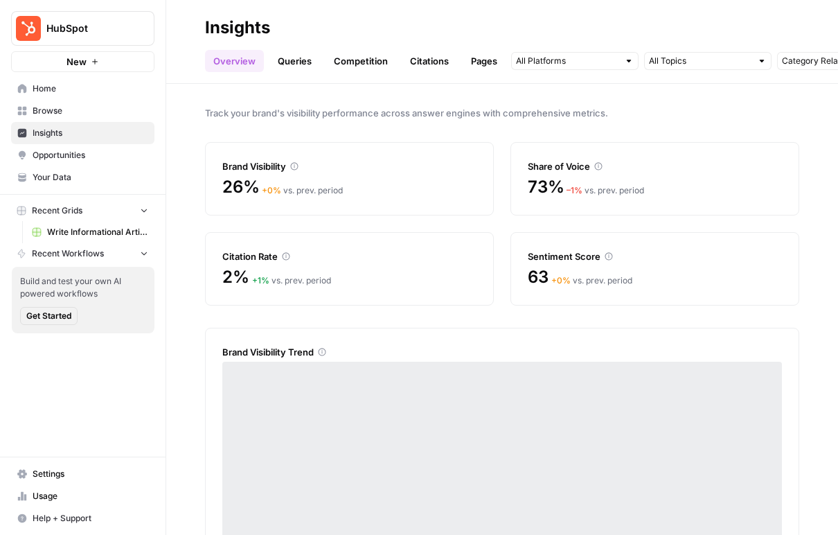
click at [95, 18] on button "HubSpot" at bounding box center [82, 28] width 143 height 35
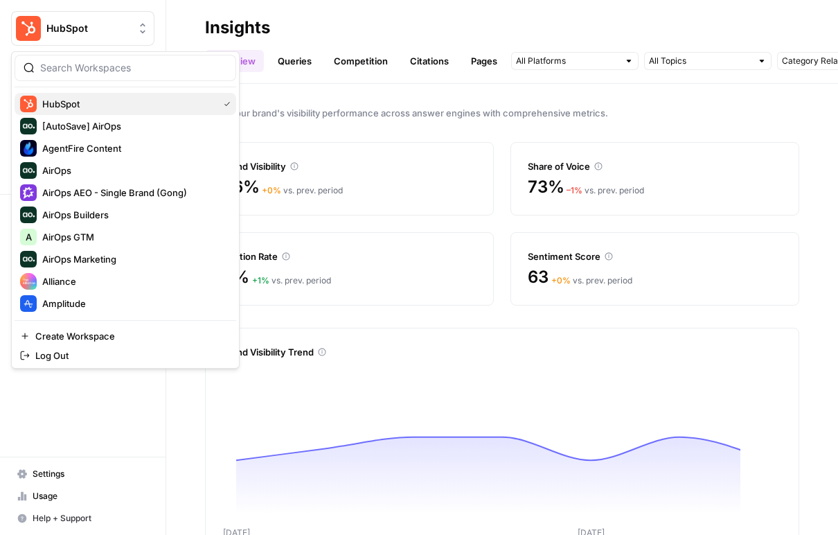
click at [96, 105] on span "HubSpot" at bounding box center [127, 104] width 170 height 14
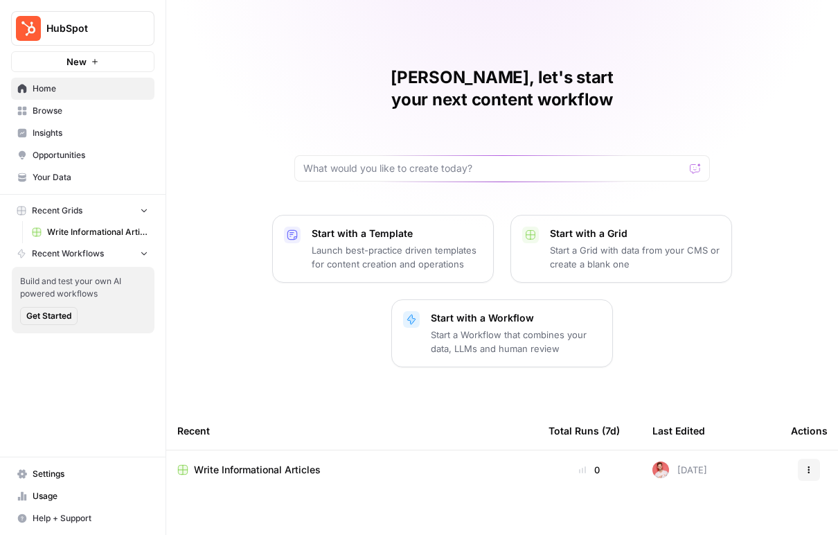
click at [92, 118] on link "Browse" at bounding box center [82, 111] width 143 height 22
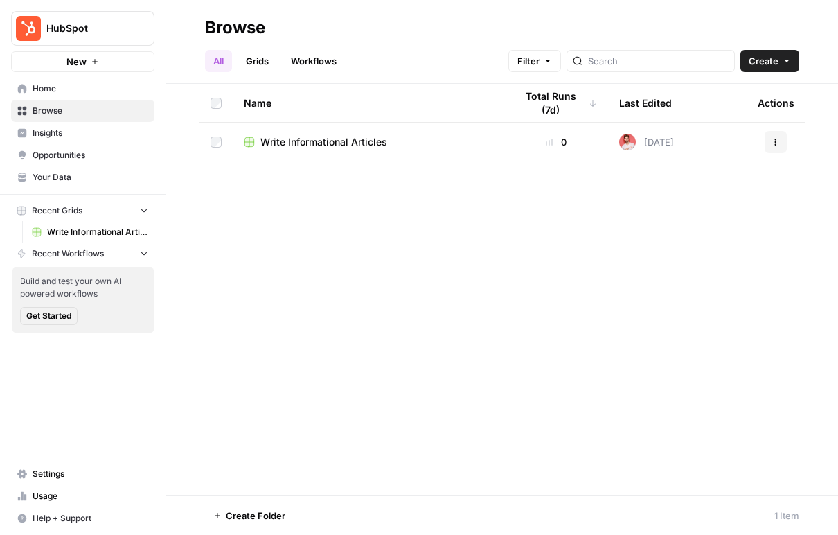
click at [91, 128] on span "Insights" at bounding box center [91, 133] width 116 height 12
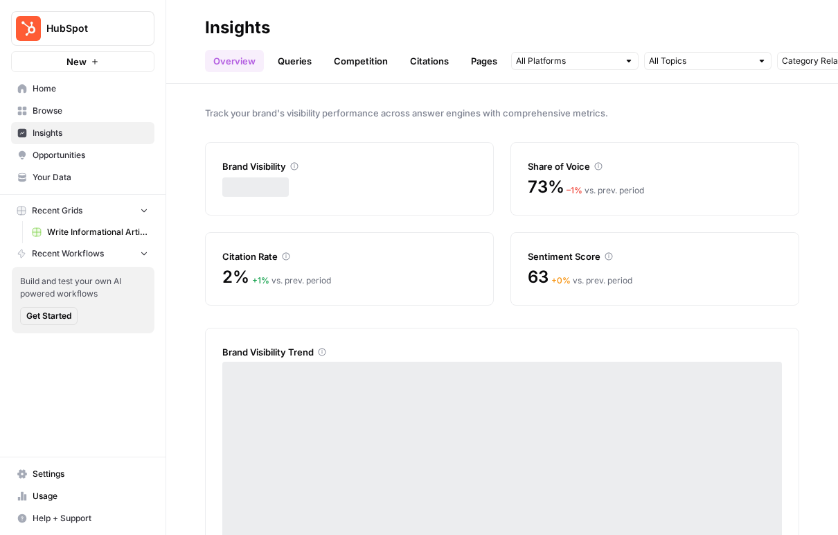
click at [89, 31] on span "HubSpot" at bounding box center [88, 28] width 84 height 14
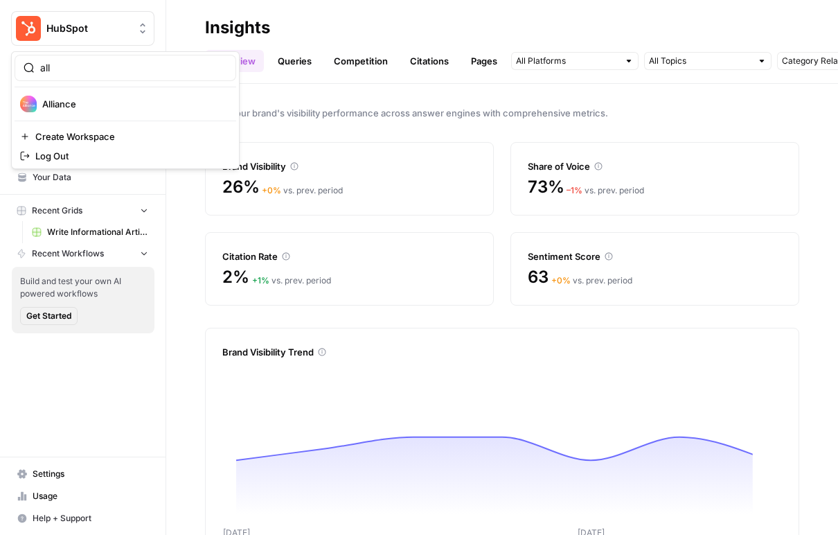
type input "all"
click at [102, 87] on hr at bounding box center [126, 87] width 222 height 1
click at [102, 97] on span "Alliance" at bounding box center [133, 104] width 183 height 14
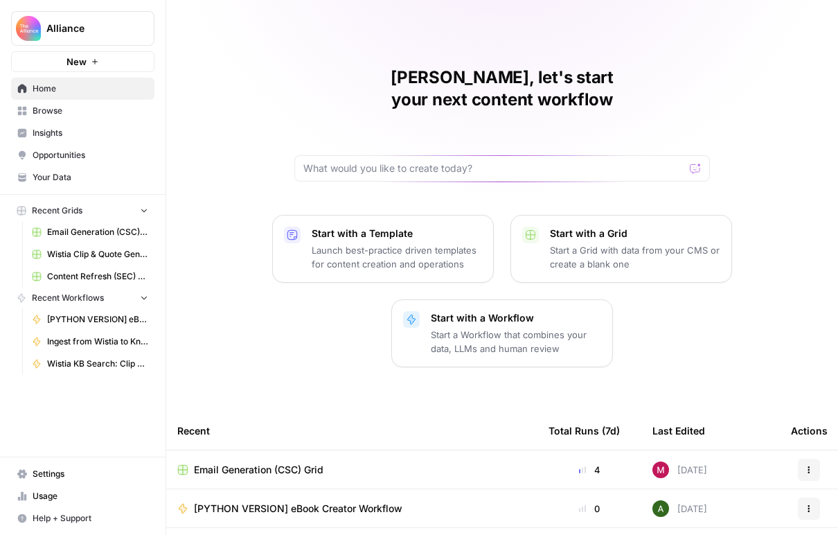
click at [73, 132] on span "Insights" at bounding box center [91, 133] width 116 height 12
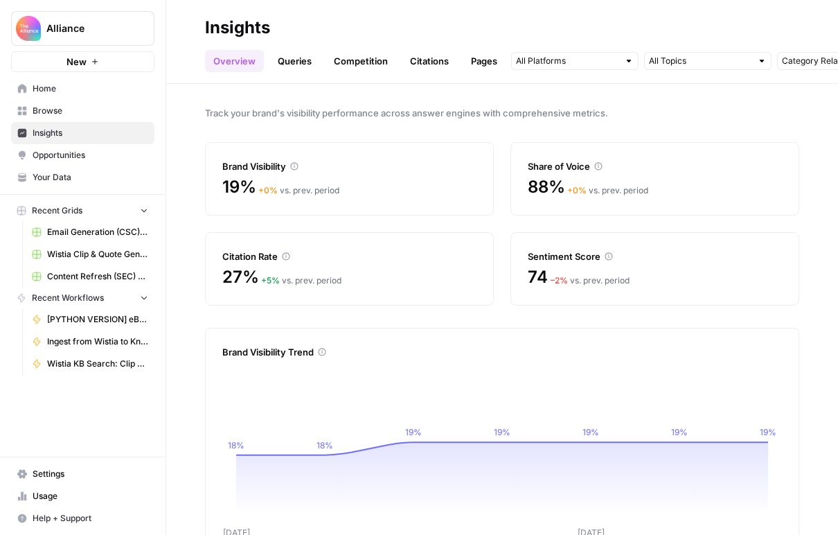
click at [119, 35] on span "Alliance" at bounding box center [88, 28] width 84 height 14
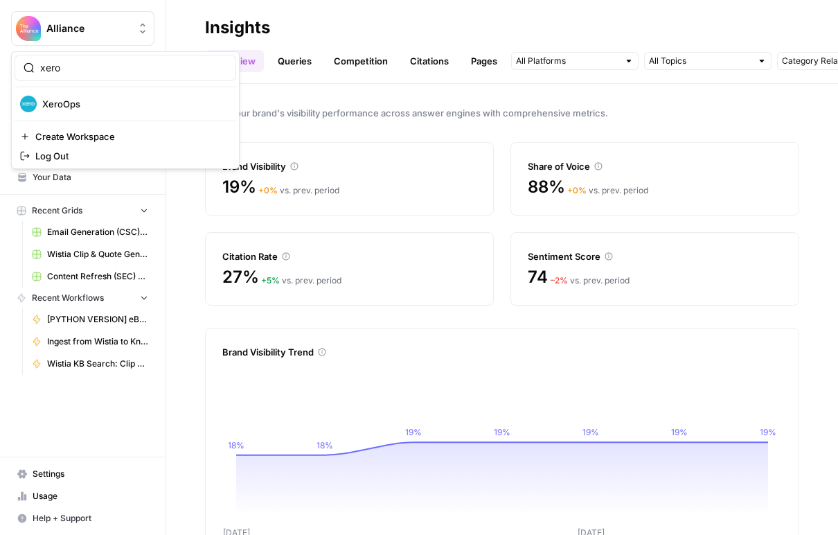
type input "xero"
click at [116, 99] on span "XeroOps" at bounding box center [133, 104] width 183 height 14
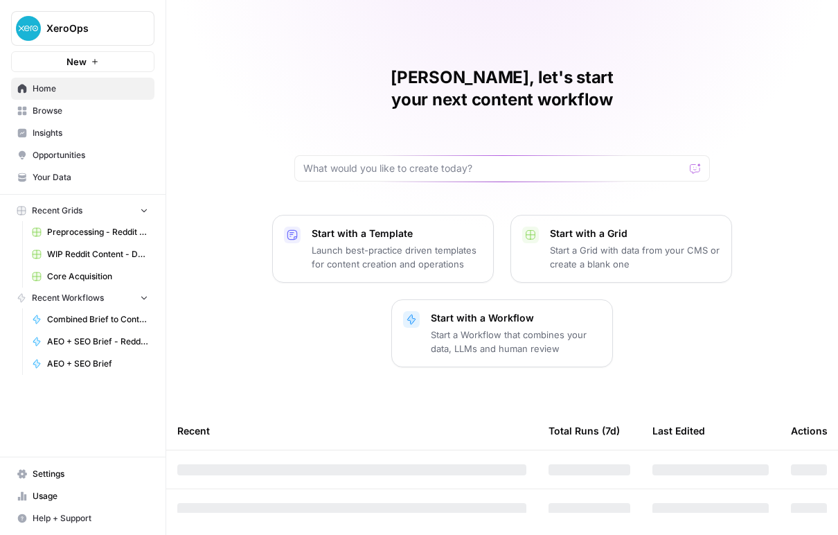
click at [76, 178] on span "Your Data" at bounding box center [91, 177] width 116 height 12
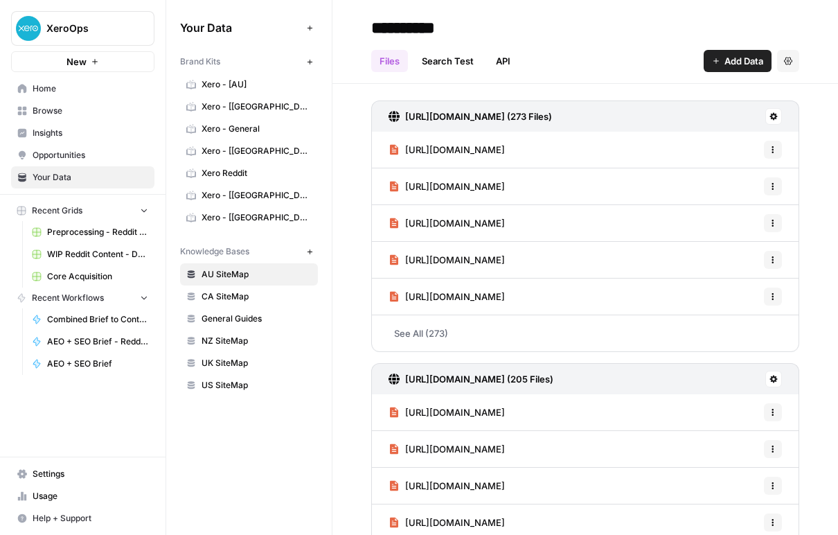
click at [53, 476] on span "Settings" at bounding box center [91, 473] width 116 height 12
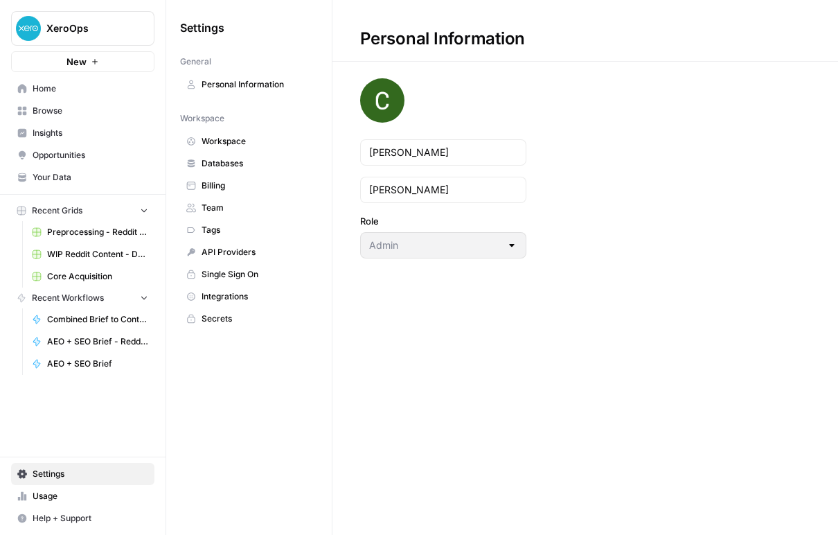
click at [226, 214] on link "Team" at bounding box center [249, 208] width 138 height 22
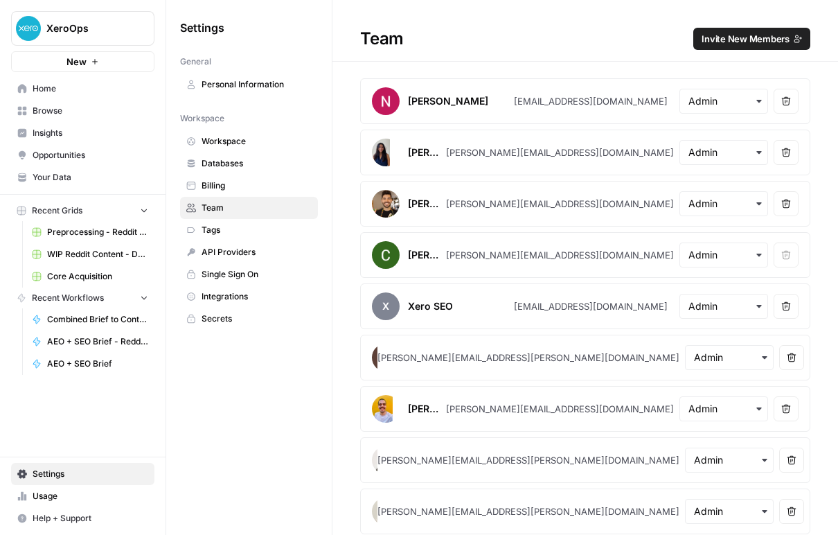
click at [95, 85] on span "Home" at bounding box center [91, 88] width 116 height 12
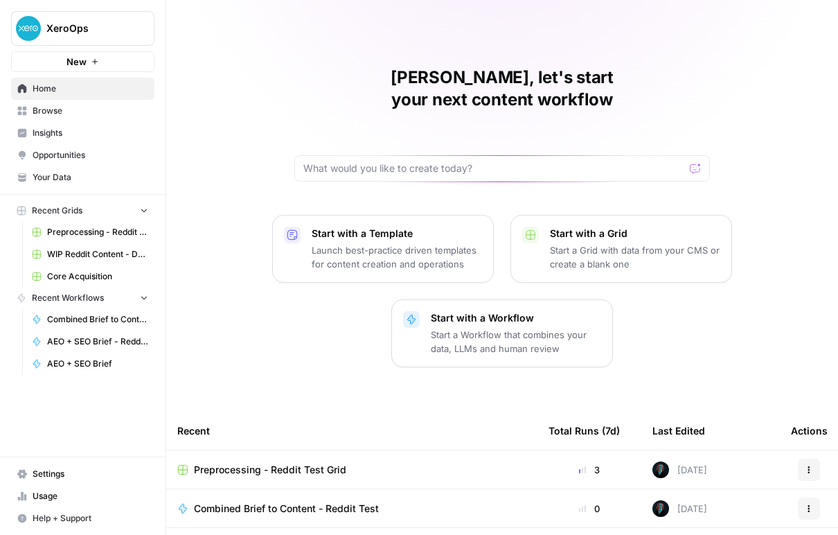
click at [98, 109] on span "Browse" at bounding box center [91, 111] width 116 height 12
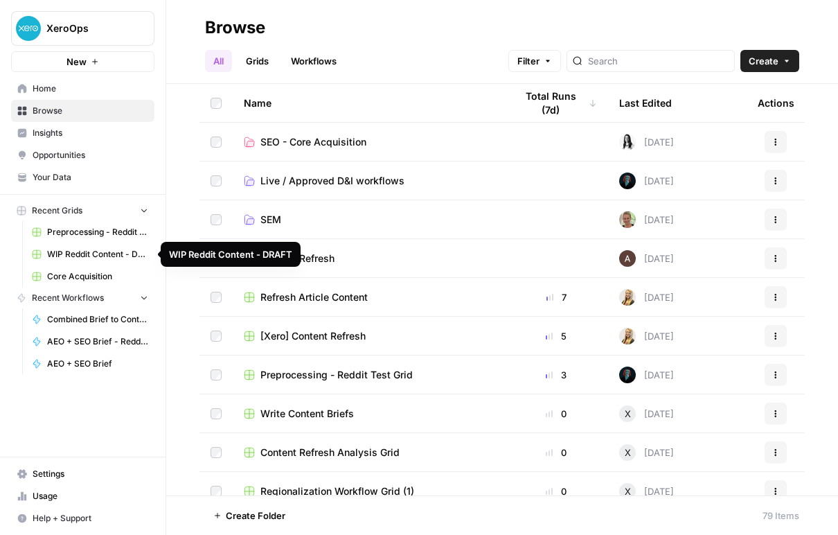
click at [92, 179] on span "Your Data" at bounding box center [91, 177] width 116 height 12
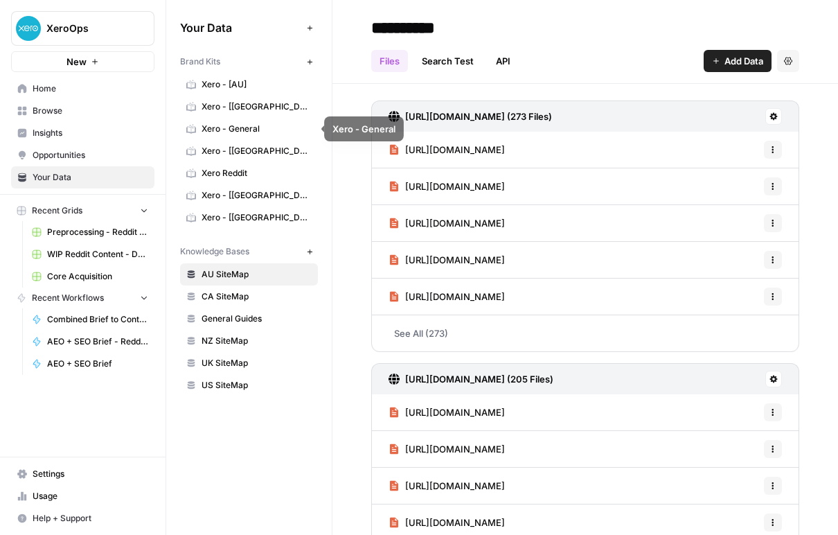
click at [260, 127] on span "Xero - General" at bounding box center [257, 129] width 110 height 12
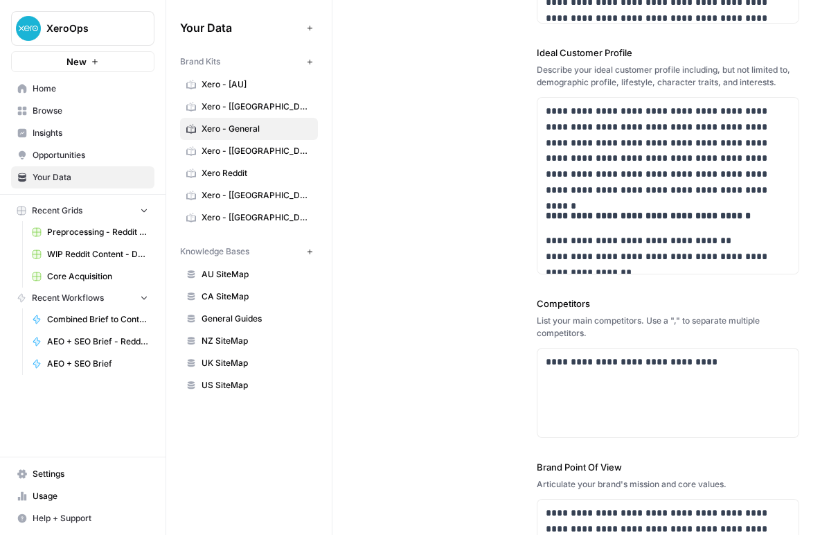
scroll to position [366, 0]
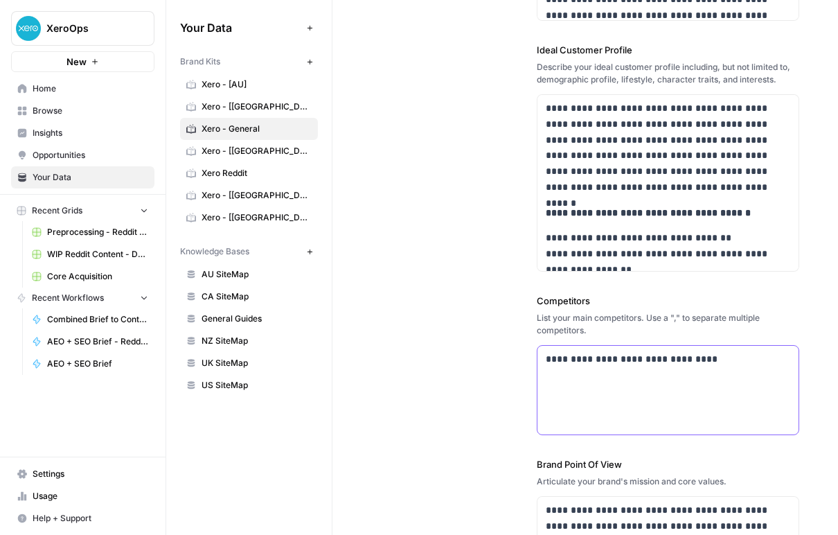
drag, startPoint x: 733, startPoint y: 362, endPoint x: 409, endPoint y: 362, distance: 324.1
click at [409, 362] on div "**********" at bounding box center [585, 196] width 428 height 1012
copy p "**********"
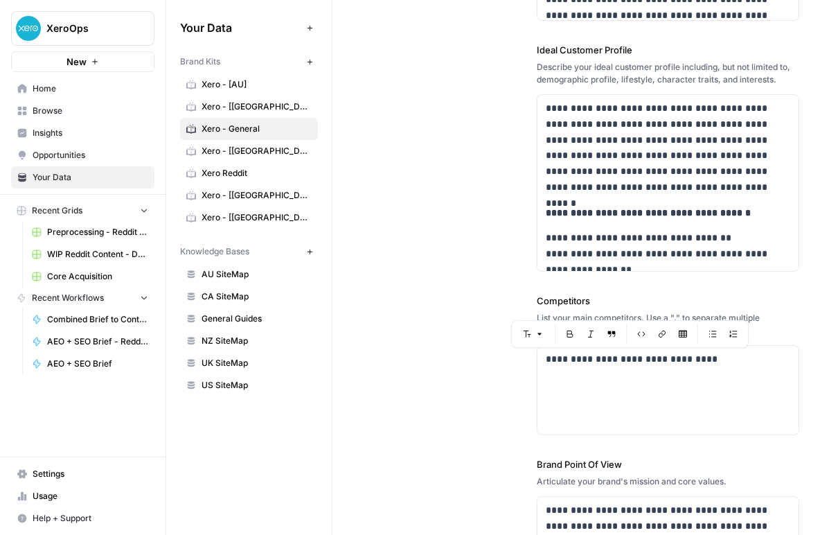
click at [129, 24] on span "XeroOps" at bounding box center [88, 28] width 84 height 14
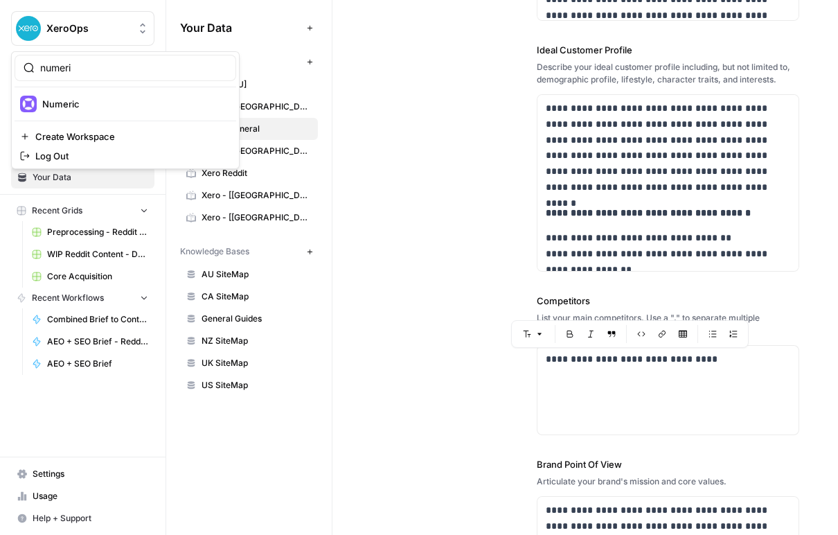
type input "numeri"
click at [125, 104] on span "Numeric" at bounding box center [133, 104] width 183 height 14
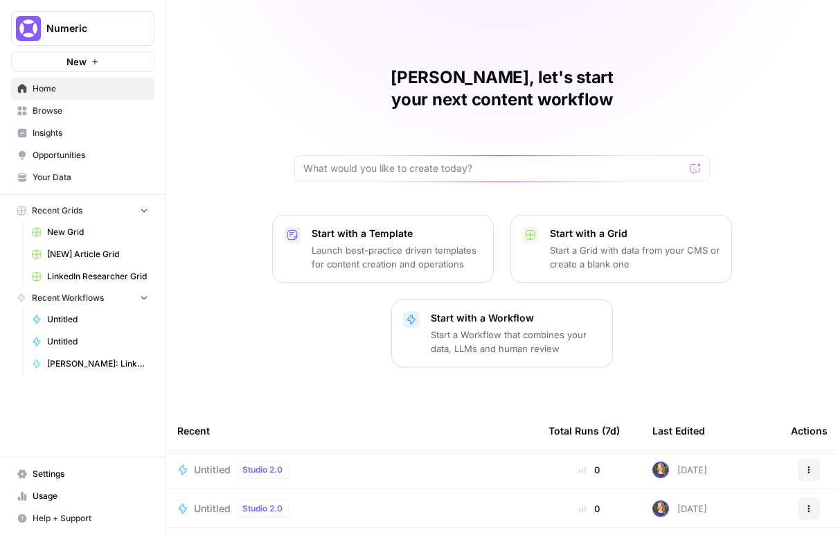
click at [71, 173] on span "Your Data" at bounding box center [91, 177] width 116 height 12
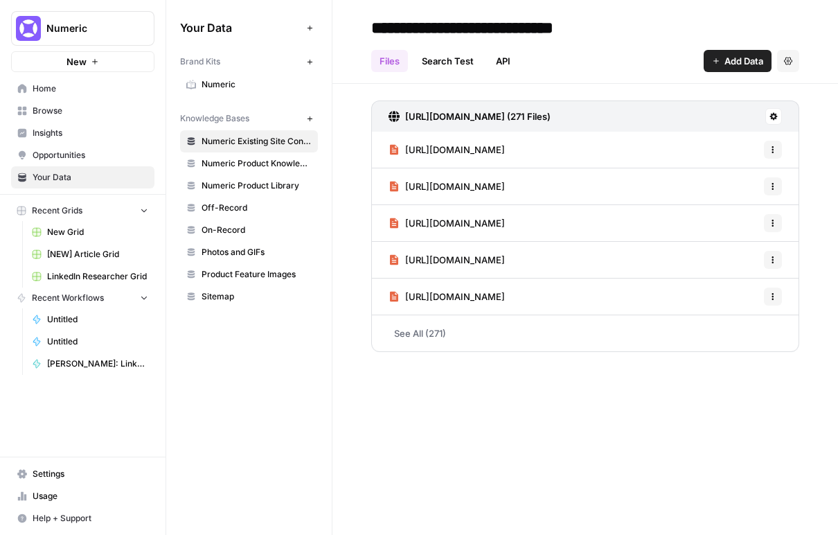
click at [256, 85] on span "Numeric" at bounding box center [257, 84] width 110 height 12
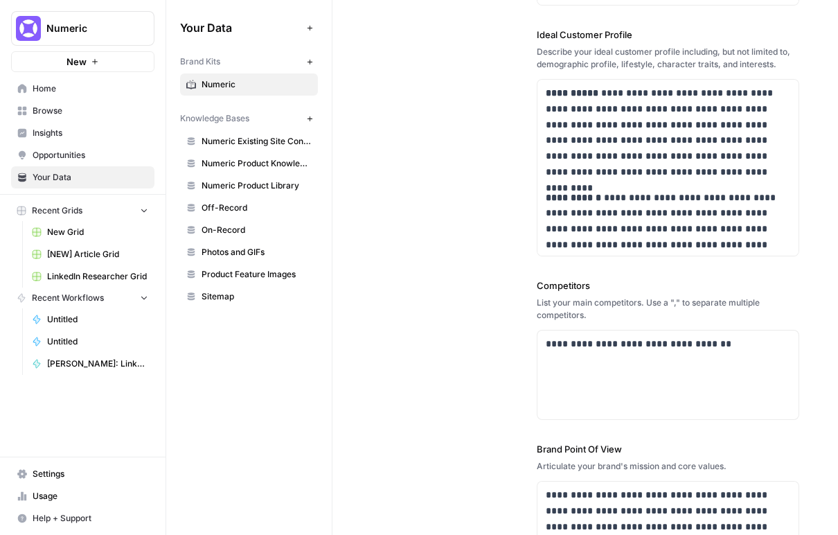
scroll to position [409, 0]
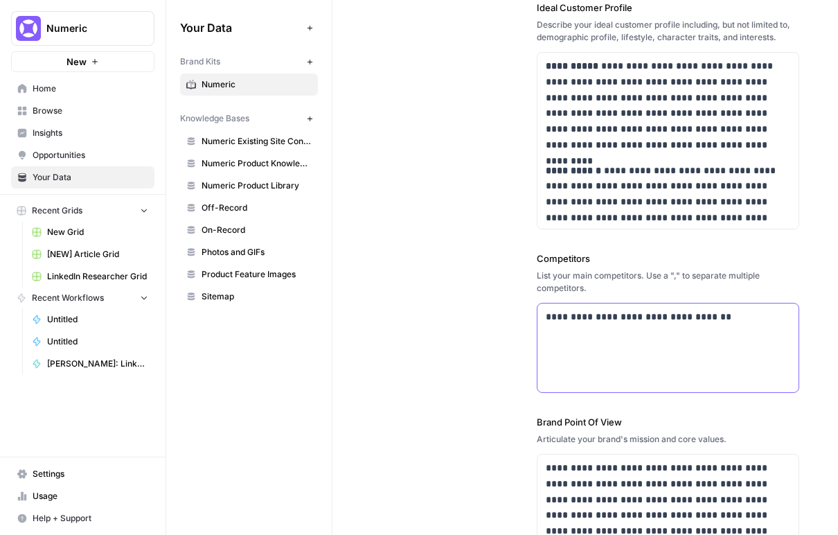
drag, startPoint x: 748, startPoint y: 326, endPoint x: 480, endPoint y: 306, distance: 268.7
click at [480, 306] on div "**********" at bounding box center [585, 154] width 428 height 1012
copy p "**********"
click at [112, 33] on span "Numeric" at bounding box center [88, 28] width 84 height 14
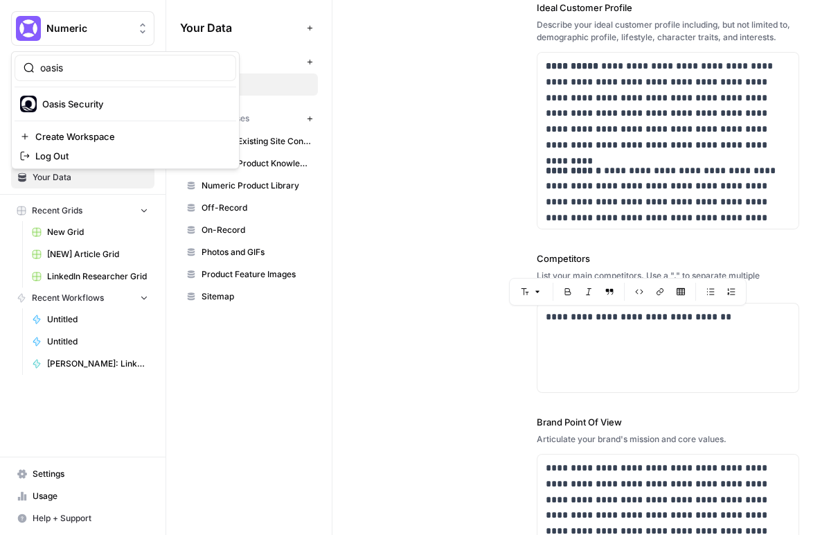
type input "oasis"
click at [125, 107] on span "Oasis Security" at bounding box center [133, 104] width 183 height 14
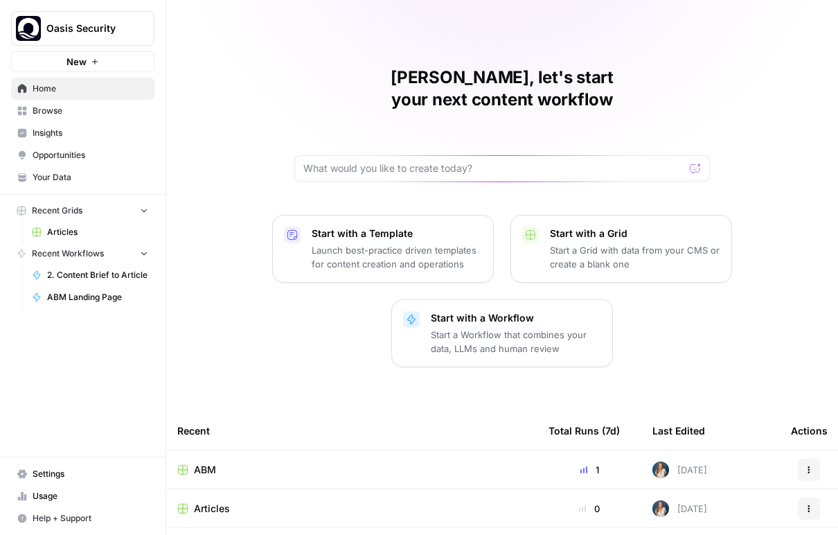
click at [105, 179] on span "Your Data" at bounding box center [91, 177] width 116 height 12
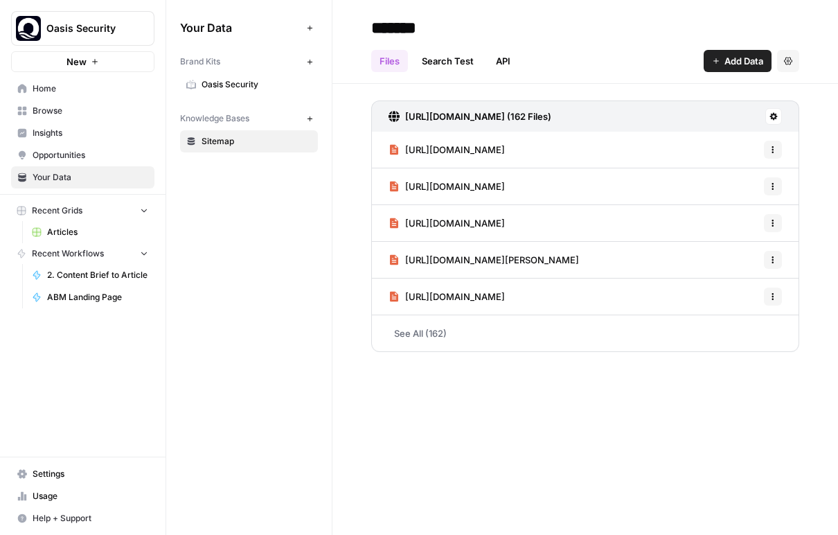
click at [277, 84] on span "Oasis Security" at bounding box center [257, 84] width 110 height 12
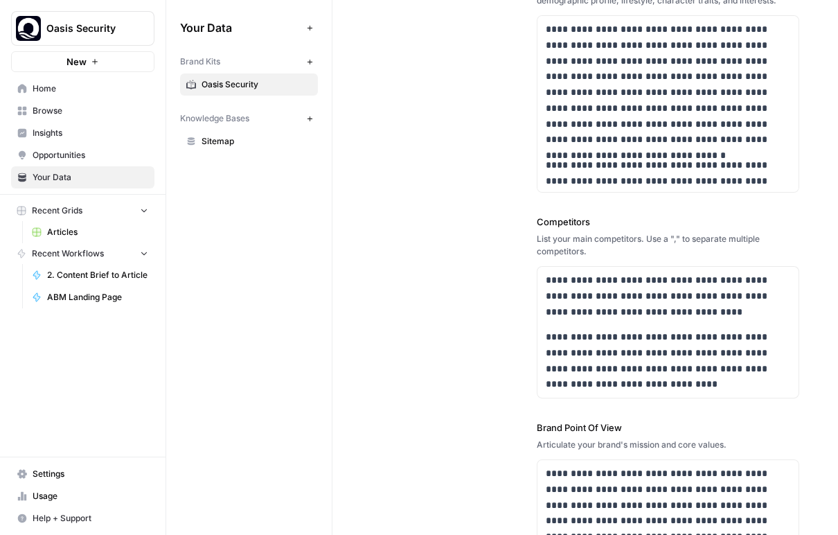
scroll to position [459, 0]
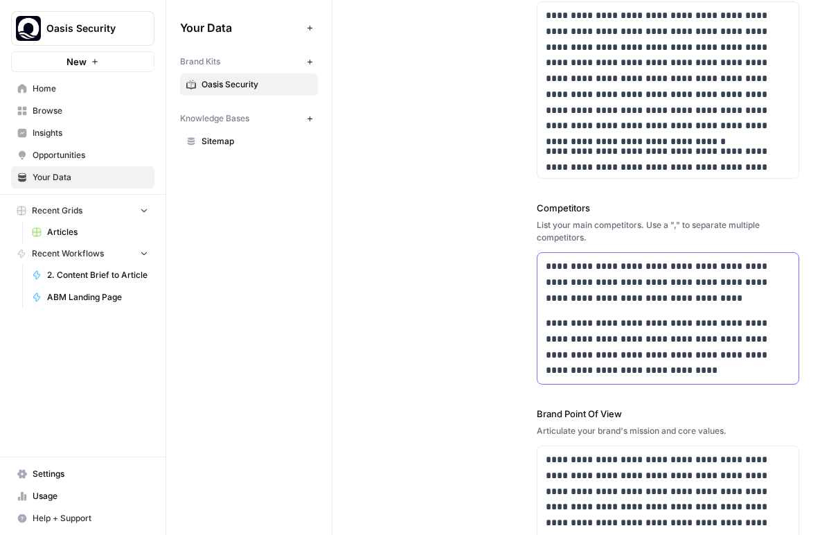
drag, startPoint x: 701, startPoint y: 296, endPoint x: 528, endPoint y: 258, distance: 177.4
click at [528, 258] on div "**********" at bounding box center [585, 124] width 428 height 1054
copy p "**********"
click at [93, 17] on button "Oasis Security" at bounding box center [82, 28] width 143 height 35
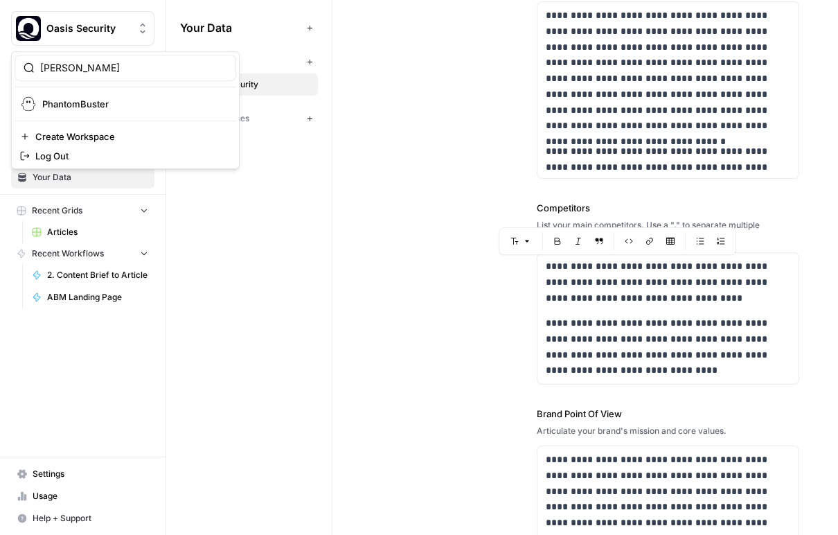
type input "phan"
click at [109, 103] on span "PhantomBuster" at bounding box center [133, 104] width 183 height 14
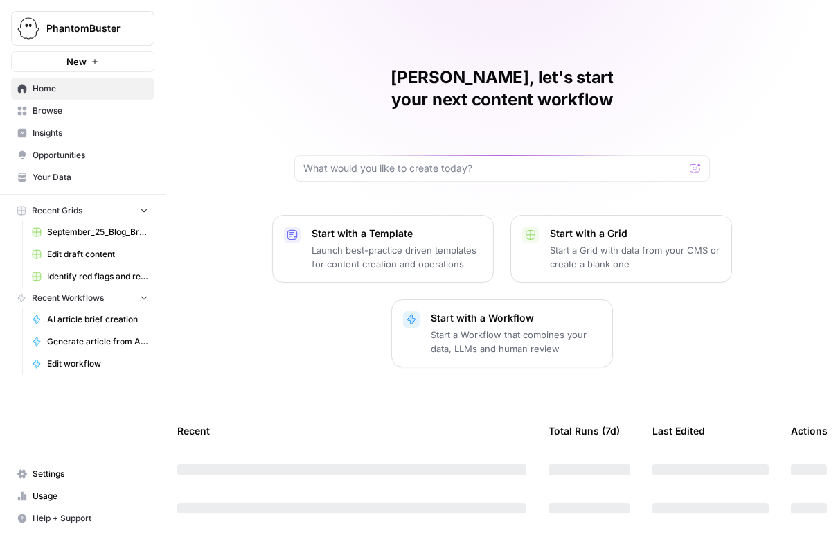
click at [62, 183] on span "Your Data" at bounding box center [91, 177] width 116 height 12
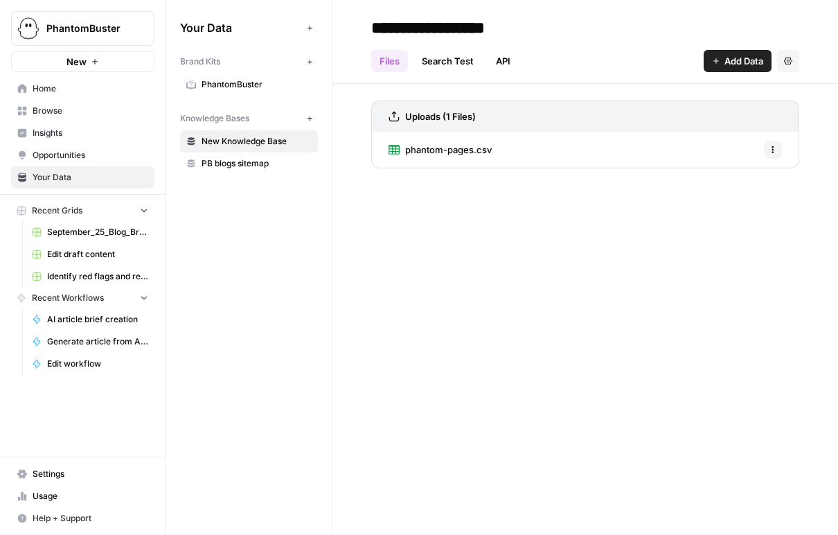
click at [229, 89] on span "PhantomBuster" at bounding box center [257, 84] width 110 height 12
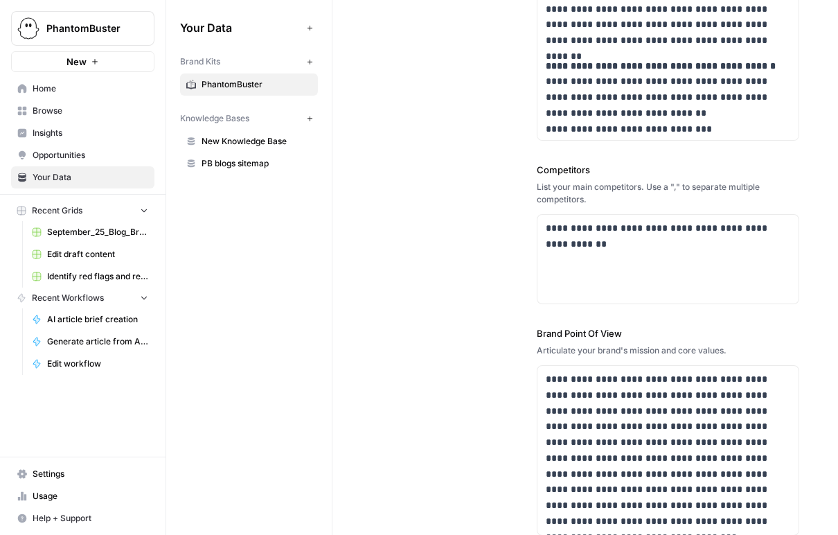
scroll to position [515, 0]
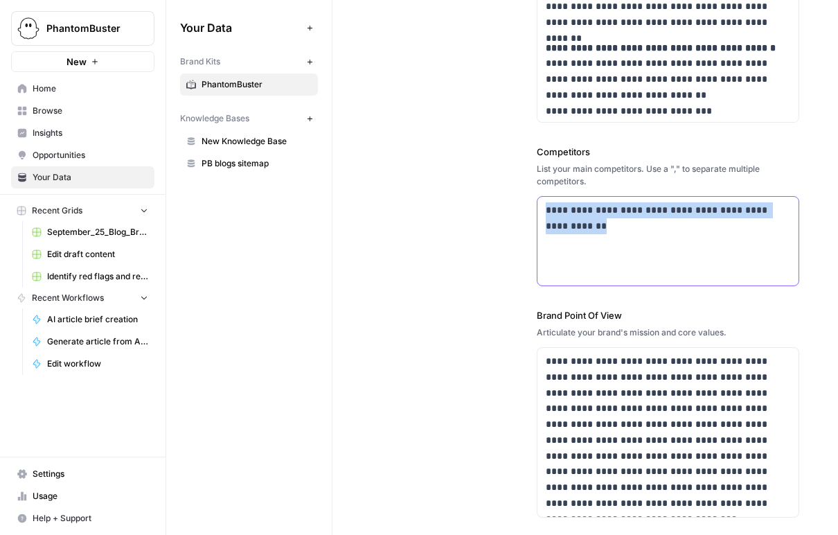
drag, startPoint x: 593, startPoint y: 231, endPoint x: 511, endPoint y: 192, distance: 91.1
click at [511, 192] on div "**********" at bounding box center [585, 43] width 428 height 1005
copy p "**********"
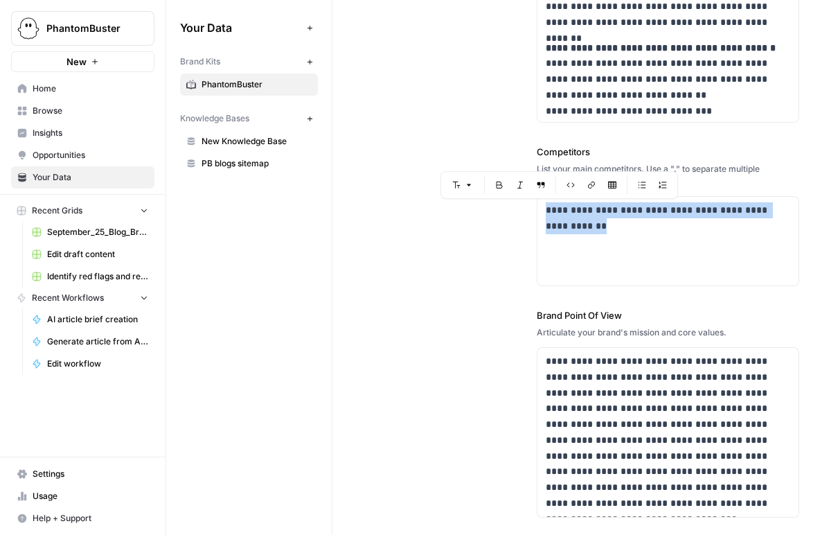
click at [114, 28] on span "PhantomBuster" at bounding box center [88, 28] width 84 height 14
